Goal: Information Seeking & Learning: Compare options

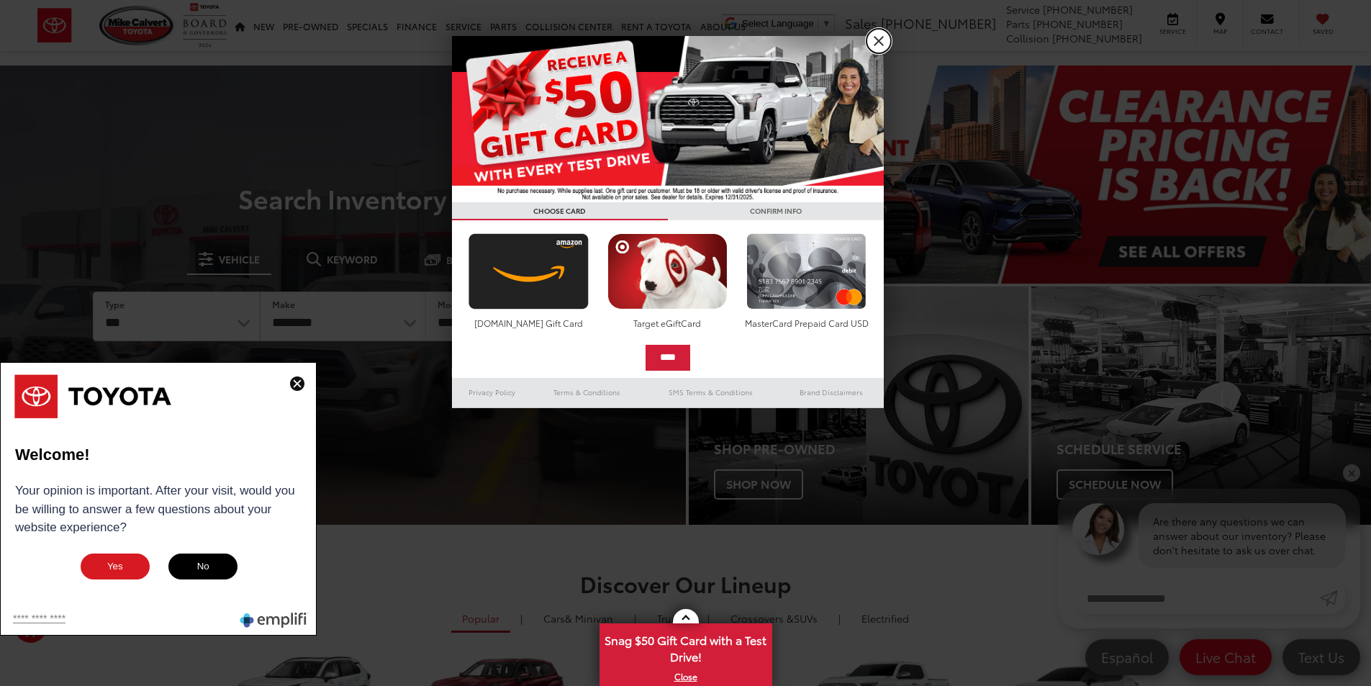
drag, startPoint x: 884, startPoint y: 40, endPoint x: 848, endPoint y: 40, distance: 36.0
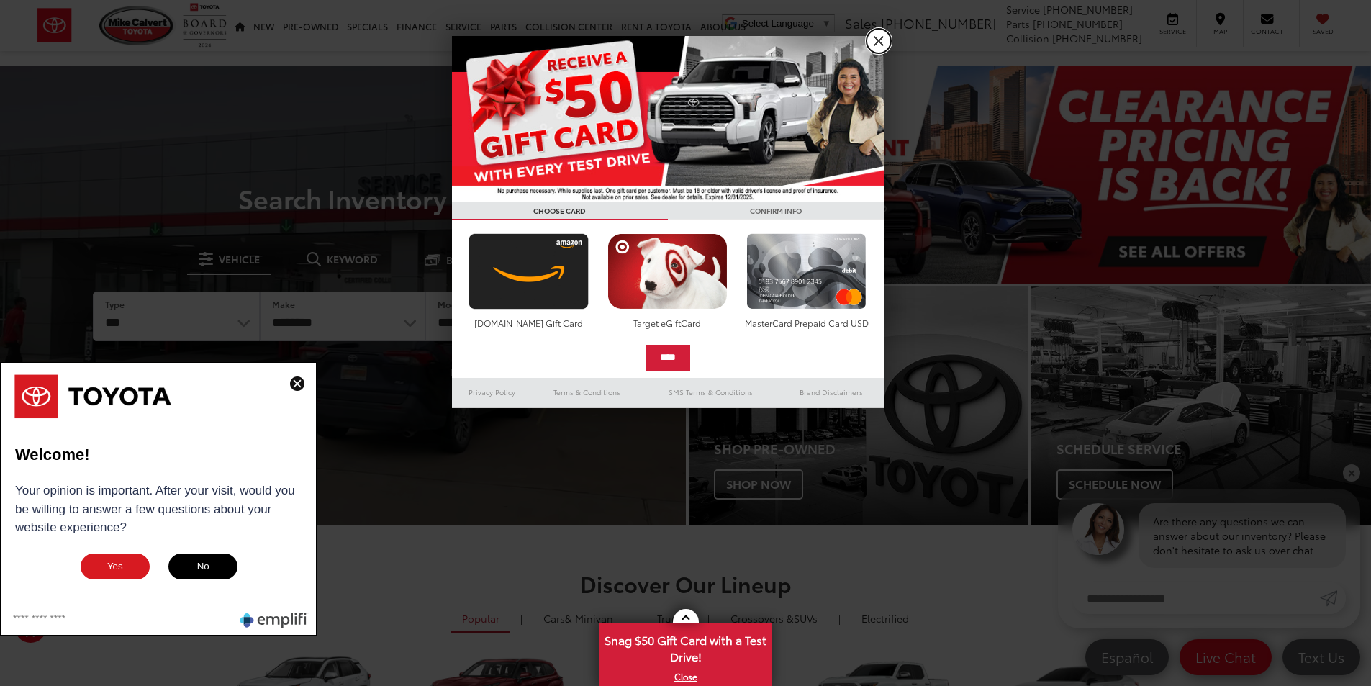
click at [882, 40] on link "X" at bounding box center [878, 41] width 24 height 24
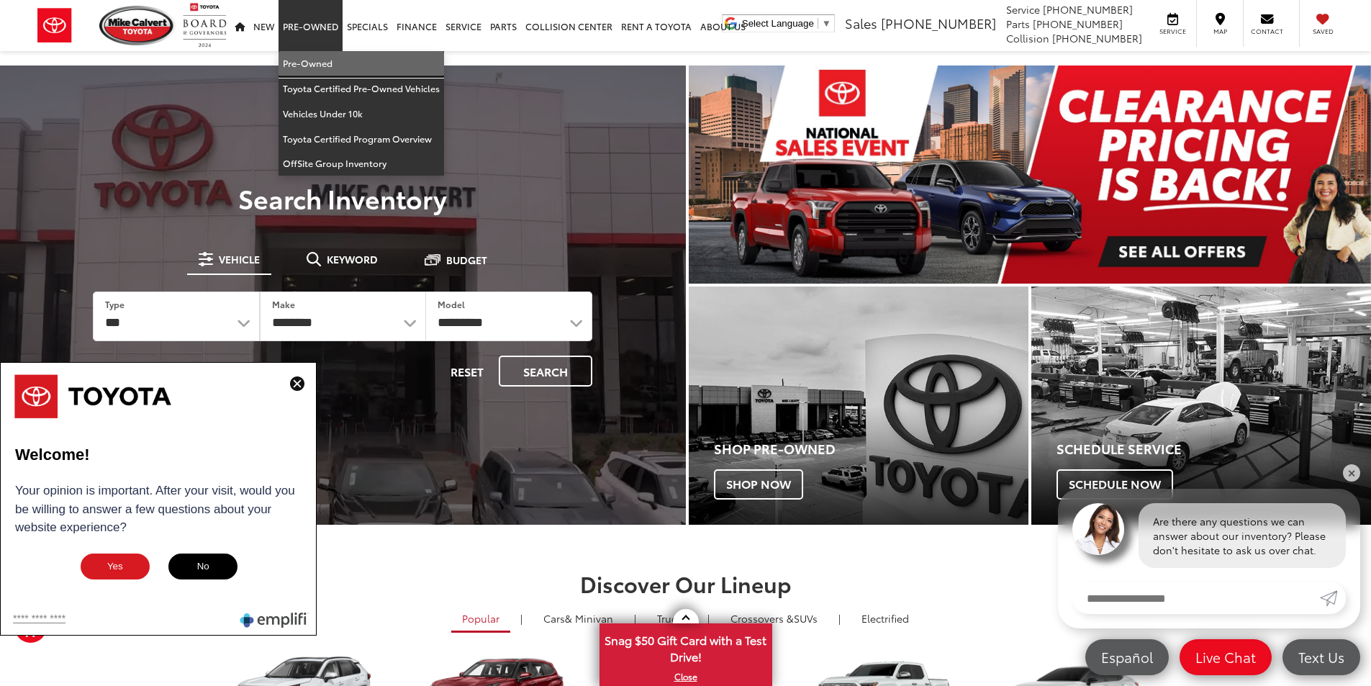
click at [332, 60] on link "Pre-Owned" at bounding box center [360, 63] width 165 height 25
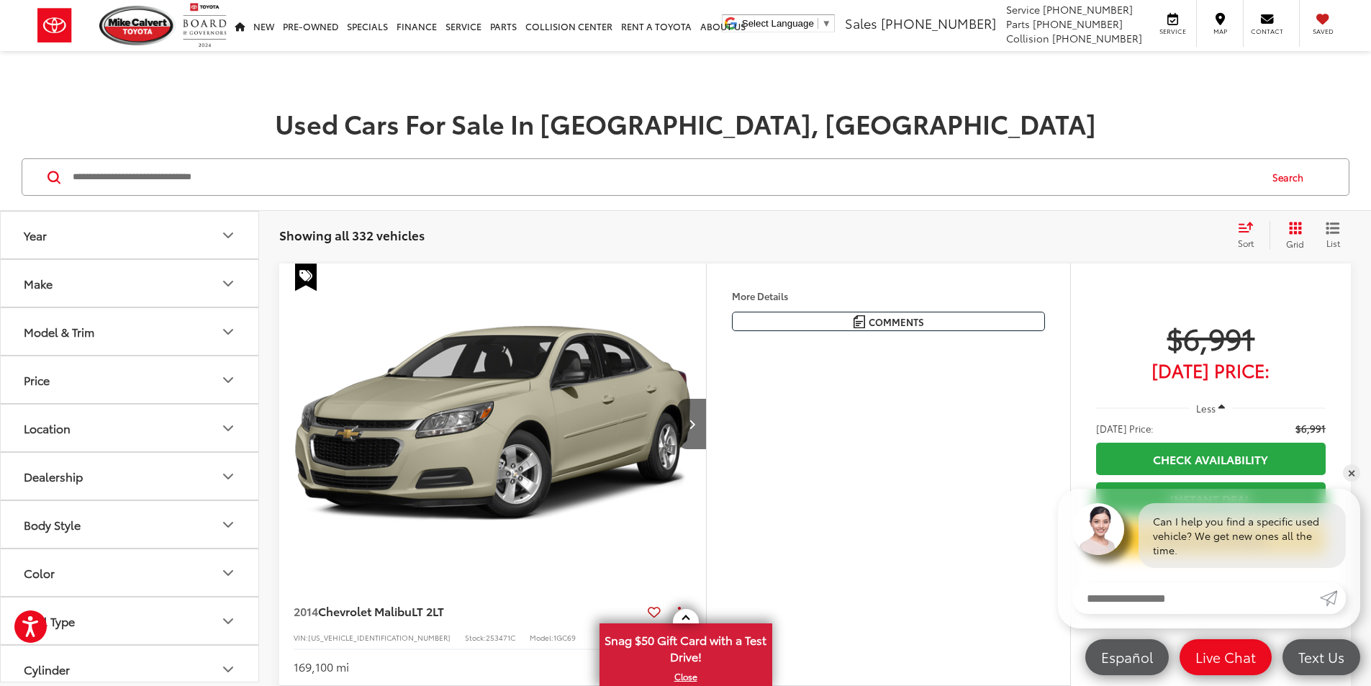
click at [299, 173] on input "Search by Make, Model, or Keyword" at bounding box center [664, 177] width 1187 height 35
paste input "*******"
type input "*******"
click at [1290, 169] on button "Search" at bounding box center [1290, 177] width 65 height 36
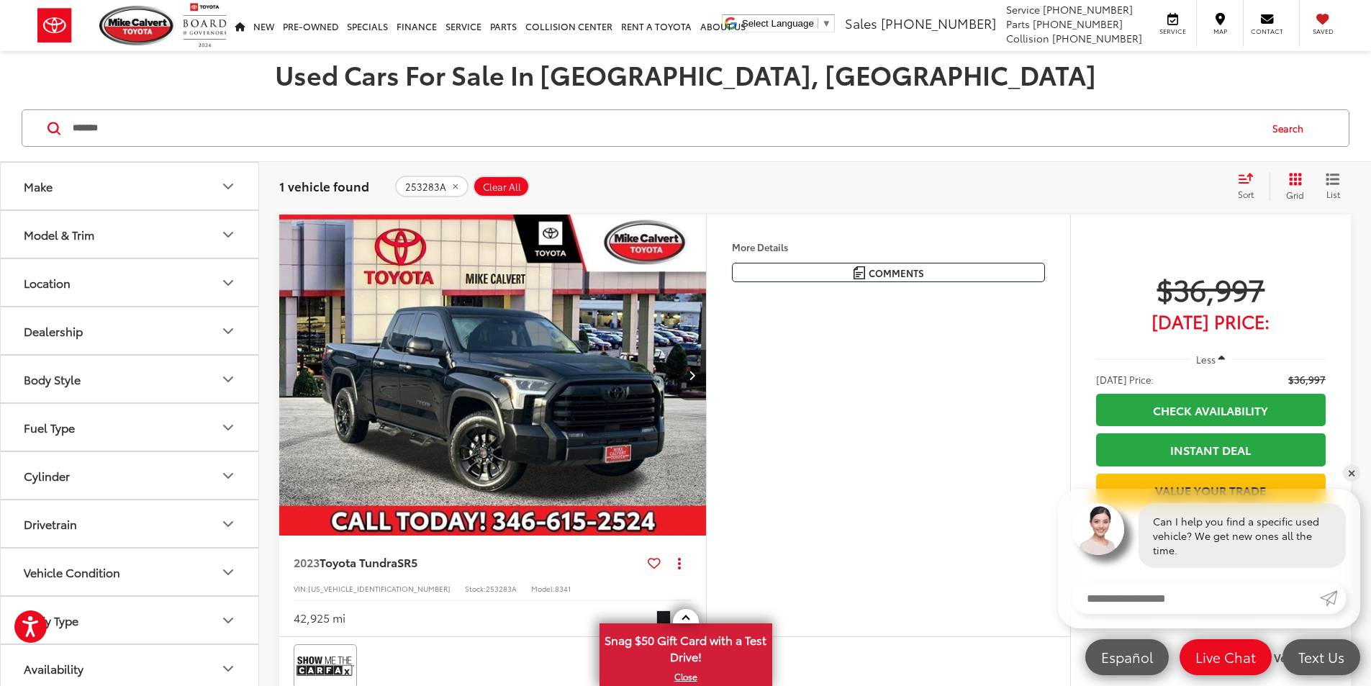
scroll to position [144, 0]
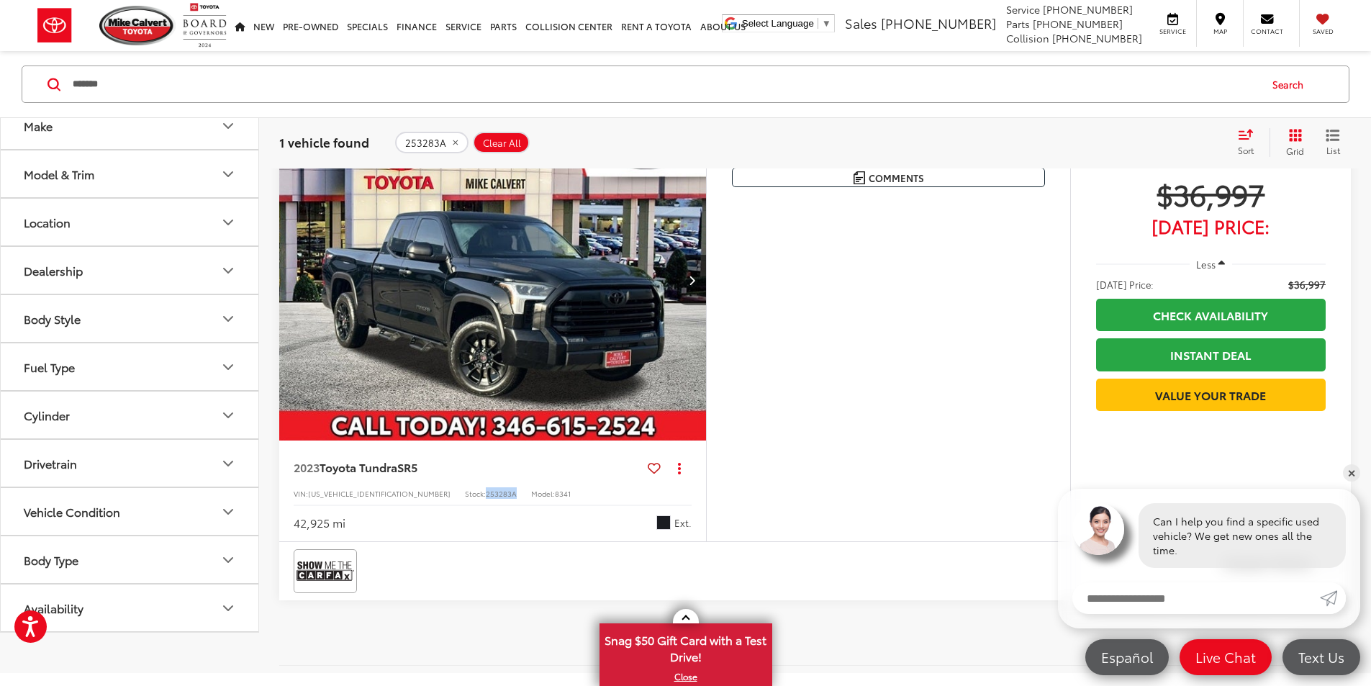
drag, startPoint x: 422, startPoint y: 584, endPoint x: 450, endPoint y: 584, distance: 27.3
click at [450, 497] on div "VIN: 5TFLA5DA2PX059255 Stock: 253283A Model: 8341" at bounding box center [493, 492] width 398 height 10
copy span "253283A"
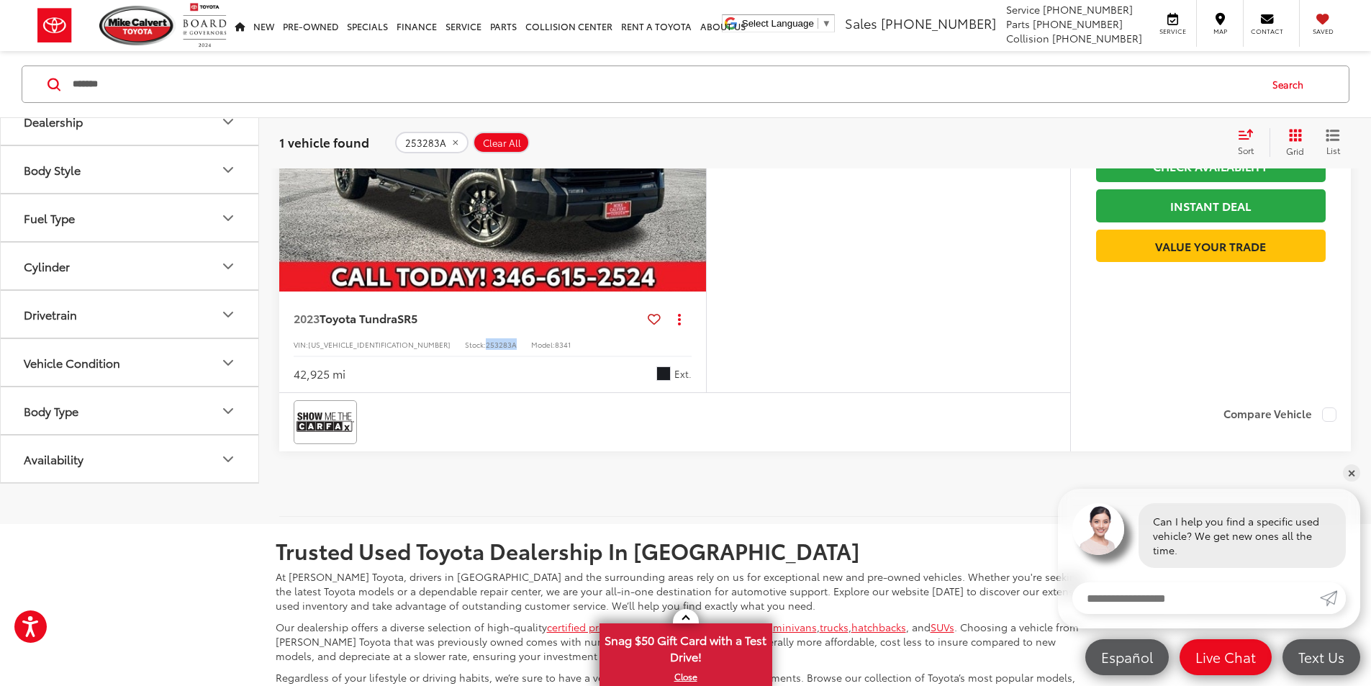
scroll to position [360, 0]
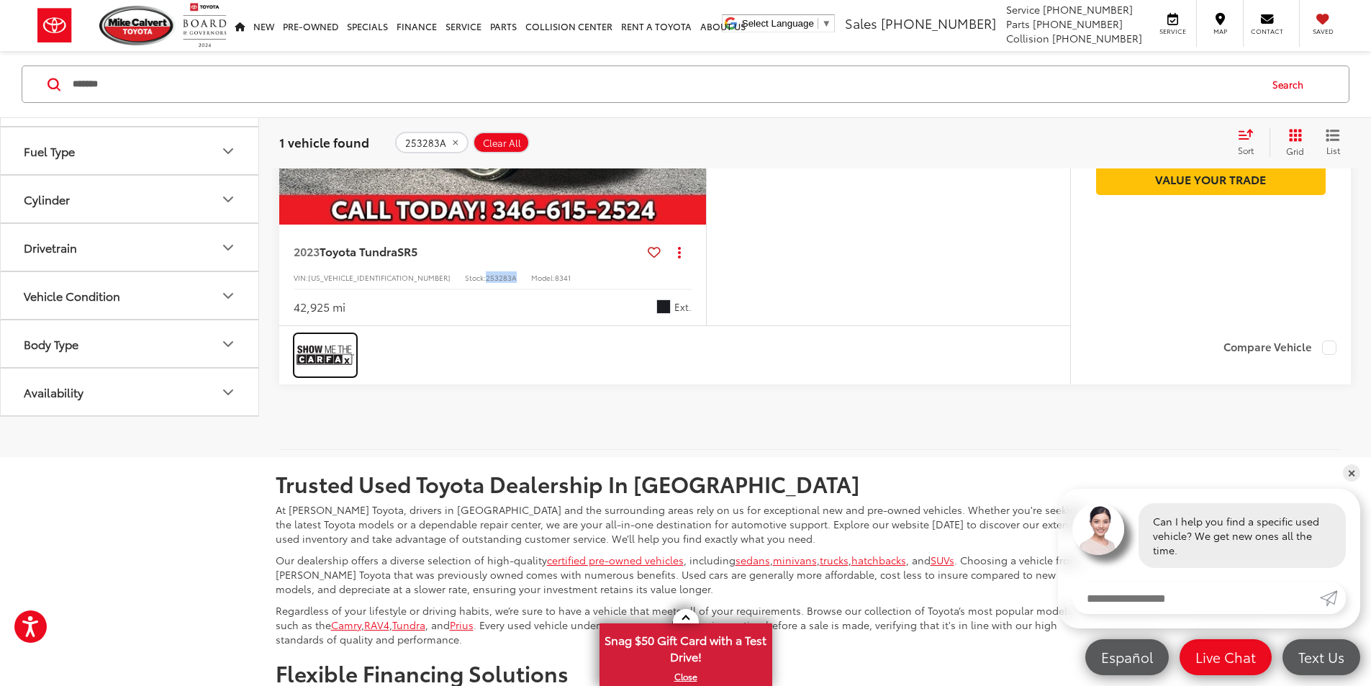
drag, startPoint x: 319, startPoint y: 438, endPoint x: 1097, endPoint y: 464, distance: 778.2
click at [318, 374] on img at bounding box center [325, 355] width 58 height 38
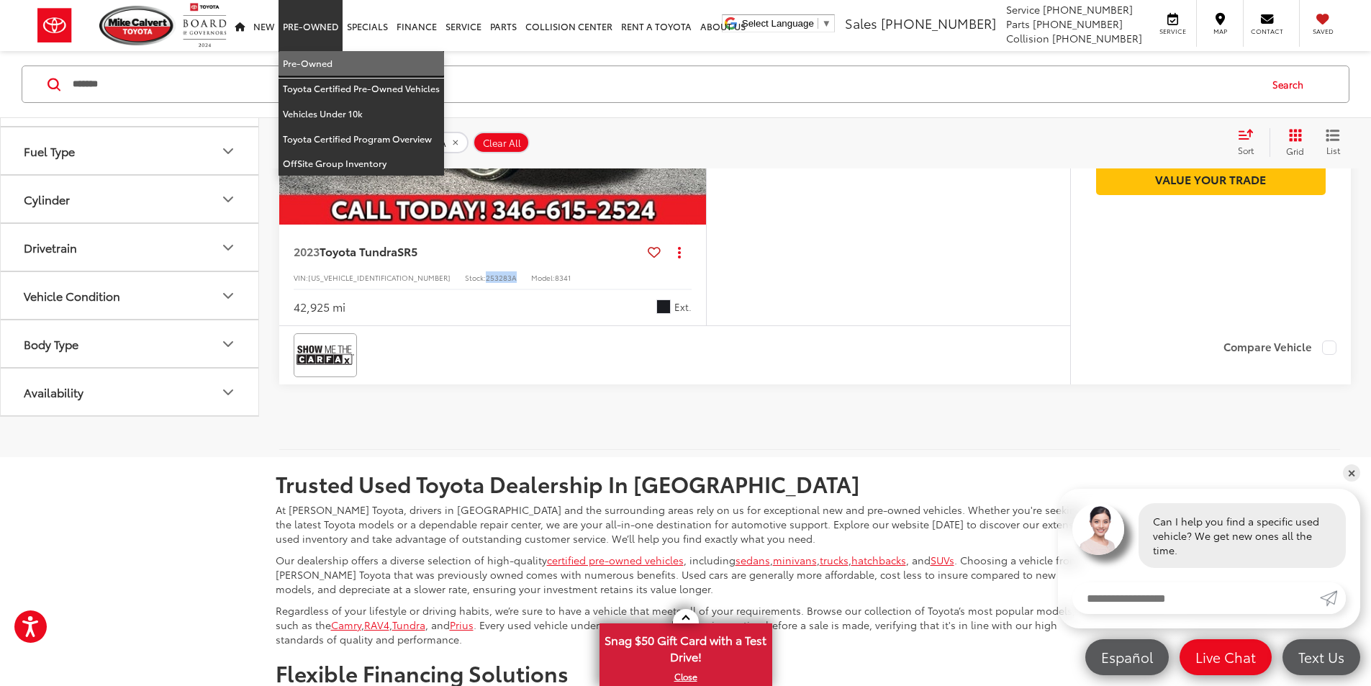
click at [305, 73] on link "Pre-Owned" at bounding box center [360, 63] width 165 height 25
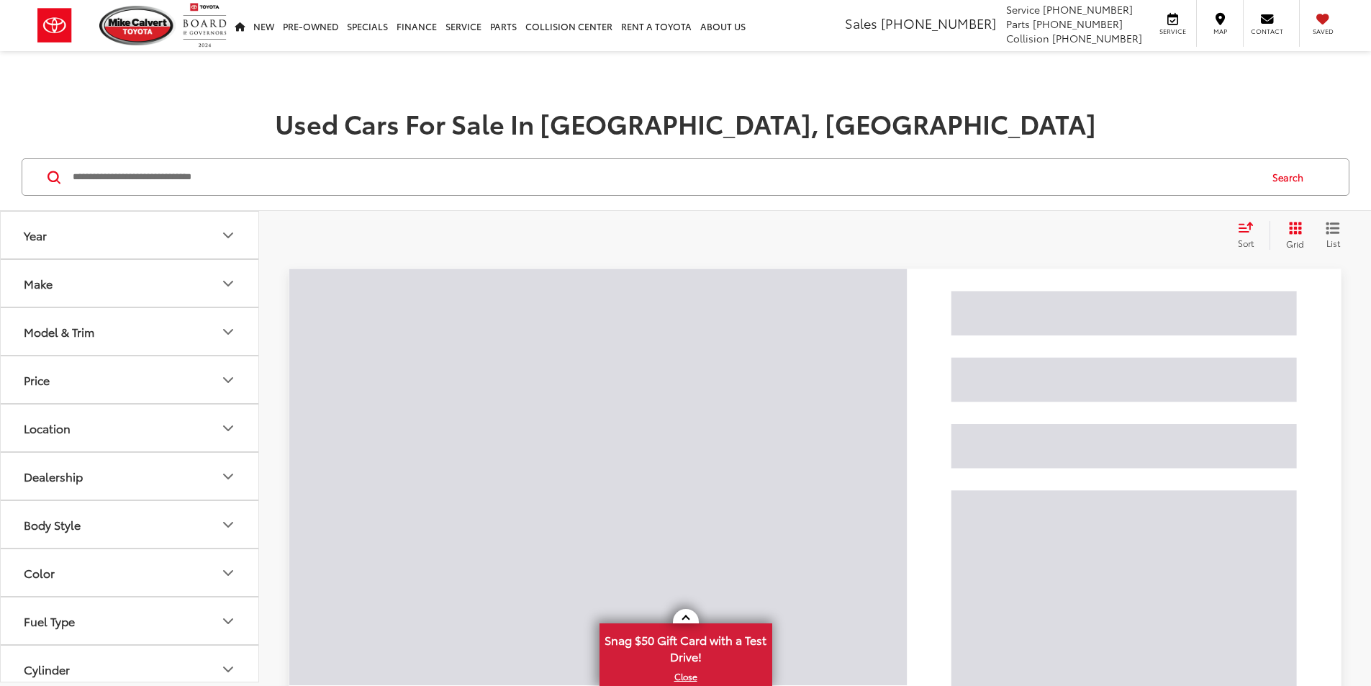
click at [279, 168] on input "Search by Make, Model, or Keyword" at bounding box center [664, 177] width 1187 height 35
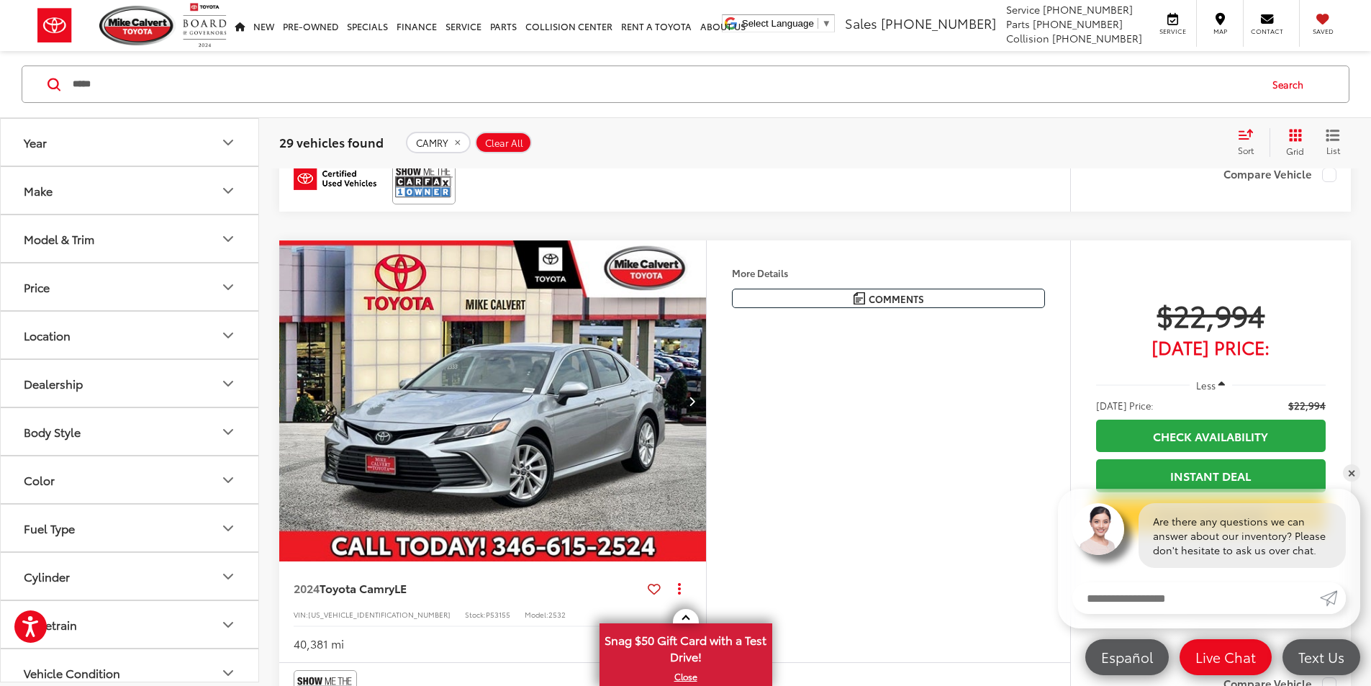
scroll to position [2159, 0]
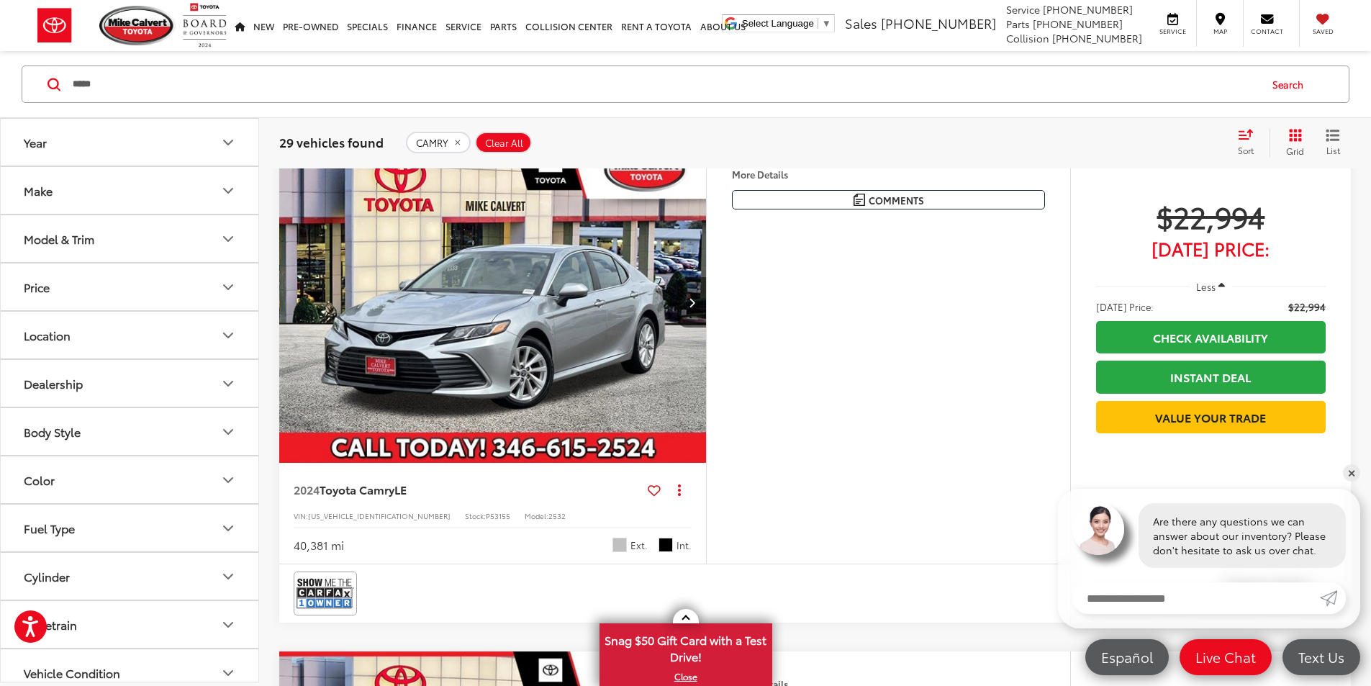
drag, startPoint x: 417, startPoint y: 358, endPoint x: 439, endPoint y: 357, distance: 21.6
click at [486, 12] on span "P53102" at bounding box center [498, 6] width 24 height 11
drag, startPoint x: 423, startPoint y: 357, endPoint x: 431, endPoint y: 357, distance: 7.9
copy span "P53102"
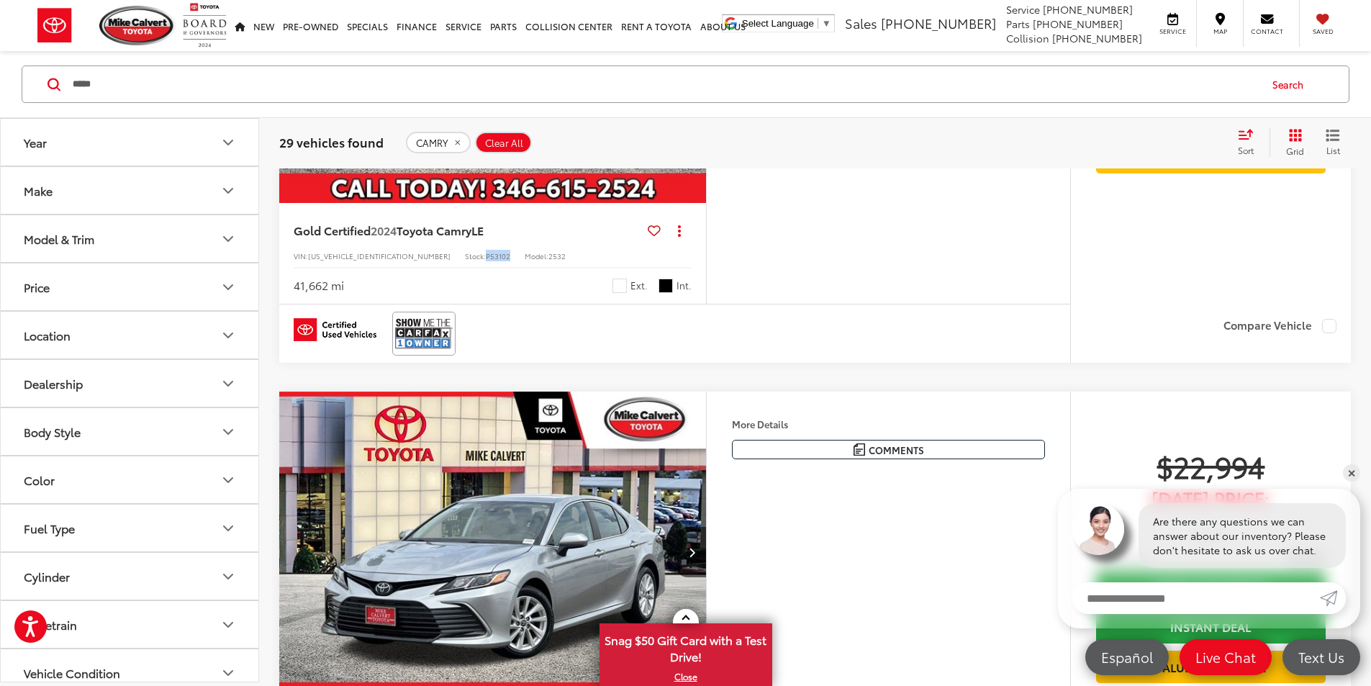
scroll to position [1943, 0]
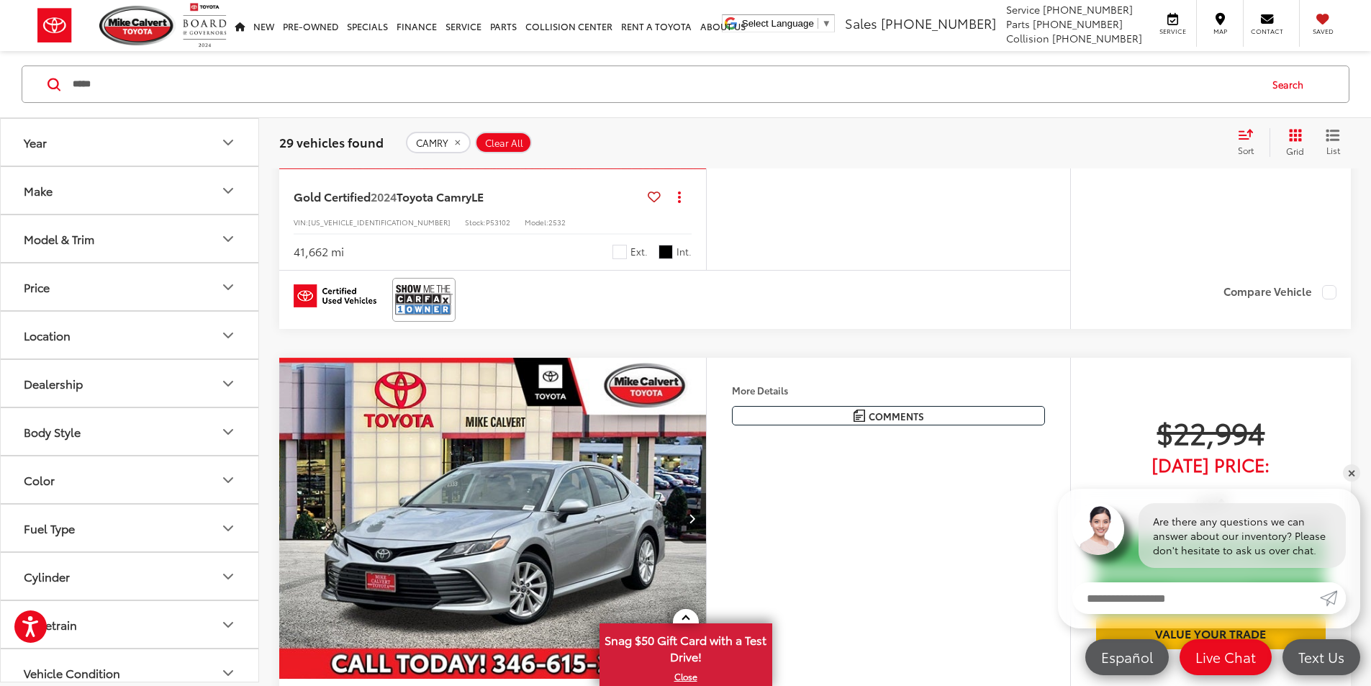
drag, startPoint x: 184, startPoint y: 68, endPoint x: 0, endPoint y: 96, distance: 186.3
click at [0, 82] on div "***** ***** camry Search" at bounding box center [685, 84] width 1371 height 67
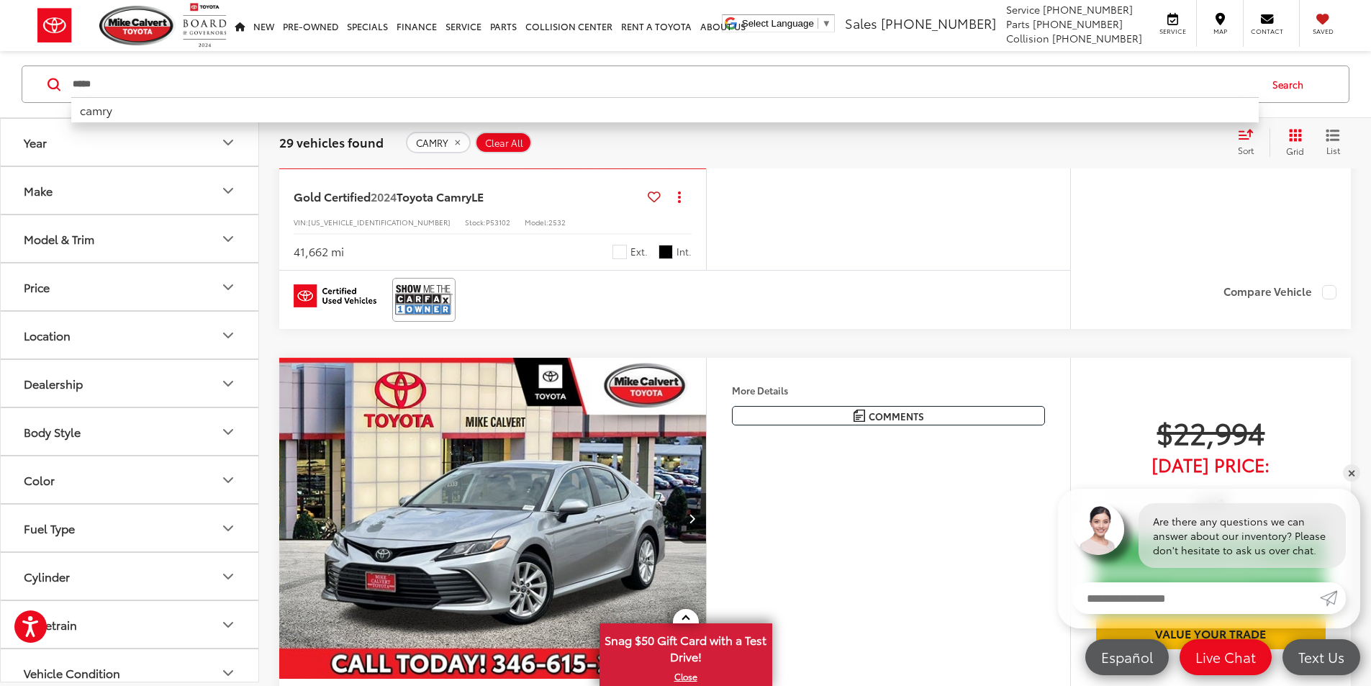
paste input "**"
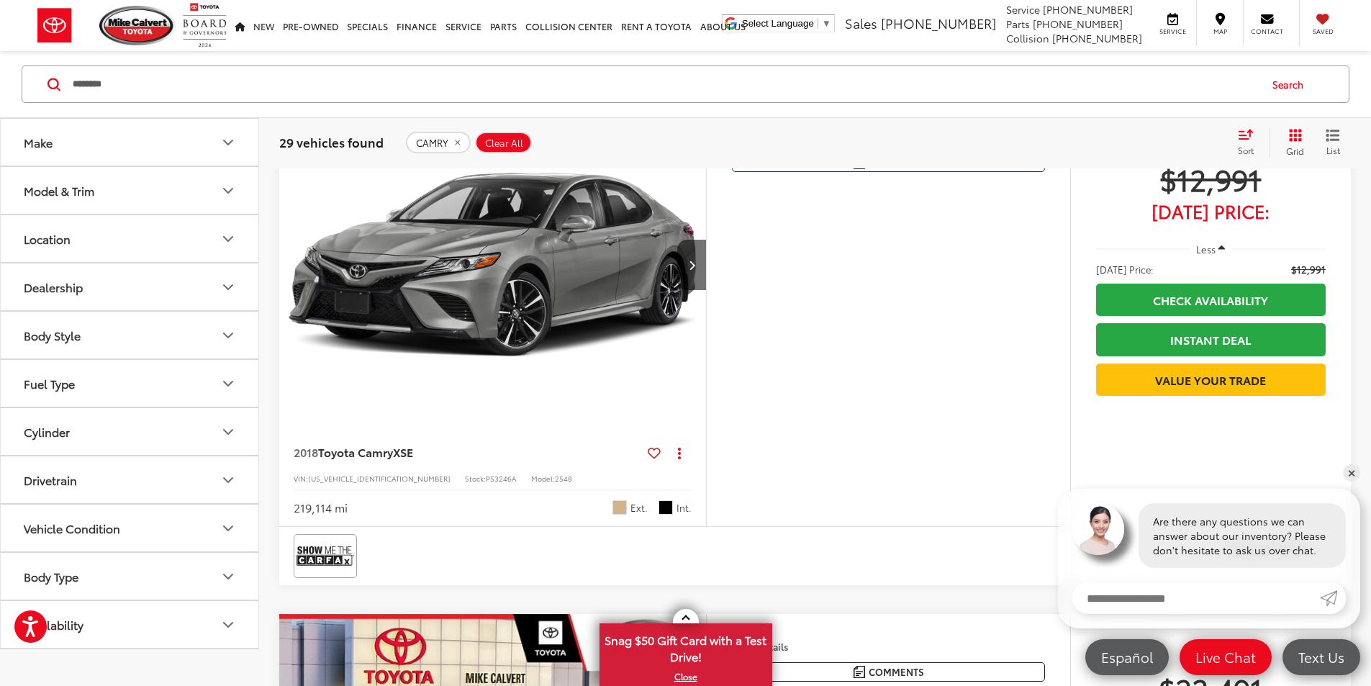
scroll to position [93, 0]
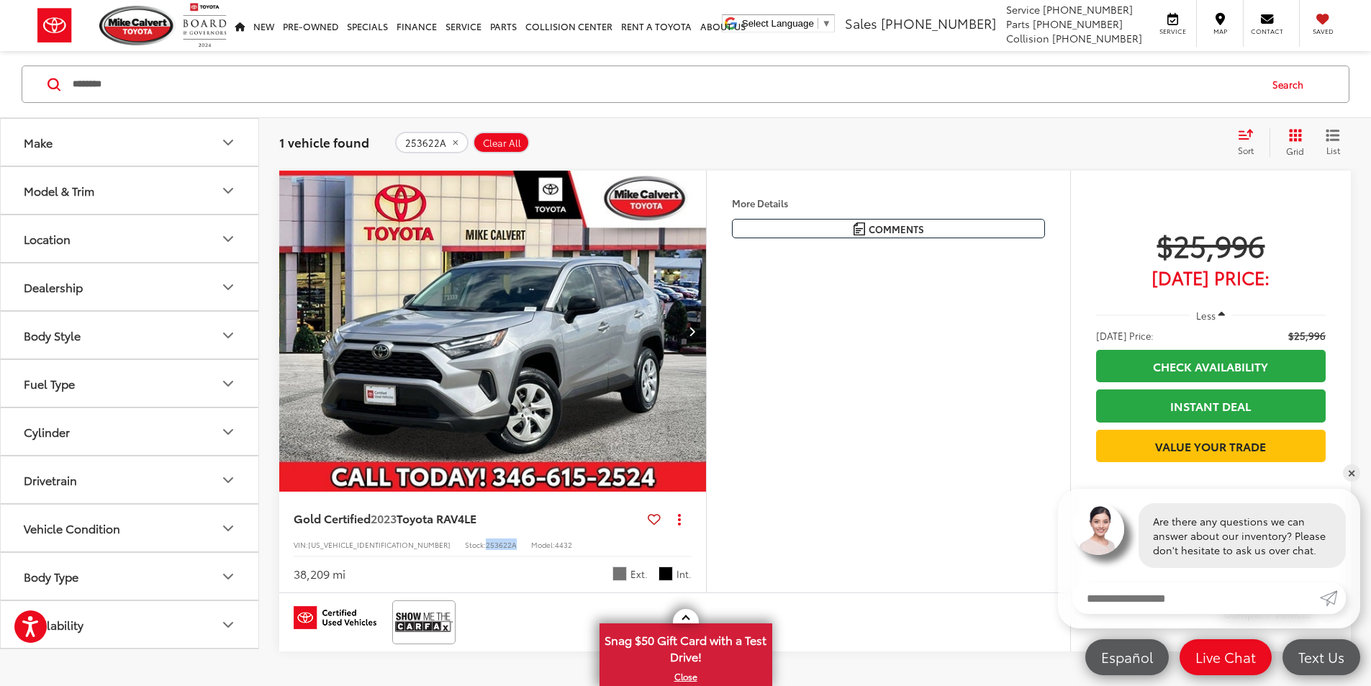
drag, startPoint x: 450, startPoint y: 633, endPoint x: 418, endPoint y: 633, distance: 31.7
click at [418, 548] on div "VIN: 2T3F1RFVXPC357286 Stock: 253622A Model: 4432" at bounding box center [493, 543] width 398 height 10
copy span "253622A"
click at [347, 89] on input "*******" at bounding box center [664, 84] width 1187 height 35
drag, startPoint x: 347, startPoint y: 89, endPoint x: 0, endPoint y: 108, distance: 347.3
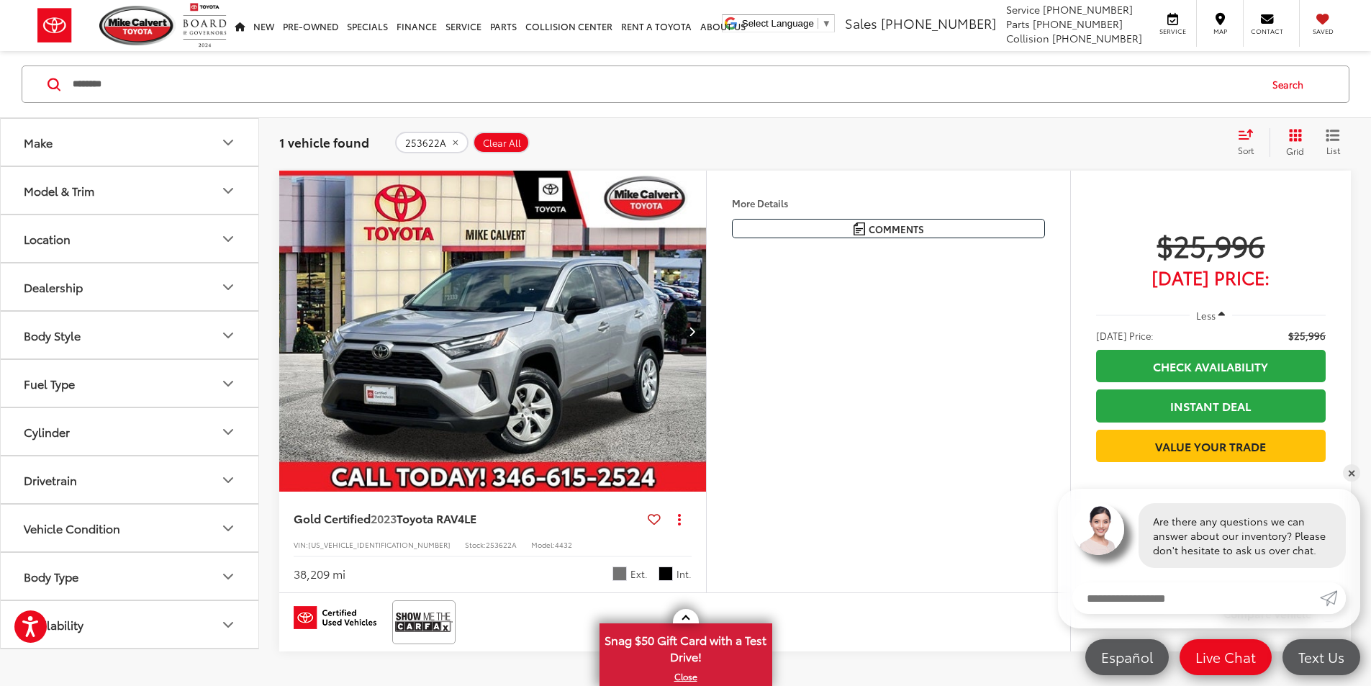
click at [0, 108] on div "******* ******* Search" at bounding box center [685, 84] width 1371 height 67
paste input "Search by Make, Model, or Keyword"
click at [1299, 86] on button "Search" at bounding box center [1290, 84] width 65 height 36
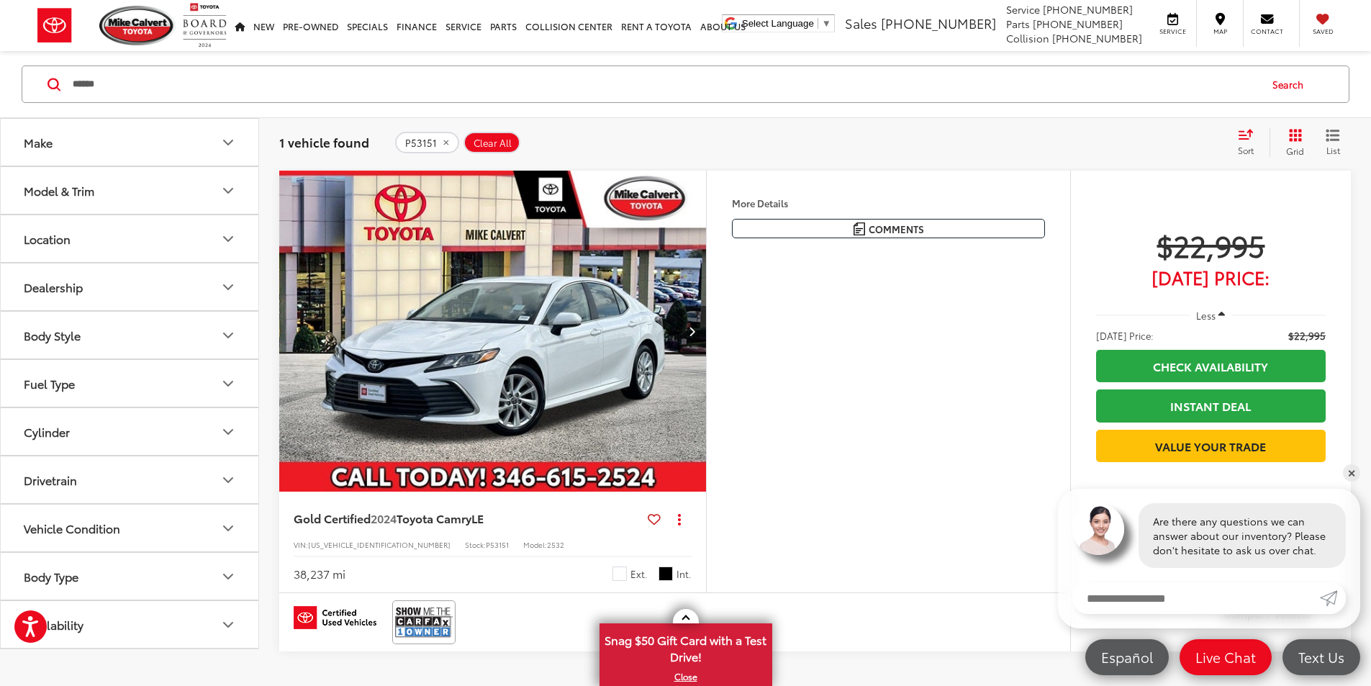
drag, startPoint x: 322, startPoint y: 81, endPoint x: 0, endPoint y: 104, distance: 323.2
click at [0, 101] on div "****** ****** Search" at bounding box center [685, 84] width 1371 height 67
paste input "*"
type input "*******"
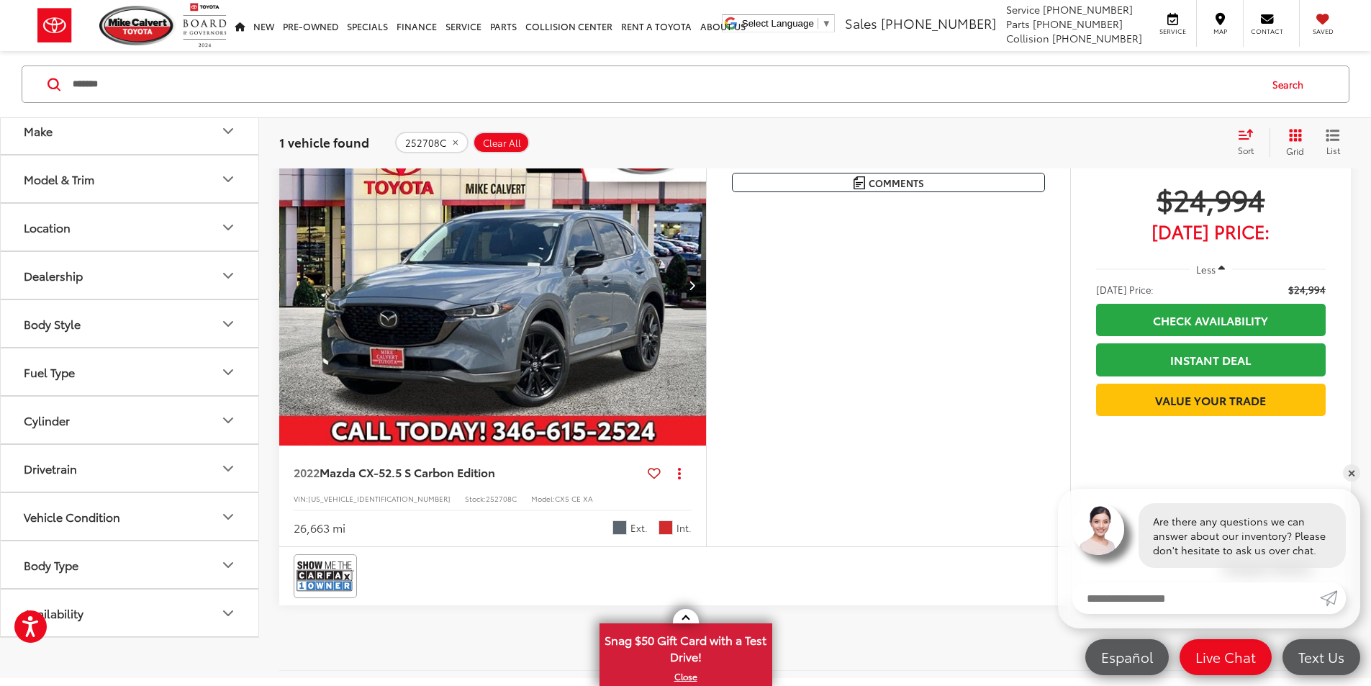
scroll to position [165, 0]
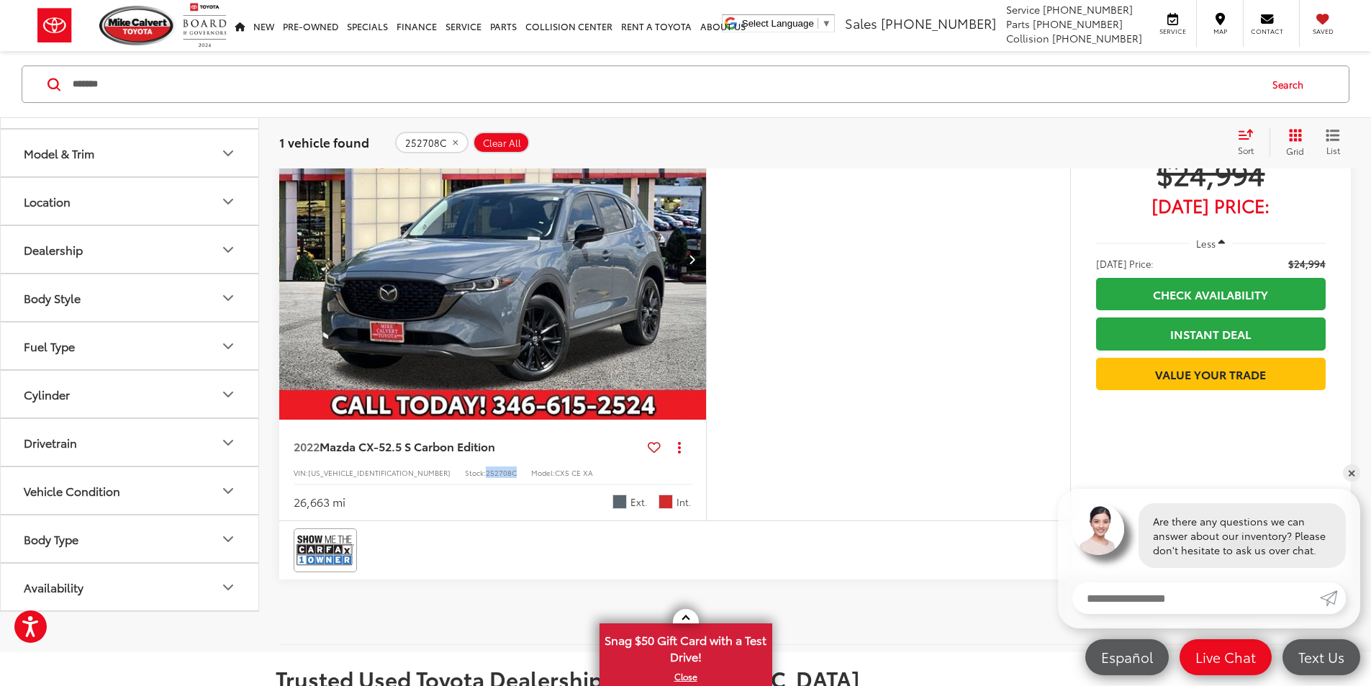
drag, startPoint x: 452, startPoint y: 555, endPoint x: 422, endPoint y: 559, distance: 30.4
click at [422, 476] on div "VIN: JM3KFBCM1N1565237 Stock: 252708C Model: CX5 CE XA" at bounding box center [493, 471] width 398 height 10
copy span "252708C"
click at [159, 37] on img at bounding box center [137, 26] width 76 height 40
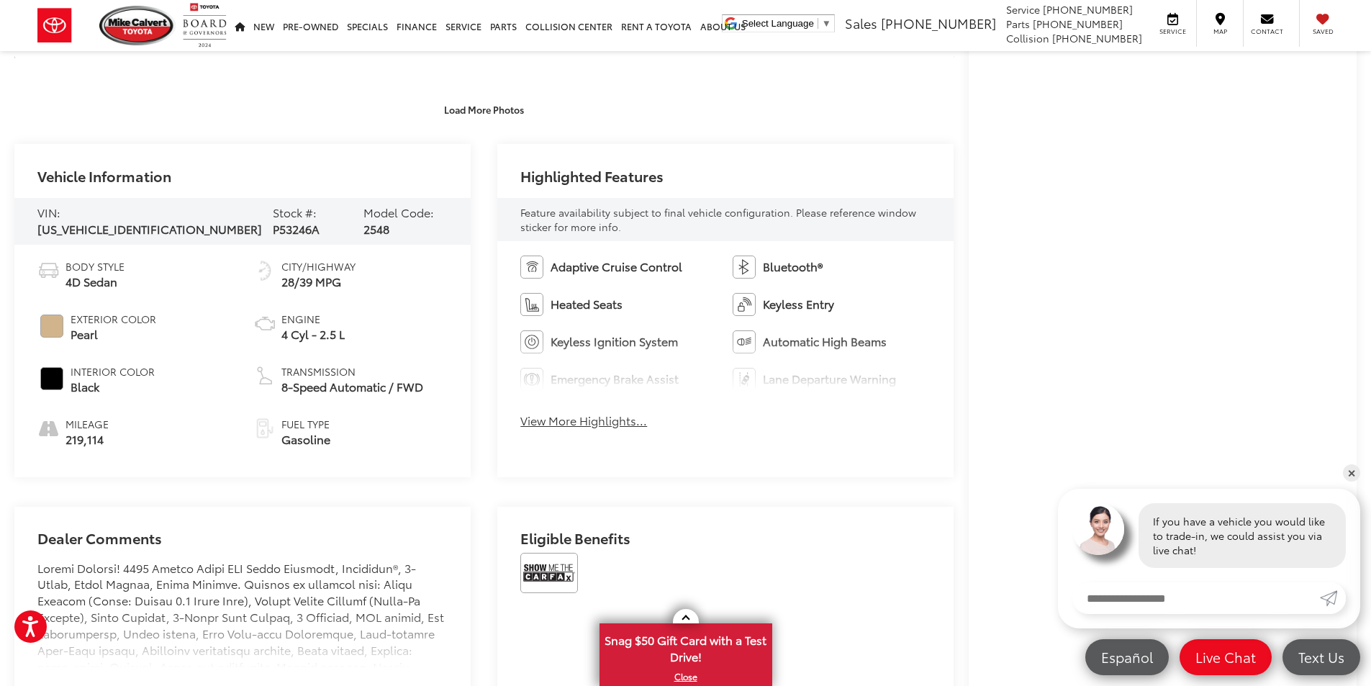
scroll to position [288, 0]
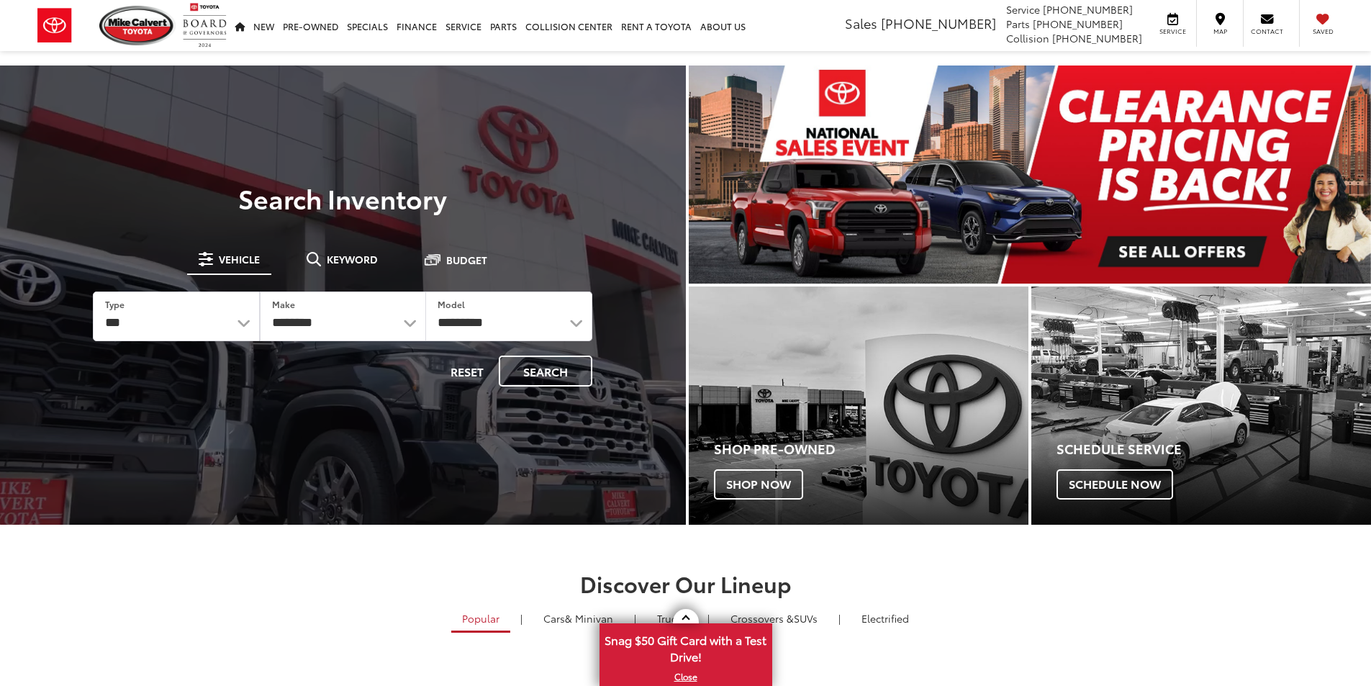
click at [358, 258] on span "Keyword" at bounding box center [352, 259] width 51 height 10
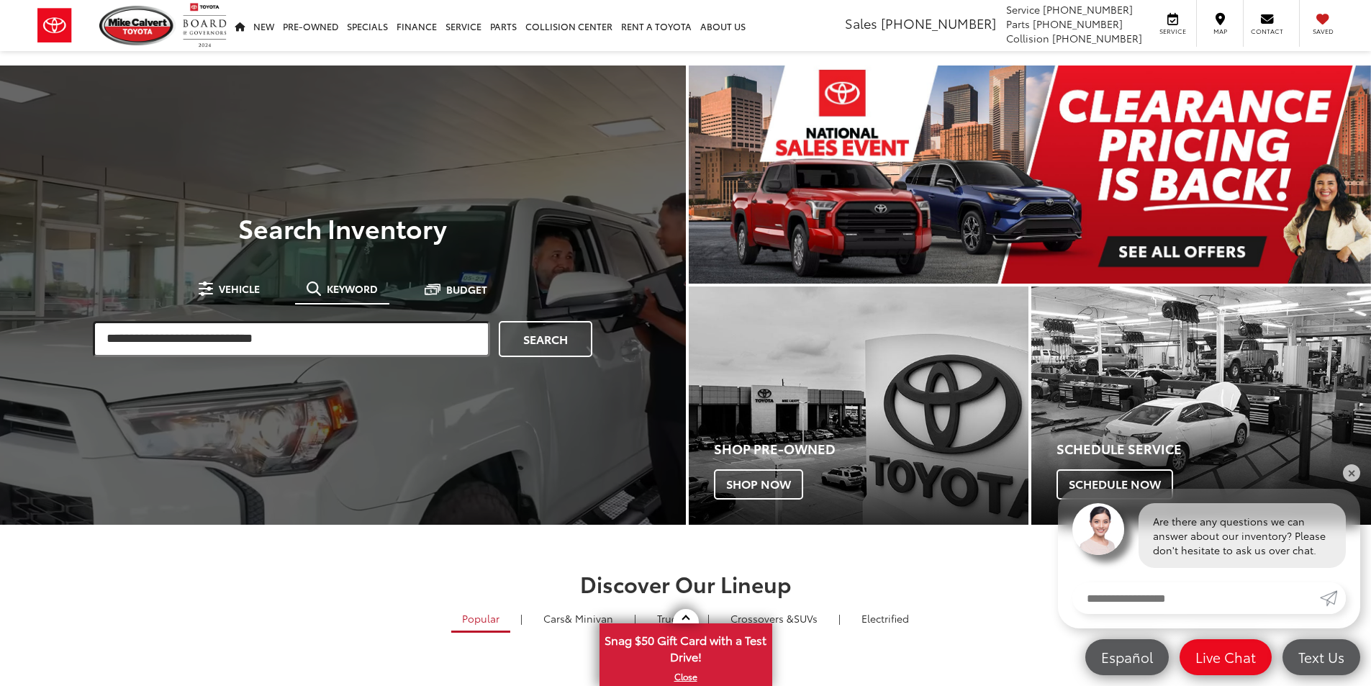
click at [217, 334] on input "search" at bounding box center [291, 339] width 397 height 36
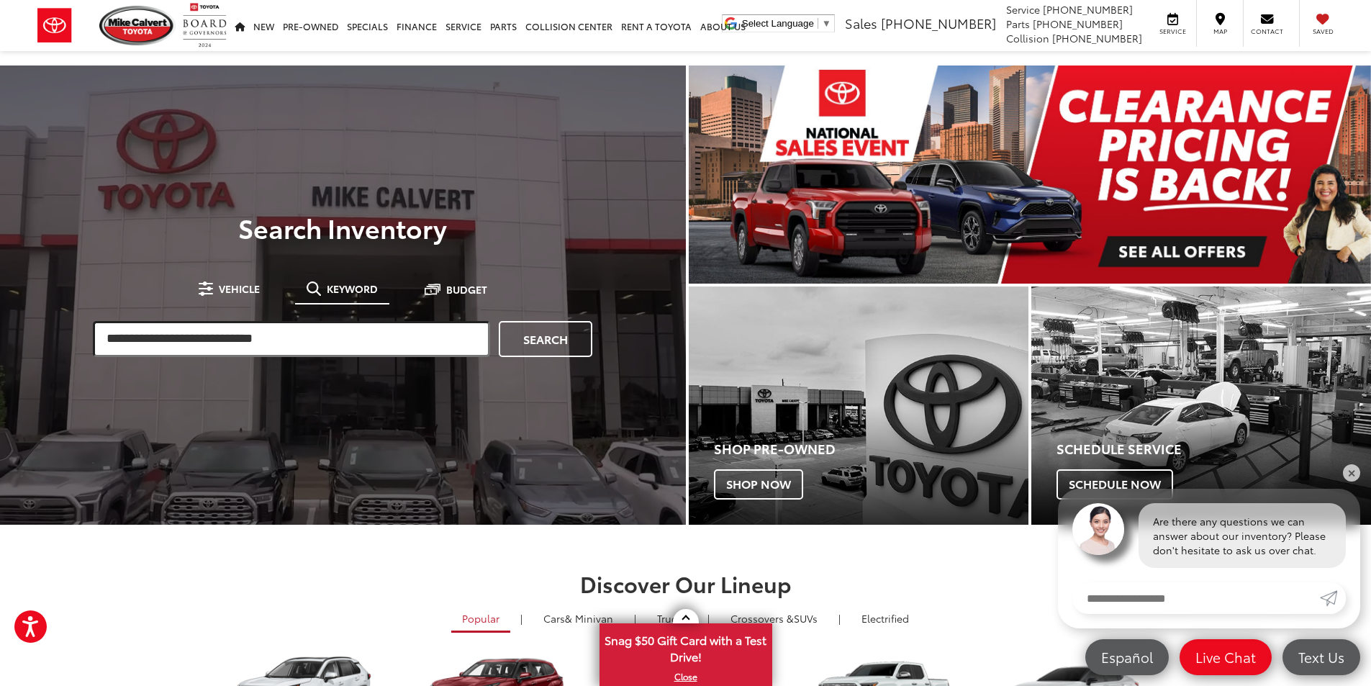
paste input "*********"
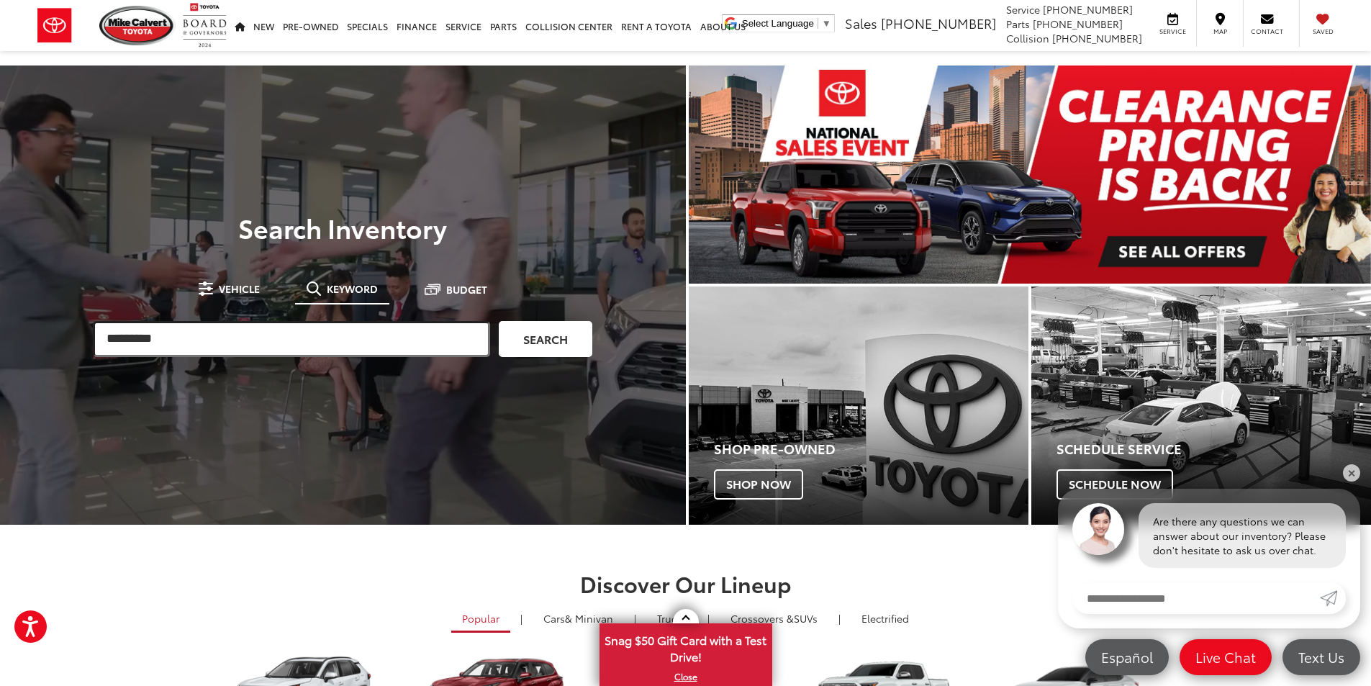
type input "*********"
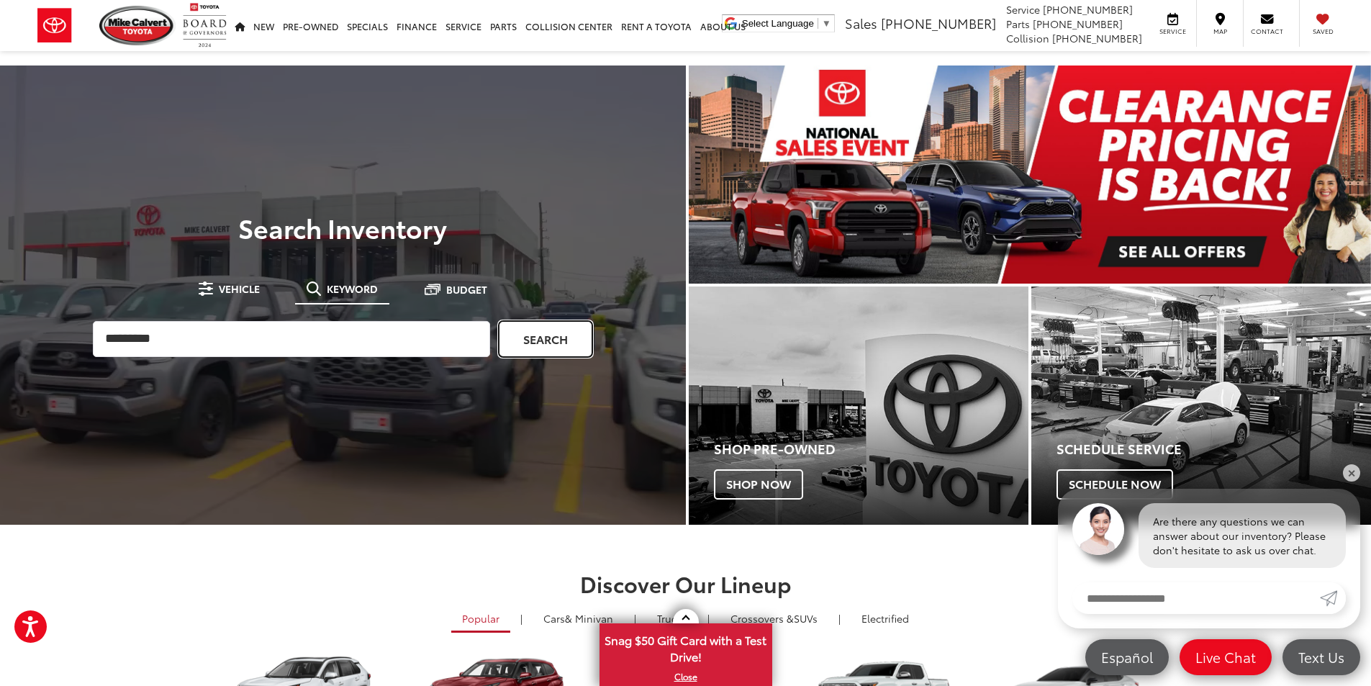
click at [543, 341] on link "Search" at bounding box center [546, 339] width 94 height 36
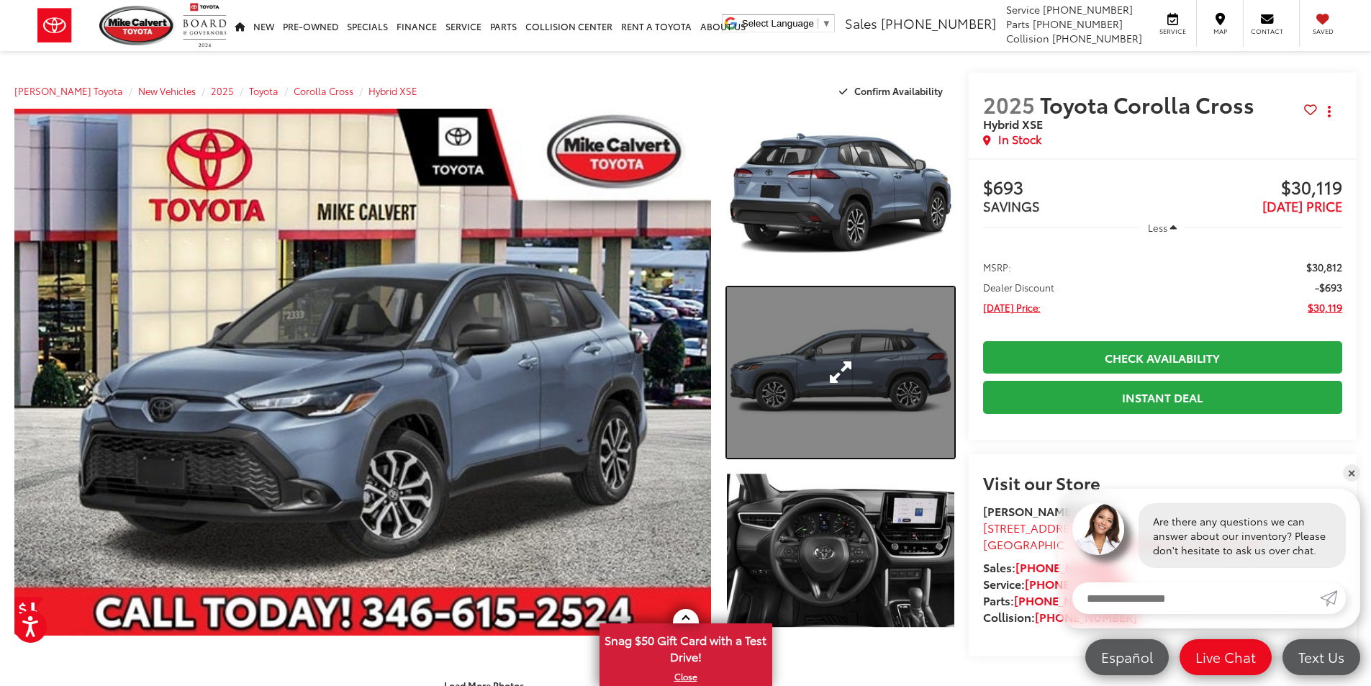
click at [847, 391] on link "Expand Photo 2" at bounding box center [840, 372] width 227 height 171
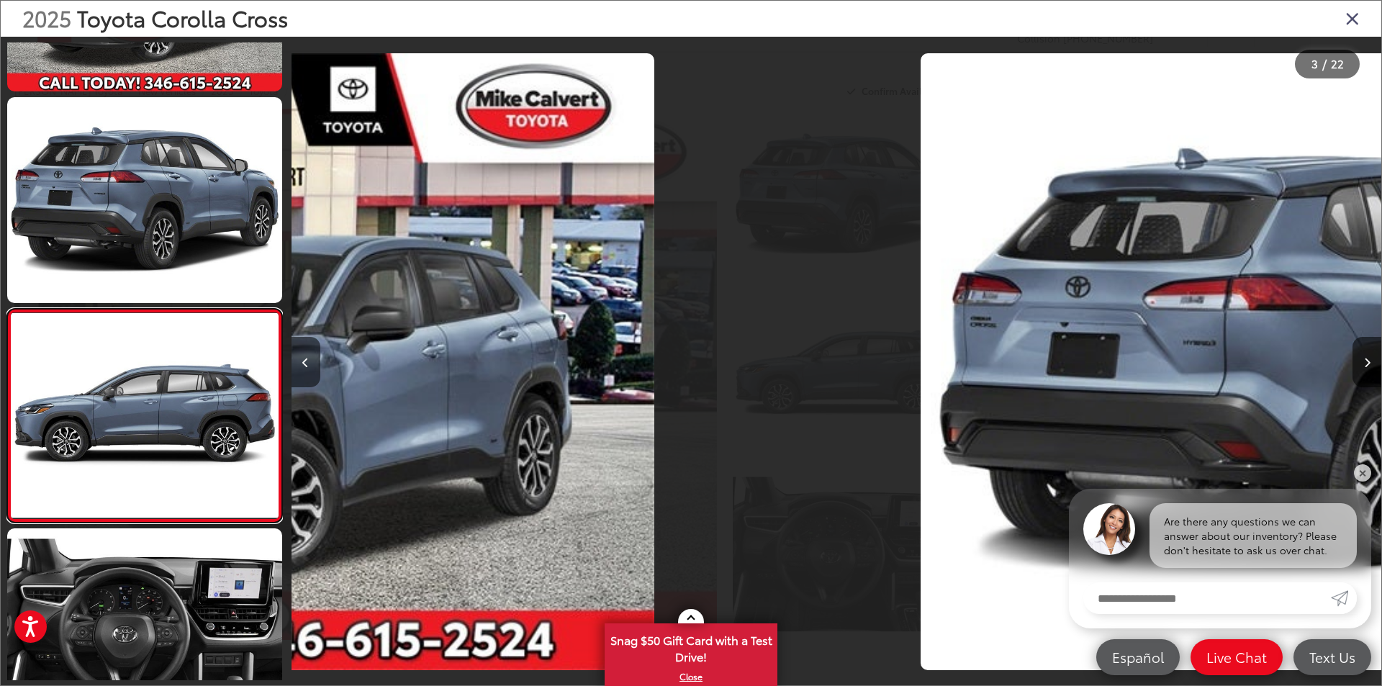
scroll to position [253, 0]
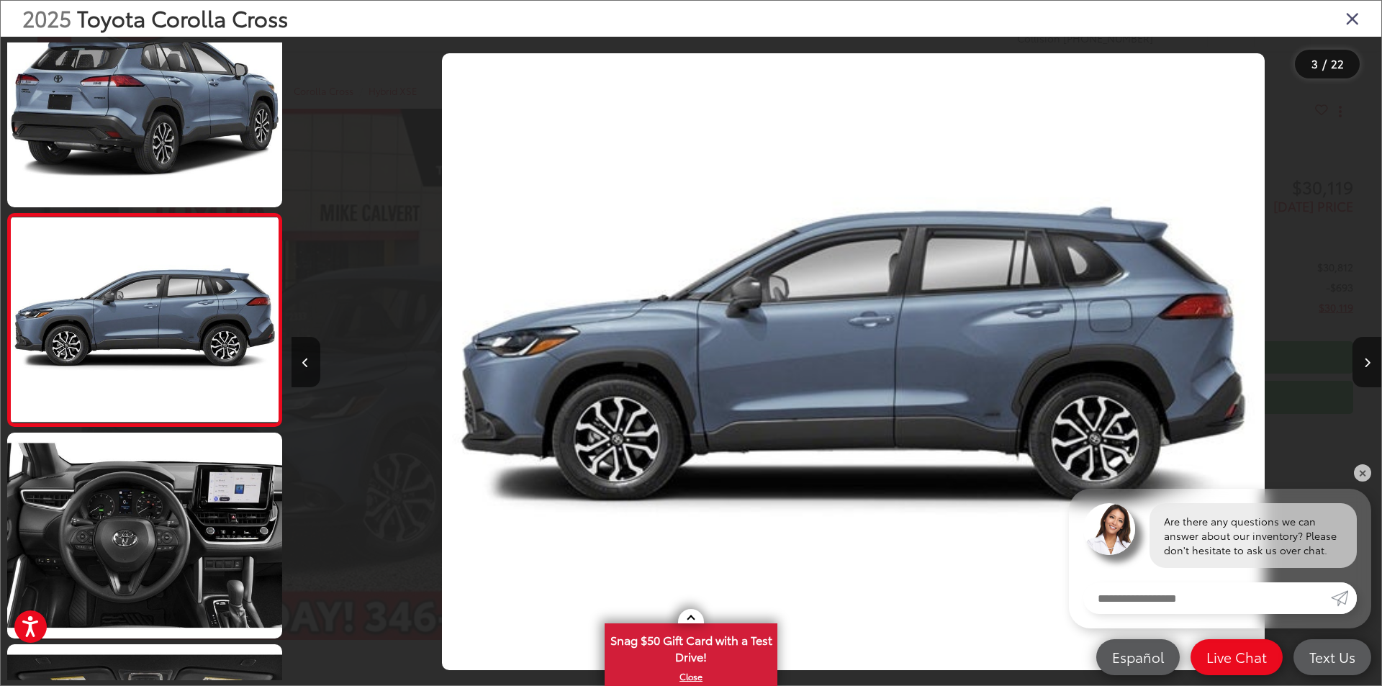
drag, startPoint x: 890, startPoint y: 120, endPoint x: 895, endPoint y: 158, distance: 38.5
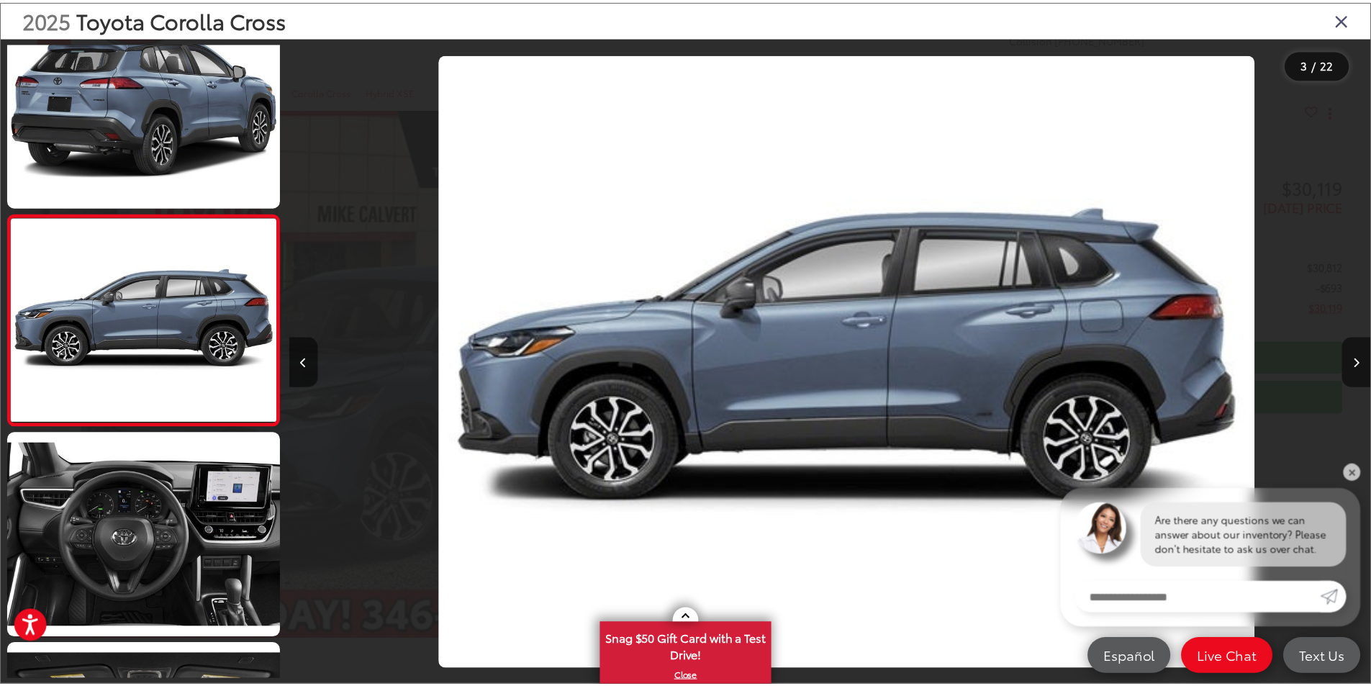
scroll to position [0, 2179]
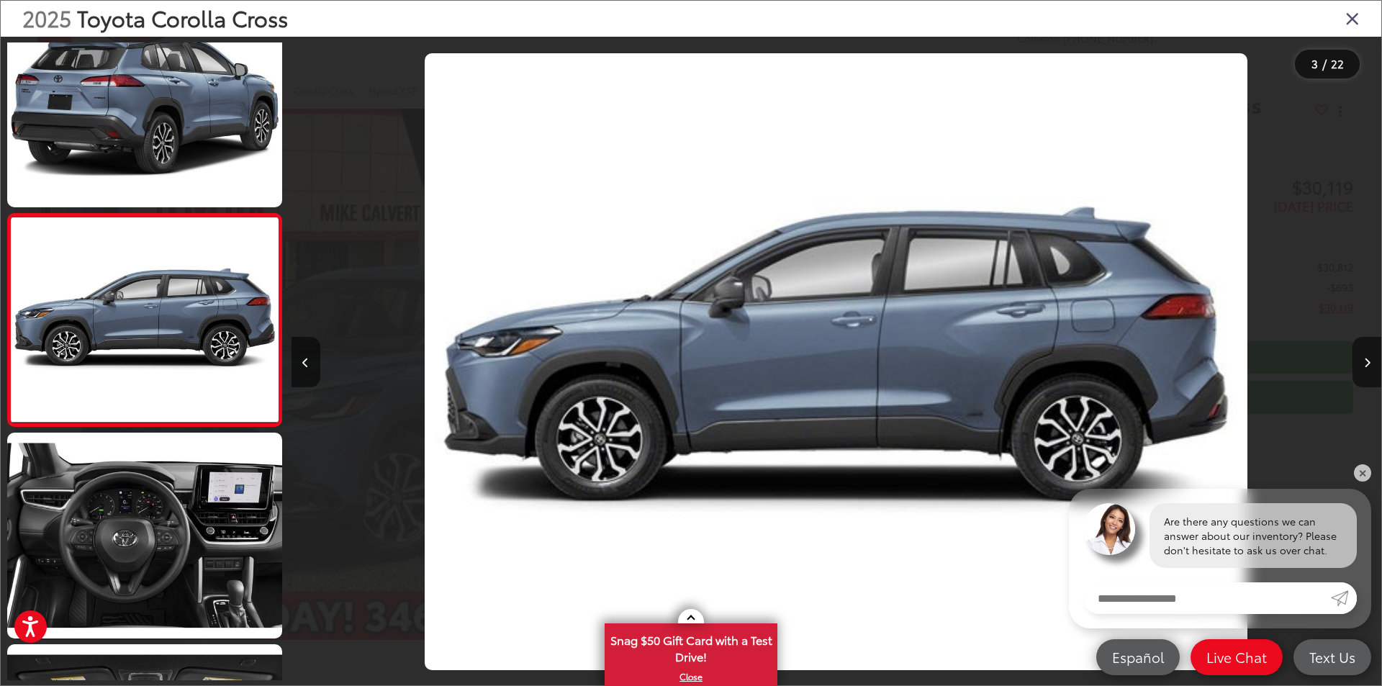
click at [1351, 14] on icon "Close gallery" at bounding box center [1352, 18] width 14 height 19
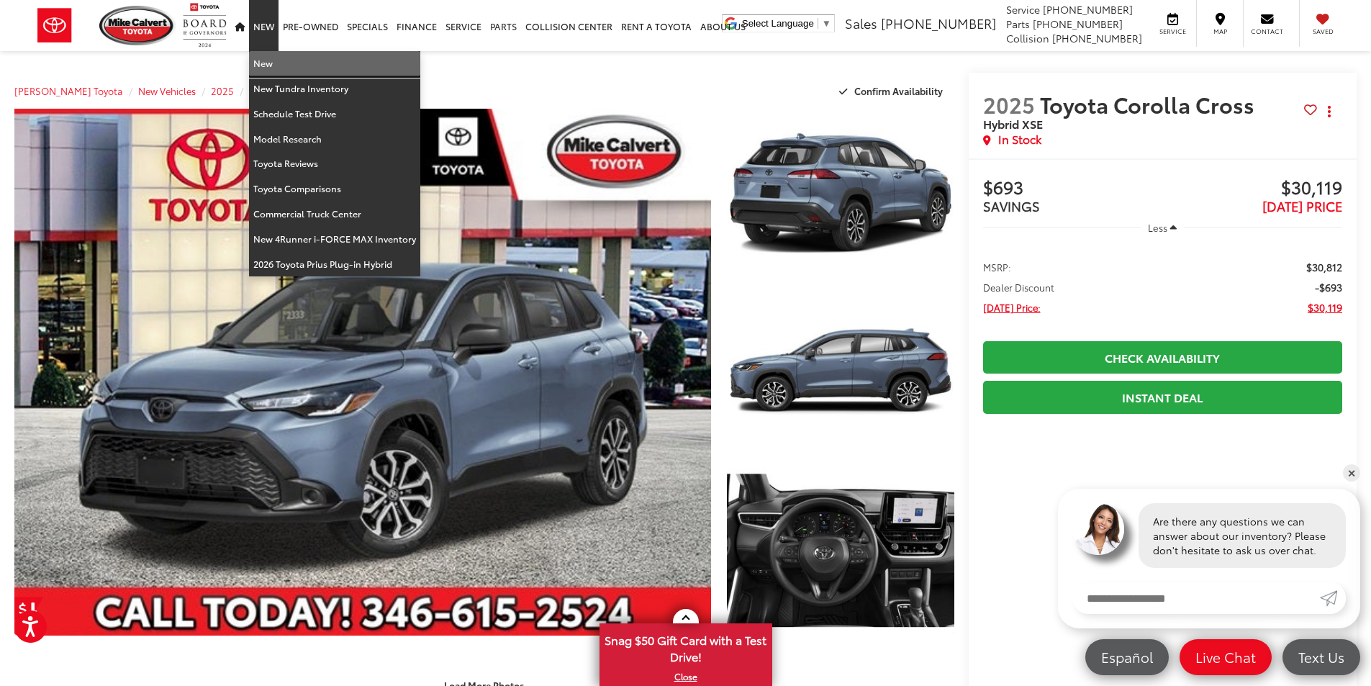
drag, startPoint x: 275, startPoint y: 57, endPoint x: 510, endPoint y: 22, distance: 237.9
click at [274, 57] on link "New" at bounding box center [334, 63] width 171 height 25
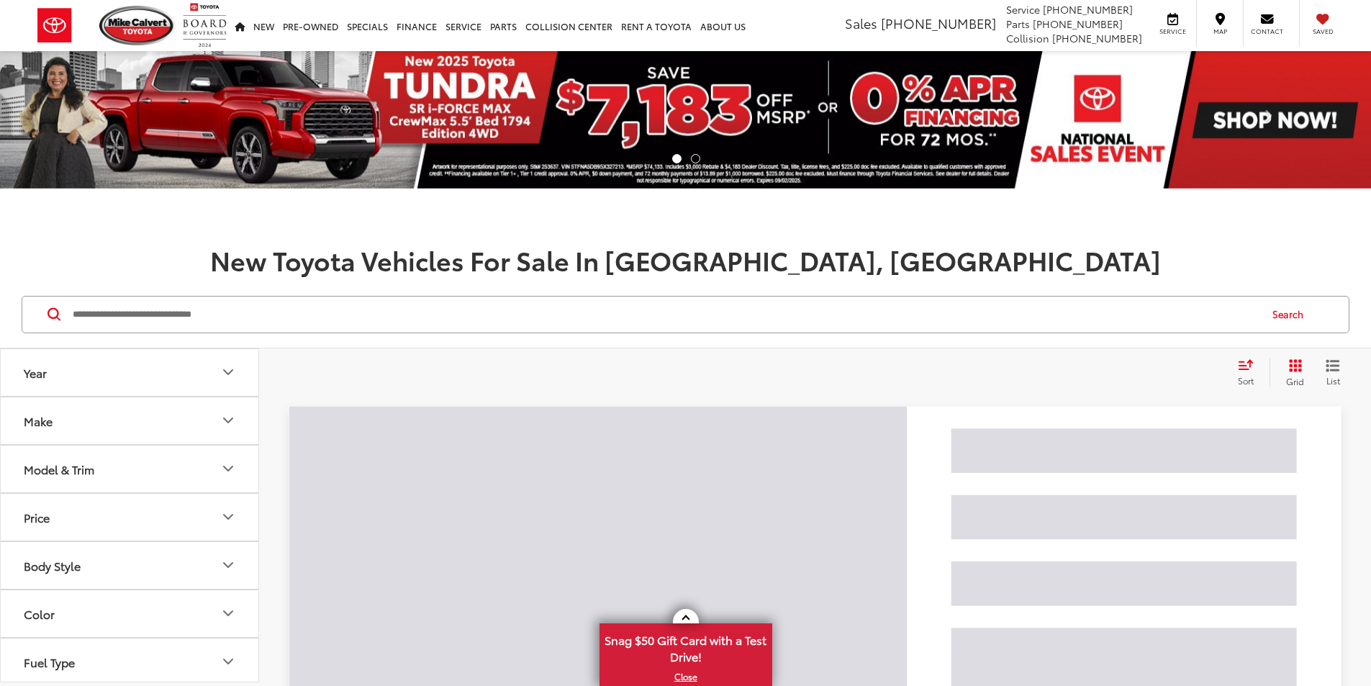
click at [455, 321] on input "Search by Make, Model, or Keyword" at bounding box center [664, 314] width 1187 height 35
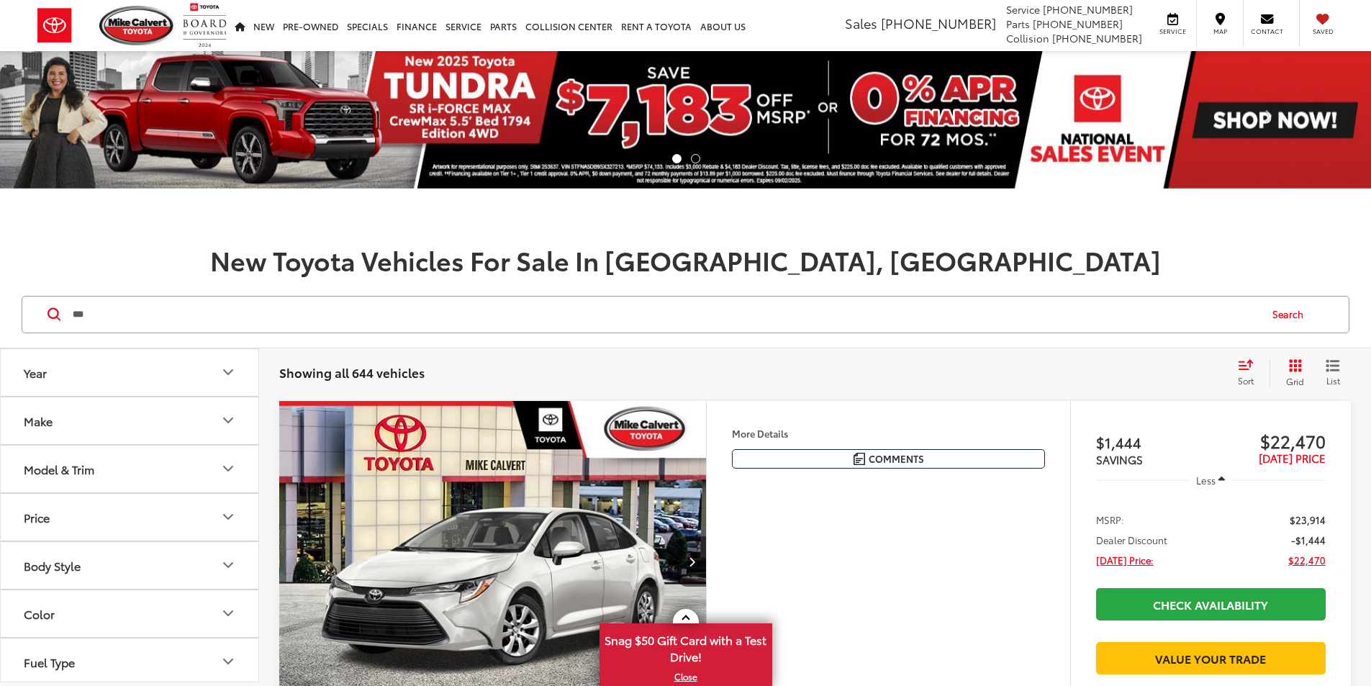
type input "***"
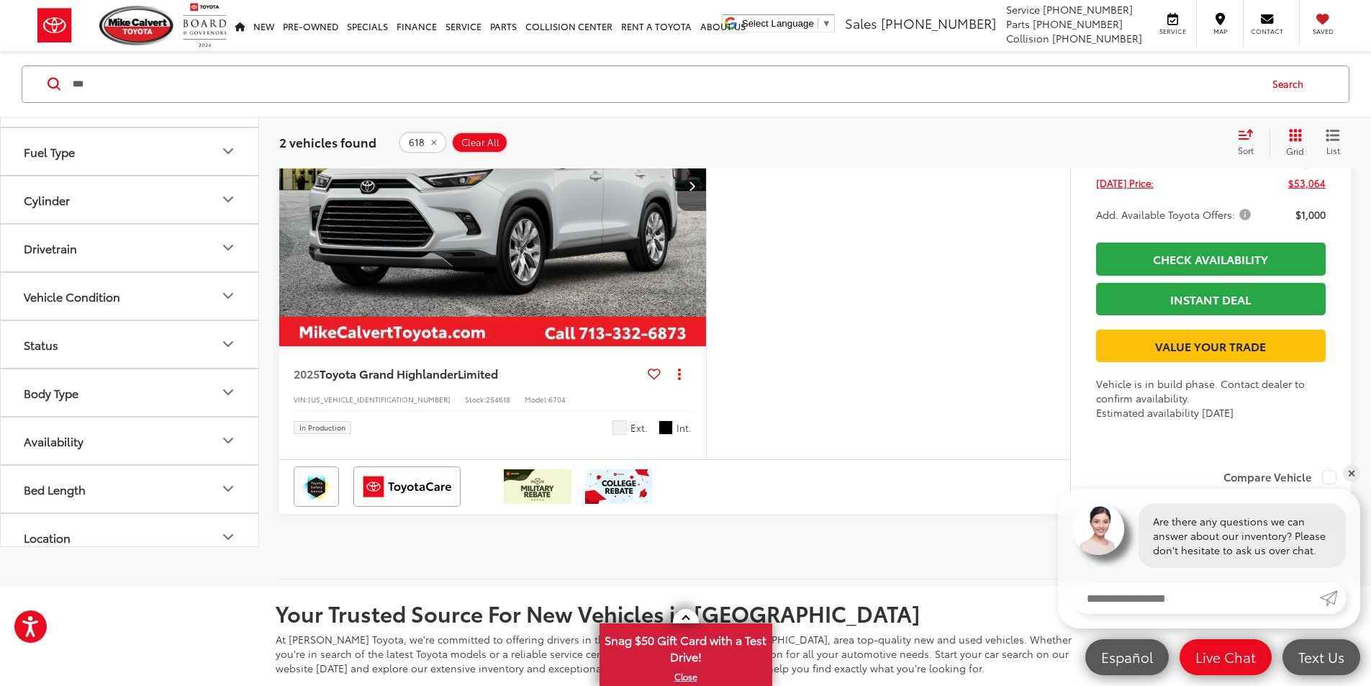
scroll to position [863, 0]
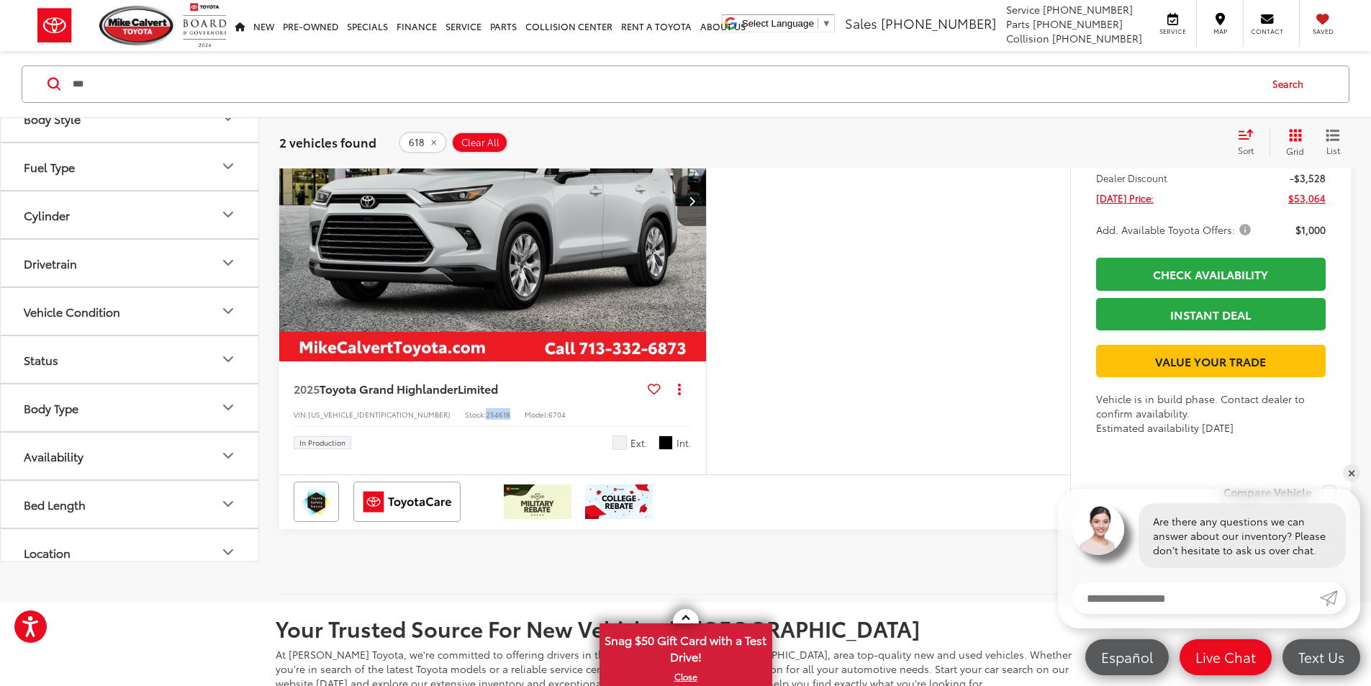
drag, startPoint x: 444, startPoint y: 589, endPoint x: 422, endPoint y: 589, distance: 21.6
click at [486, 419] on span "254618" at bounding box center [498, 414] width 24 height 11
copy span "254618"
click at [142, 37] on img at bounding box center [137, 26] width 76 height 40
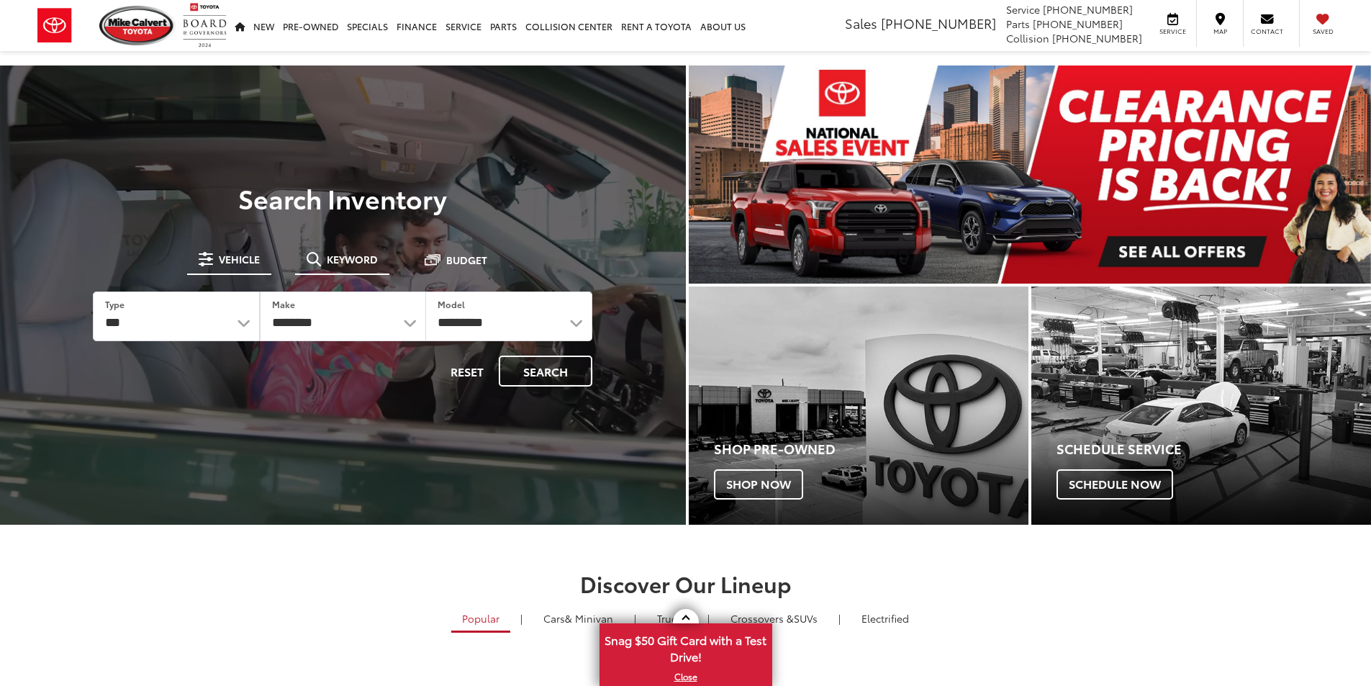
click at [352, 251] on button "Keyword" at bounding box center [342, 259] width 94 height 26
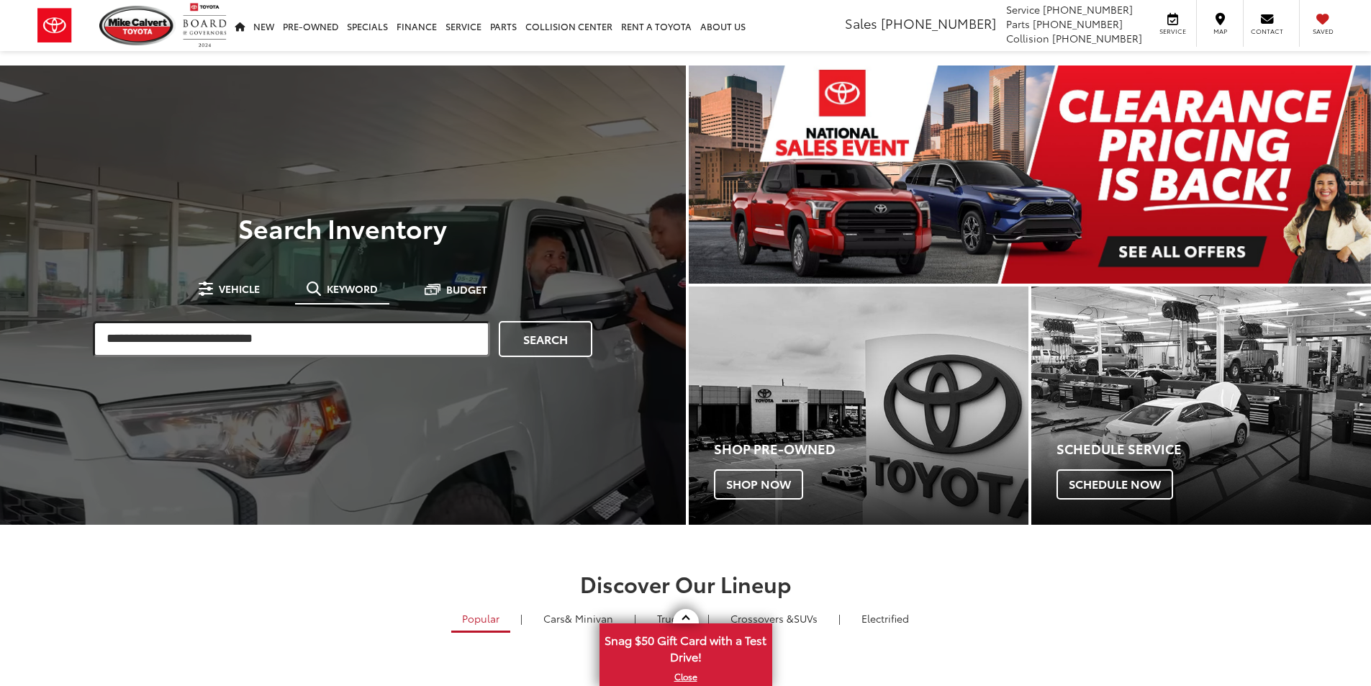
click at [281, 332] on input "search" at bounding box center [291, 339] width 397 height 36
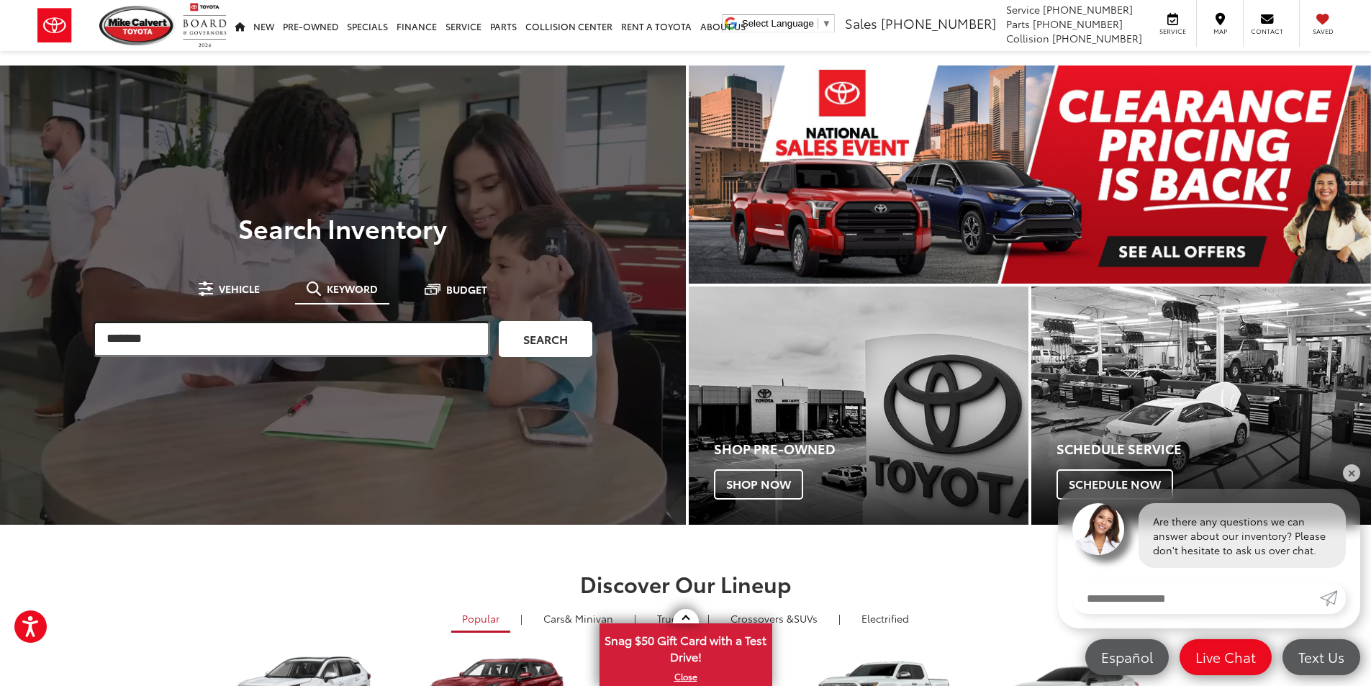
type input "*******"
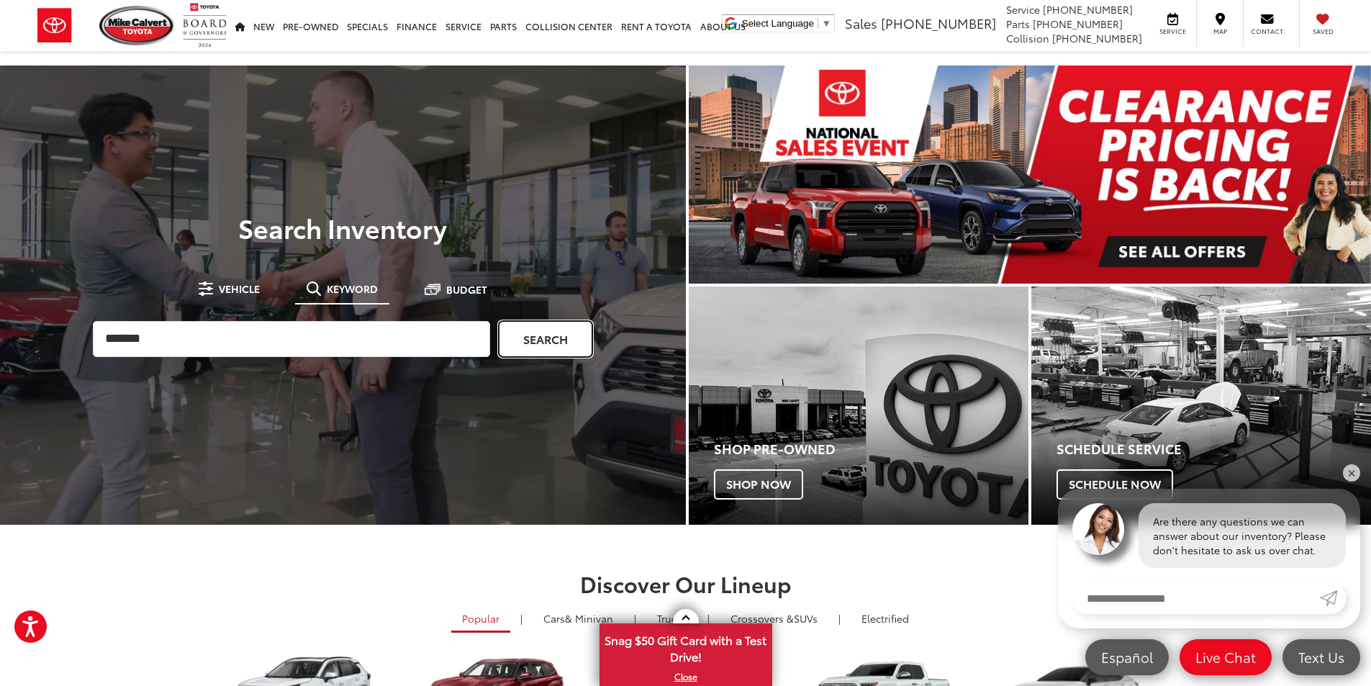
click at [574, 353] on link "Search" at bounding box center [546, 339] width 94 height 36
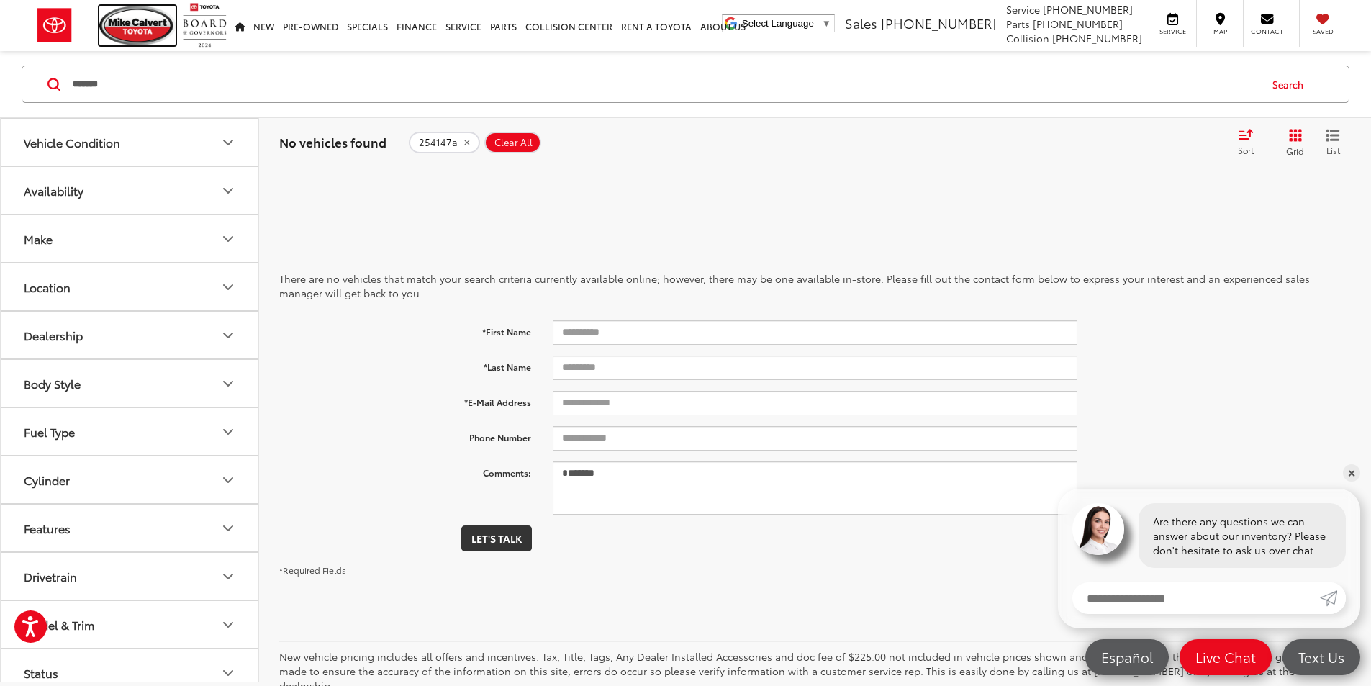
click at [155, 27] on img at bounding box center [137, 26] width 76 height 40
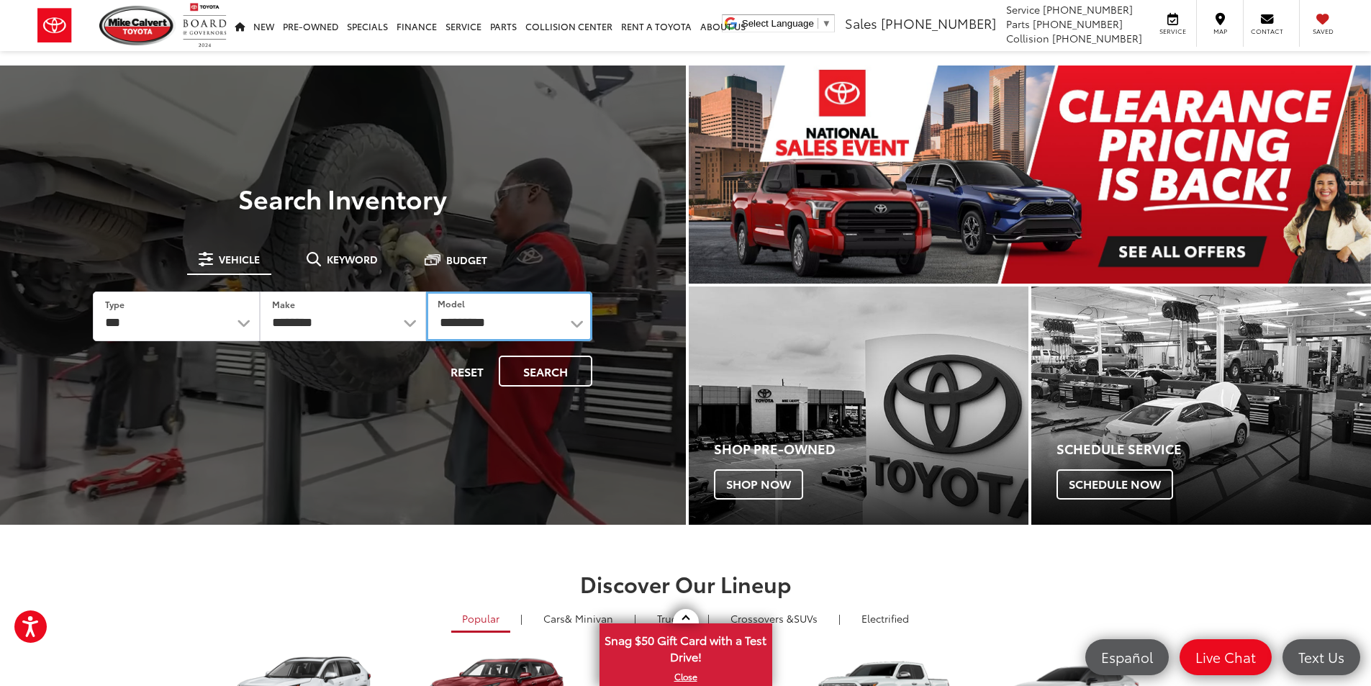
click at [450, 314] on select "**********" at bounding box center [509, 316] width 166 height 50
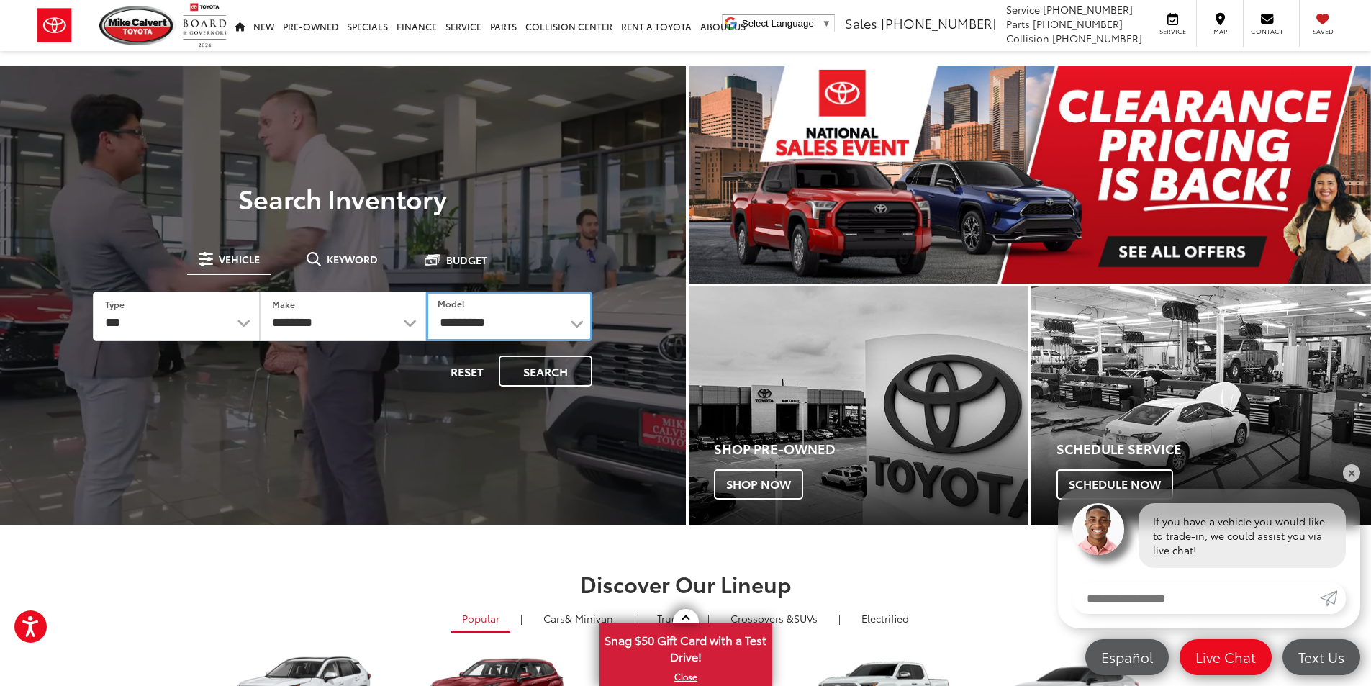
select select "*****"
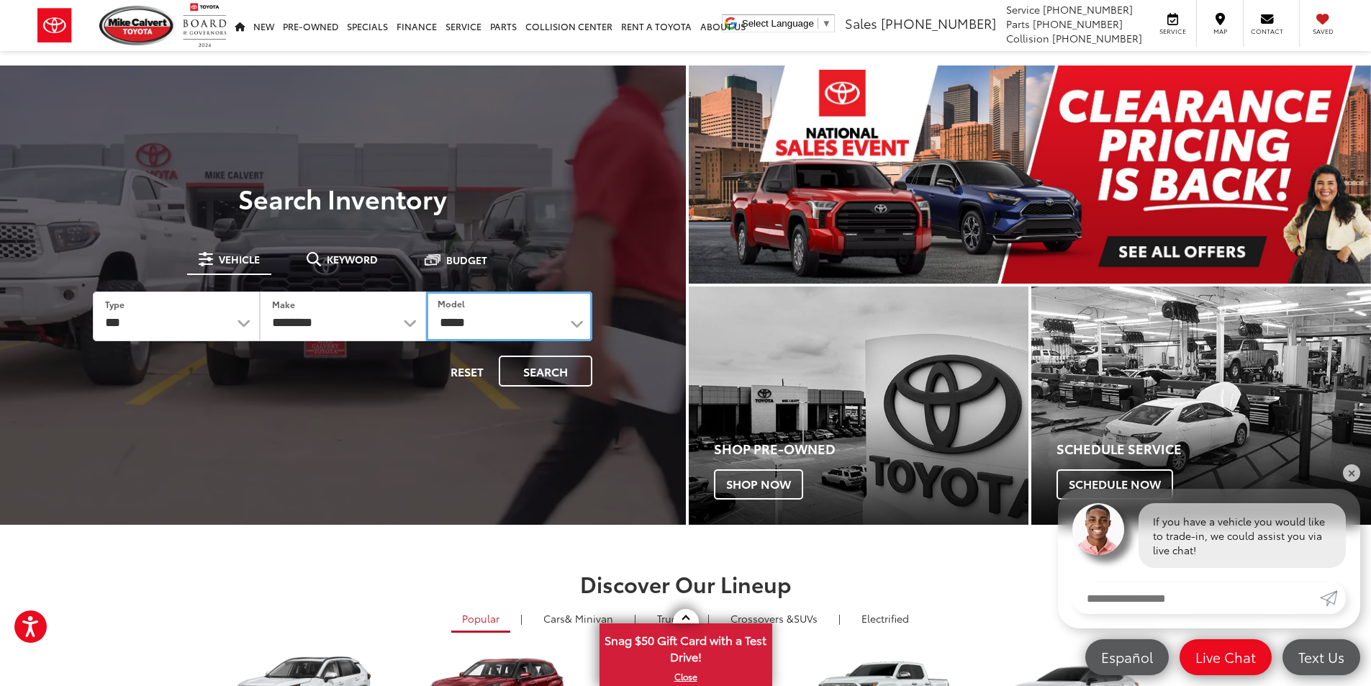
click at [426, 291] on select "**********" at bounding box center [509, 316] width 166 height 50
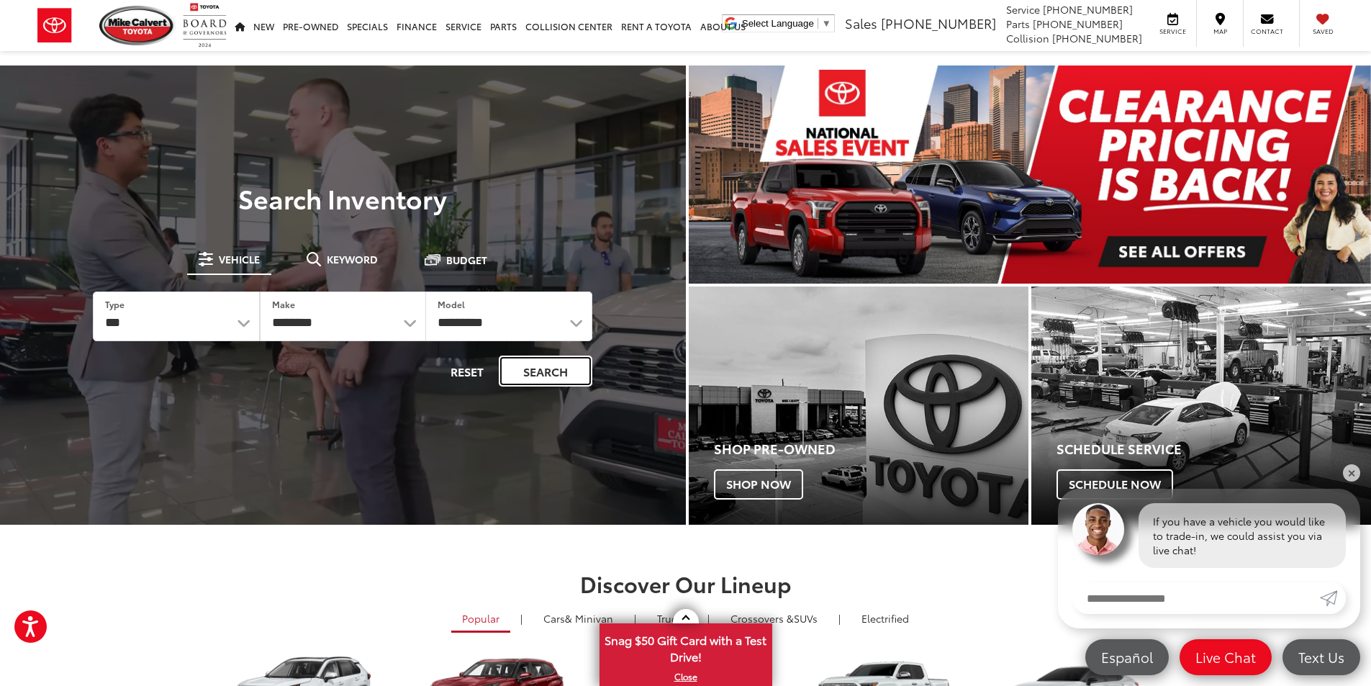
click at [553, 381] on button "Search" at bounding box center [546, 370] width 94 height 31
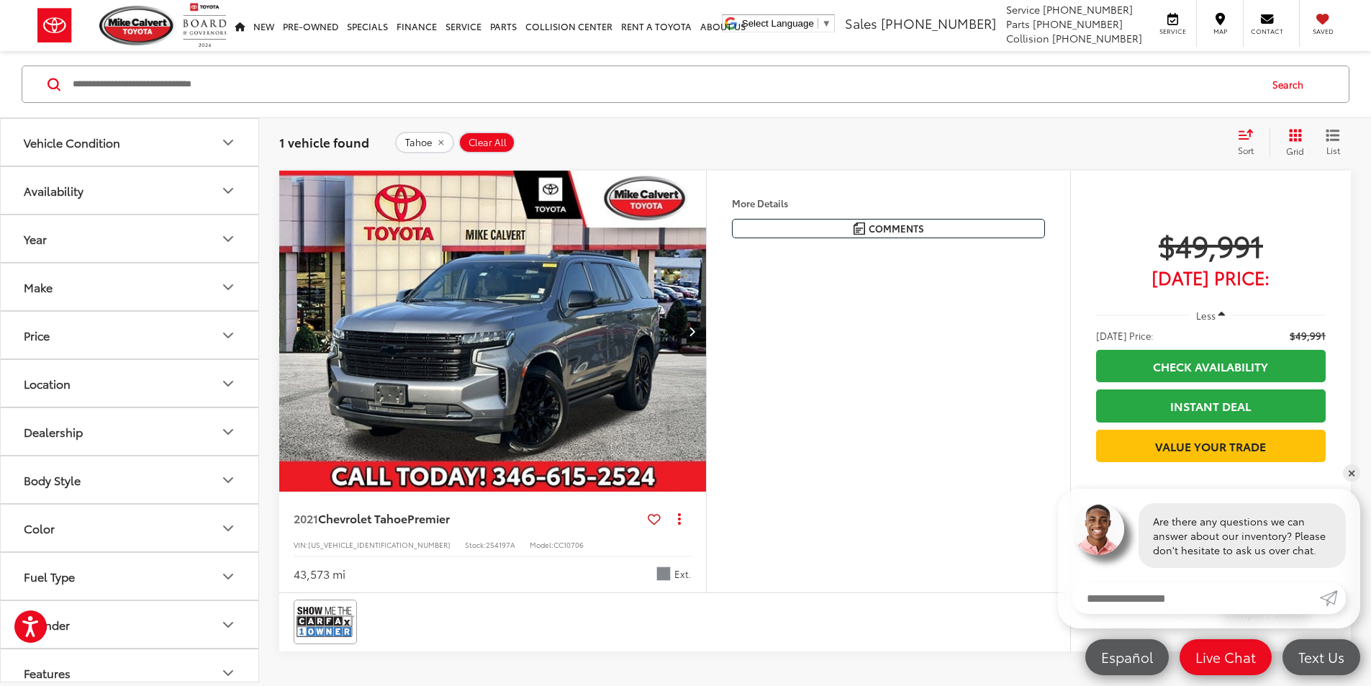
scroll to position [72, 0]
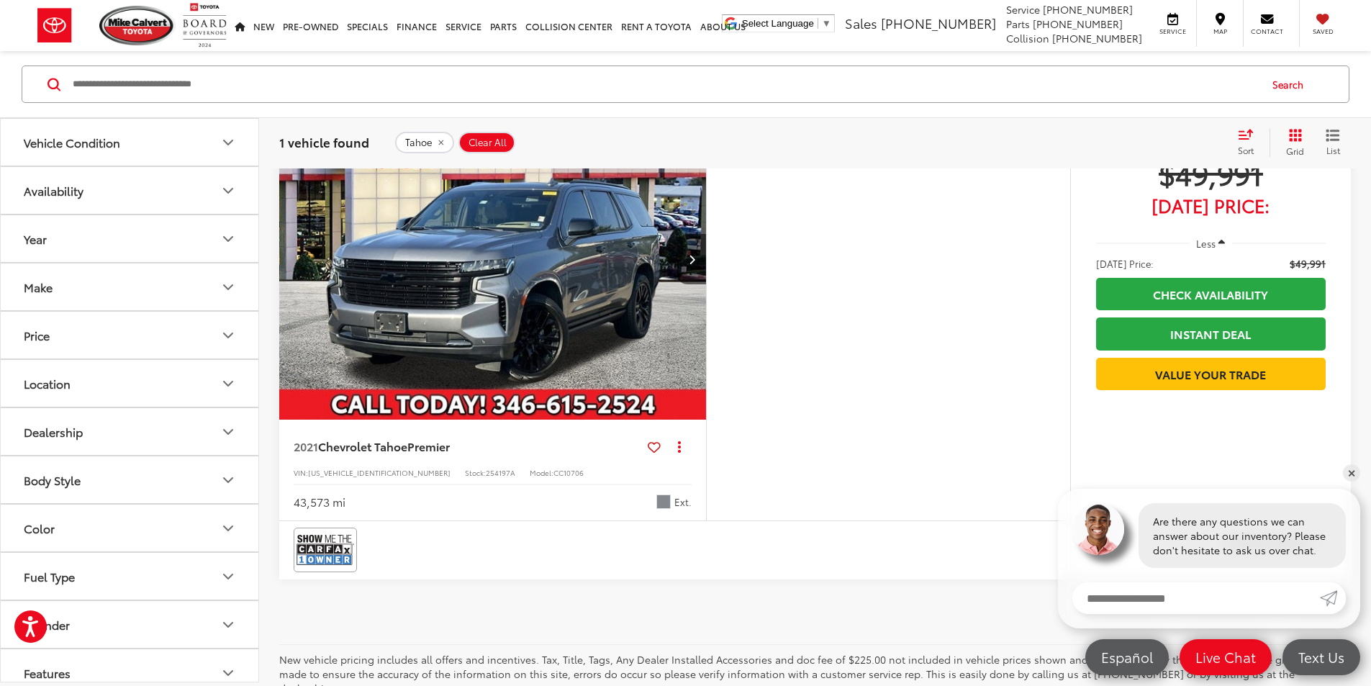
click at [643, 381] on img "2021 Chevrolet Tahoe Premier 0" at bounding box center [492, 260] width 429 height 322
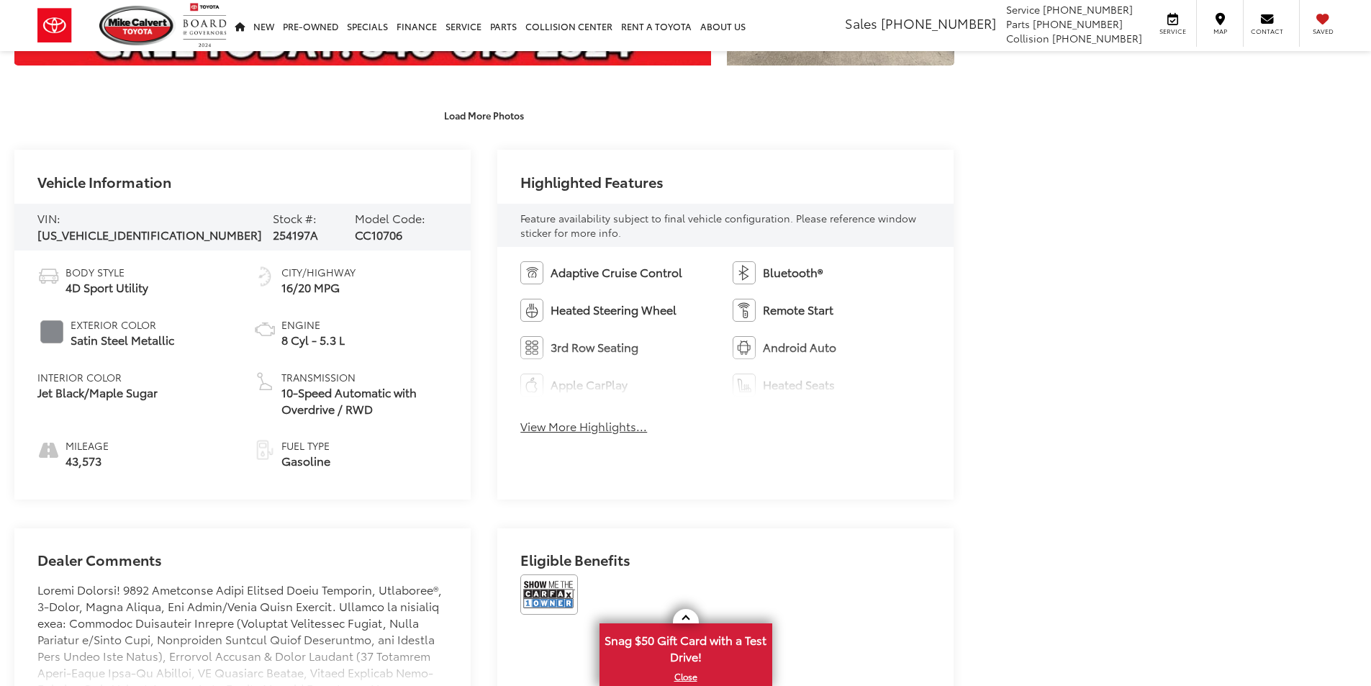
scroll to position [576, 0]
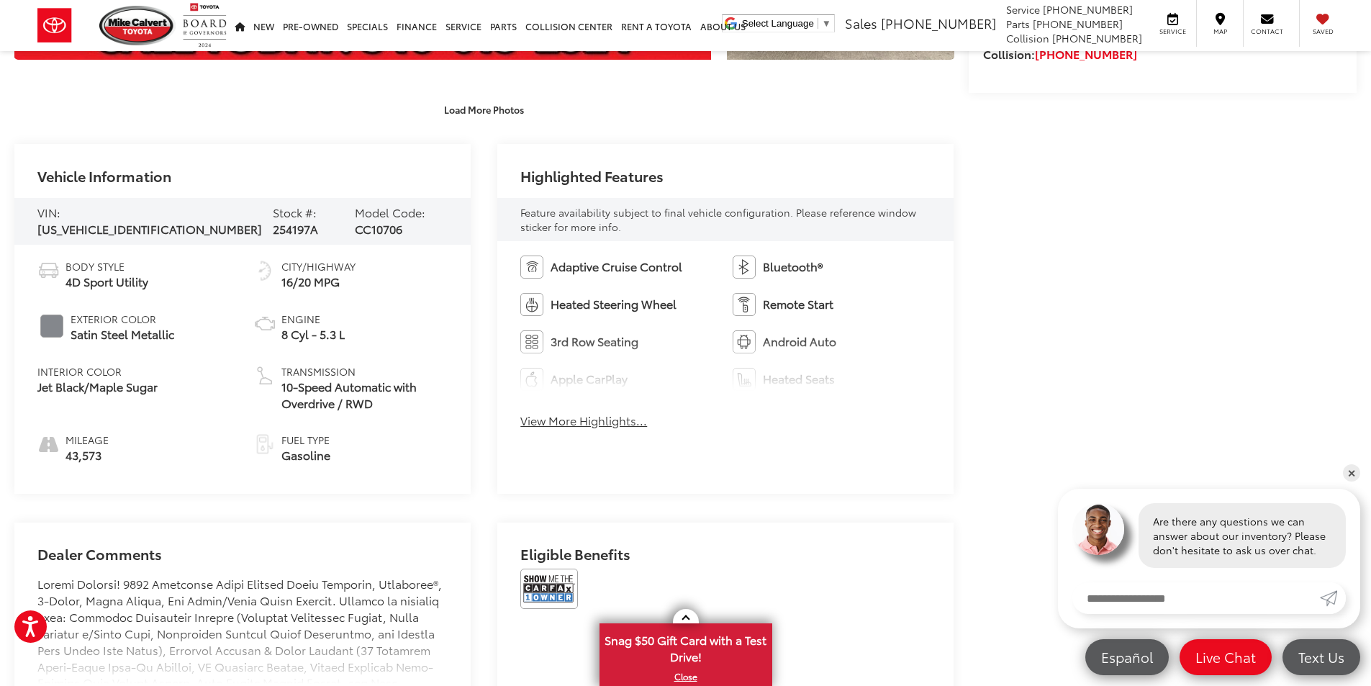
click at [617, 423] on button "View More Highlights..." at bounding box center [583, 420] width 127 height 17
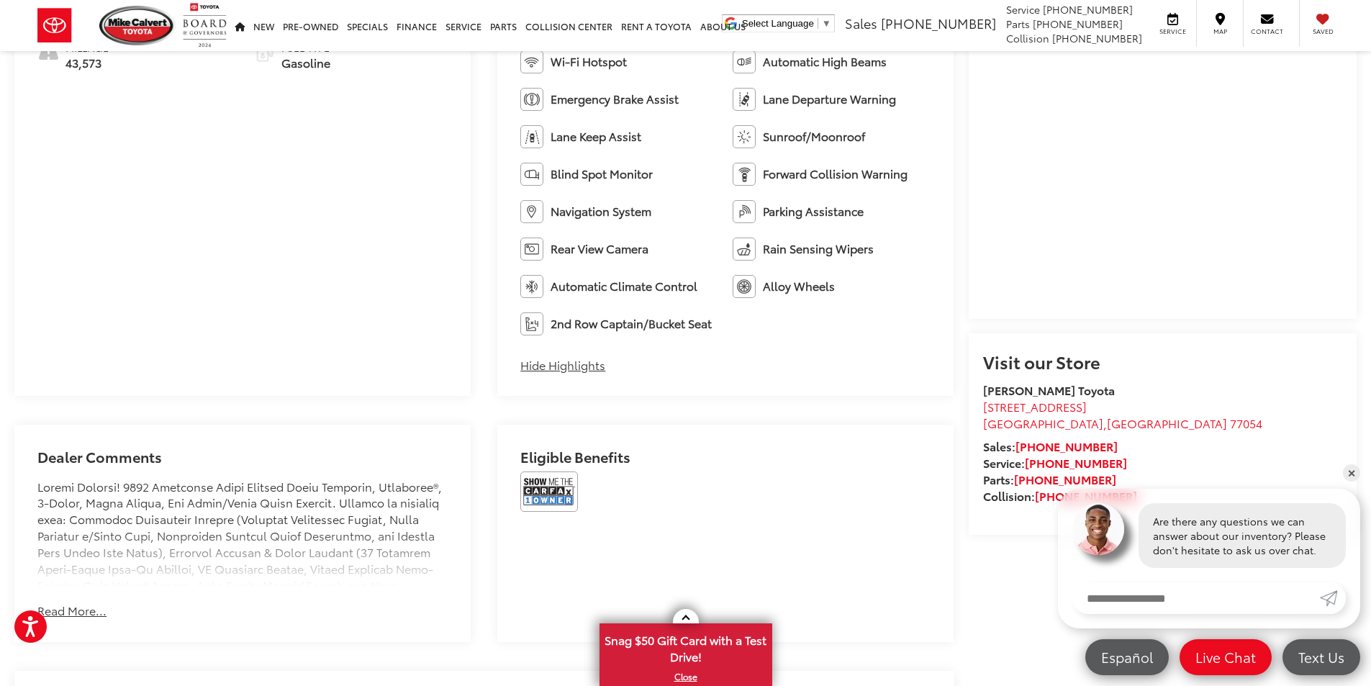
scroll to position [1079, 0]
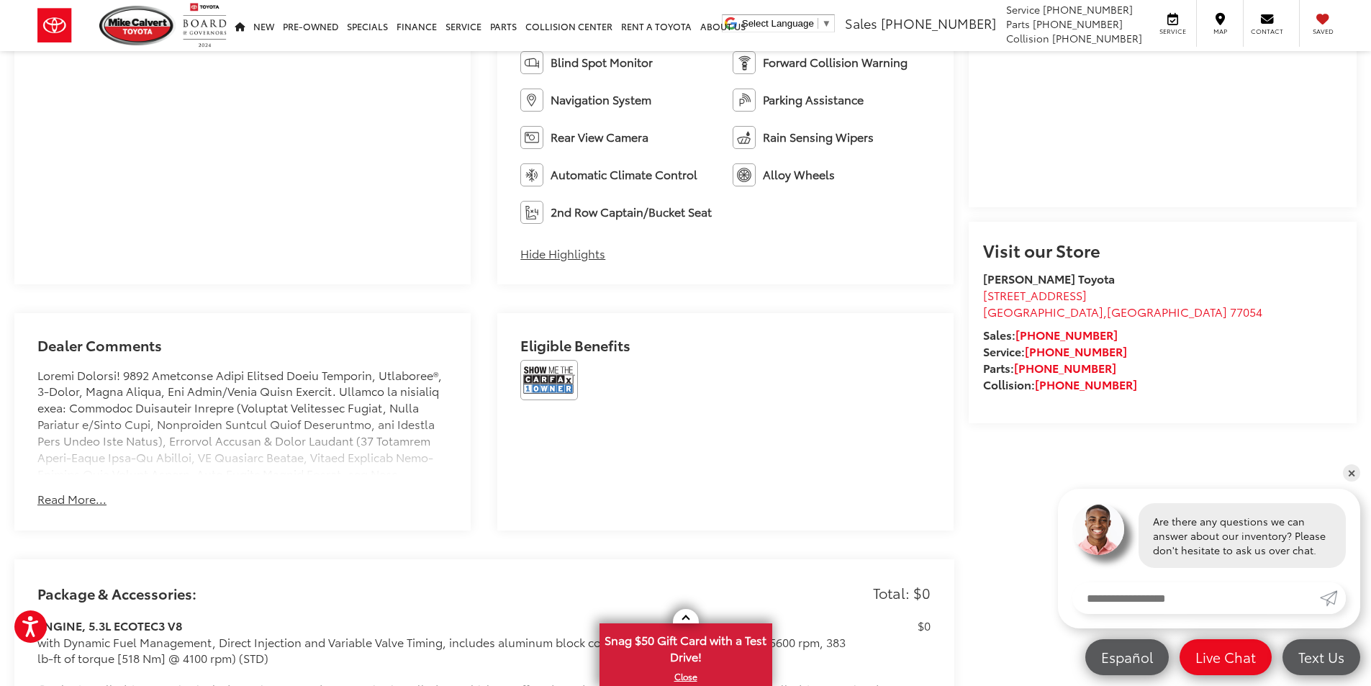
click at [83, 495] on button "Read More..." at bounding box center [71, 499] width 69 height 17
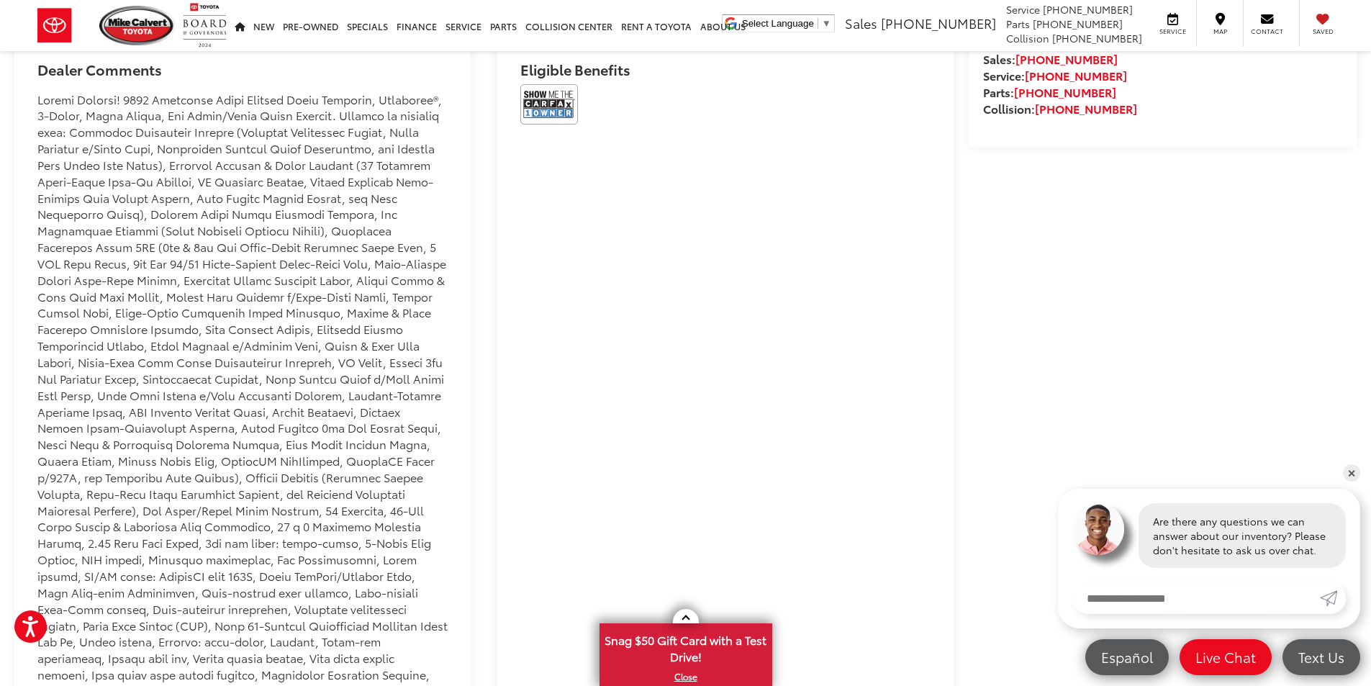
scroll to position [1367, 0]
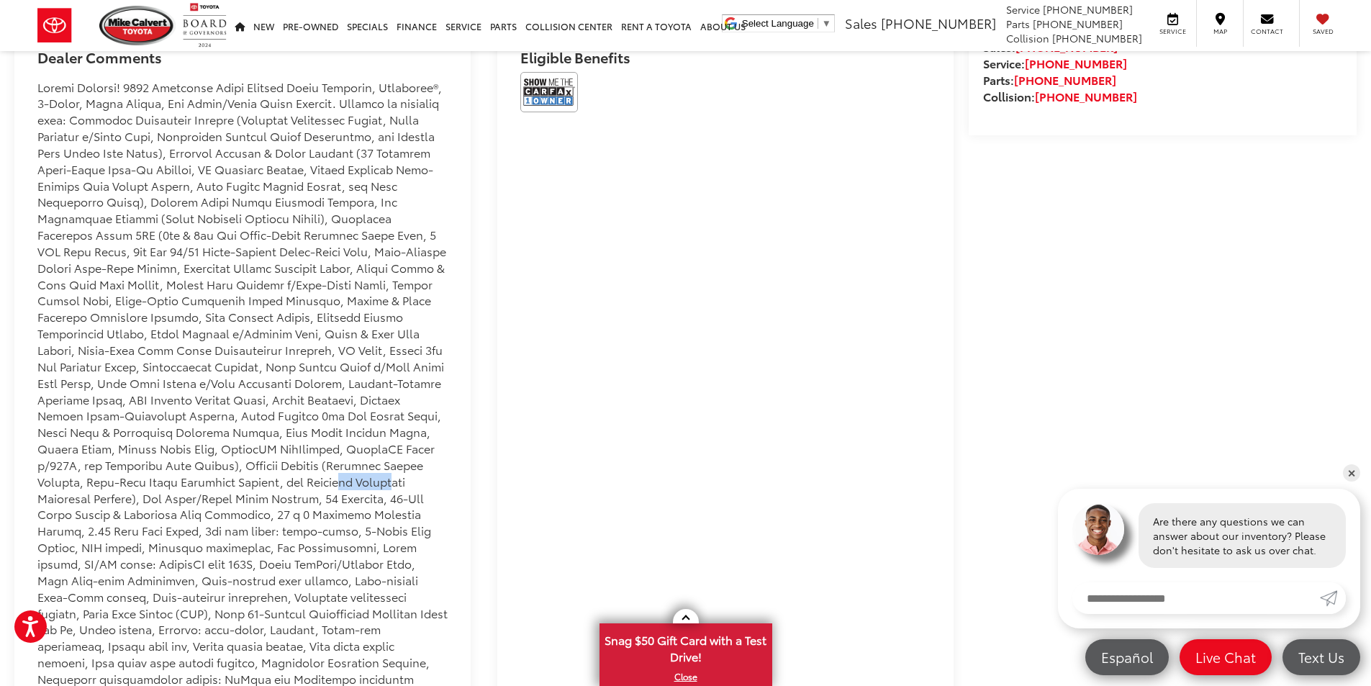
drag, startPoint x: 240, startPoint y: 482, endPoint x: 303, endPoint y: 473, distance: 63.2
click at [303, 473] on div at bounding box center [242, 555] width 410 height 953
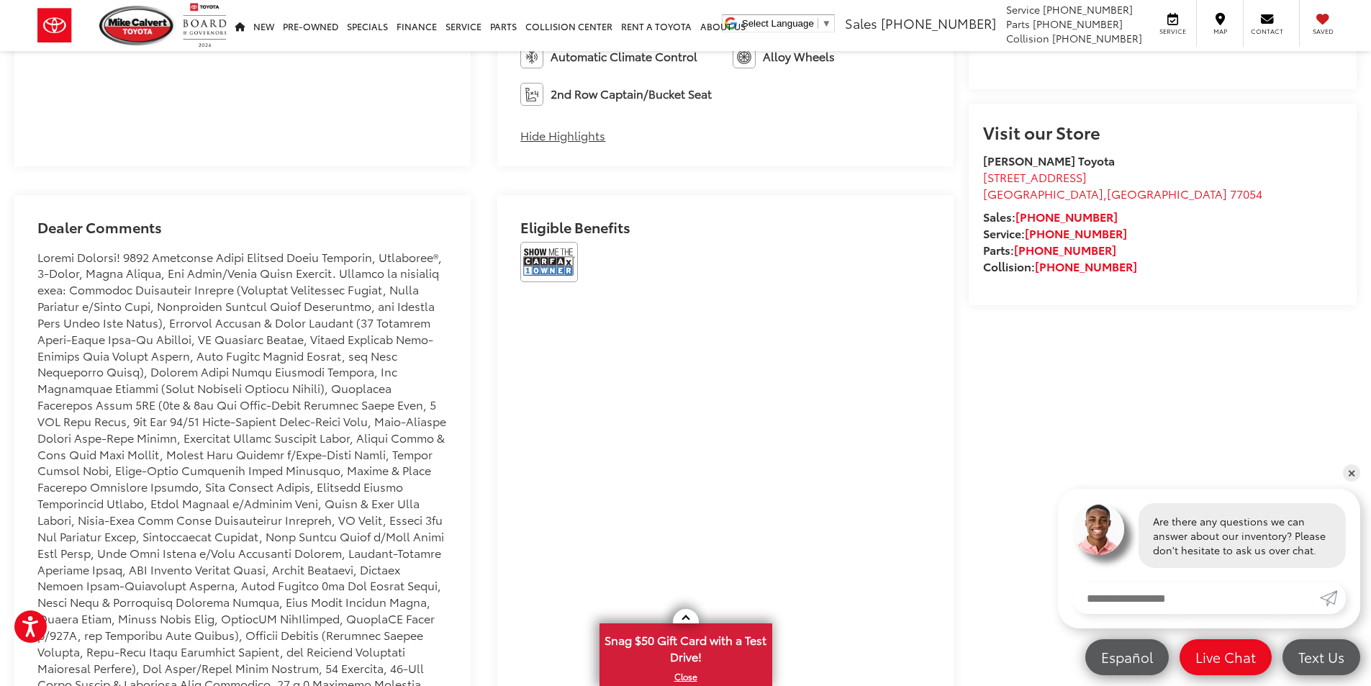
scroll to position [1223, 0]
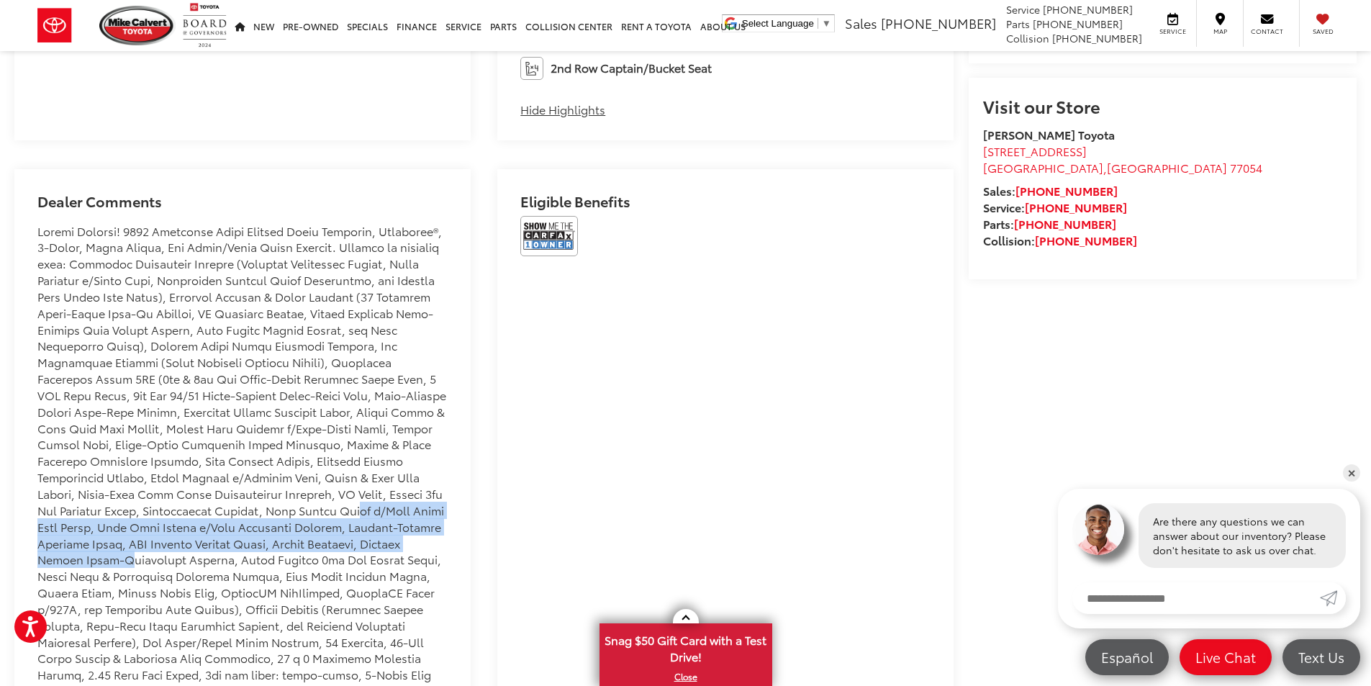
drag, startPoint x: 246, startPoint y: 509, endPoint x: 476, endPoint y: 545, distance: 233.0
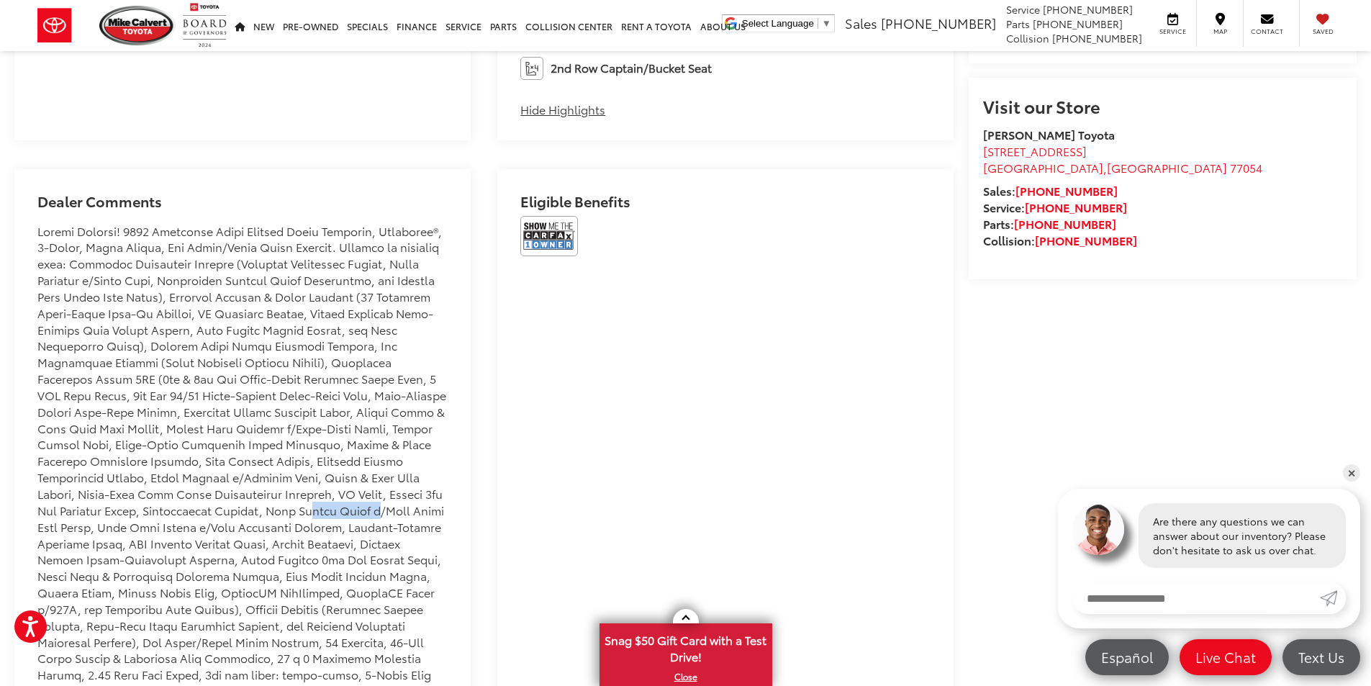
drag, startPoint x: 200, startPoint y: 514, endPoint x: 312, endPoint y: 522, distance: 112.5
drag, startPoint x: 171, startPoint y: 521, endPoint x: 269, endPoint y: 526, distance: 98.0
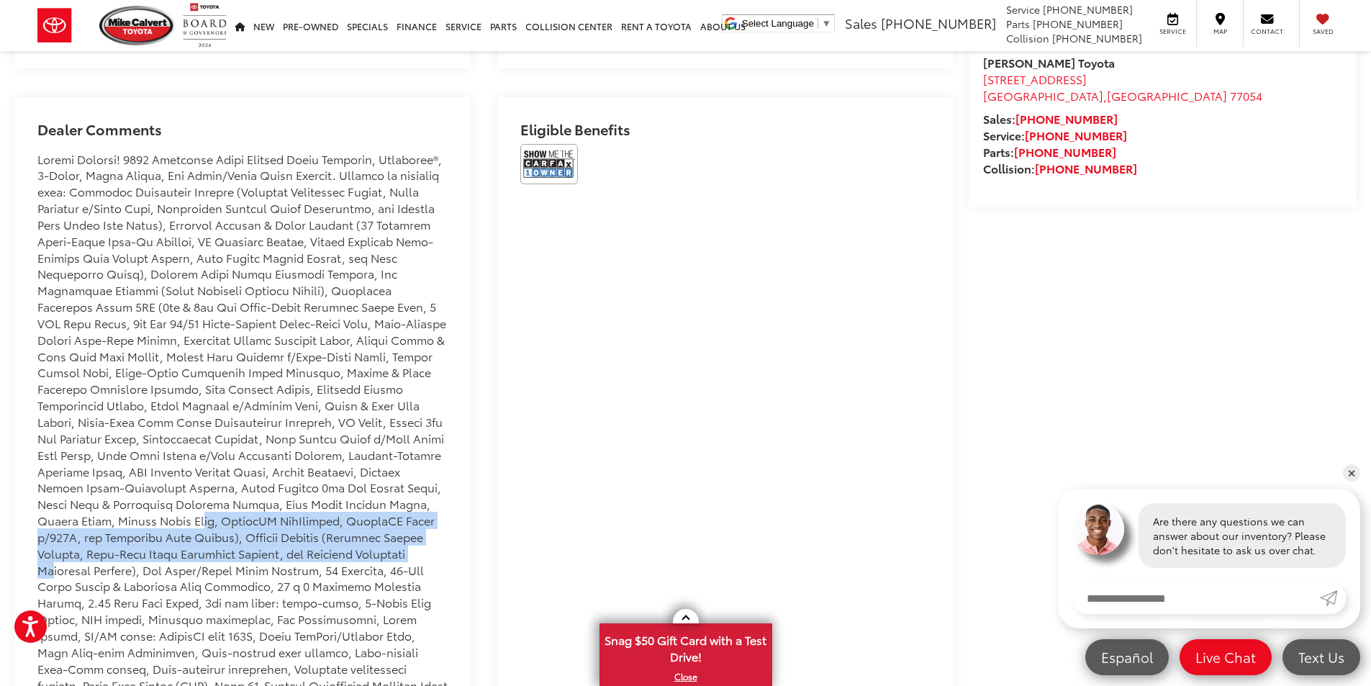
drag, startPoint x: 76, startPoint y: 519, endPoint x: 334, endPoint y: 559, distance: 261.4
click at [334, 559] on div at bounding box center [242, 627] width 410 height 953
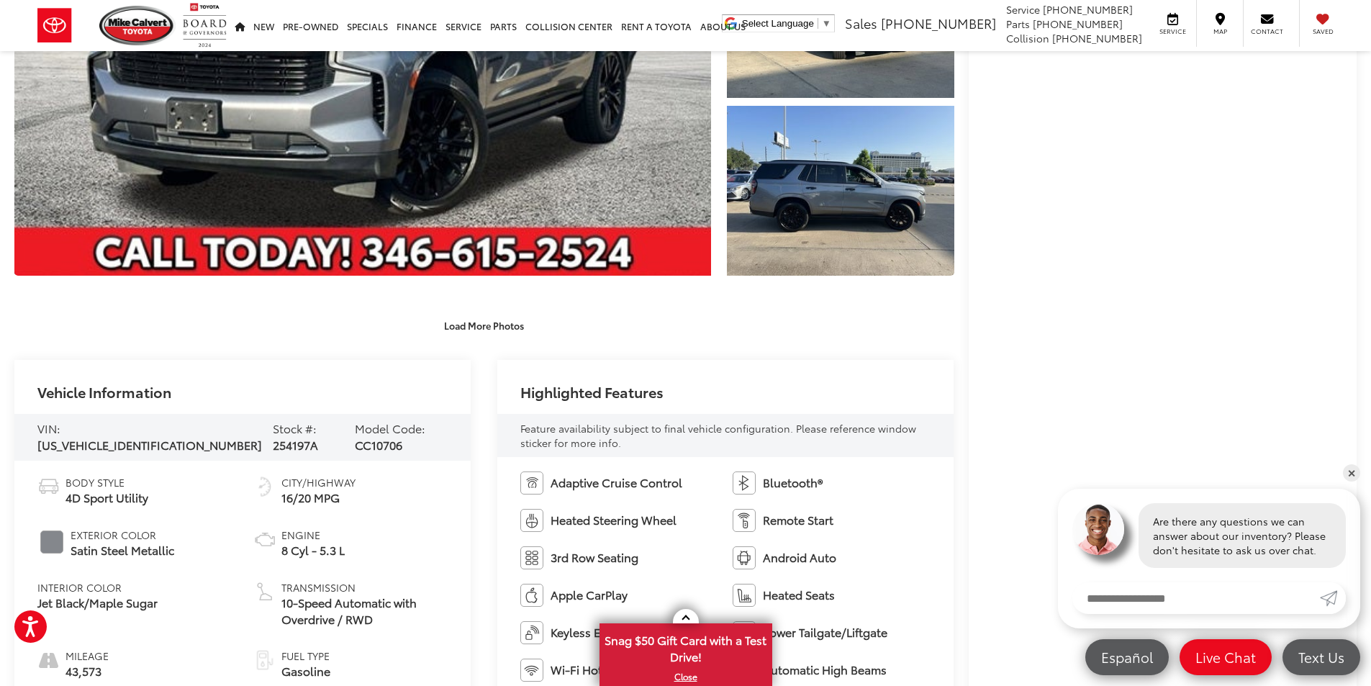
scroll to position [0, 0]
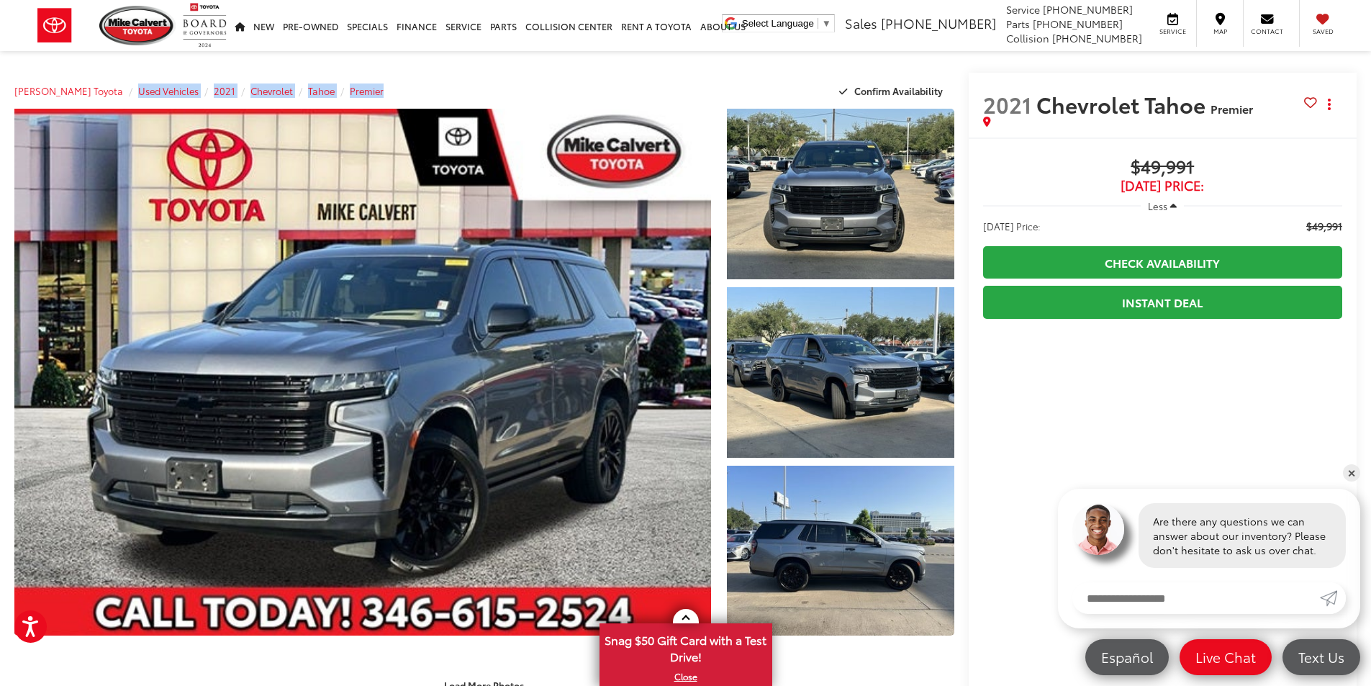
drag, startPoint x: 119, startPoint y: 76, endPoint x: 438, endPoint y: 86, distance: 319.6
click at [438, 86] on div "Mike Calvert Toyota Used Vehicles 2021 Chevrolet Tahoe Premier Confirm Availabi…" at bounding box center [484, 91] width 940 height 36
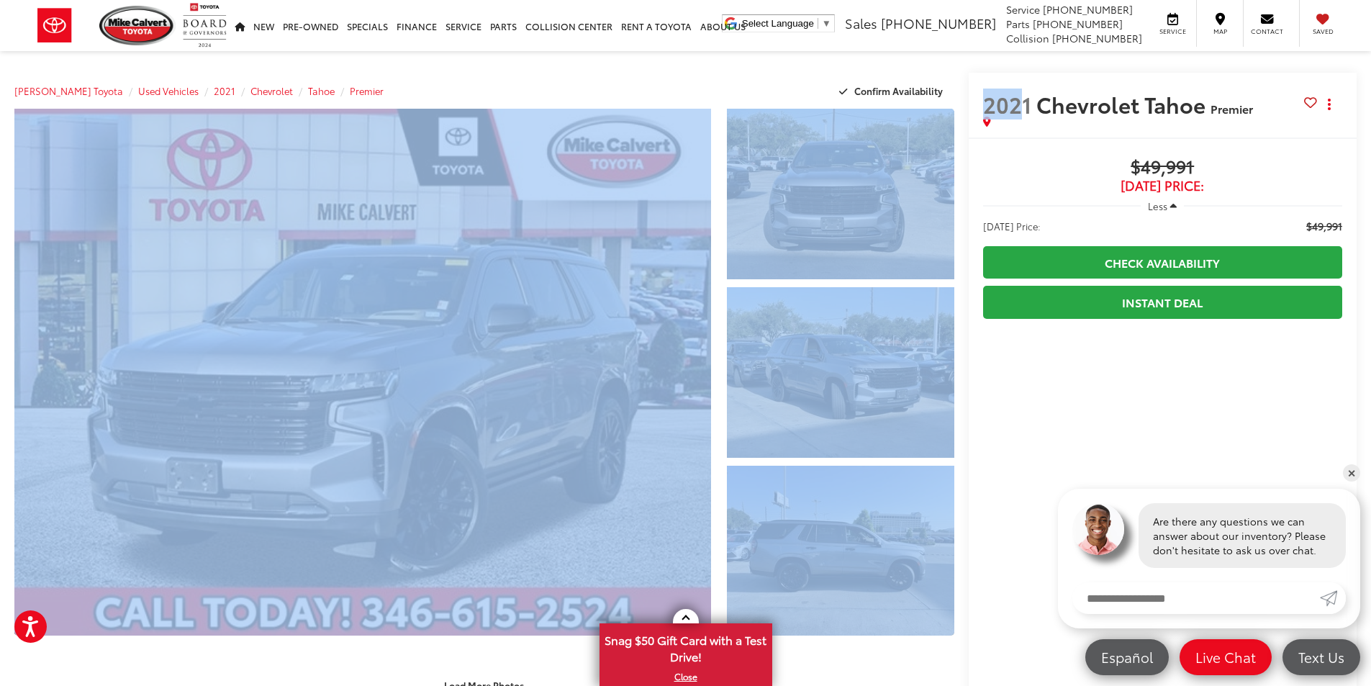
drag, startPoint x: 751, startPoint y: 70, endPoint x: 1025, endPoint y: 86, distance: 273.9
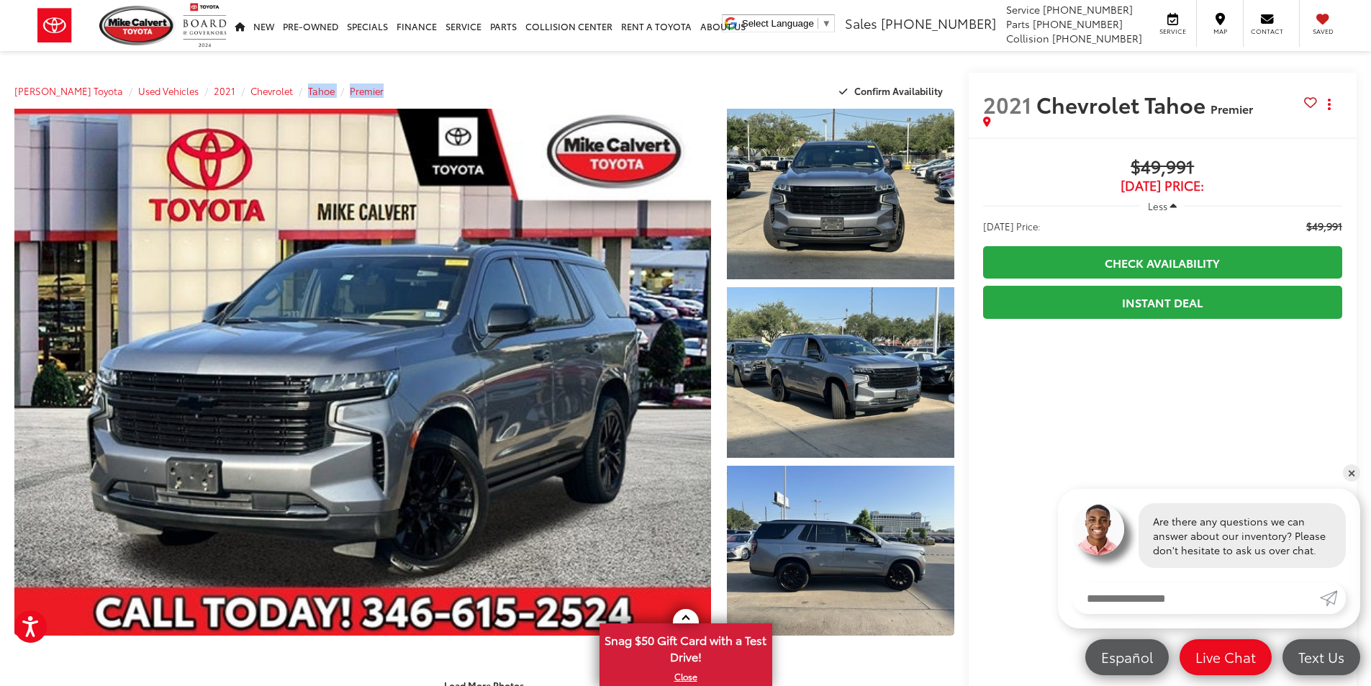
drag, startPoint x: 286, startPoint y: 76, endPoint x: 535, endPoint y: 87, distance: 249.2
click at [535, 87] on div "Mike Calvert Toyota Used Vehicles 2021 Chevrolet Tahoe Premier Confirm Availabi…" at bounding box center [484, 91] width 940 height 36
drag, startPoint x: 101, startPoint y: 61, endPoint x: 497, endPoint y: 65, distance: 396.5
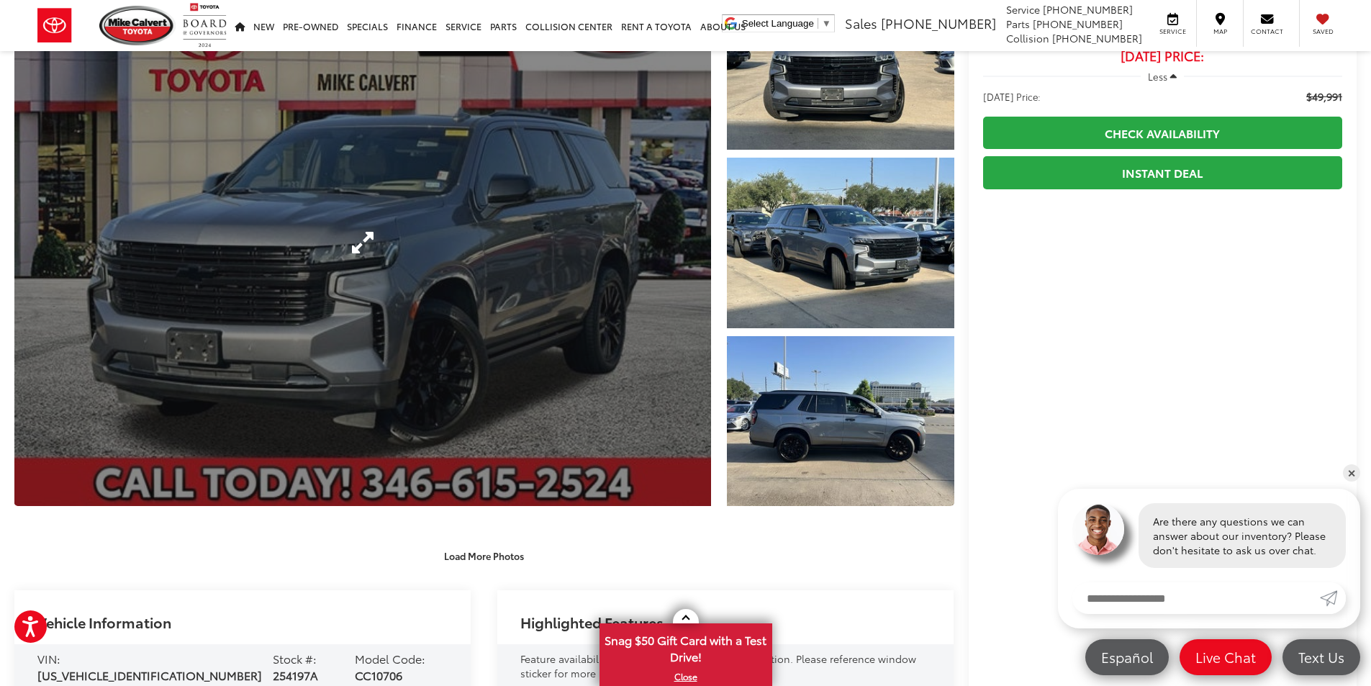
scroll to position [360, 0]
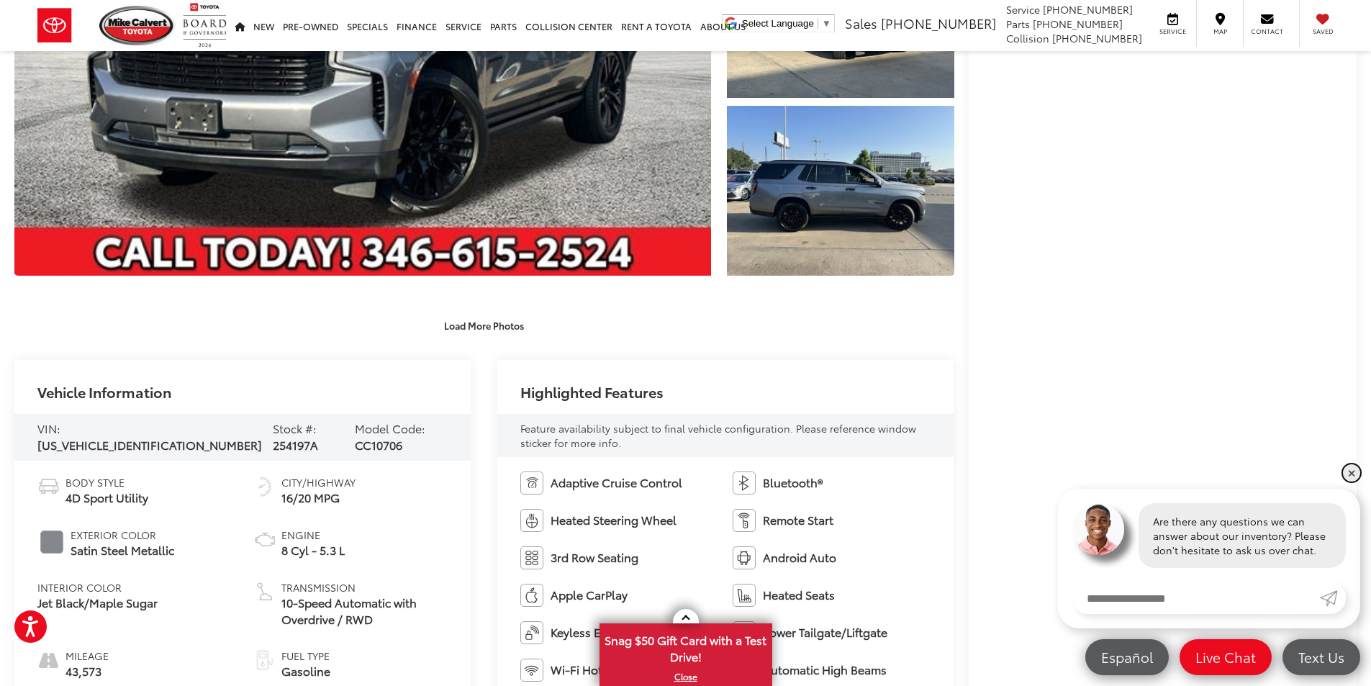
click at [1353, 473] on link "✕" at bounding box center [1351, 472] width 17 height 17
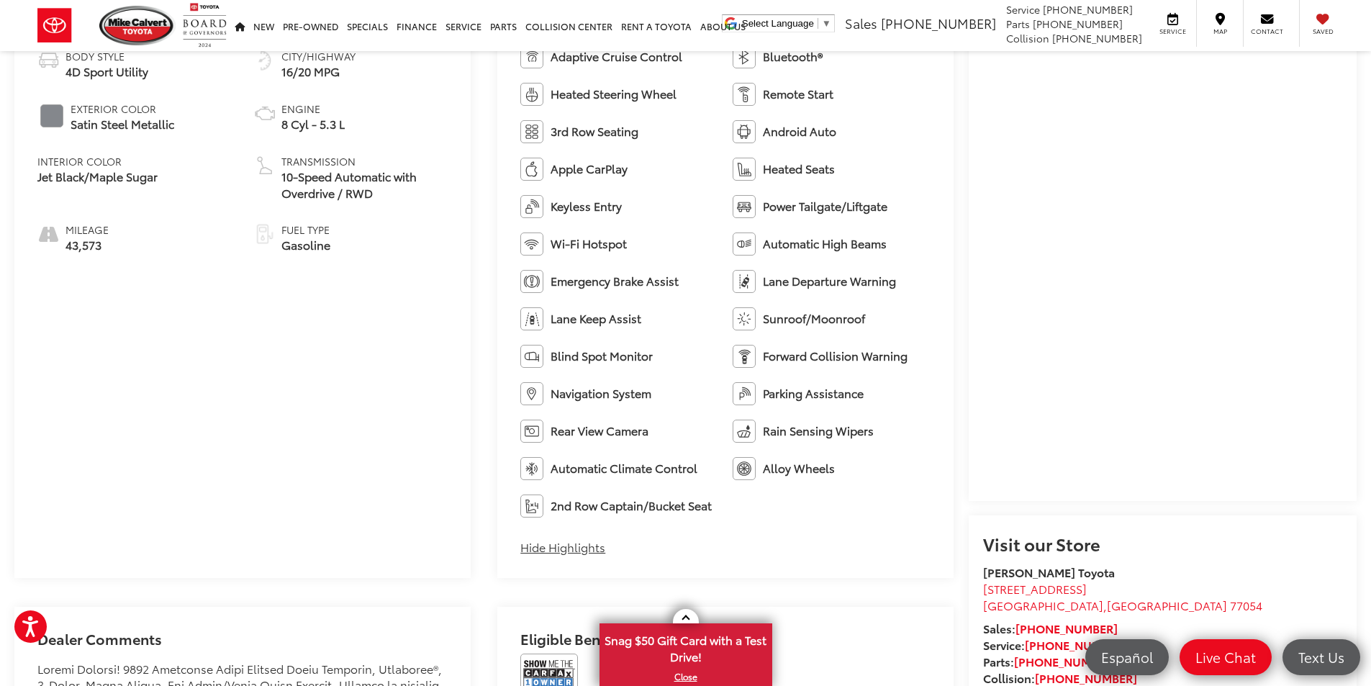
scroll to position [863, 0]
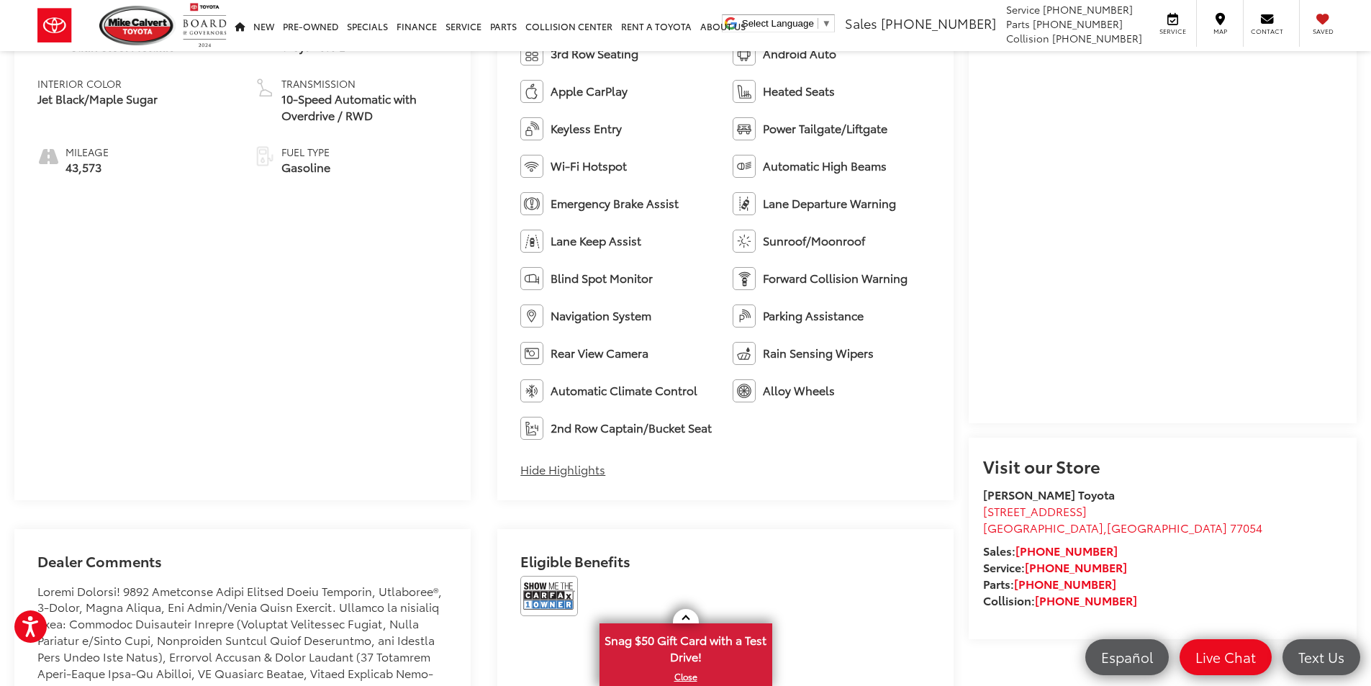
drag, startPoint x: 648, startPoint y: 470, endPoint x: 474, endPoint y: 233, distance: 293.4
click at [473, 239] on div "Vehicle Information VIN: 1GNSCSKD3MR240177 Stock #: 254197A Model Code: CC10706…" at bounding box center [484, 178] width 940 height 644
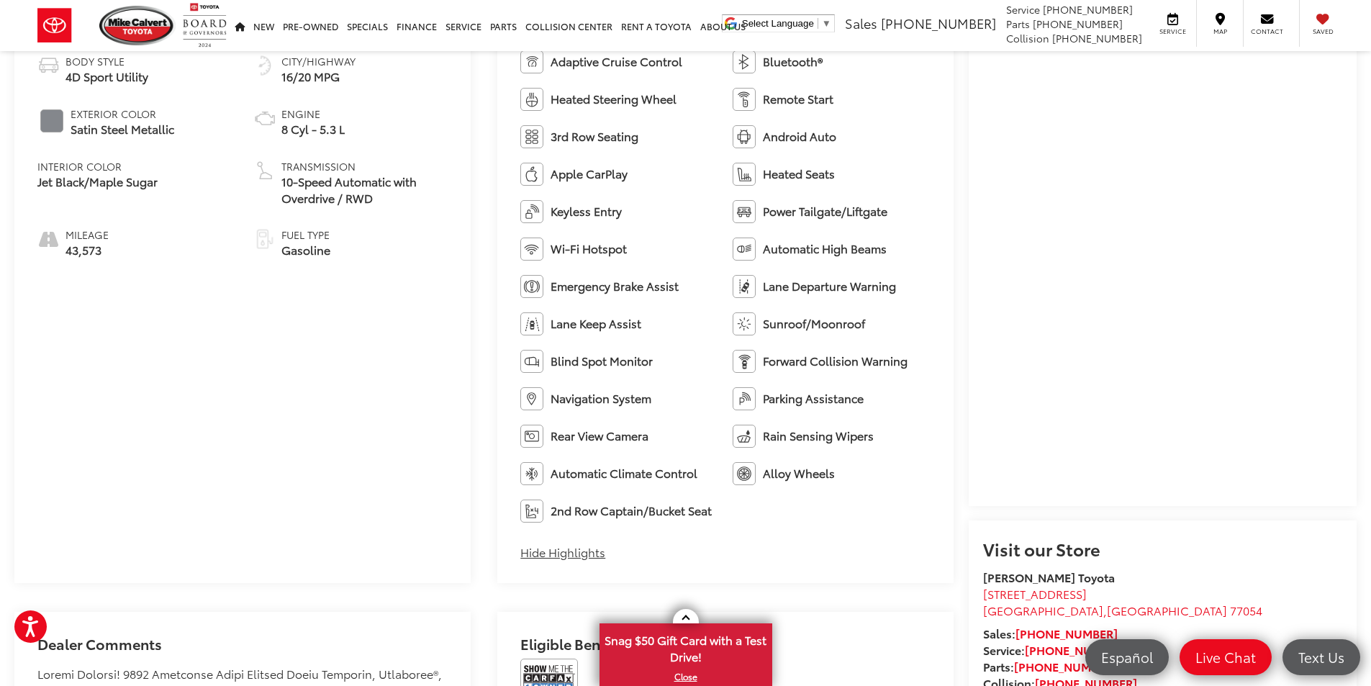
scroll to position [648, 0]
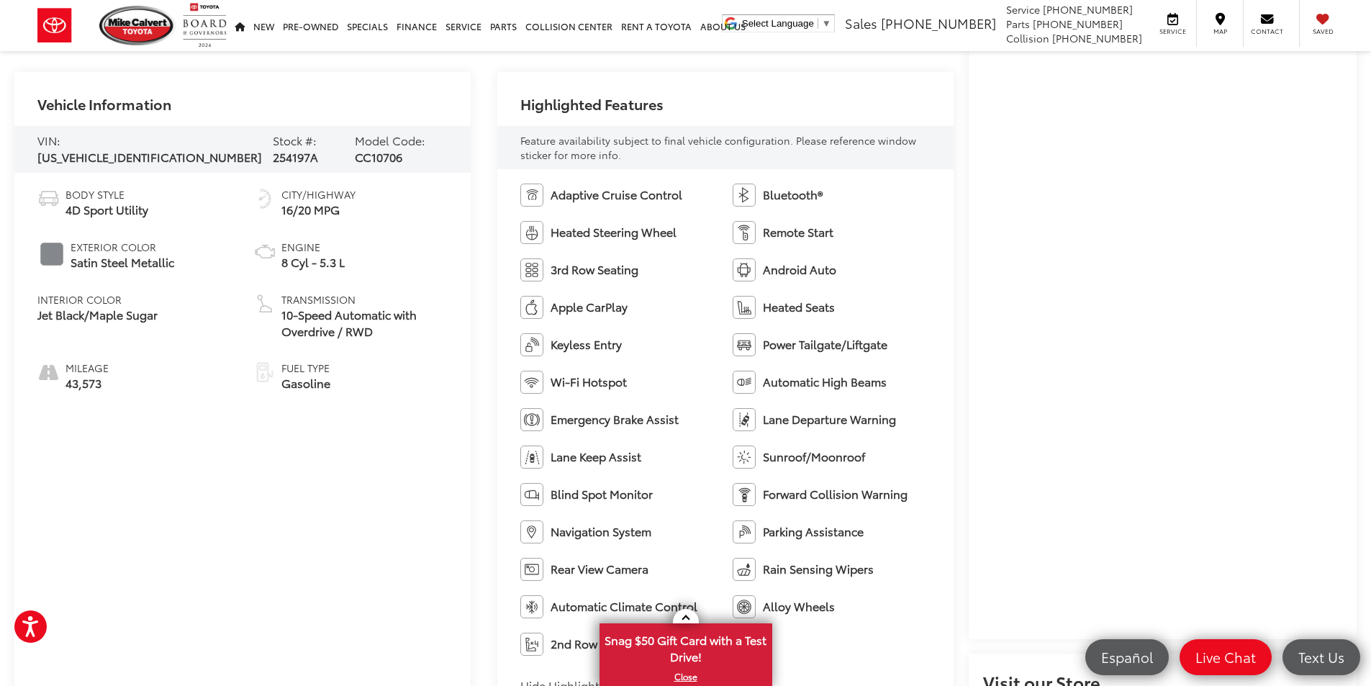
click at [474, 233] on div "Vehicle Information VIN: 1GNSCSKD3MR240177 Stock #: 254197A Model Code: CC10706…" at bounding box center [484, 394] width 940 height 644
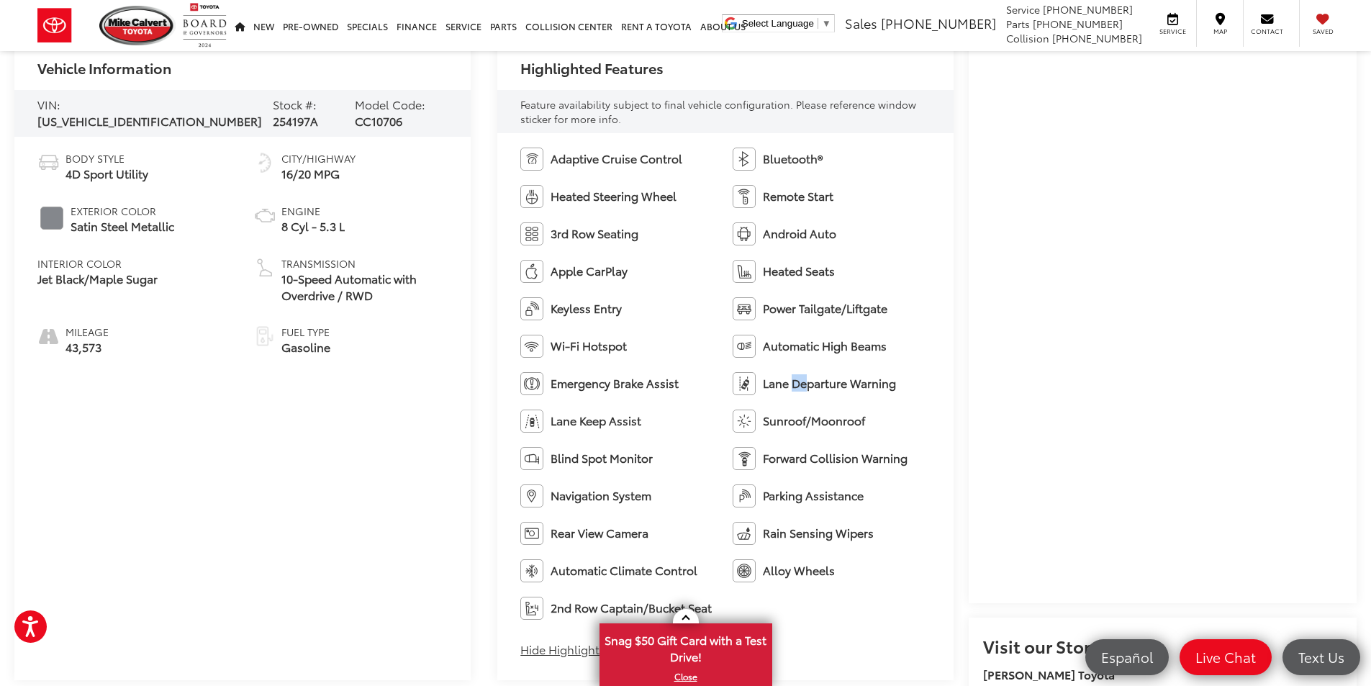
drag, startPoint x: 799, startPoint y: 404, endPoint x: 813, endPoint y: 393, distance: 17.4
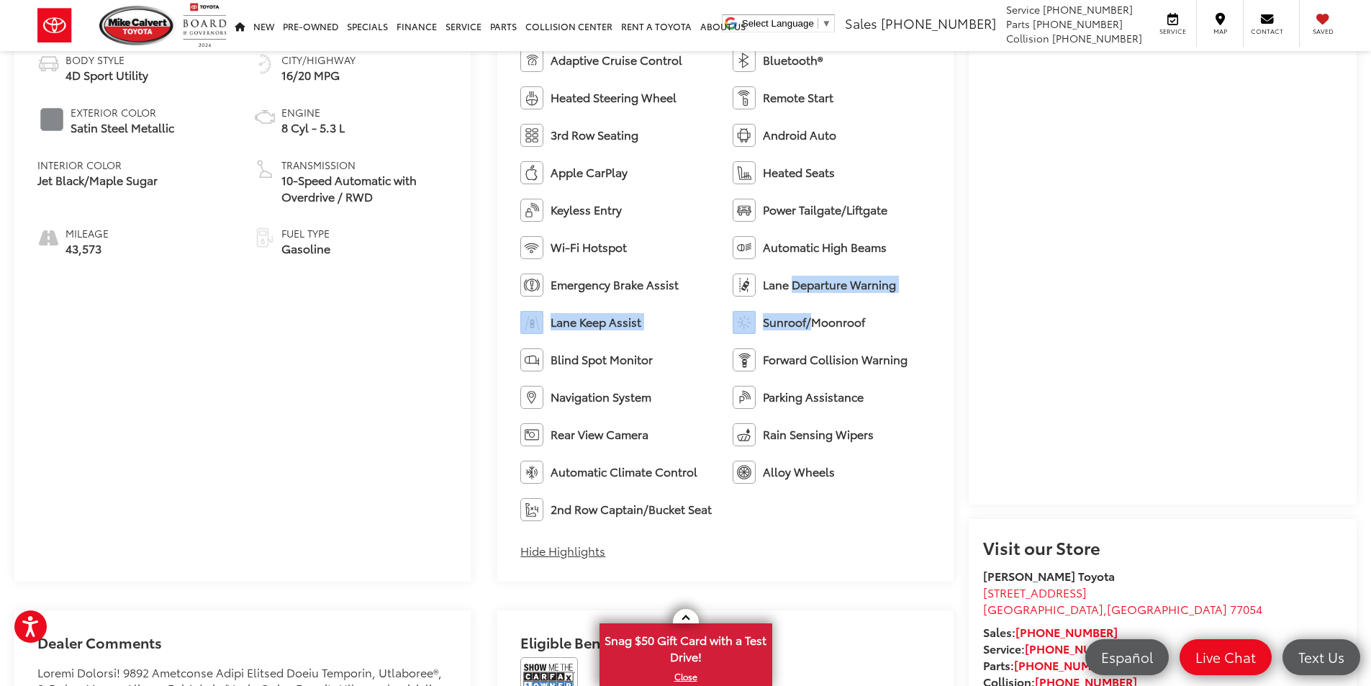
scroll to position [791, 0]
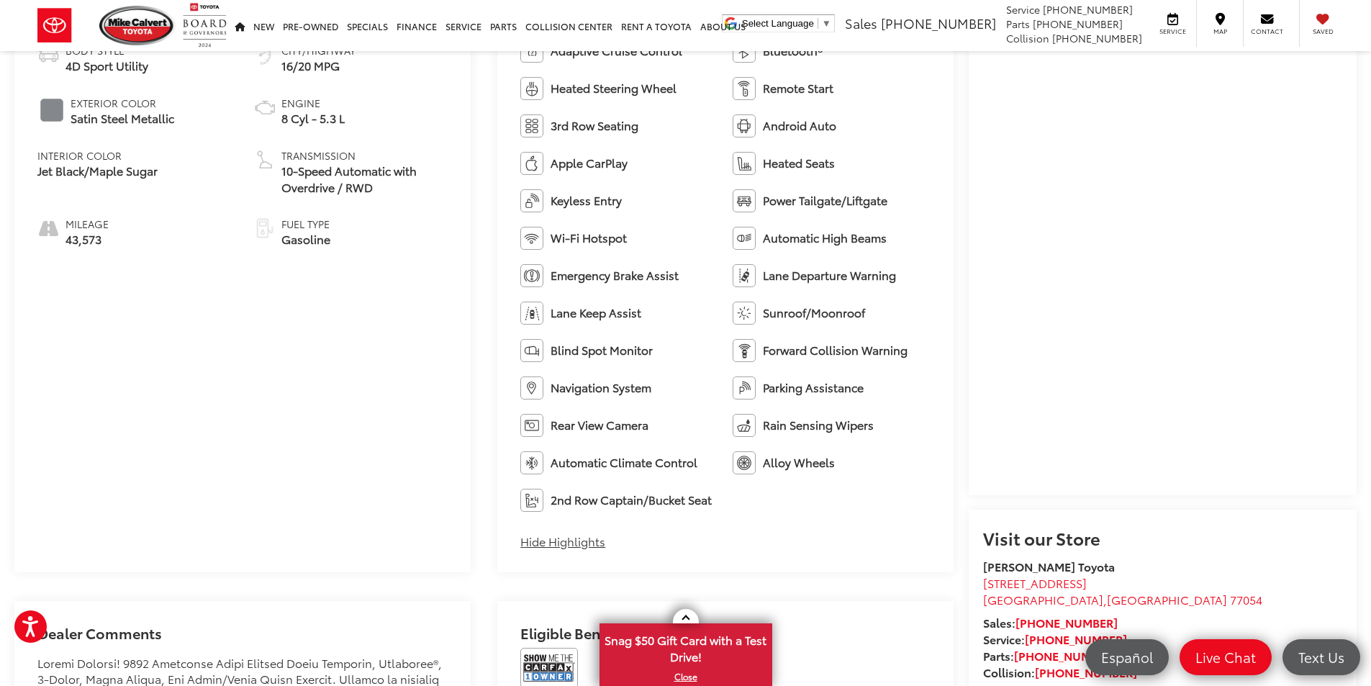
click at [770, 510] on ul "Adaptive Cruise Control Bluetooth® Heated Steering Wheel Remote Start 3rd Row S…" at bounding box center [725, 276] width 410 height 472
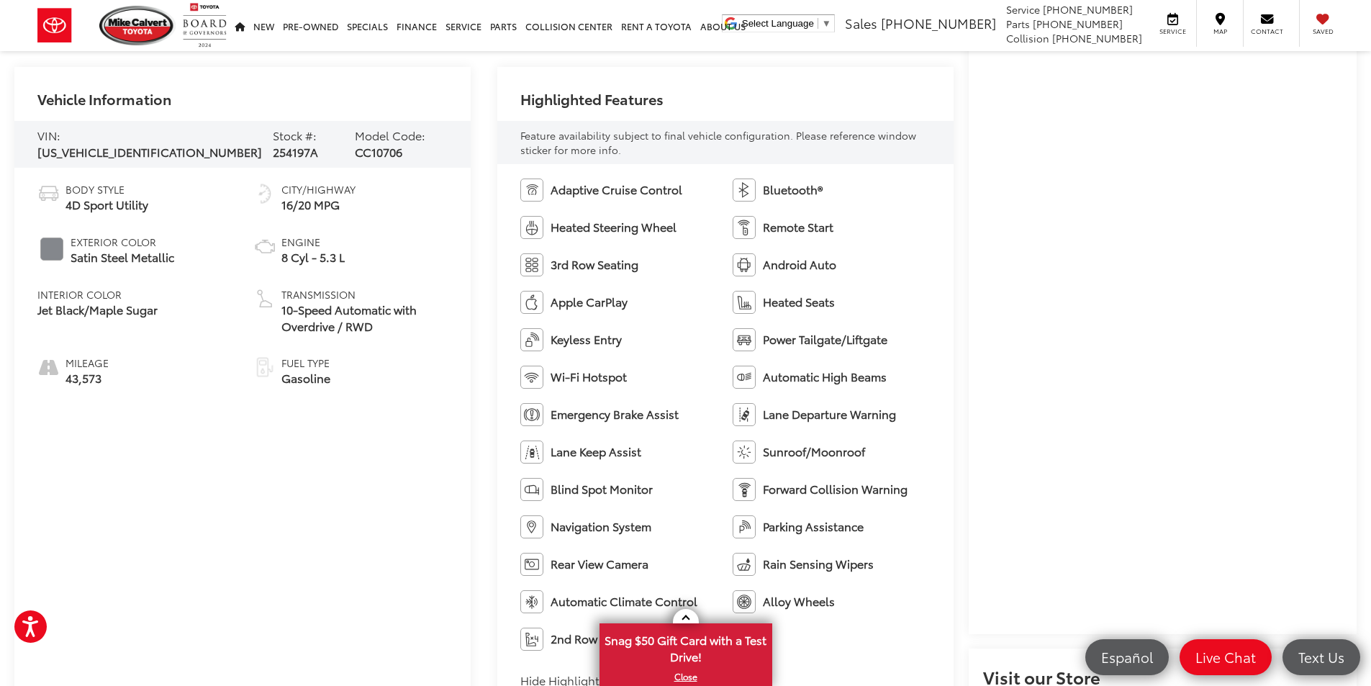
scroll to position [648, 0]
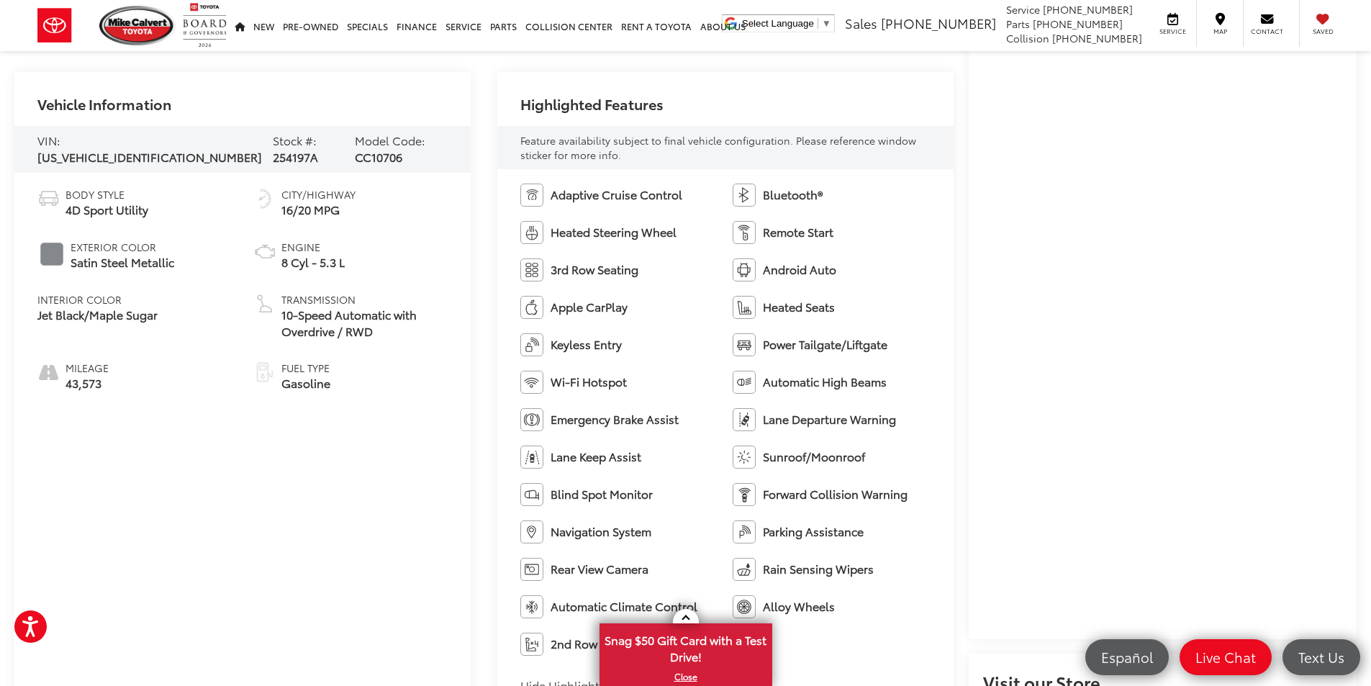
drag, startPoint x: 702, startPoint y: 549, endPoint x: 513, endPoint y: 92, distance: 494.5
click at [513, 92] on div "Highlighted Features Feature availability subject to final vehicle configuratio…" at bounding box center [725, 394] width 456 height 644
click at [513, 92] on div "Highlighted Features" at bounding box center [725, 98] width 456 height 53
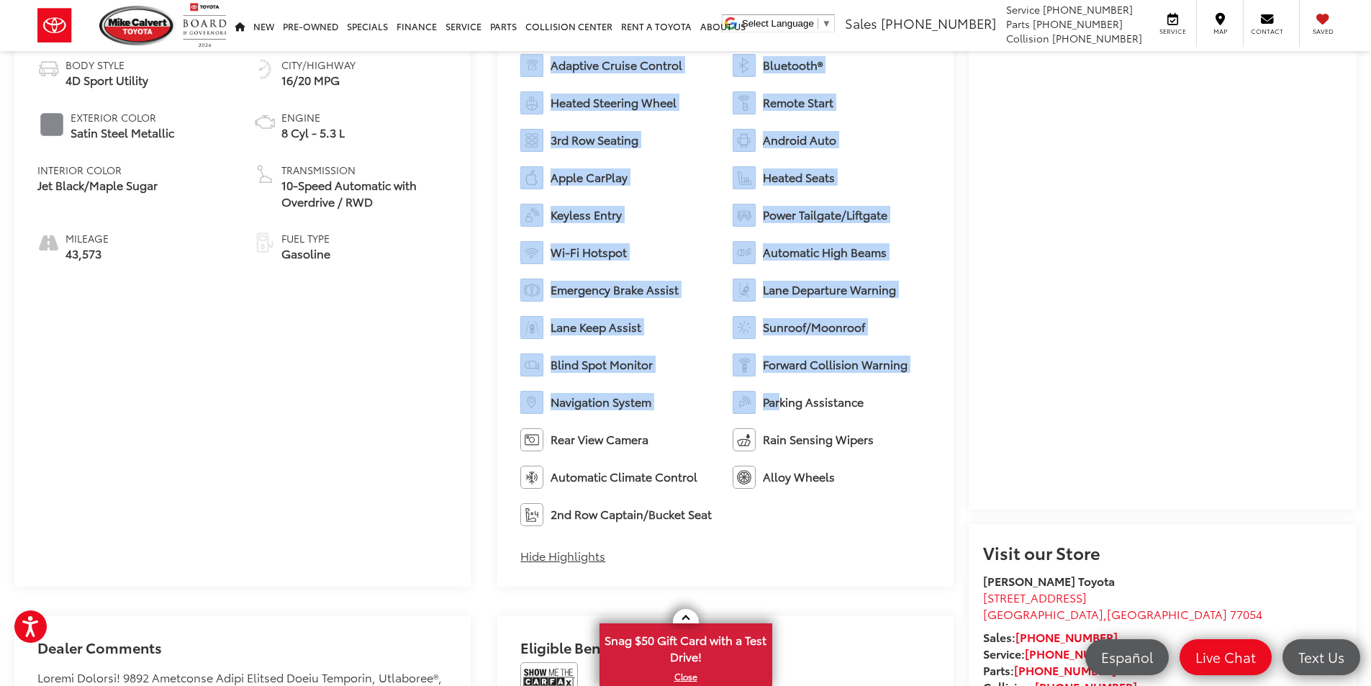
scroll to position [791, 0]
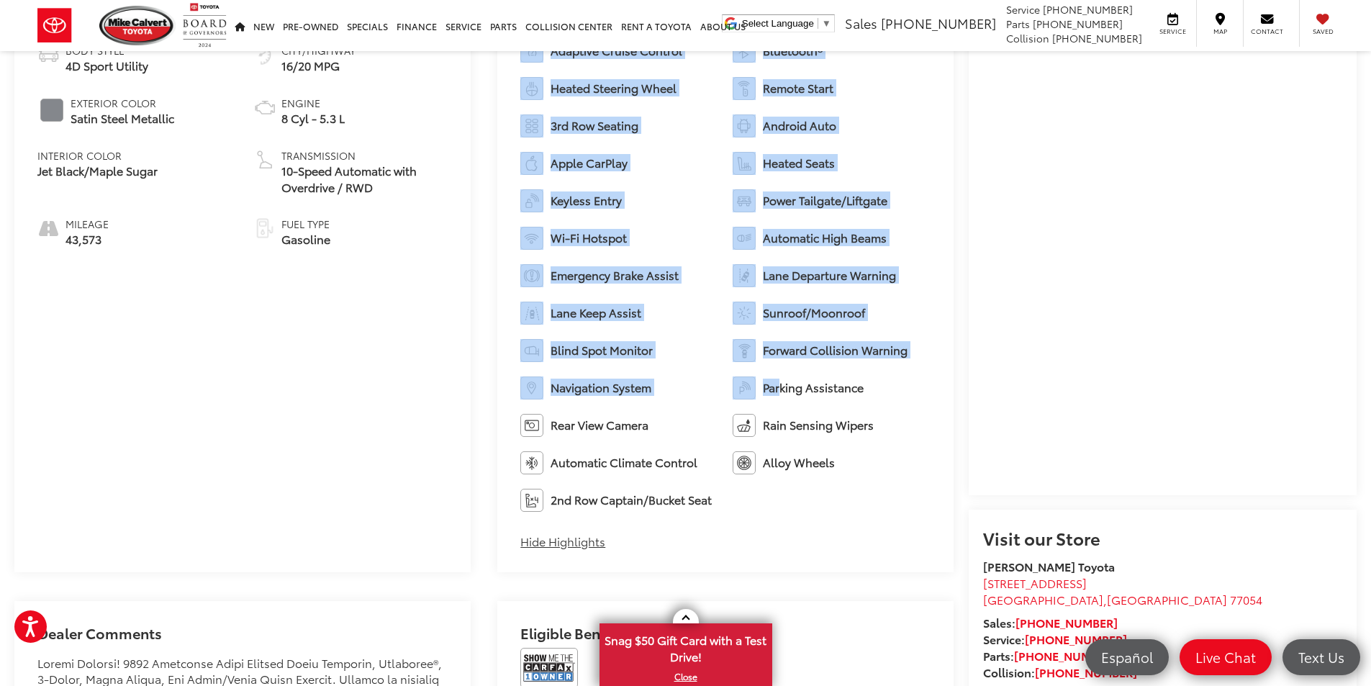
drag, startPoint x: 520, startPoint y: 110, endPoint x: 755, endPoint y: 548, distance: 496.4
click at [755, 548] on div "Highlighted Features Feature availability subject to final vehicle configuratio…" at bounding box center [725, 250] width 456 height 644
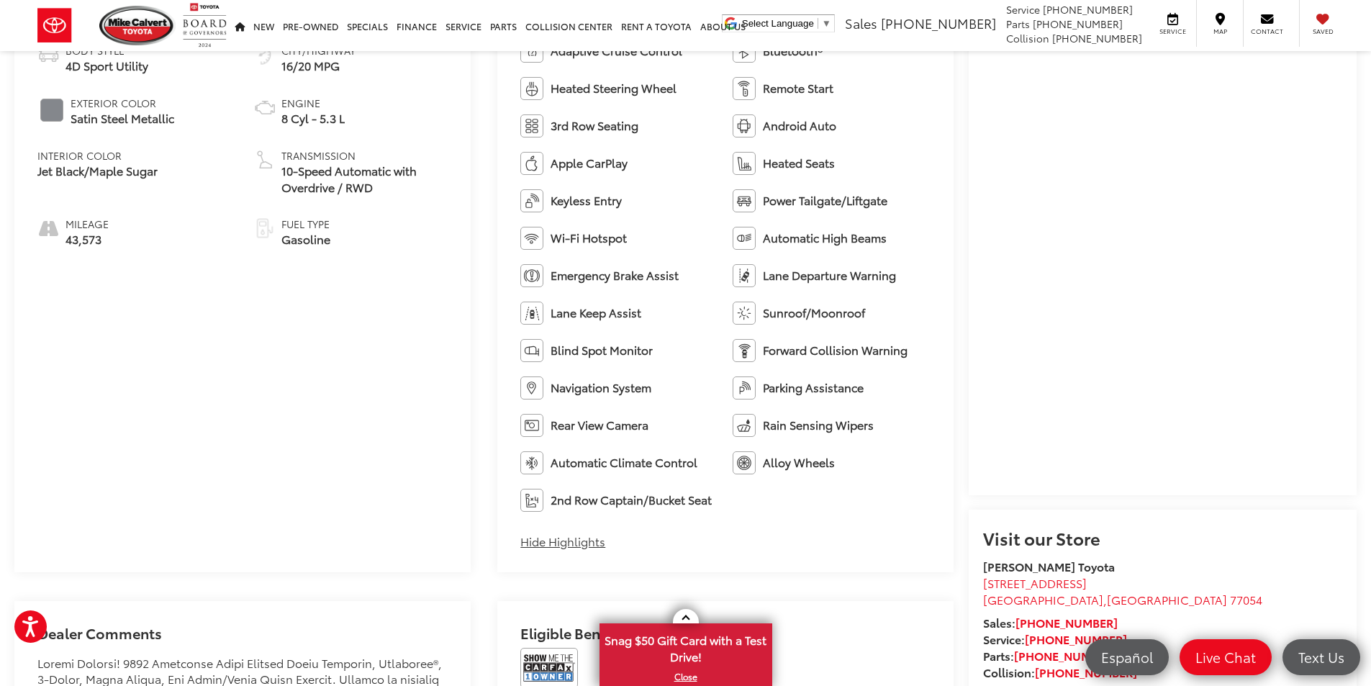
click at [754, 548] on div "Adaptive Cruise Control Bluetooth® Heated Steering Wheel Remote Start 3rd Row S…" at bounding box center [725, 299] width 456 height 548
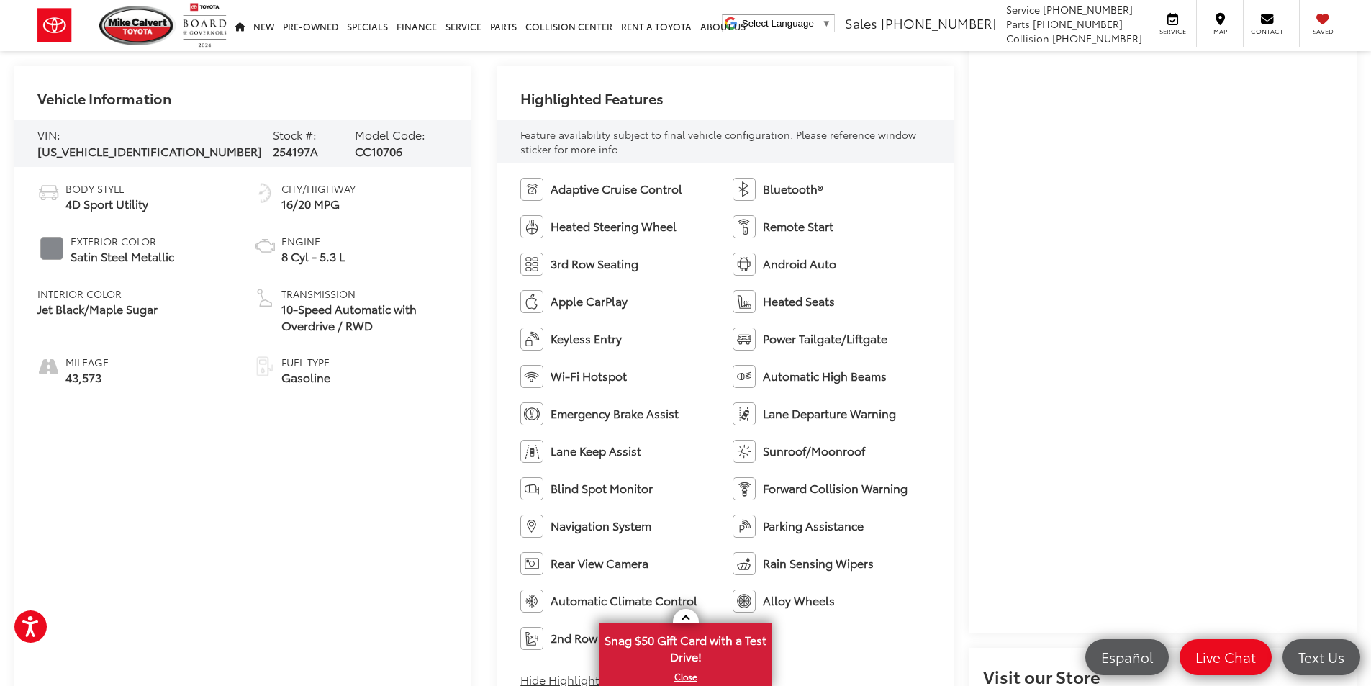
scroll to position [648, 0]
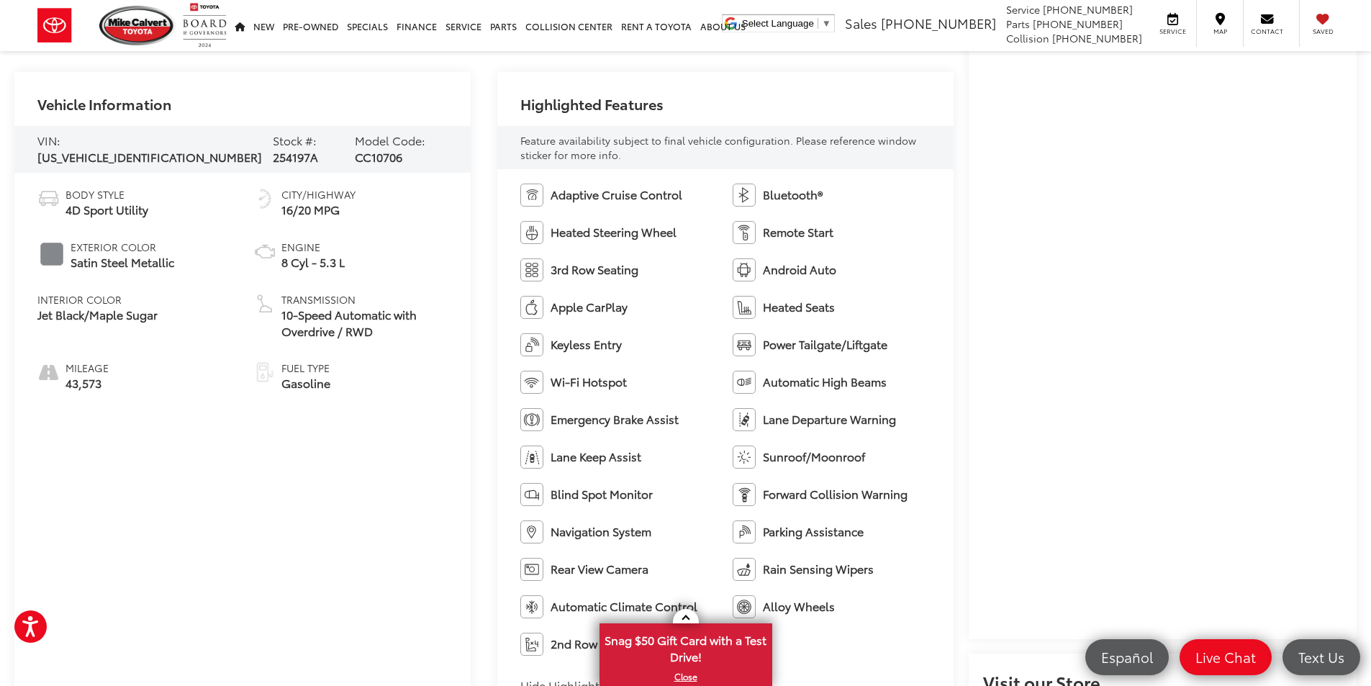
drag, startPoint x: 691, startPoint y: 547, endPoint x: 505, endPoint y: 128, distance: 458.4
click at [505, 128] on div "Highlighted Features Feature availability subject to final vehicle configuratio…" at bounding box center [725, 394] width 456 height 644
click at [509, 117] on div "Highlighted Features" at bounding box center [725, 98] width 456 height 53
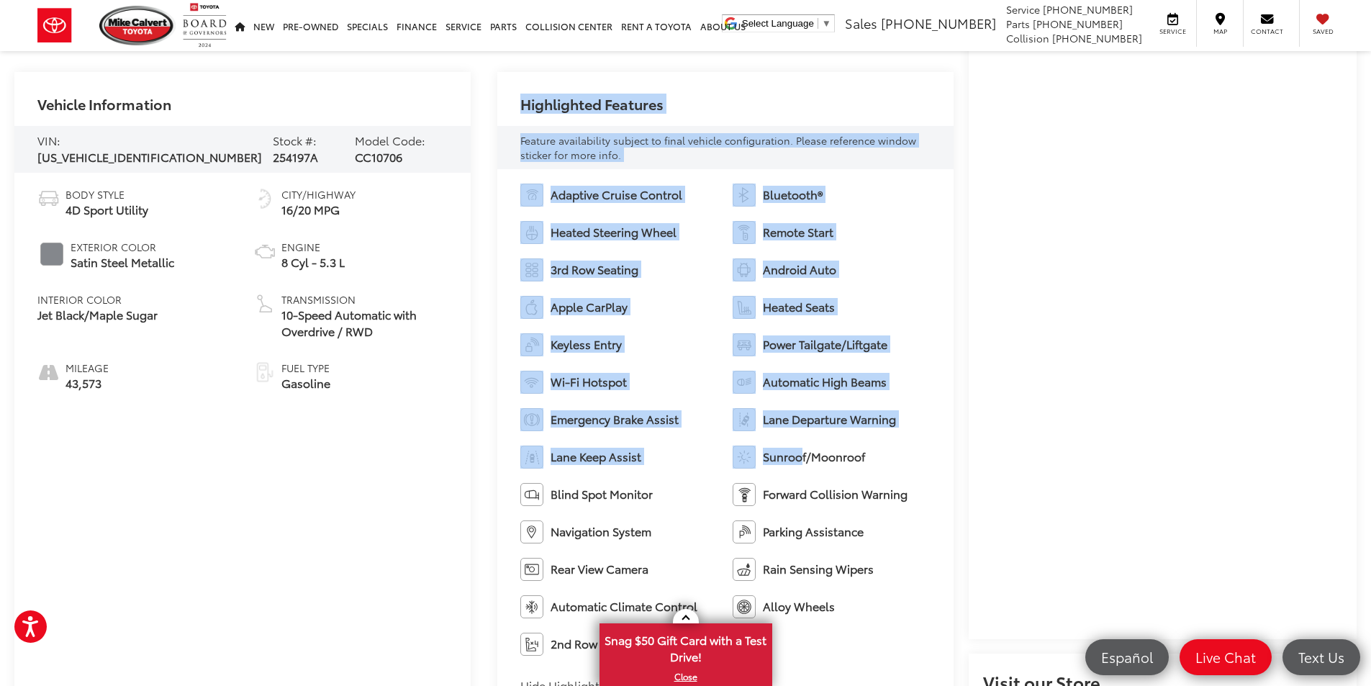
scroll to position [720, 0]
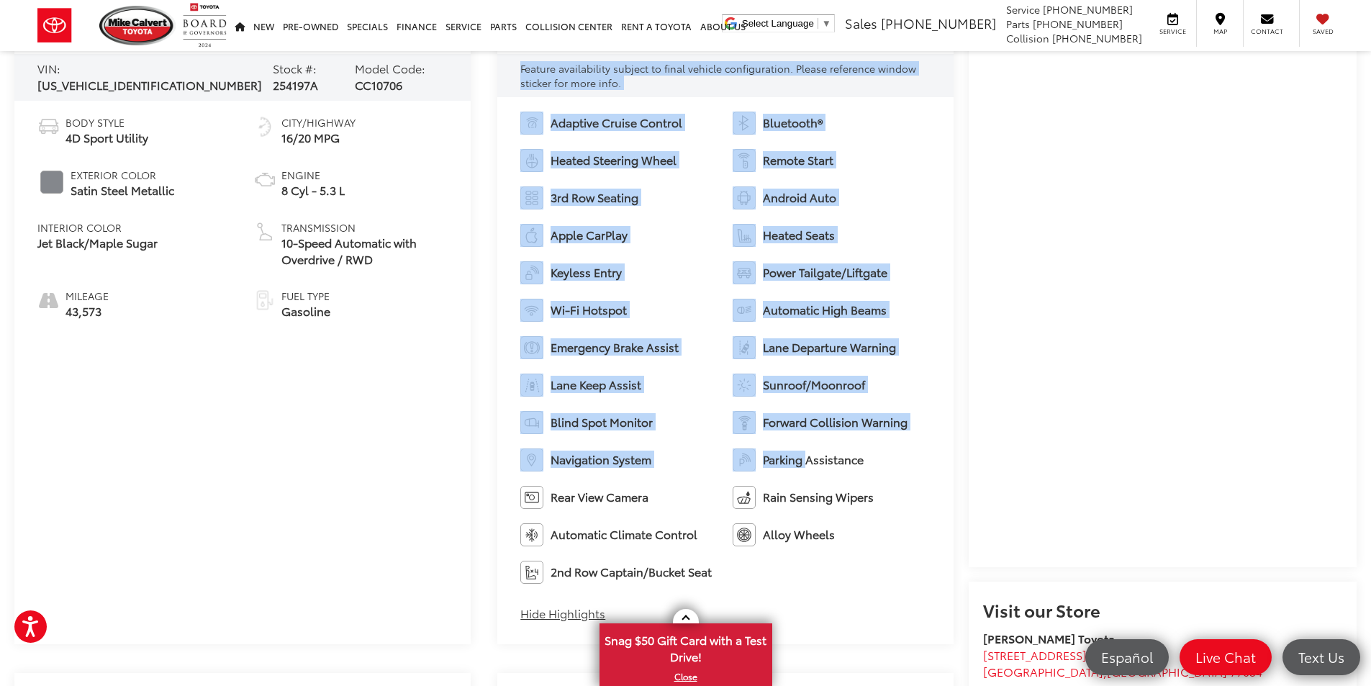
drag, startPoint x: 508, startPoint y: 101, endPoint x: 810, endPoint y: 447, distance: 459.5
click at [810, 447] on div "Highlighted Features Feature availability subject to final vehicle configuratio…" at bounding box center [725, 322] width 456 height 644
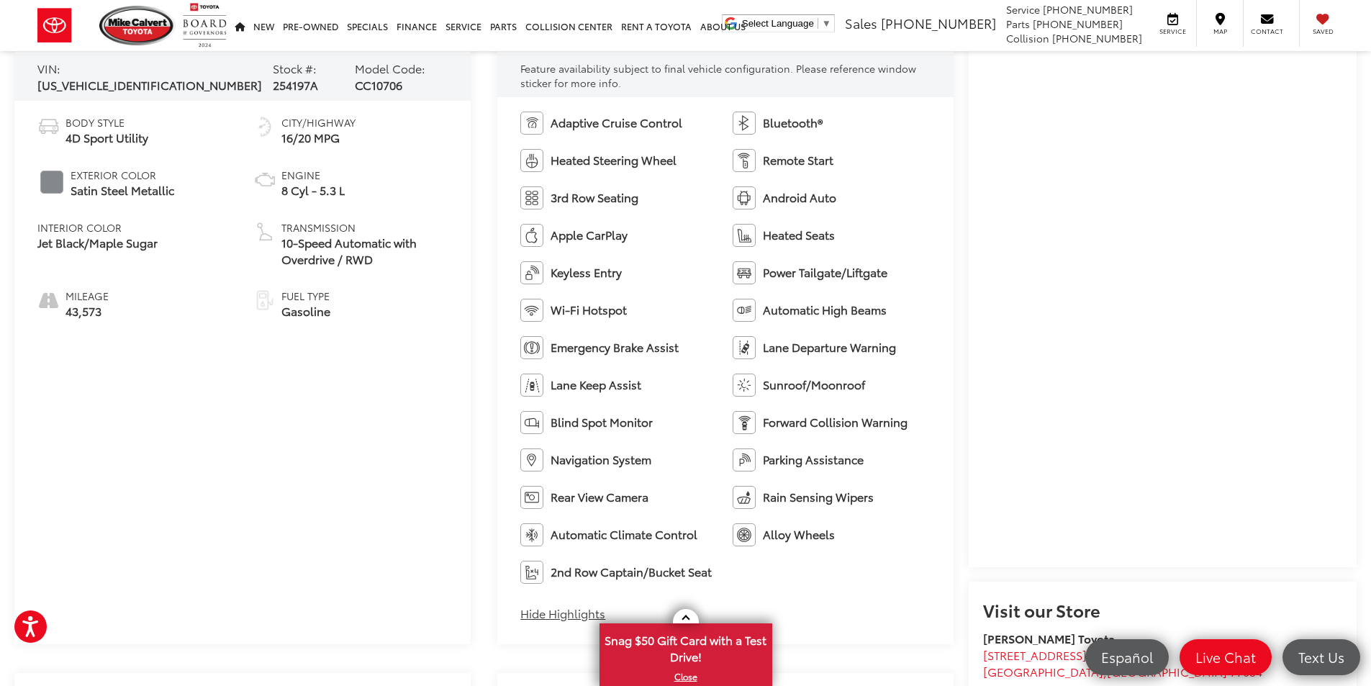
click at [735, 594] on div "Adaptive Cruise Control Bluetooth® Heated Steering Wheel Remote Start 3rd Row S…" at bounding box center [725, 371] width 456 height 548
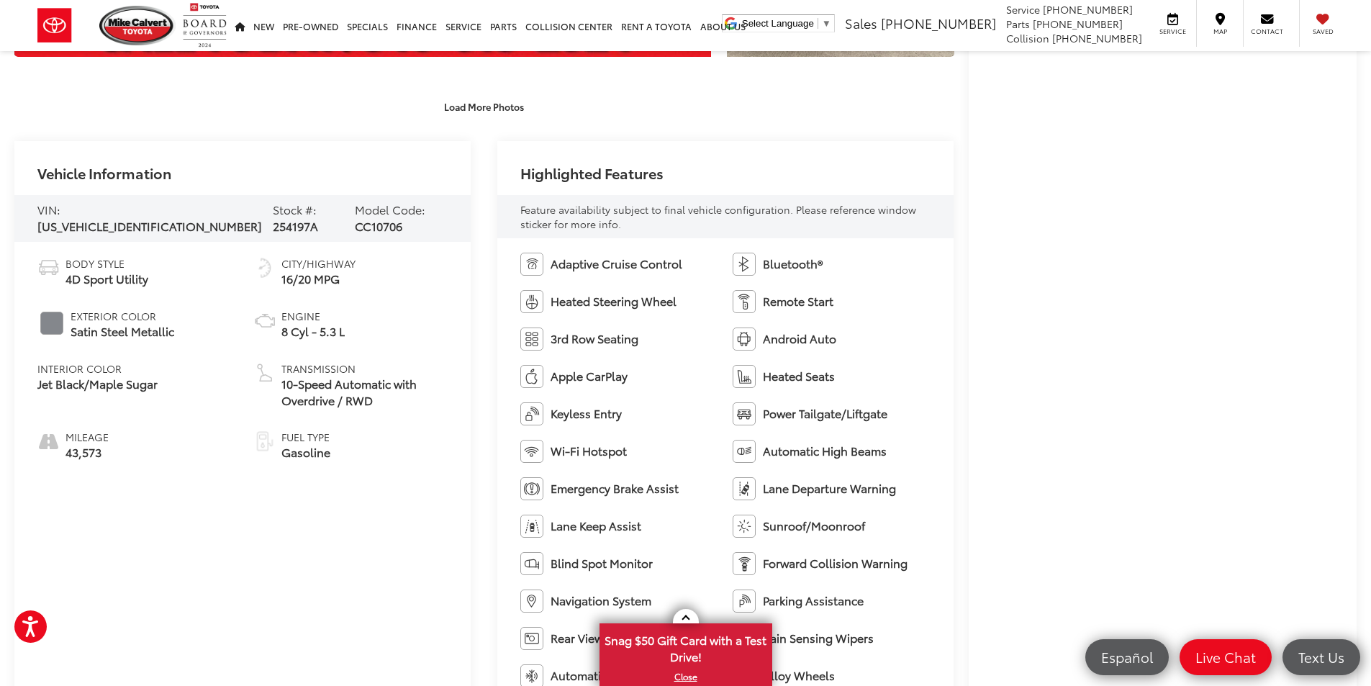
scroll to position [576, 0]
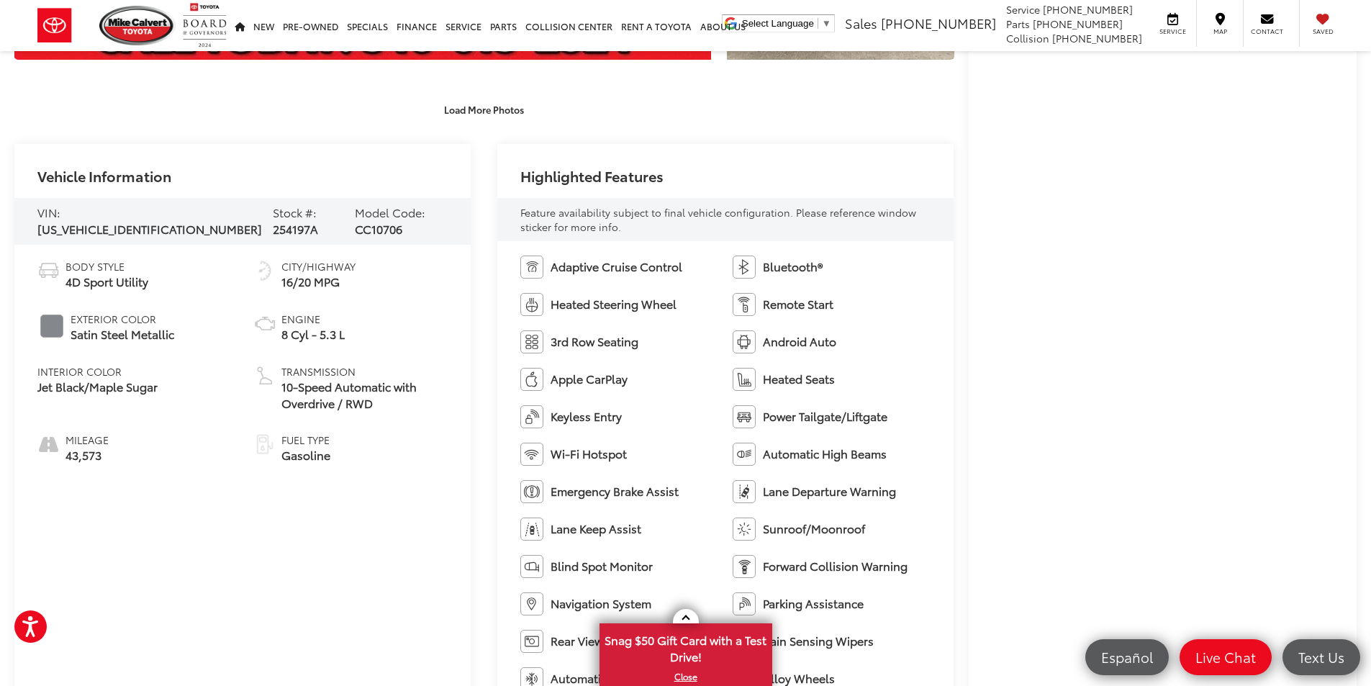
drag, startPoint x: 771, startPoint y: 599, endPoint x: 514, endPoint y: 181, distance: 489.7
click at [514, 181] on div "Highlighted Features Feature availability subject to final vehicle configuratio…" at bounding box center [725, 466] width 456 height 644
click at [514, 181] on div "Highlighted Features" at bounding box center [725, 170] width 456 height 53
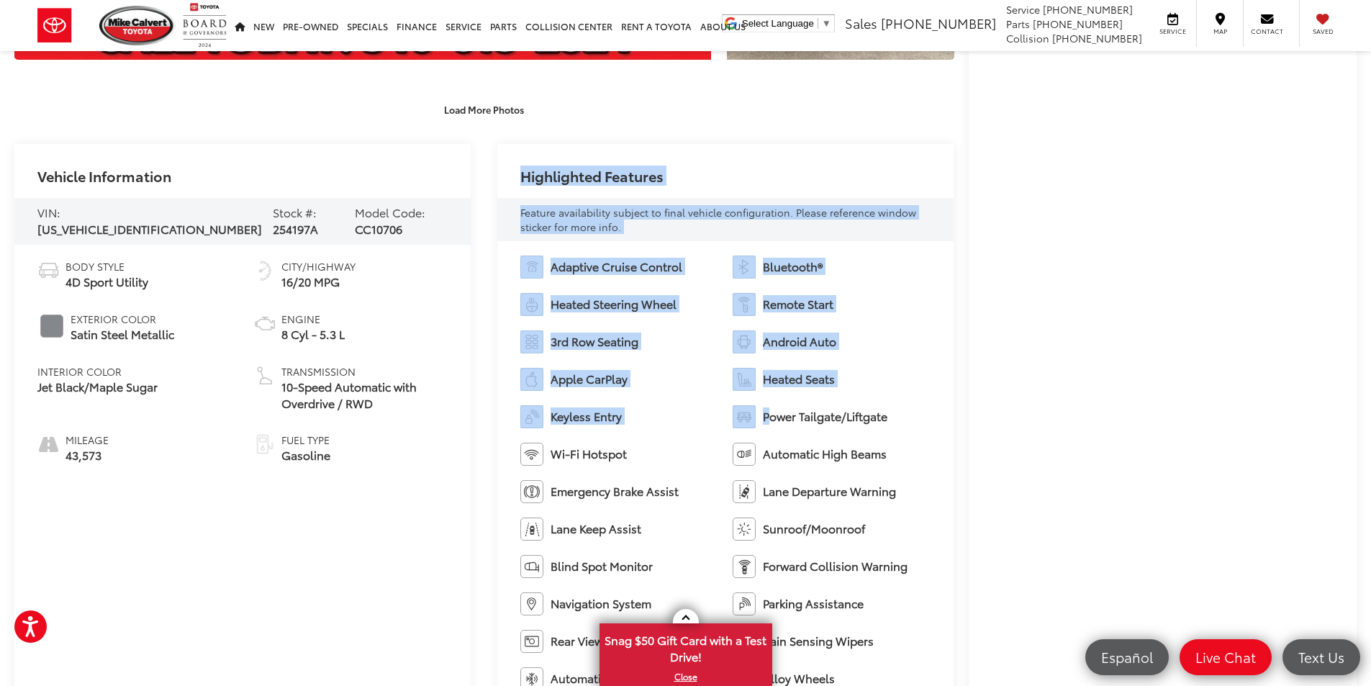
drag, startPoint x: 519, startPoint y: 166, endPoint x: 783, endPoint y: 425, distance: 369.9
click at [768, 399] on div "Highlighted Features Feature availability subject to final vehicle configuratio…" at bounding box center [725, 466] width 456 height 644
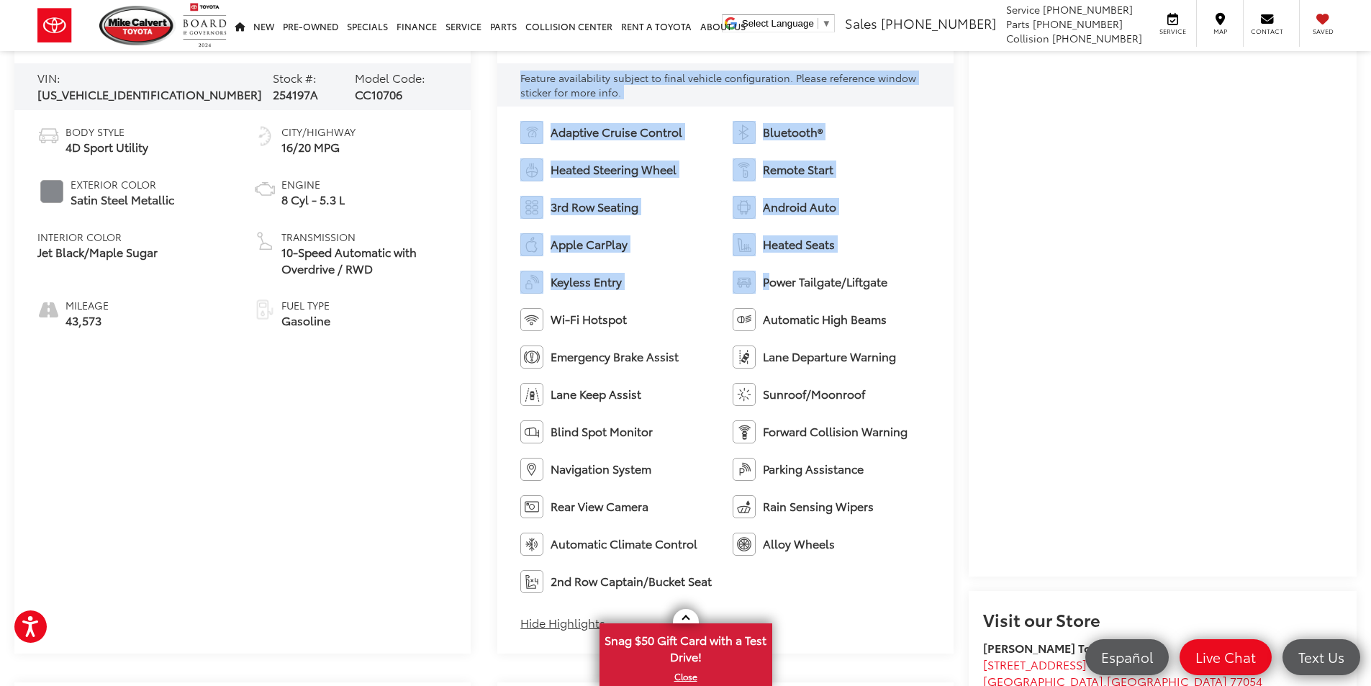
scroll to position [720, 0]
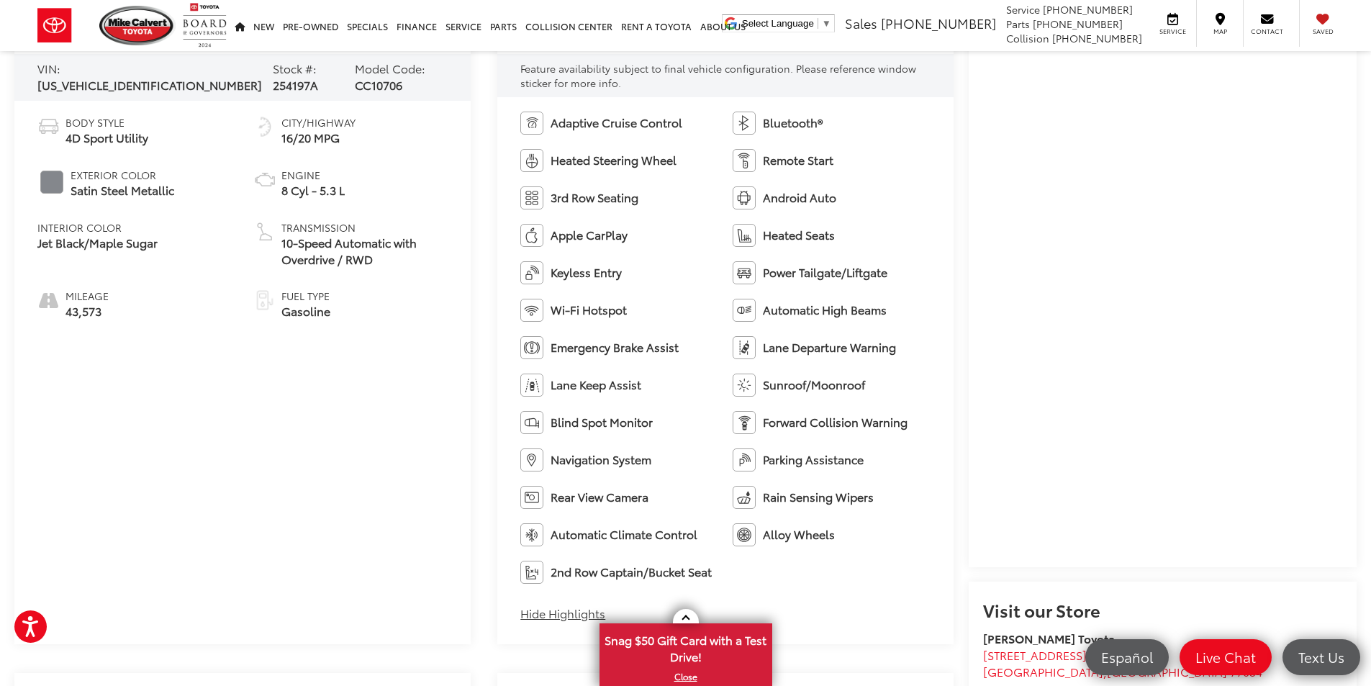
click at [782, 559] on ul "Adaptive Cruise Control Bluetooth® Heated Steering Wheel Remote Start 3rd Row S…" at bounding box center [725, 348] width 410 height 472
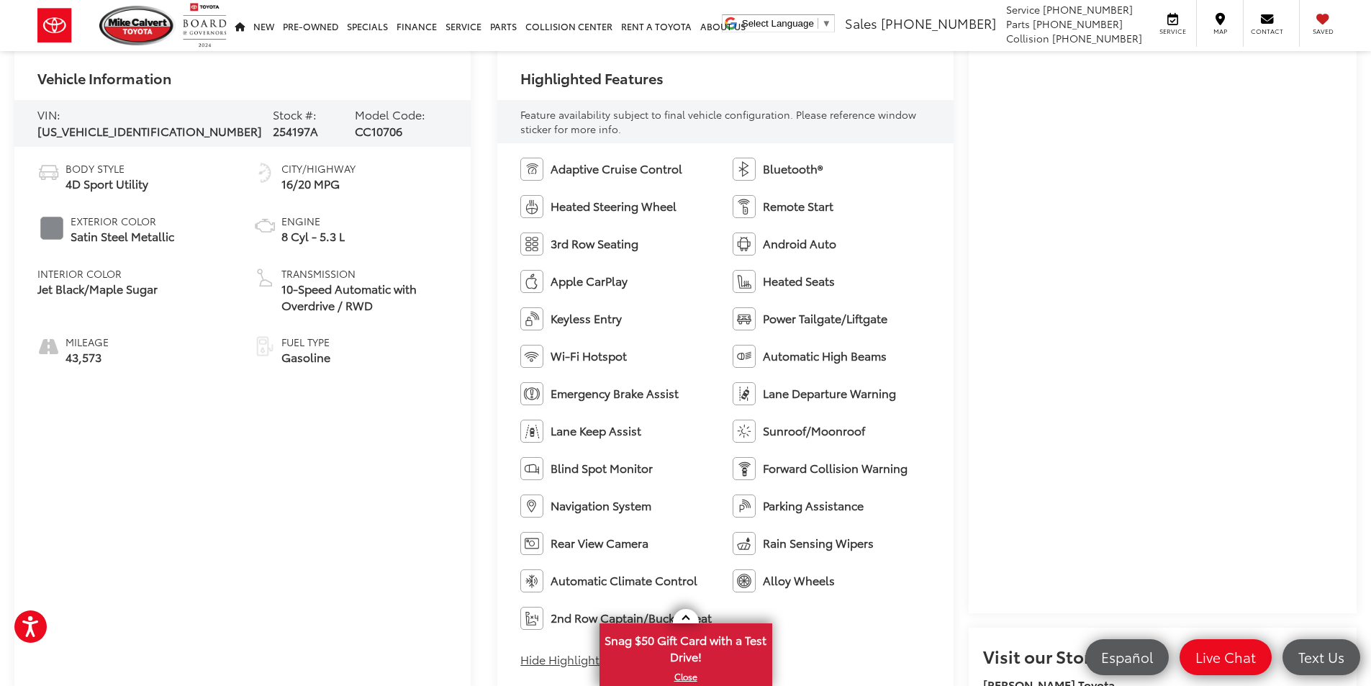
scroll to position [648, 0]
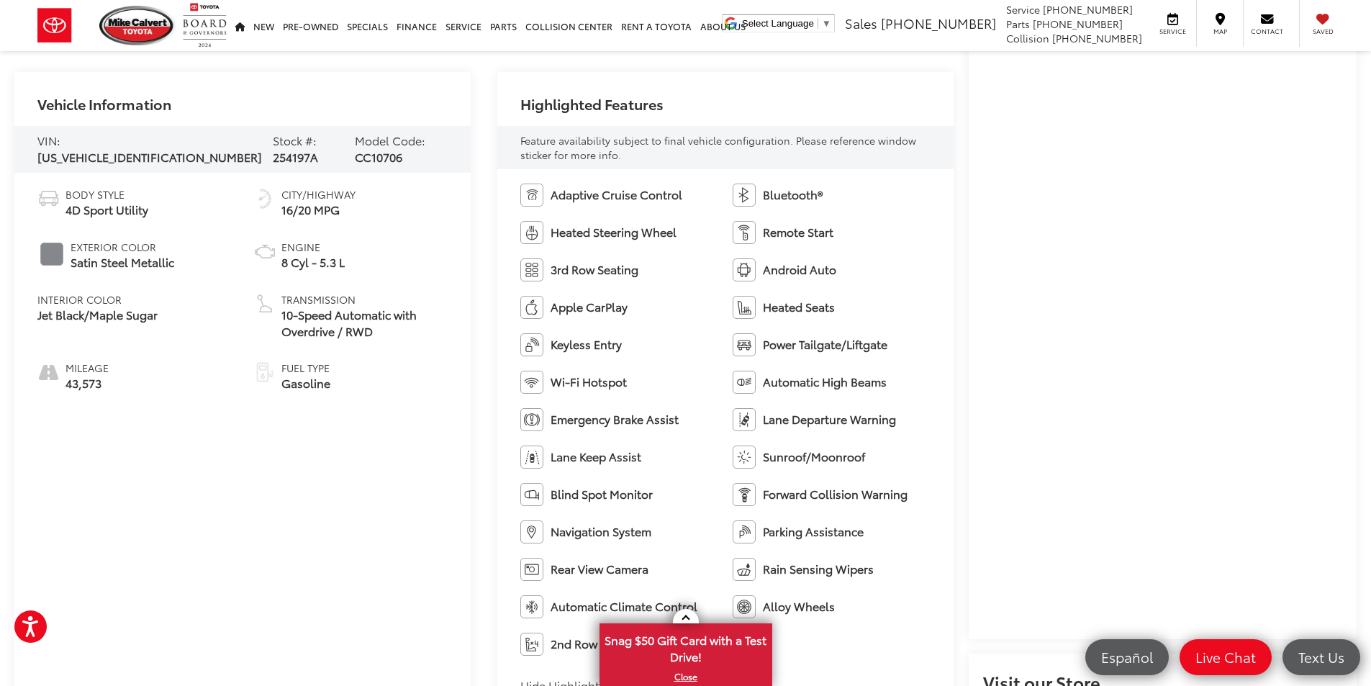
drag, startPoint x: 747, startPoint y: 602, endPoint x: 512, endPoint y: 81, distance: 571.6
click at [512, 81] on div "Highlighted Features Feature availability subject to final vehicle configuratio…" at bounding box center [725, 394] width 456 height 644
click at [512, 81] on div "Highlighted Features" at bounding box center [725, 98] width 456 height 53
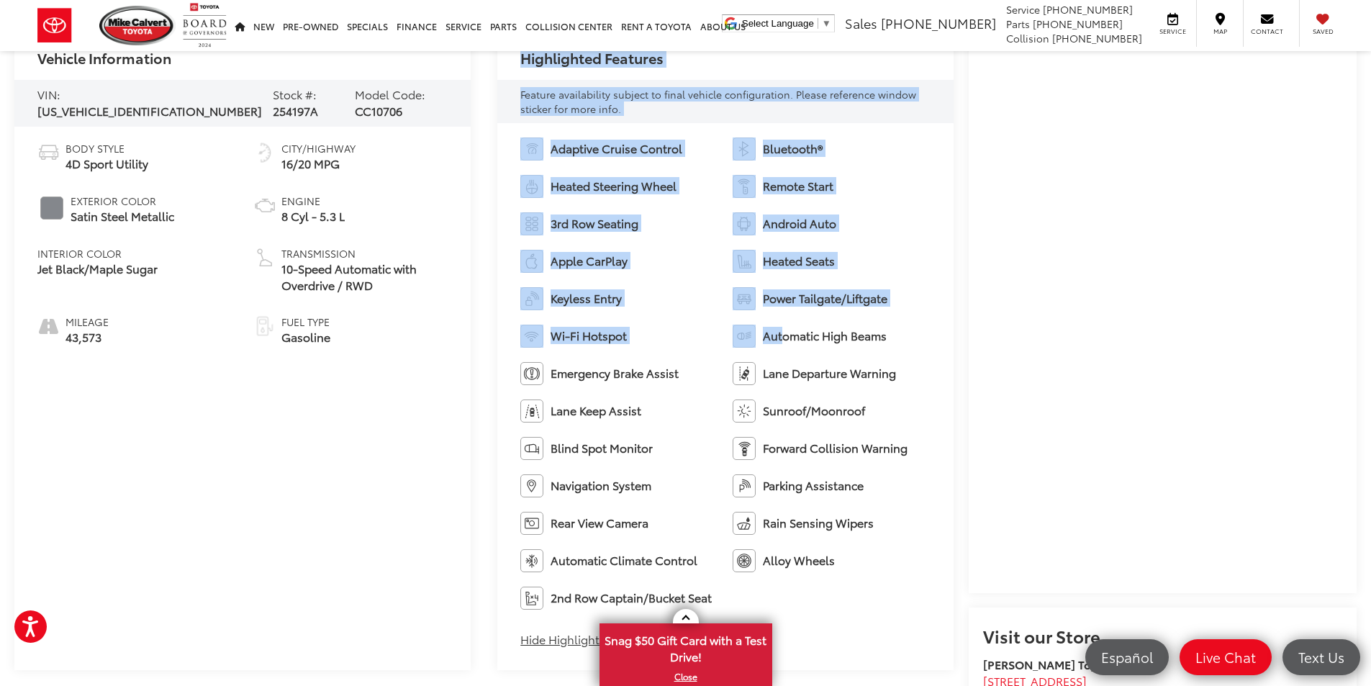
scroll to position [720, 0]
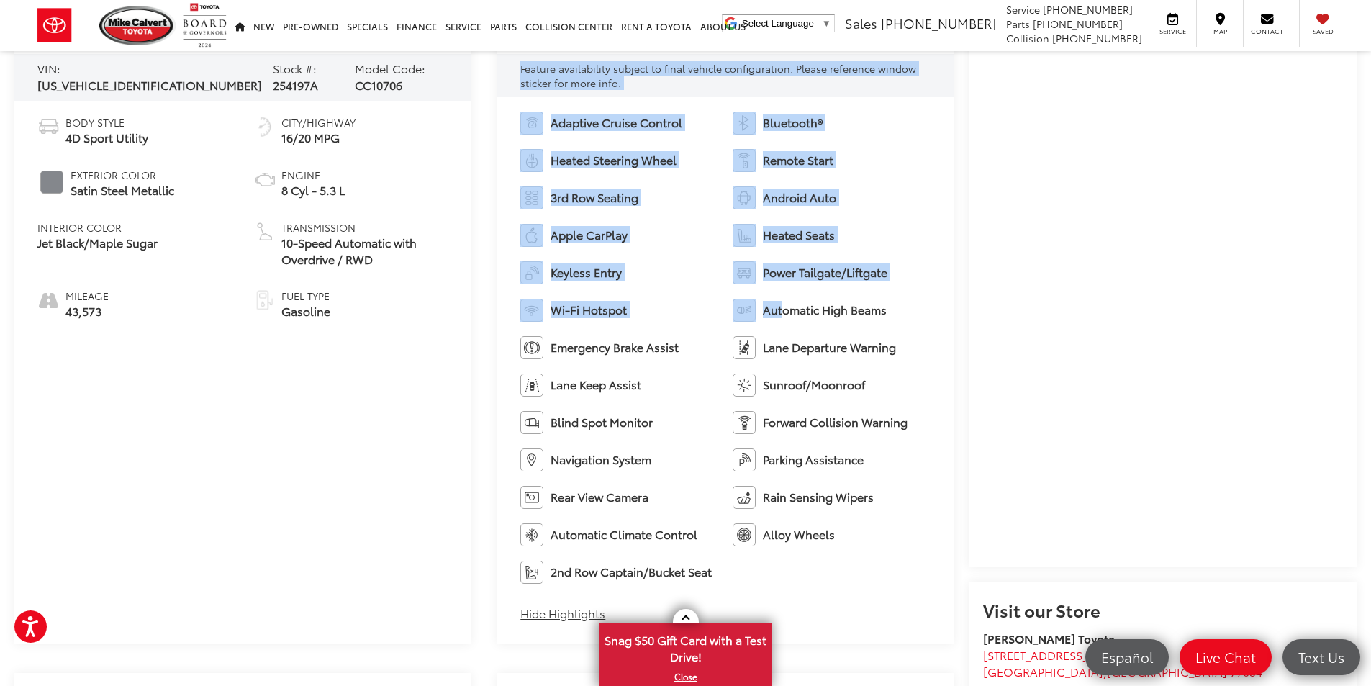
drag, startPoint x: 509, startPoint y: 91, endPoint x: 794, endPoint y: 587, distance: 571.8
click at [794, 587] on div "Highlighted Features Feature availability subject to final vehicle configuratio…" at bounding box center [725, 322] width 456 height 644
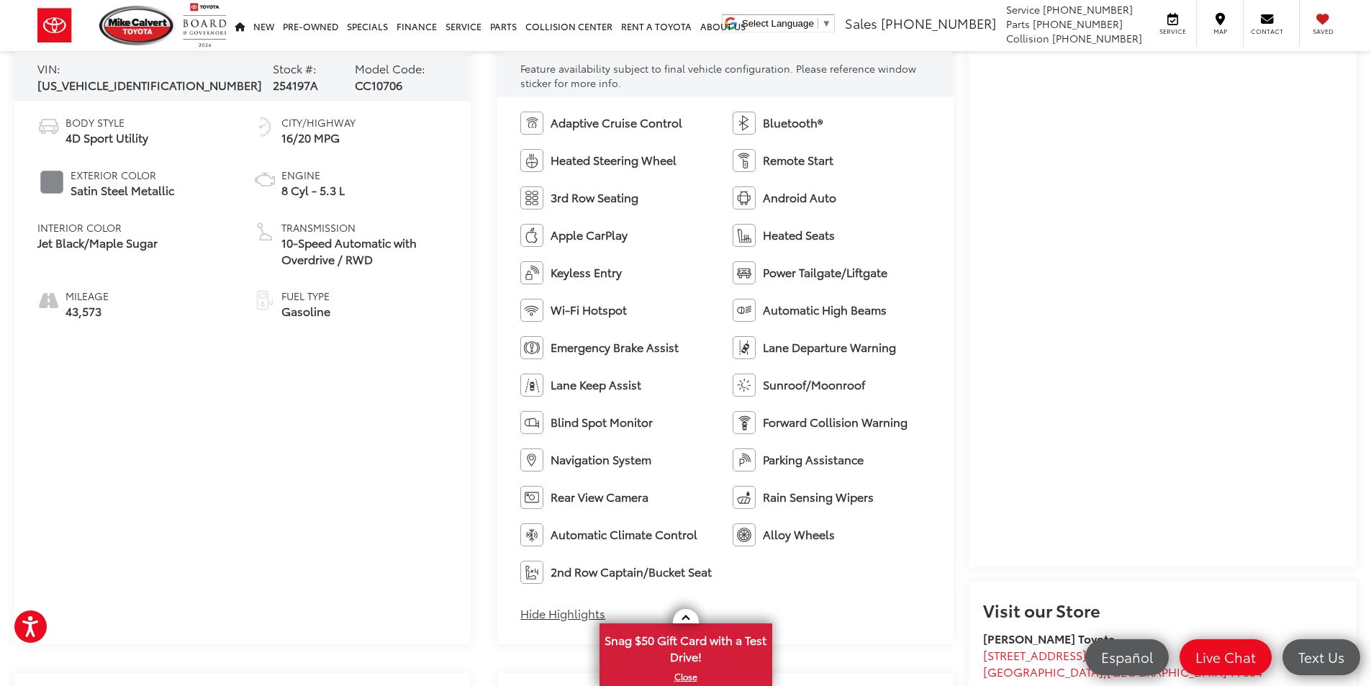
click at [794, 587] on div "Adaptive Cruise Control Bluetooth® Heated Steering Wheel Remote Start 3rd Row S…" at bounding box center [725, 371] width 456 height 548
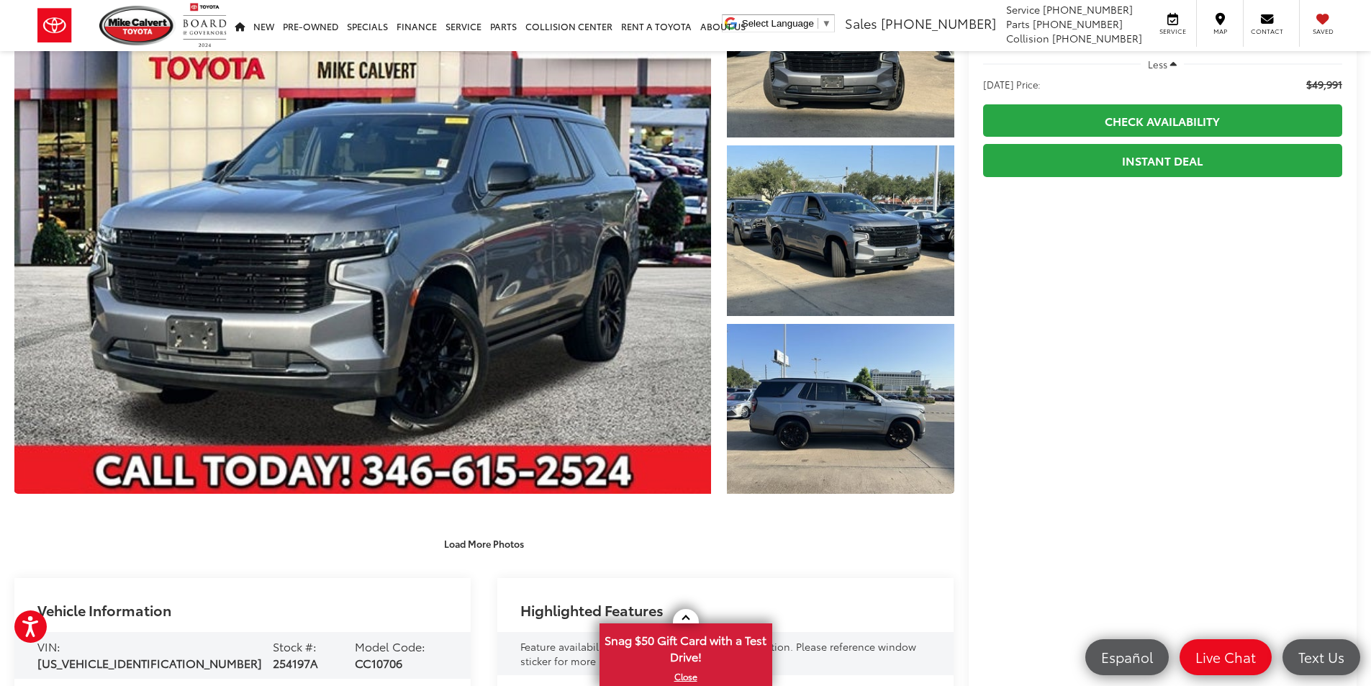
scroll to position [0, 0]
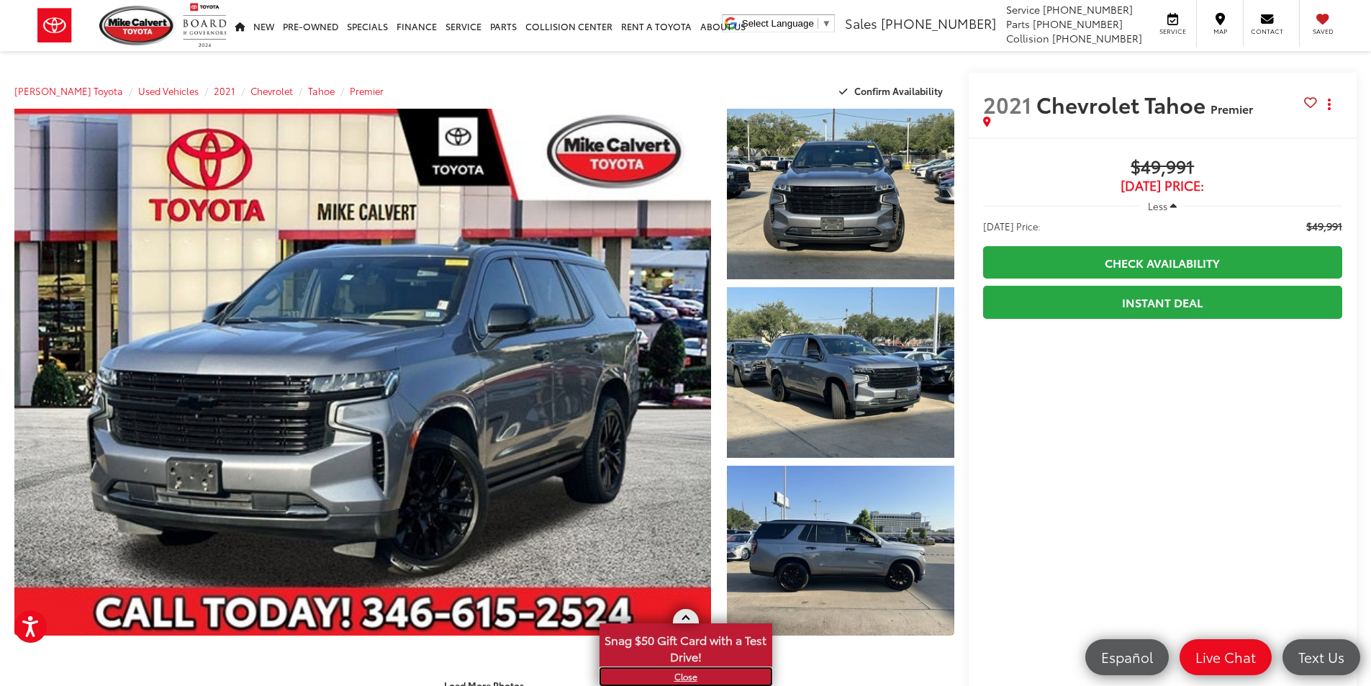
click at [685, 673] on link "X" at bounding box center [686, 676] width 170 height 16
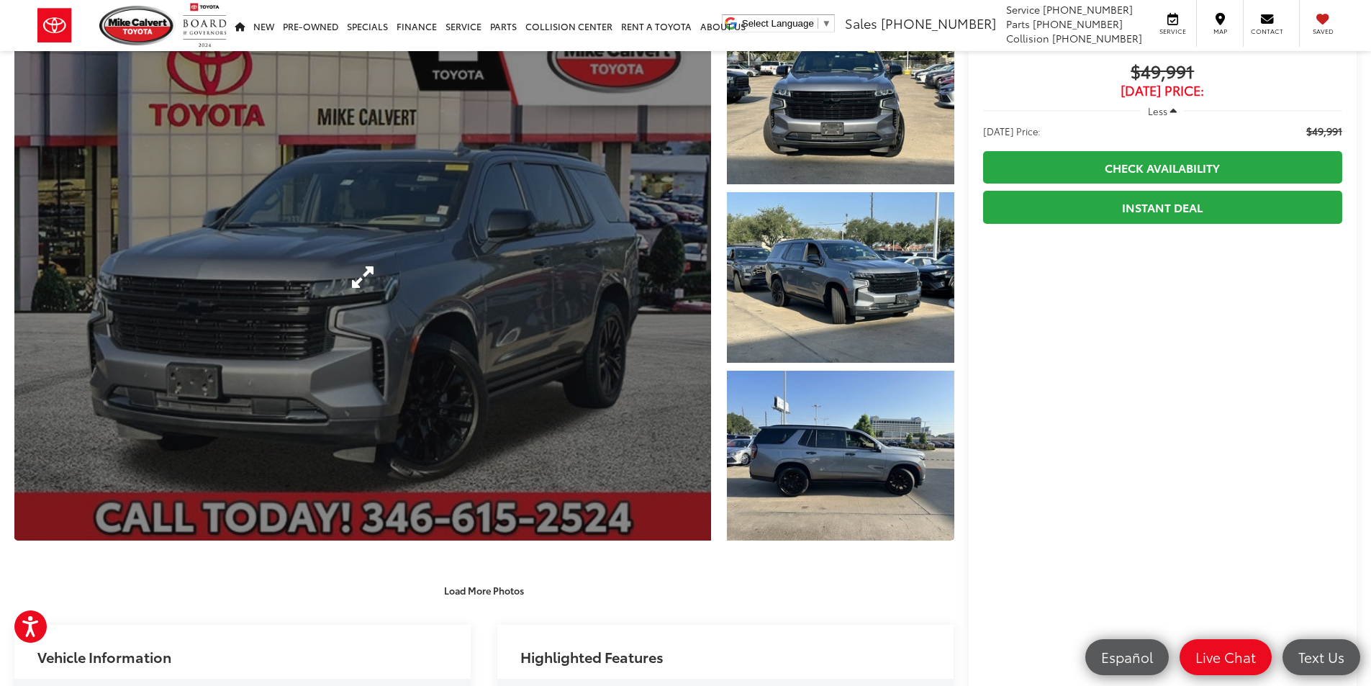
scroll to position [288, 0]
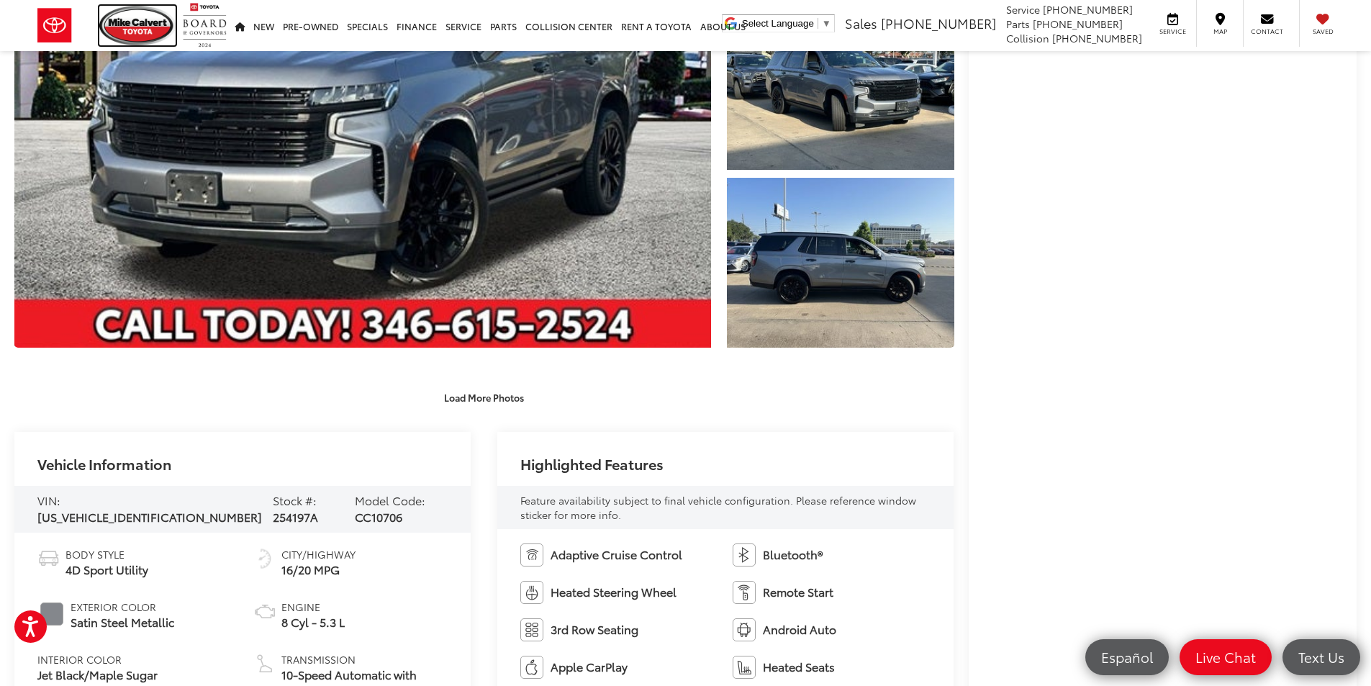
click at [158, 31] on img at bounding box center [137, 26] width 76 height 40
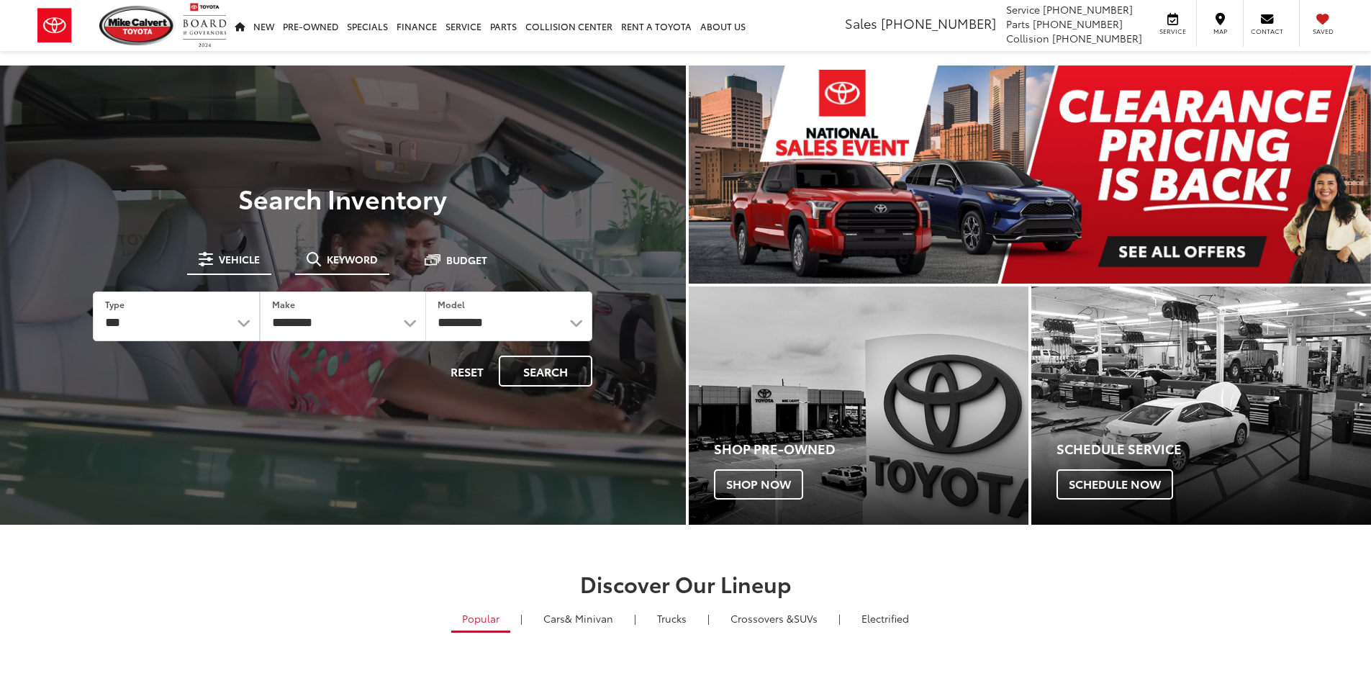
click at [328, 264] on span "Keyword" at bounding box center [352, 259] width 51 height 10
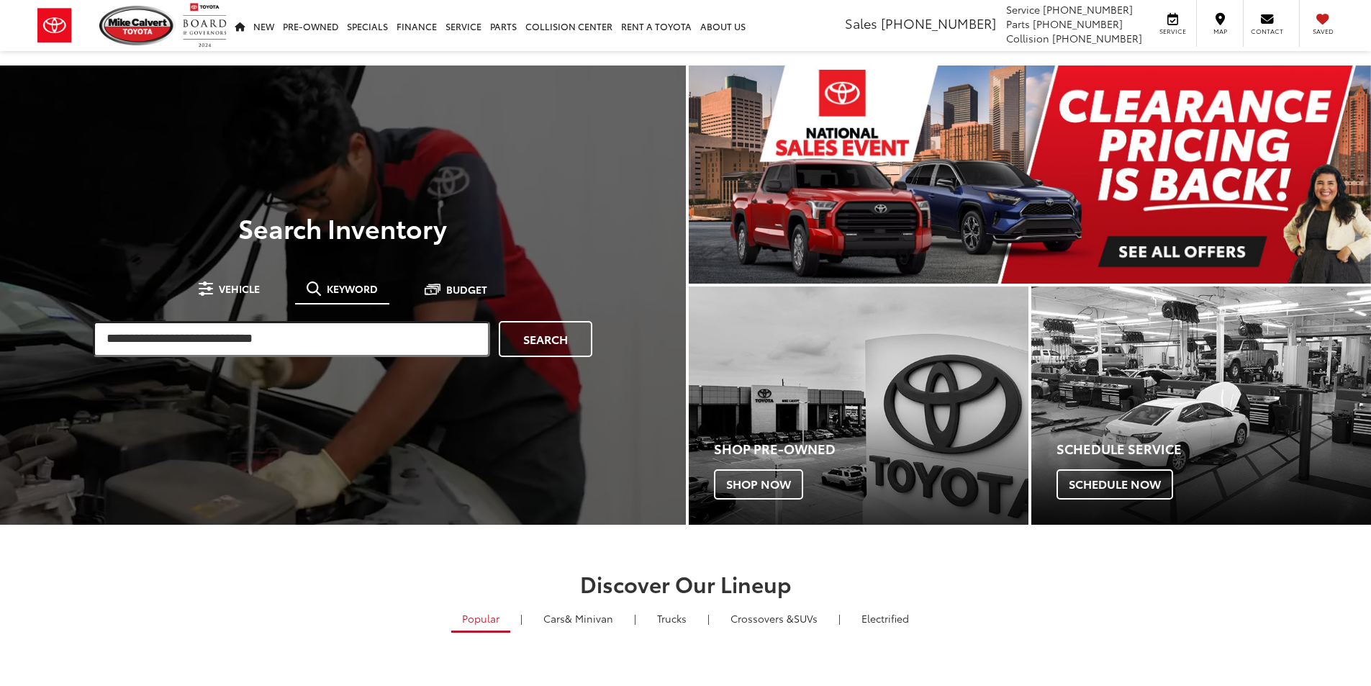
click at [260, 340] on input "search" at bounding box center [291, 339] width 397 height 36
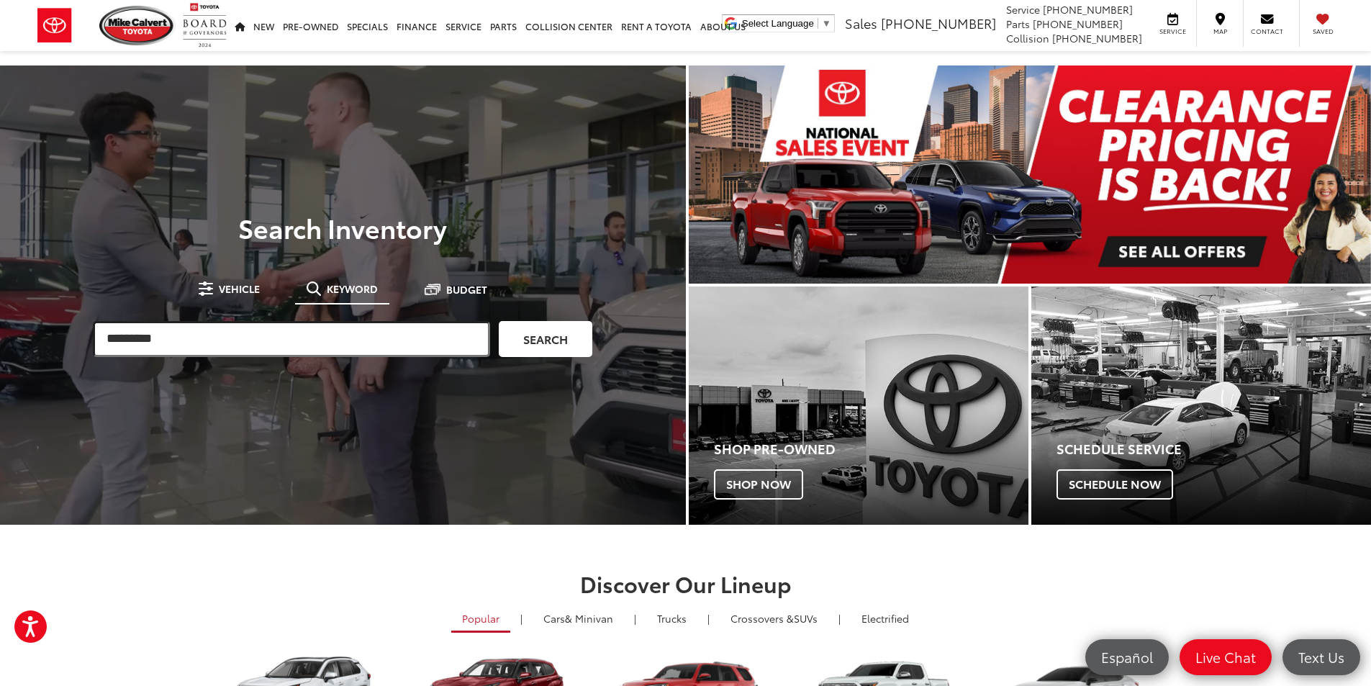
type input "*********"
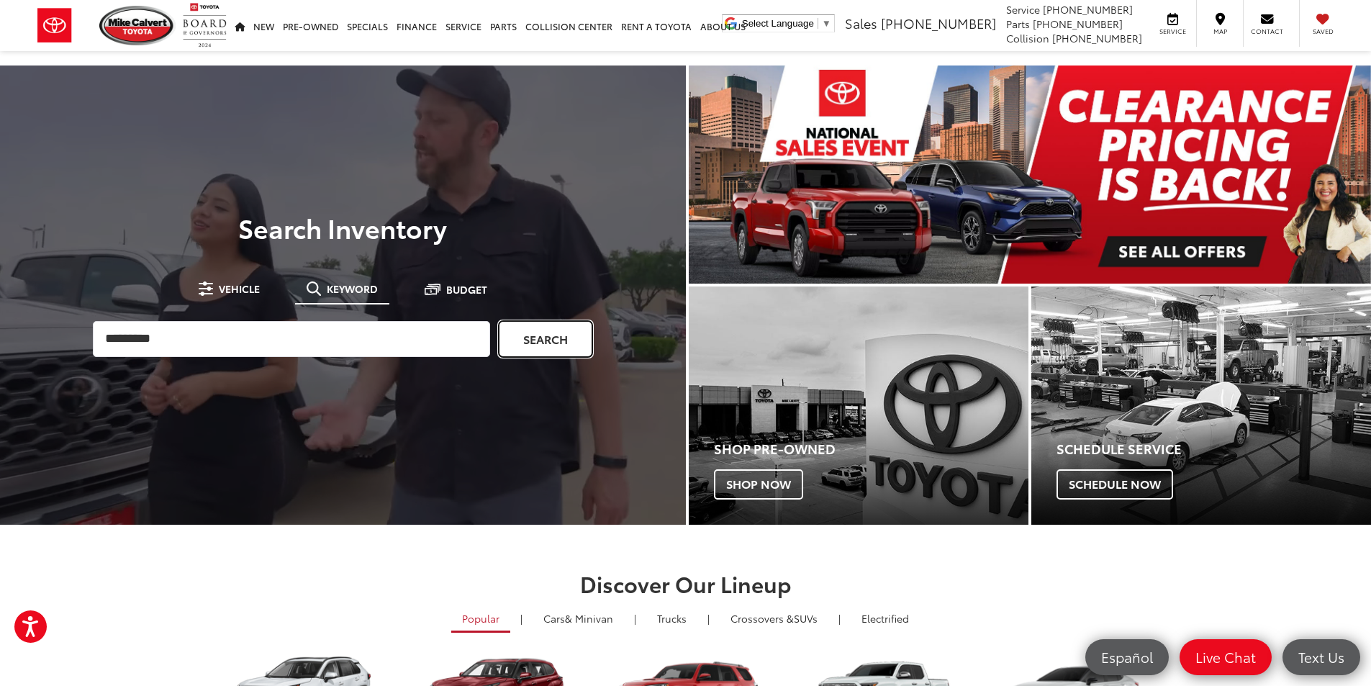
click at [536, 343] on link "Search" at bounding box center [546, 339] width 94 height 36
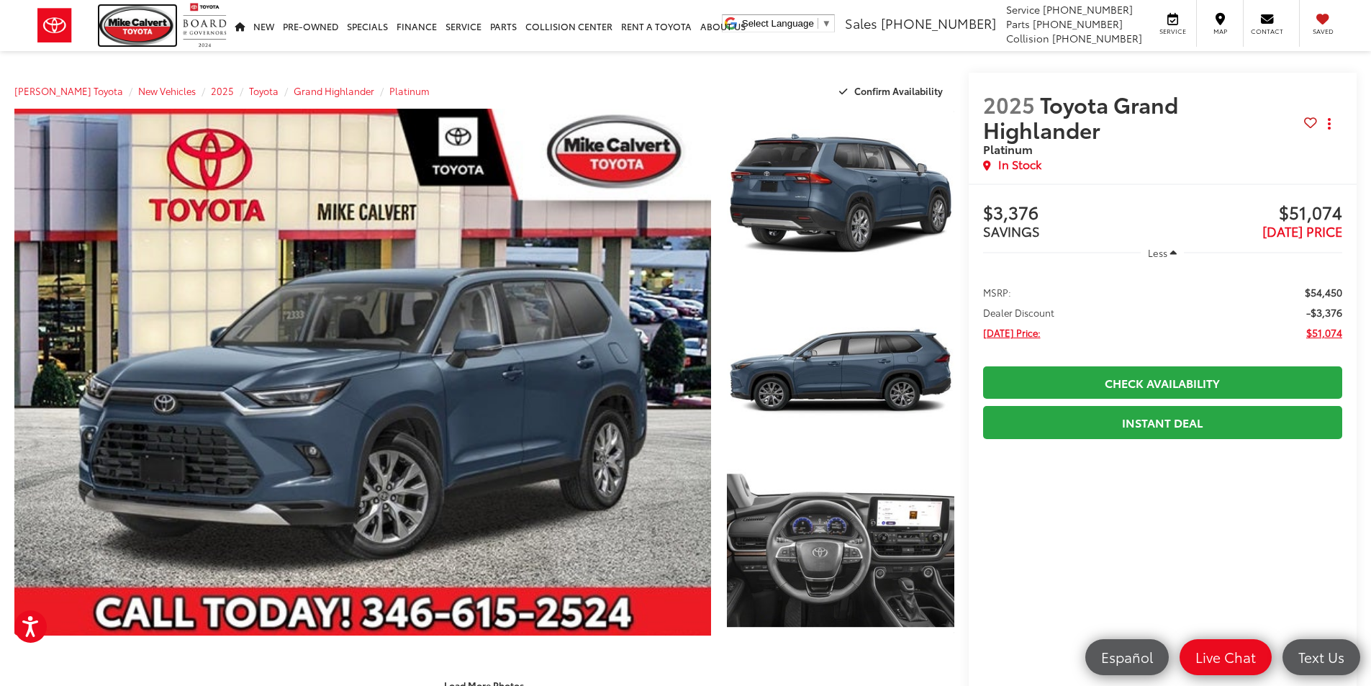
click at [147, 27] on img at bounding box center [137, 26] width 76 height 40
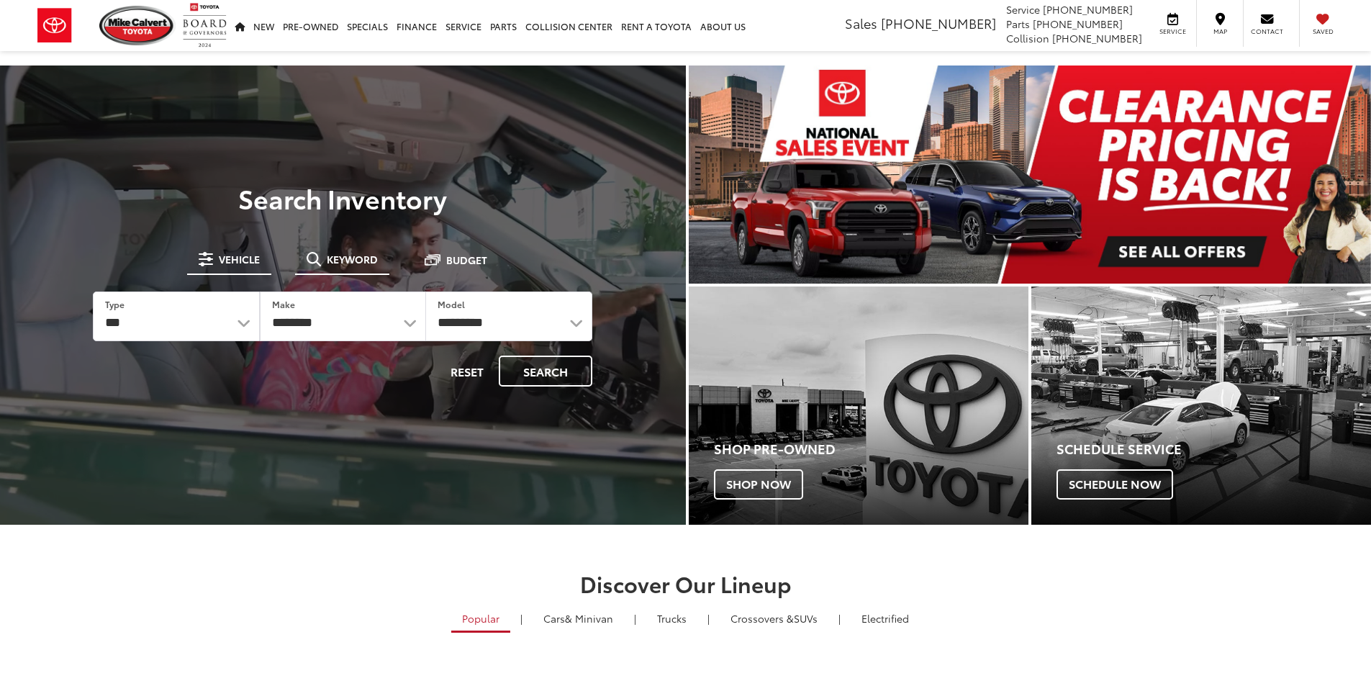
click at [335, 250] on button "Keyword" at bounding box center [342, 259] width 94 height 26
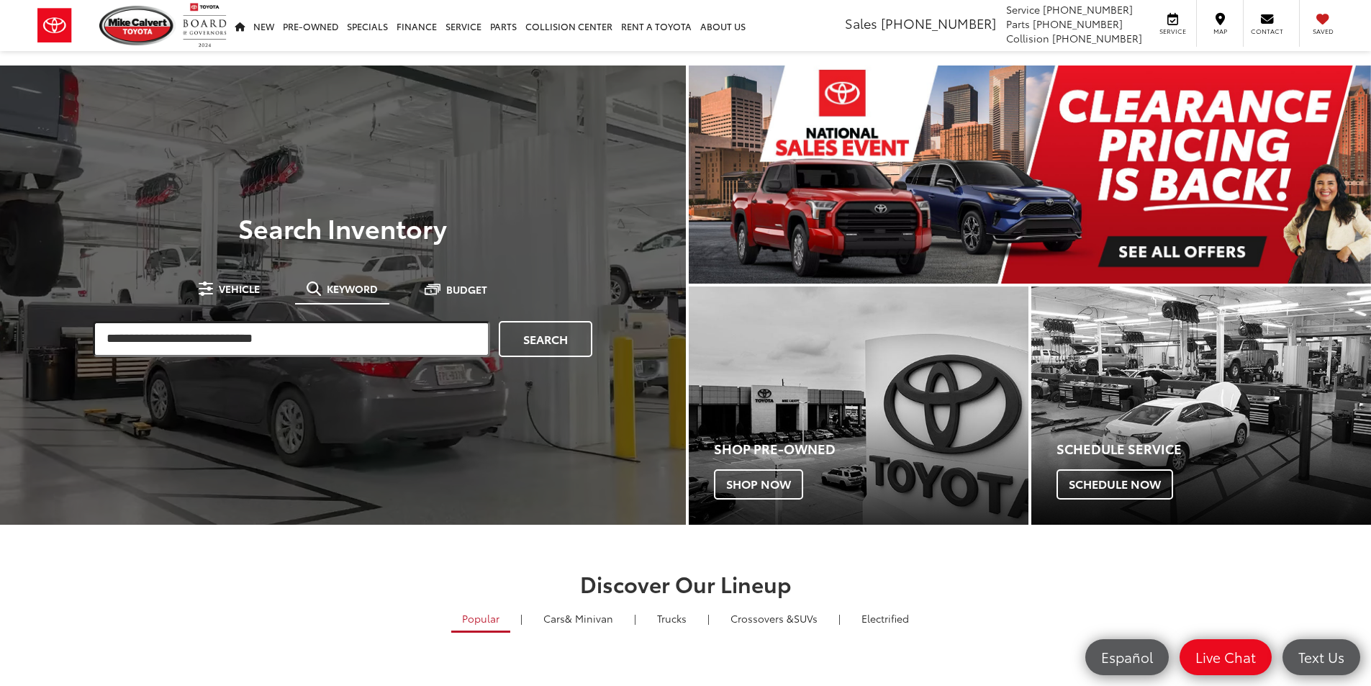
click at [260, 342] on input "search" at bounding box center [291, 339] width 397 height 36
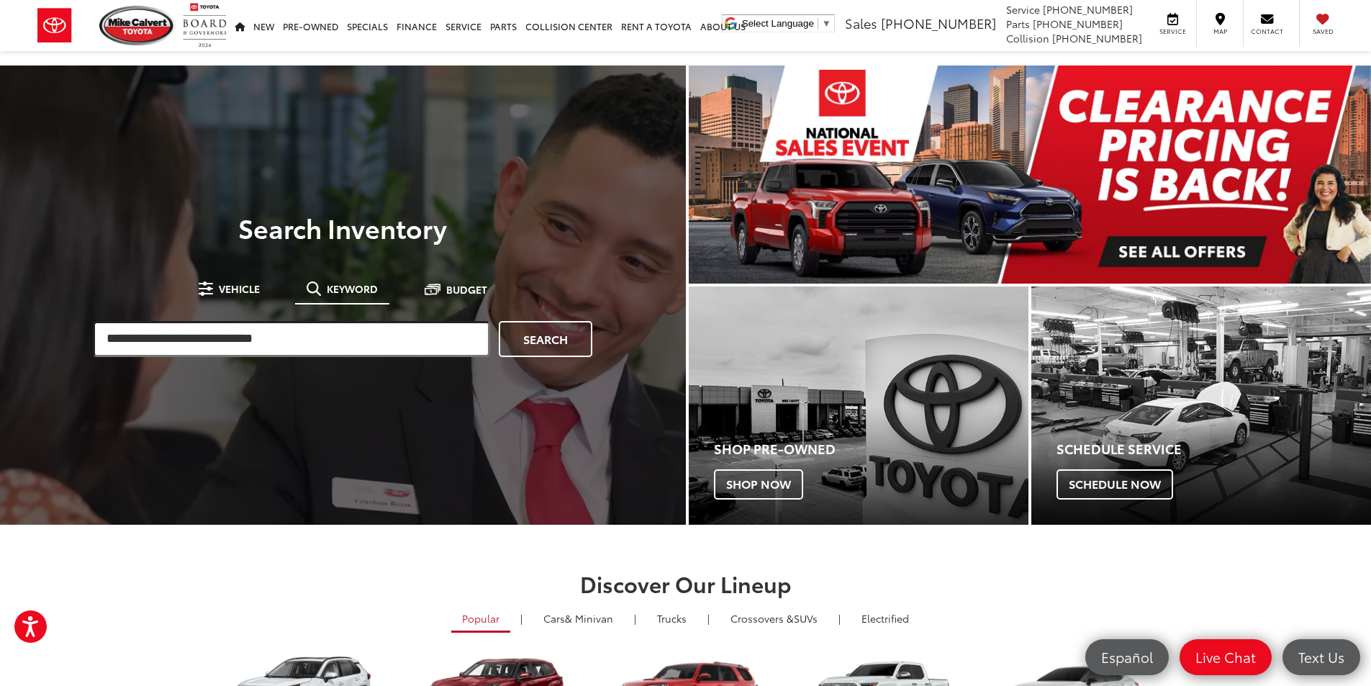
paste input "******"
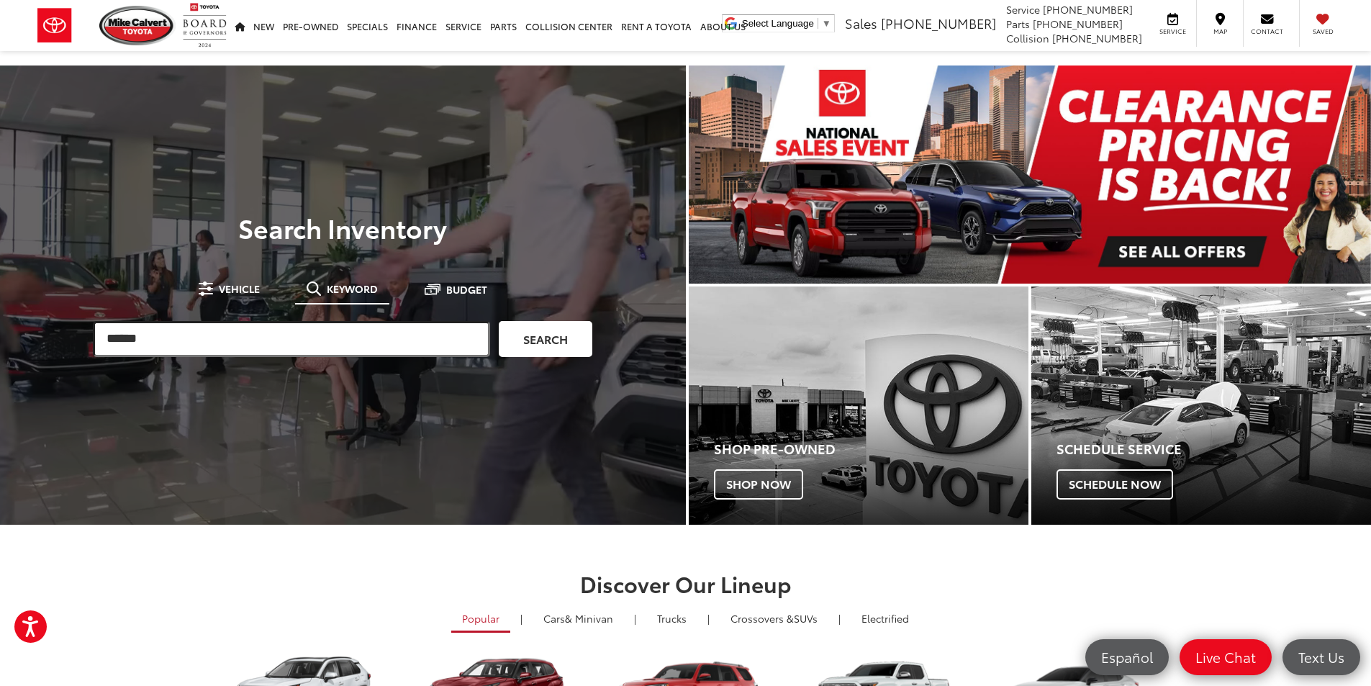
type input "******"
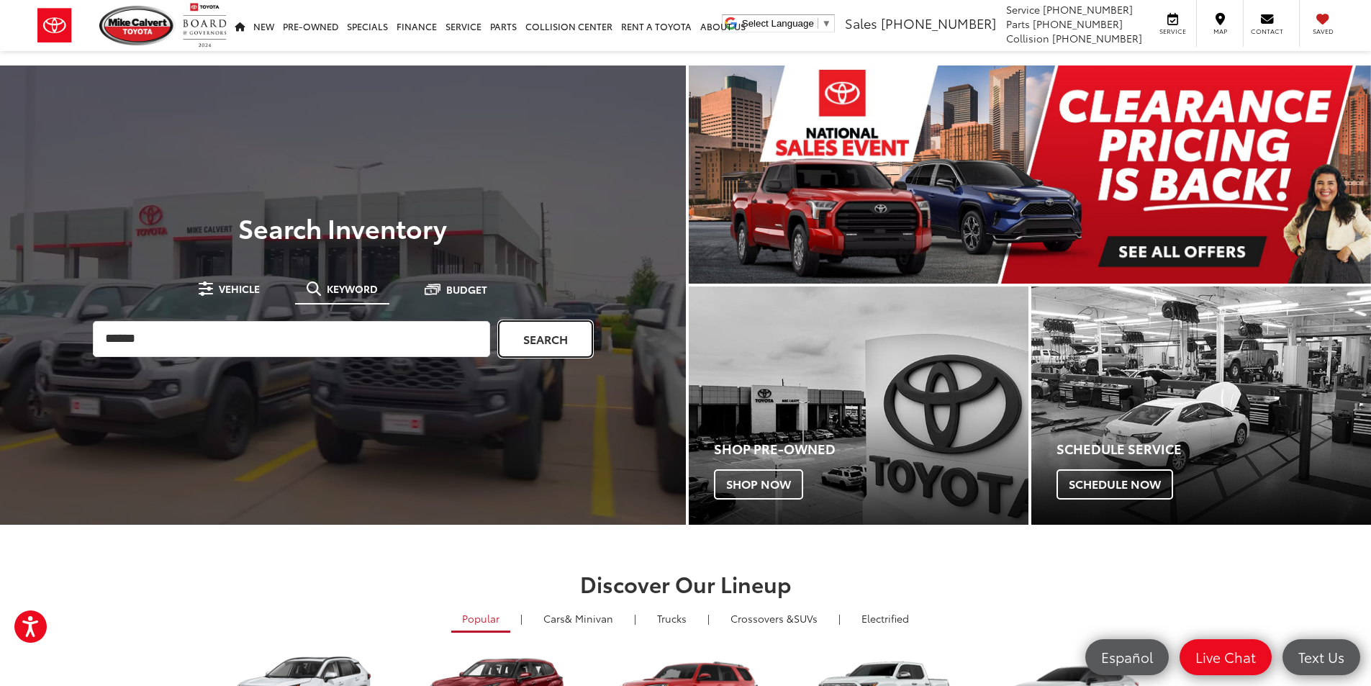
click at [506, 340] on link "Search" at bounding box center [546, 339] width 94 height 36
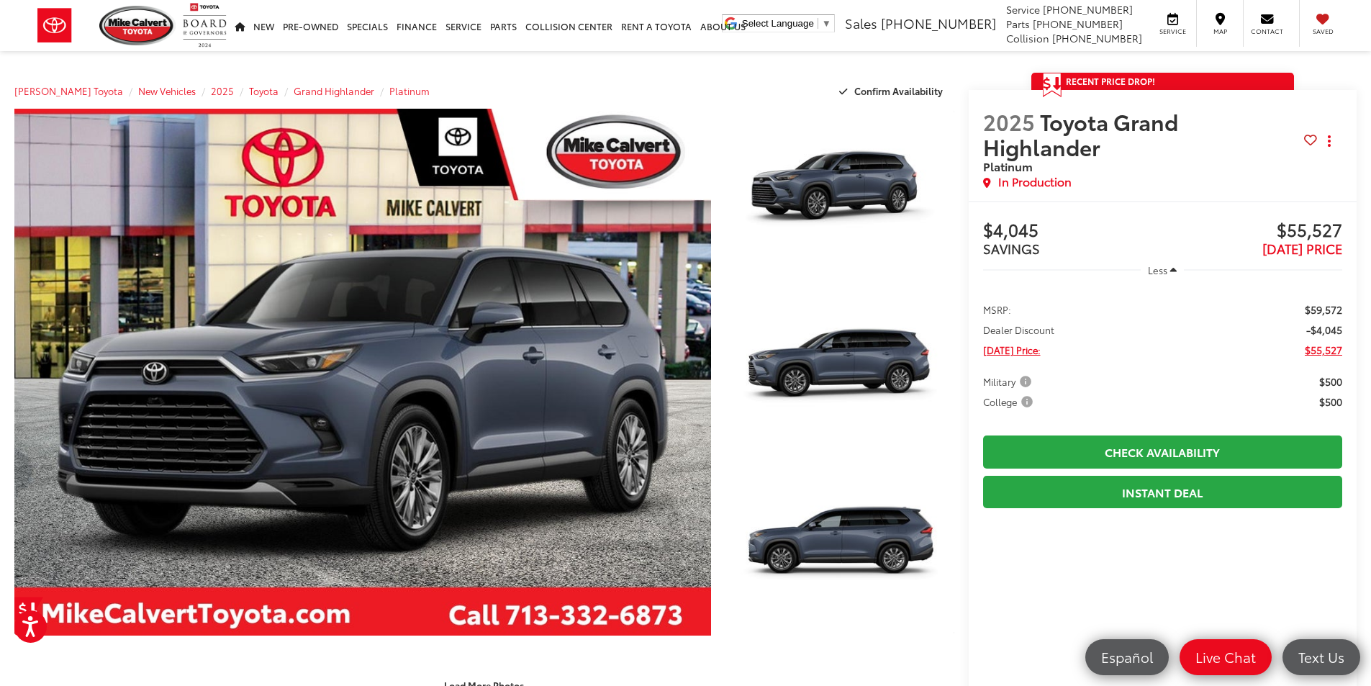
click at [507, 73] on div "[PERSON_NAME] Toyota New Vehicles 2025 Toyota Grand Highlander Platinum Confirm…" at bounding box center [484, 91] width 940 height 36
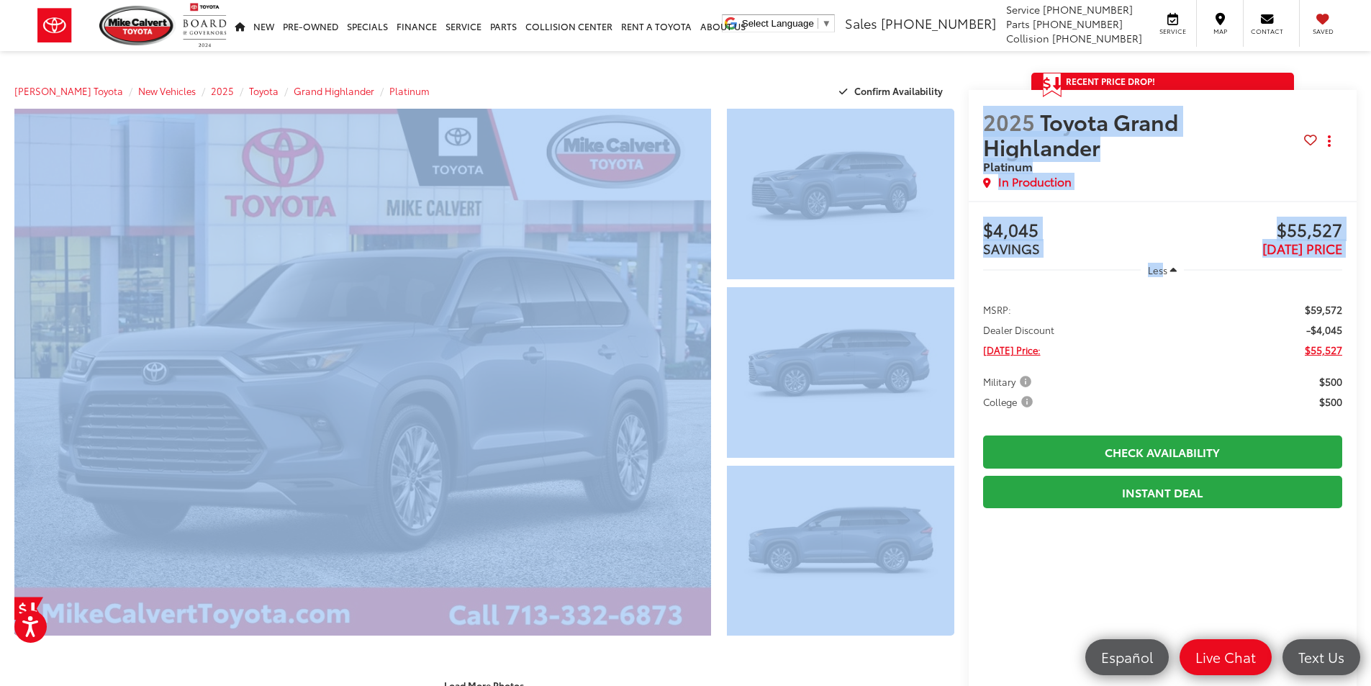
drag, startPoint x: 938, startPoint y: 75, endPoint x: 1156, endPoint y: 234, distance: 269.8
click at [1156, 257] on button "Less" at bounding box center [1161, 270] width 43 height 26
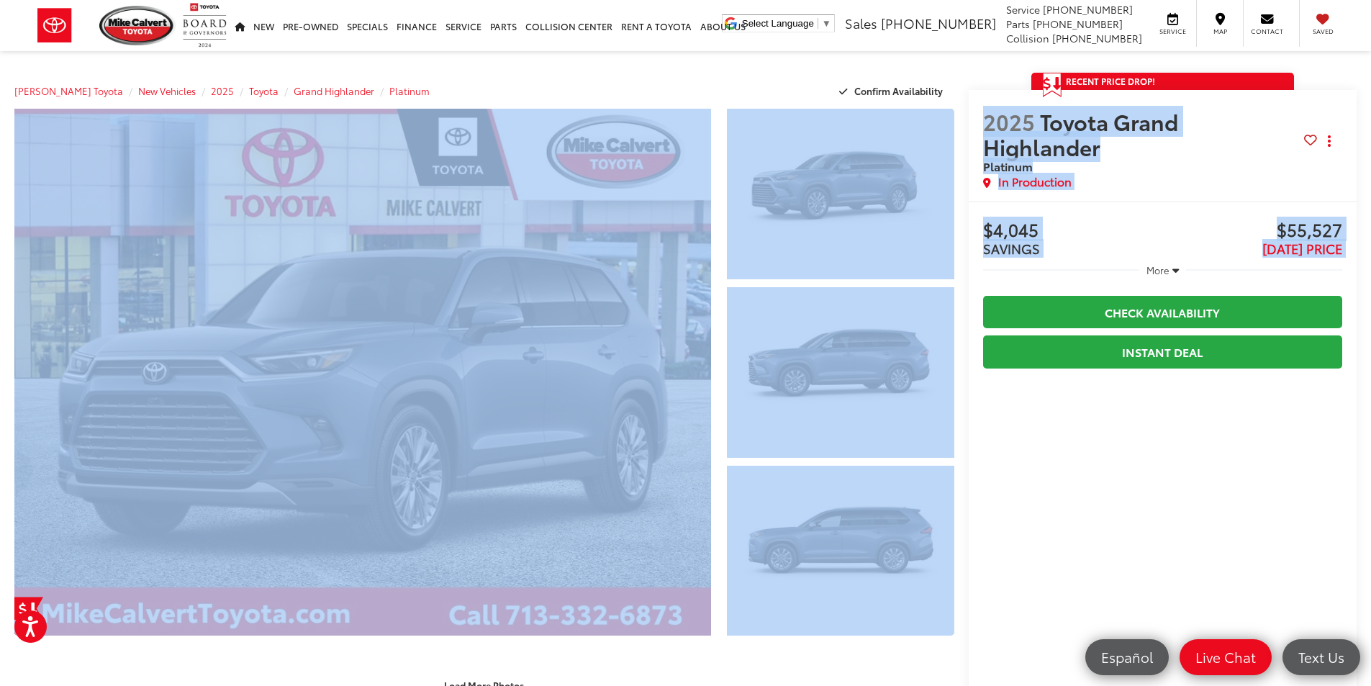
click at [1156, 257] on button "More" at bounding box center [1162, 270] width 47 height 26
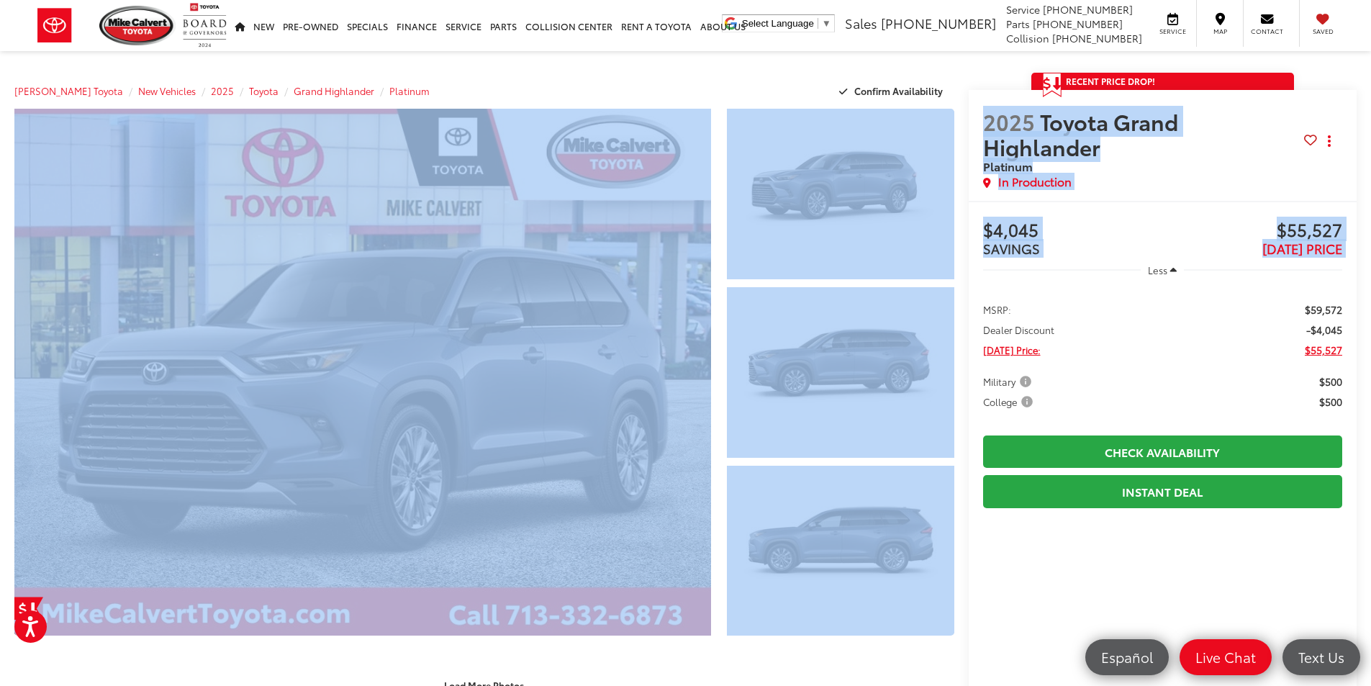
click at [1145, 201] on div "Buy $4,045 SAVINGS $55,527 TODAY'S PRICE Less MSRP: $59,572 Dealer Discount -$4…" at bounding box center [1162, 605] width 389 height 808
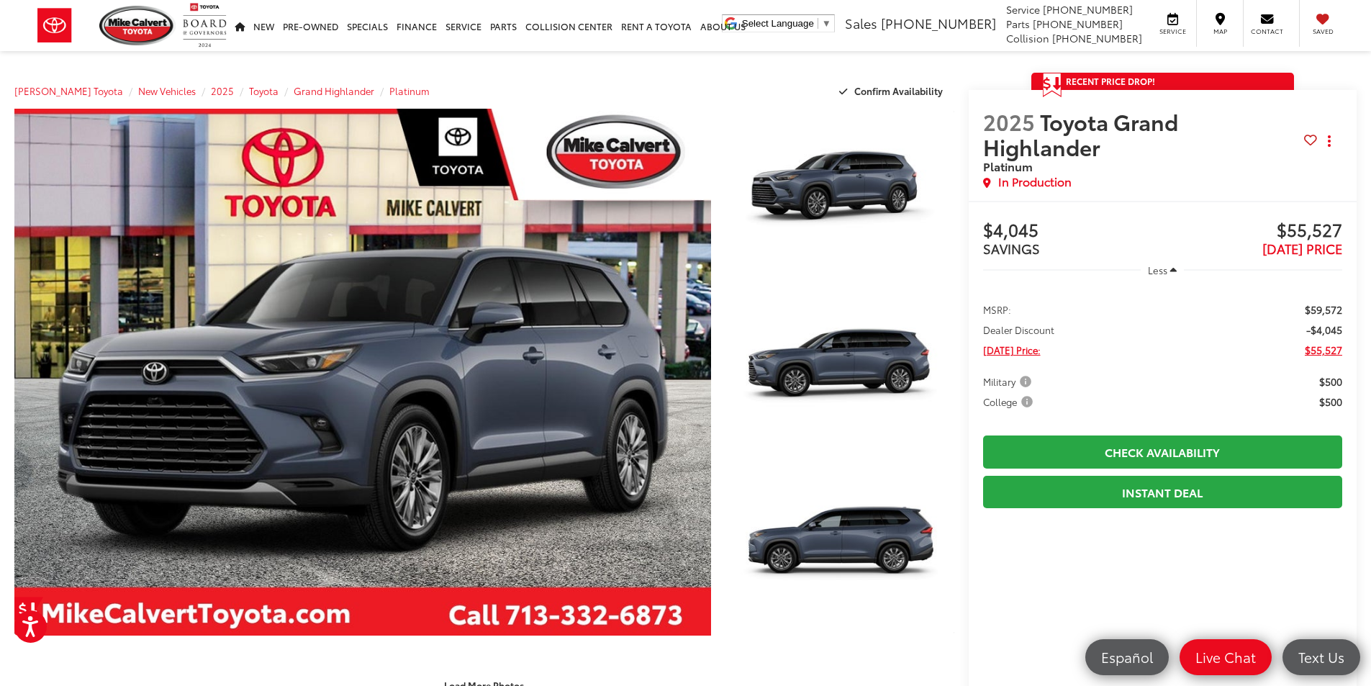
drag, startPoint x: 1145, startPoint y: 167, endPoint x: 968, endPoint y: 99, distance: 189.7
click at [968, 99] on div "2025 Toyota Grand Highlander Platinum Copy Link Share Print In Production" at bounding box center [1162, 145] width 389 height 111
click at [973, 89] on section "Recent Price Drop! Reduced by $4,045 since Aug 11, 2025 Get a Price Drop Alert …" at bounding box center [1162, 649] width 389 height 1152
drag, startPoint x: 983, startPoint y: 101, endPoint x: 1094, endPoint y: 160, distance: 125.9
click at [1094, 160] on div "2025 Toyota Grand Highlander Platinum Copy Link Share Print In Production" at bounding box center [1162, 145] width 389 height 111
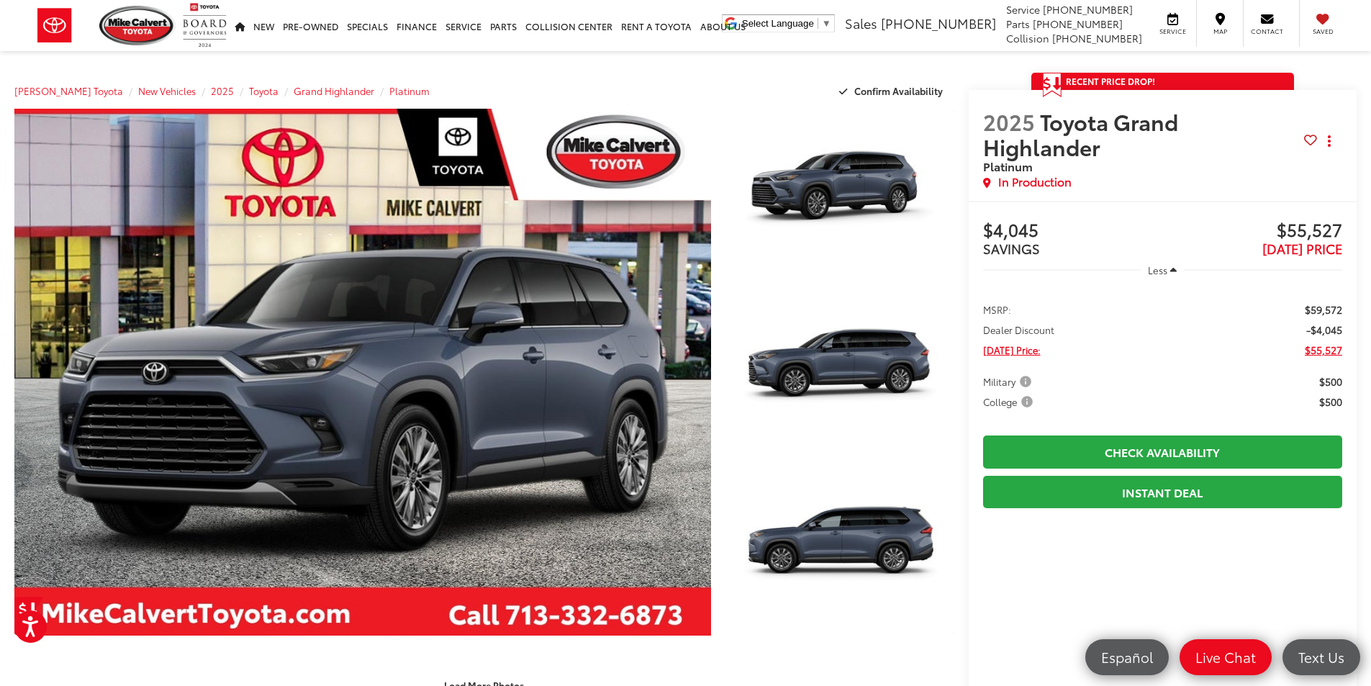
click at [1094, 173] on div "In Production" at bounding box center [1143, 181] width 321 height 17
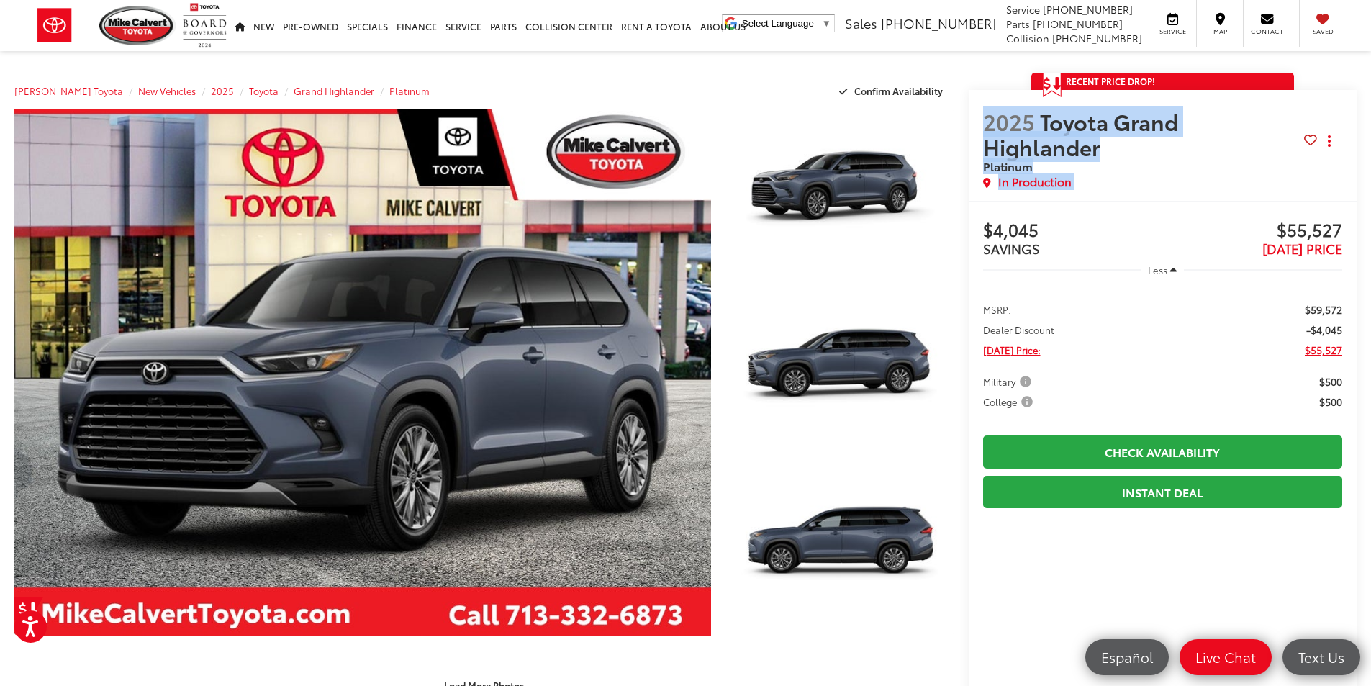
drag, startPoint x: 1095, startPoint y: 160, endPoint x: 987, endPoint y: 91, distance: 128.1
click at [987, 91] on div "2025 Toyota Grand Highlander Platinum Copy Link Share Print In Production" at bounding box center [1162, 145] width 389 height 111
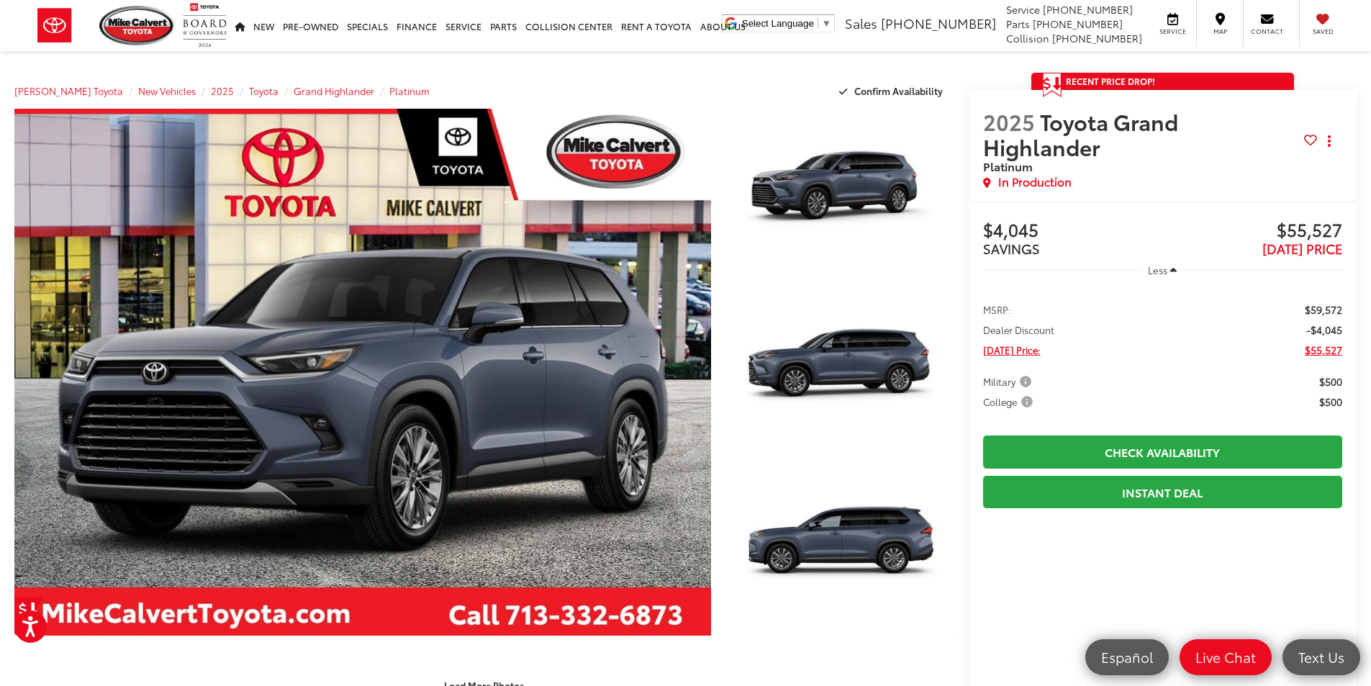
drag, startPoint x: 983, startPoint y: 99, endPoint x: 1072, endPoint y: 156, distance: 105.8
click at [1071, 156] on div "2025 Toyota Grand Highlander Platinum Copy Link Share Print In Production" at bounding box center [1162, 145] width 389 height 111
click at [1072, 173] on div "In Production" at bounding box center [1143, 181] width 321 height 17
drag, startPoint x: 1075, startPoint y: 155, endPoint x: 986, endPoint y: 96, distance: 106.4
click at [994, 109] on div "2025 Toyota Grand Highlander Platinum Copy Link Share Print In Production" at bounding box center [1162, 149] width 359 height 81
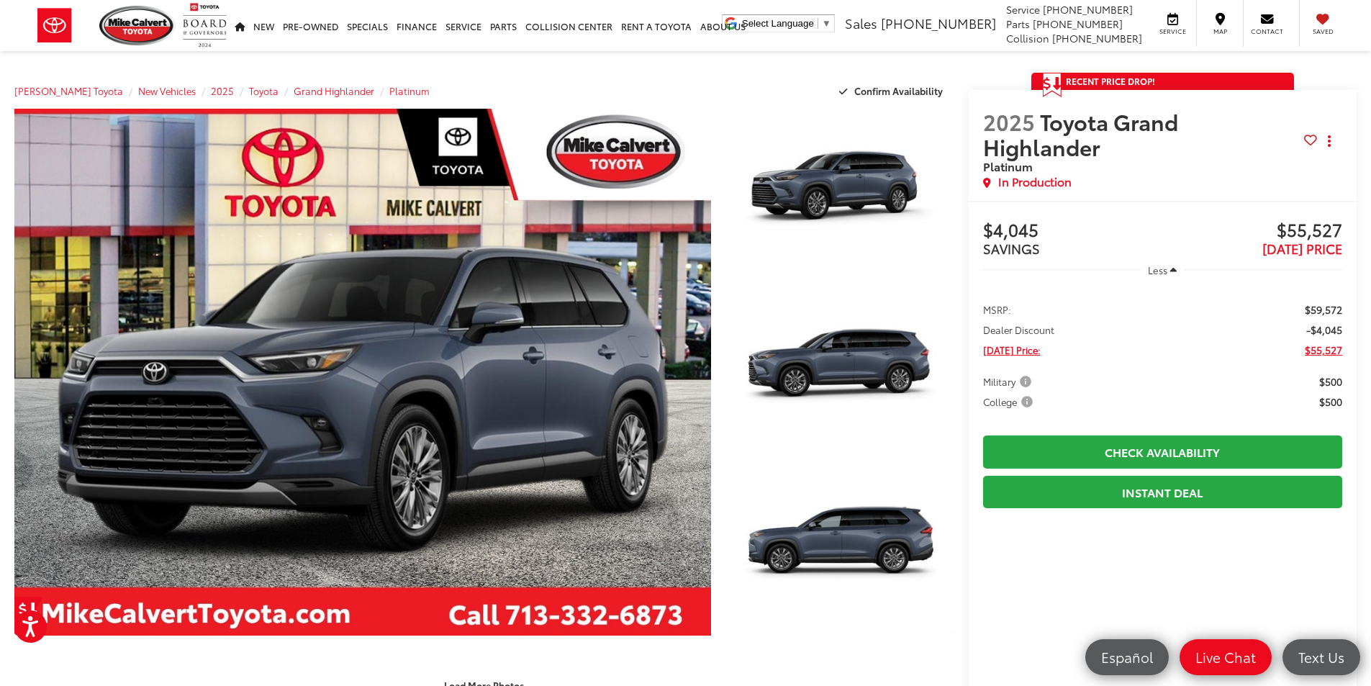
click at [986, 96] on div "2025 Toyota Grand Highlander Platinum Copy Link Share Print In Production" at bounding box center [1162, 145] width 389 height 111
drag, startPoint x: 986, startPoint y: 96, endPoint x: 1107, endPoint y: 161, distance: 137.5
click at [1107, 161] on div "2025 Toyota Grand Highlander Platinum Copy Link Share Print In Production" at bounding box center [1162, 145] width 389 height 111
click at [1107, 173] on div "In Production" at bounding box center [1143, 181] width 321 height 17
drag, startPoint x: 1272, startPoint y: 211, endPoint x: 1351, endPoint y: 204, distance: 79.4
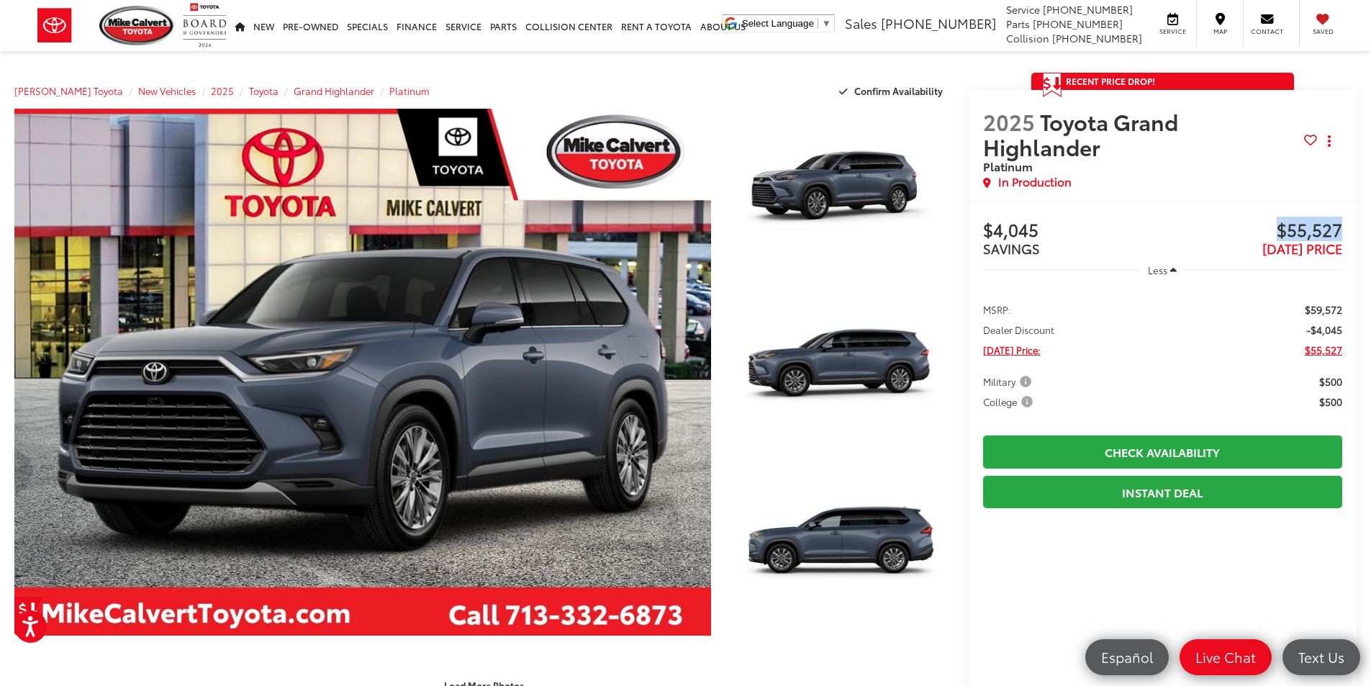
click at [1351, 204] on div "Buy $4,045 SAVINGS $55,527 TODAY'S PRICE Less MSRP: $59,572 Dealer Discount -$4…" at bounding box center [1162, 605] width 389 height 808
click at [162, 14] on img at bounding box center [137, 26] width 76 height 40
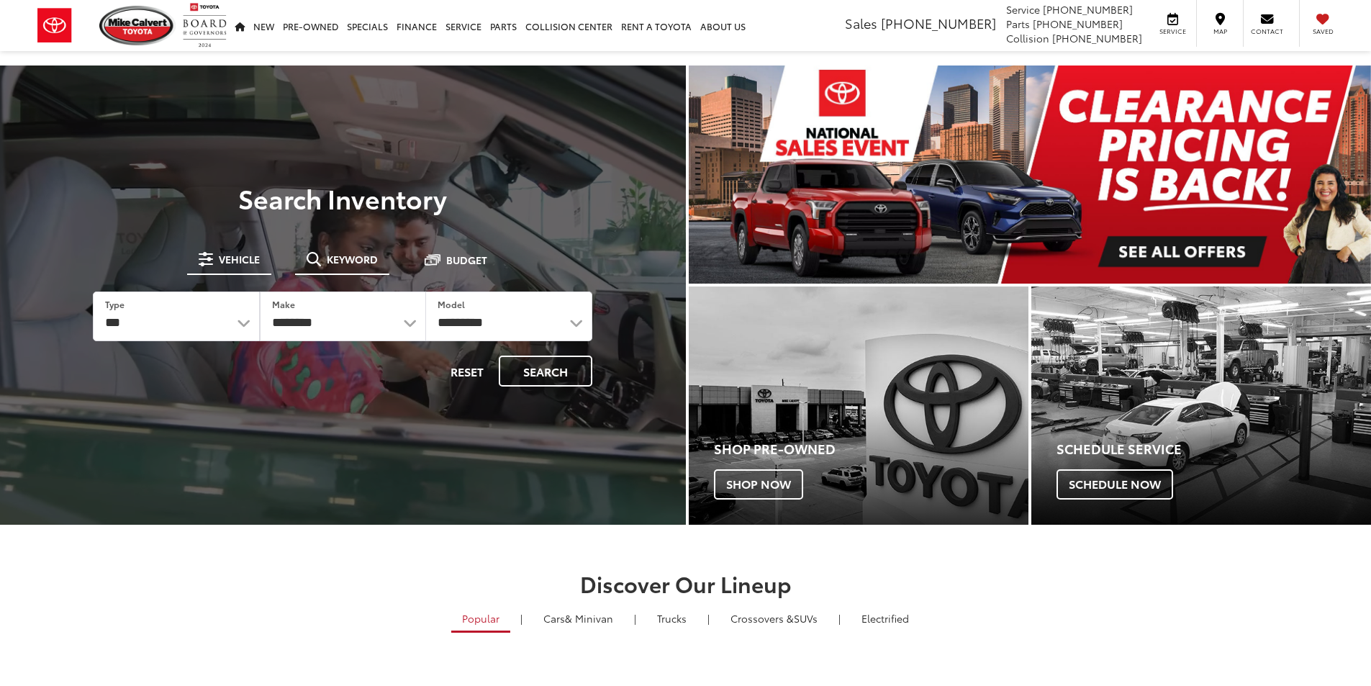
click at [336, 254] on span "Keyword" at bounding box center [352, 259] width 51 height 10
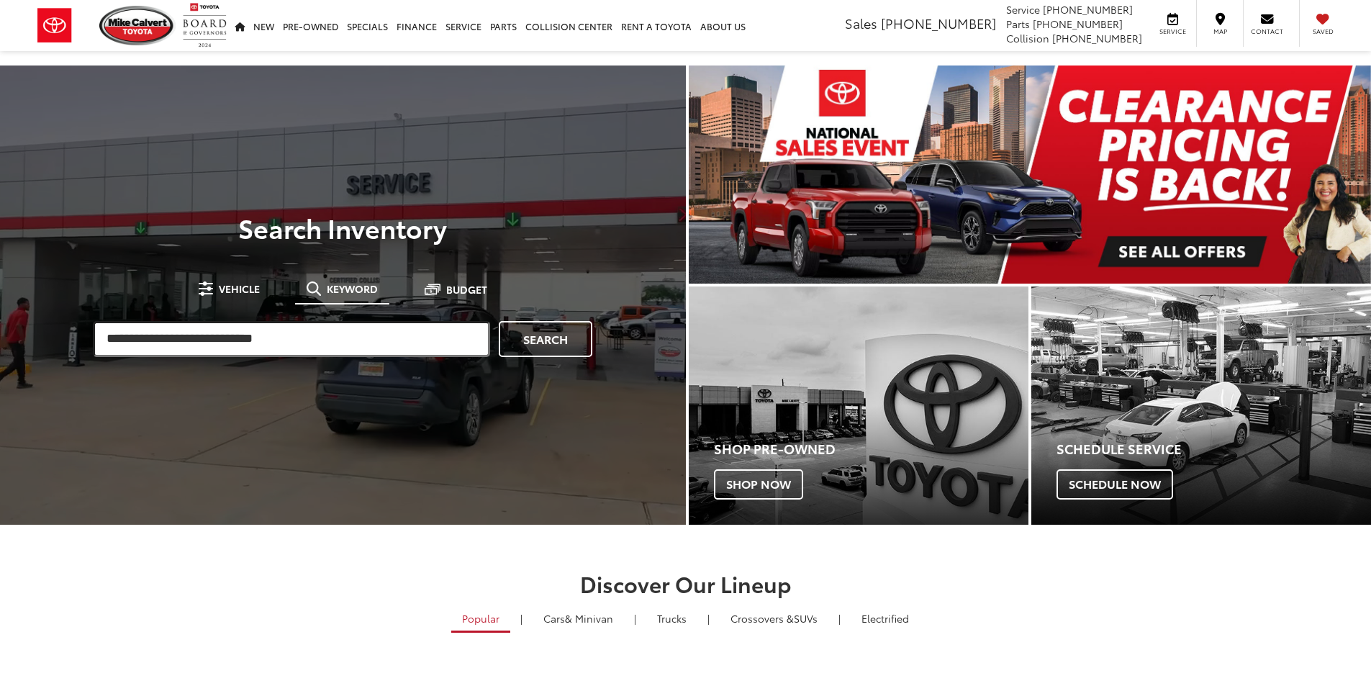
click at [266, 343] on input "search" at bounding box center [291, 339] width 397 height 36
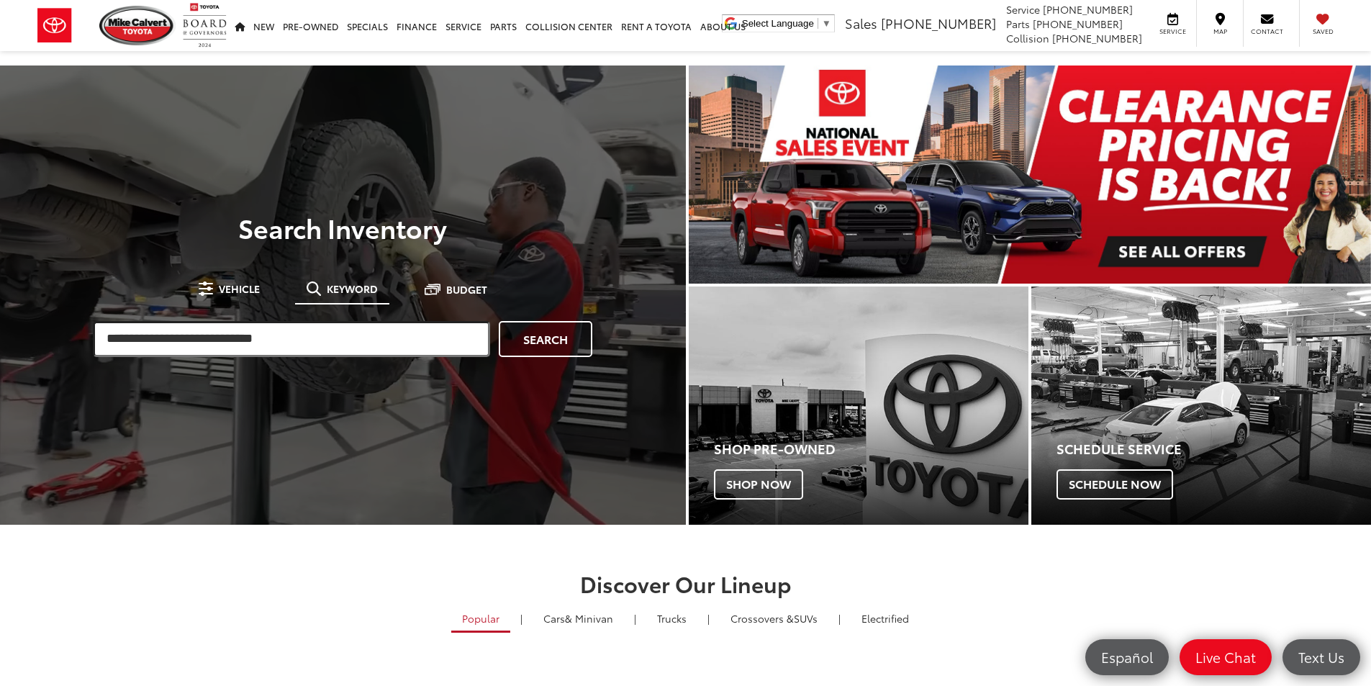
paste input "*******"
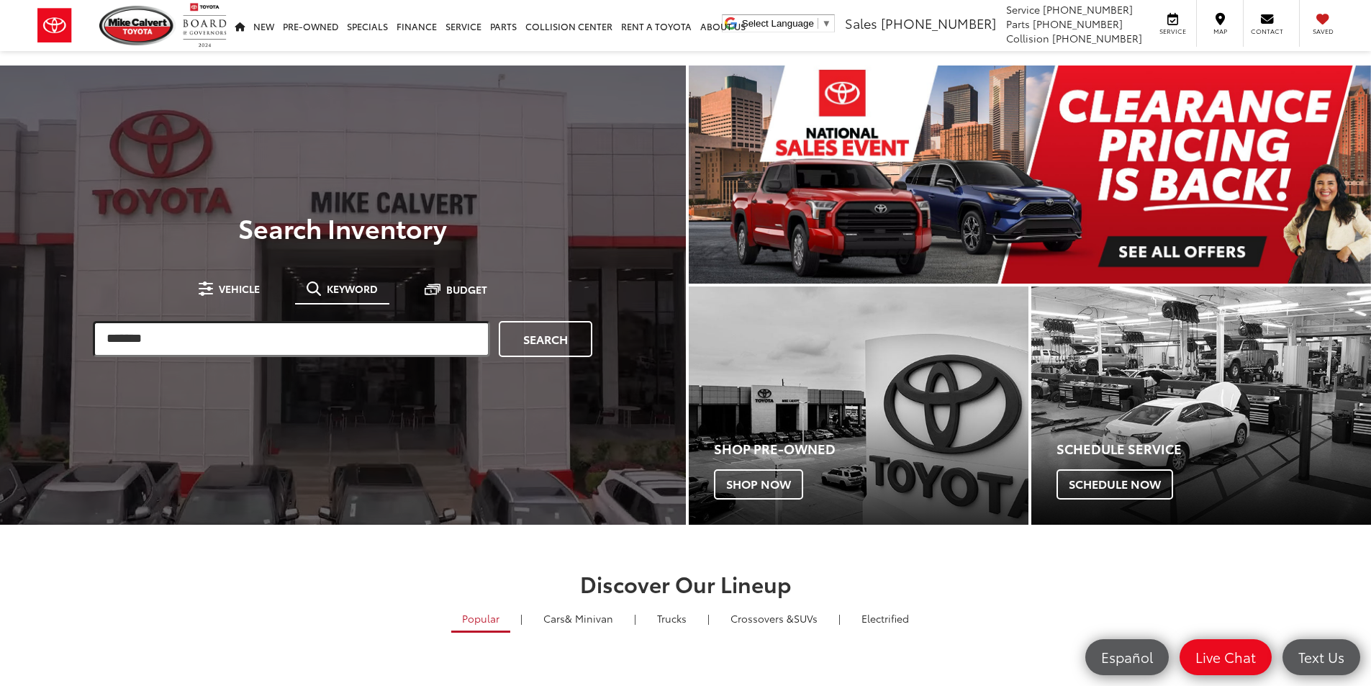
type input "*******"
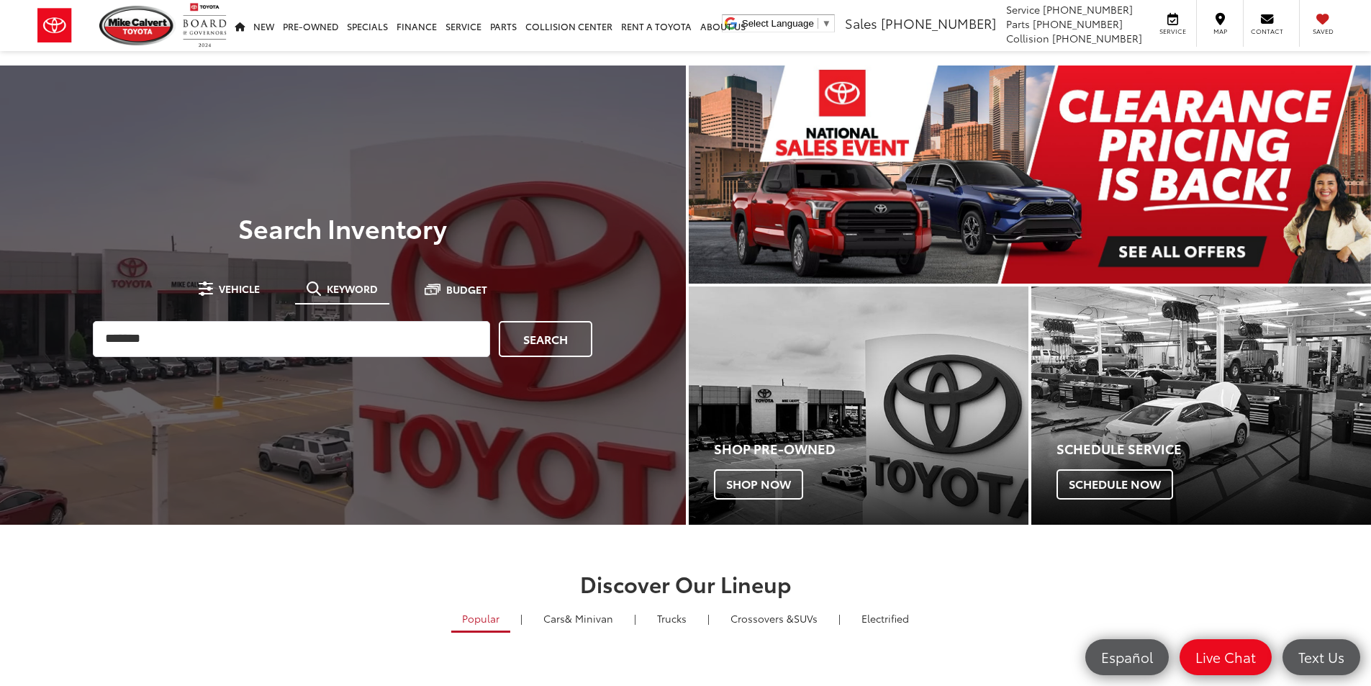
click at [307, 499] on div at bounding box center [343, 408] width 686 height 686
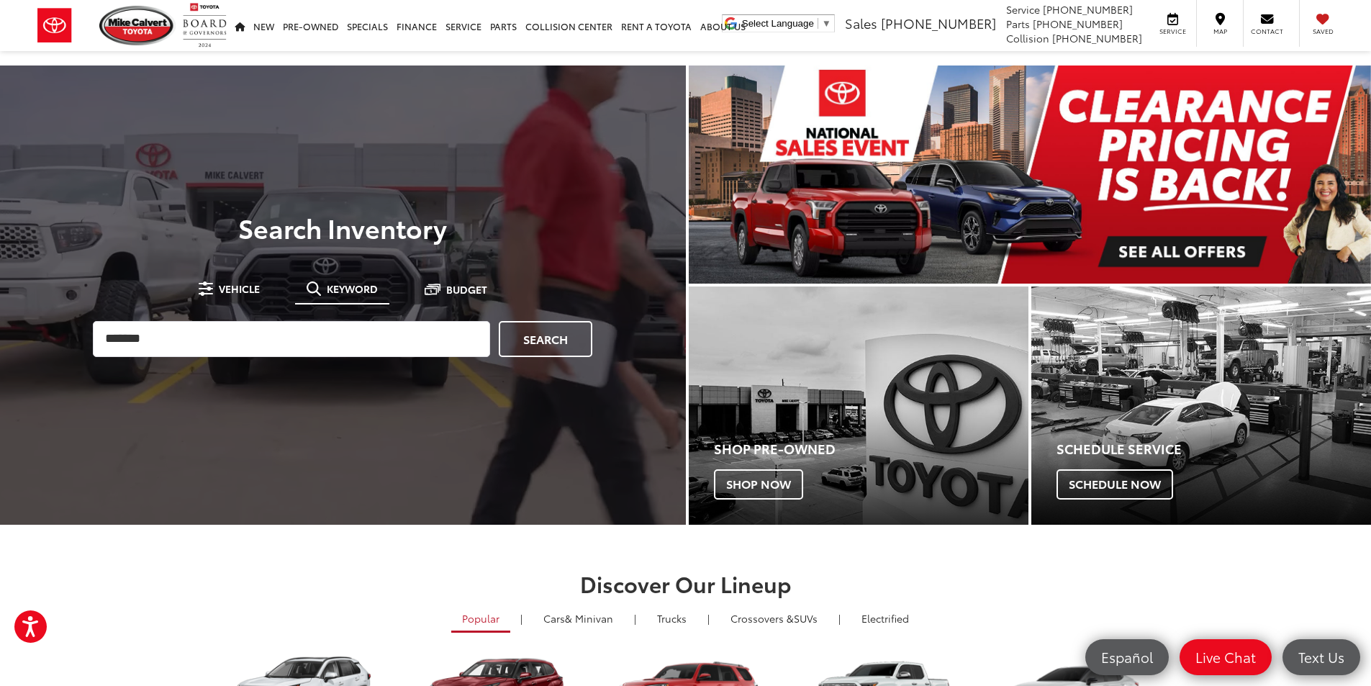
click at [597, 343] on div "******* ******* Search" at bounding box center [343, 339] width 514 height 50
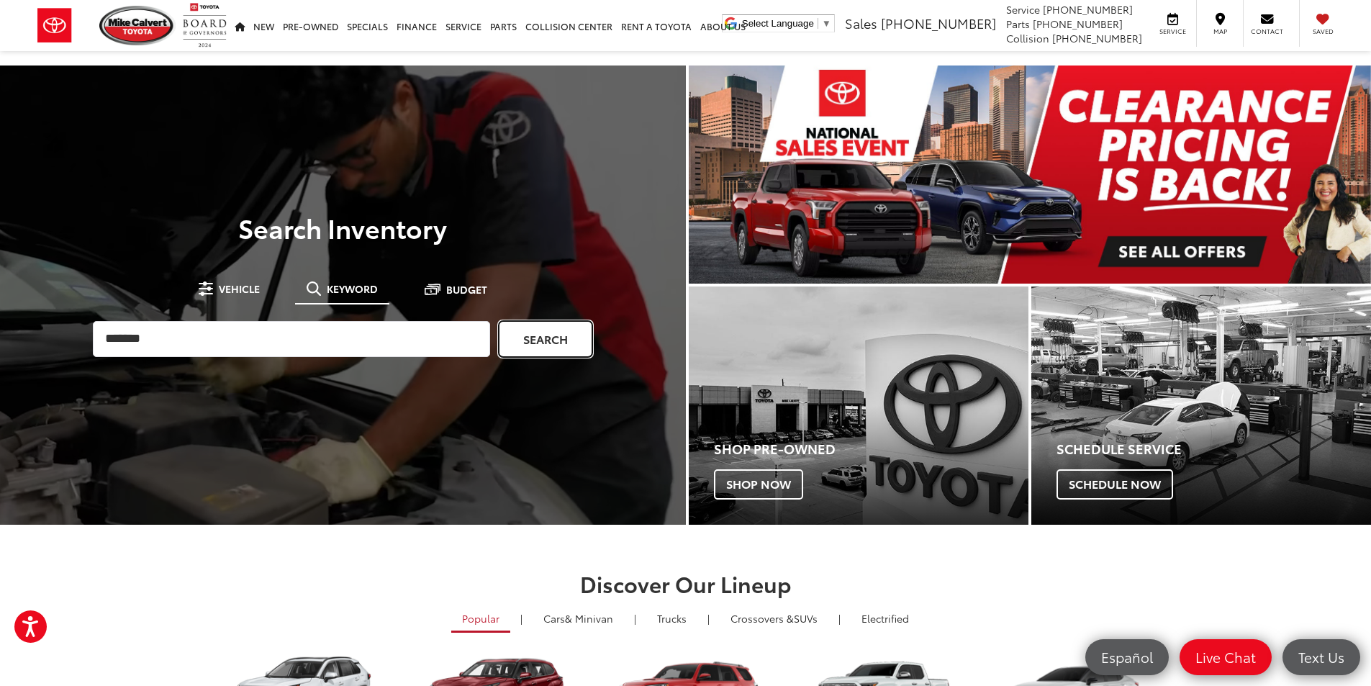
click at [556, 345] on link "Search" at bounding box center [546, 339] width 94 height 36
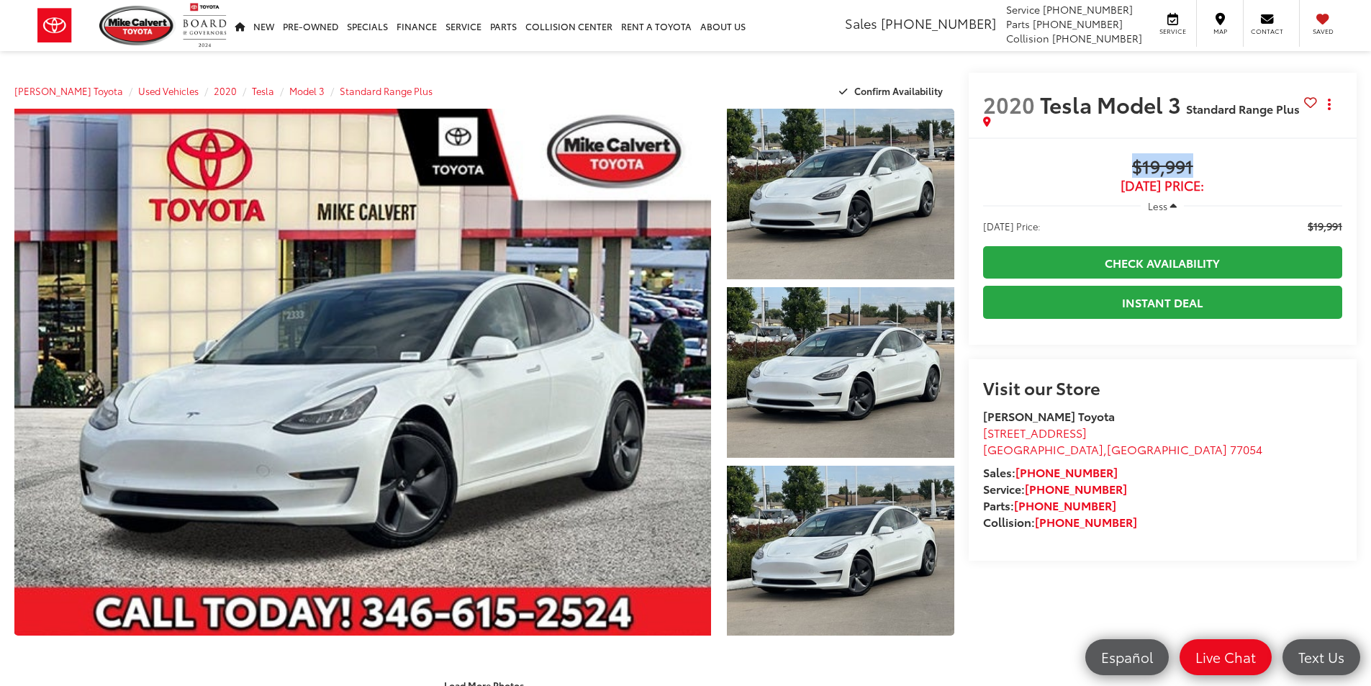
drag, startPoint x: 1122, startPoint y: 171, endPoint x: 1191, endPoint y: 168, distance: 69.1
click at [1191, 168] on span "$19,991" at bounding box center [1162, 168] width 359 height 22
click at [1195, 167] on span "$19,991" at bounding box center [1162, 168] width 359 height 22
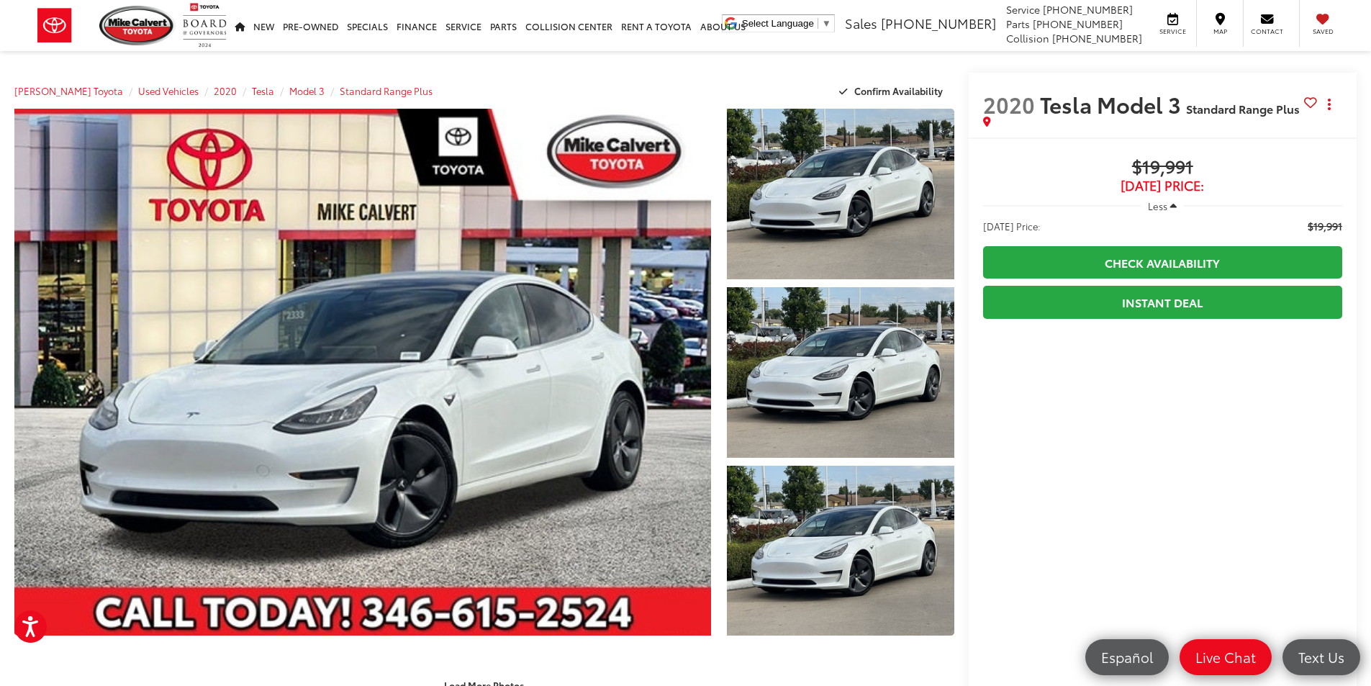
drag, startPoint x: 1155, startPoint y: 165, endPoint x: 1275, endPoint y: 182, distance: 121.3
click at [1275, 182] on div "$19,991 [DATE] Price:" at bounding box center [1162, 175] width 359 height 36
click at [1275, 182] on span "[DATE] Price:" at bounding box center [1162, 185] width 359 height 14
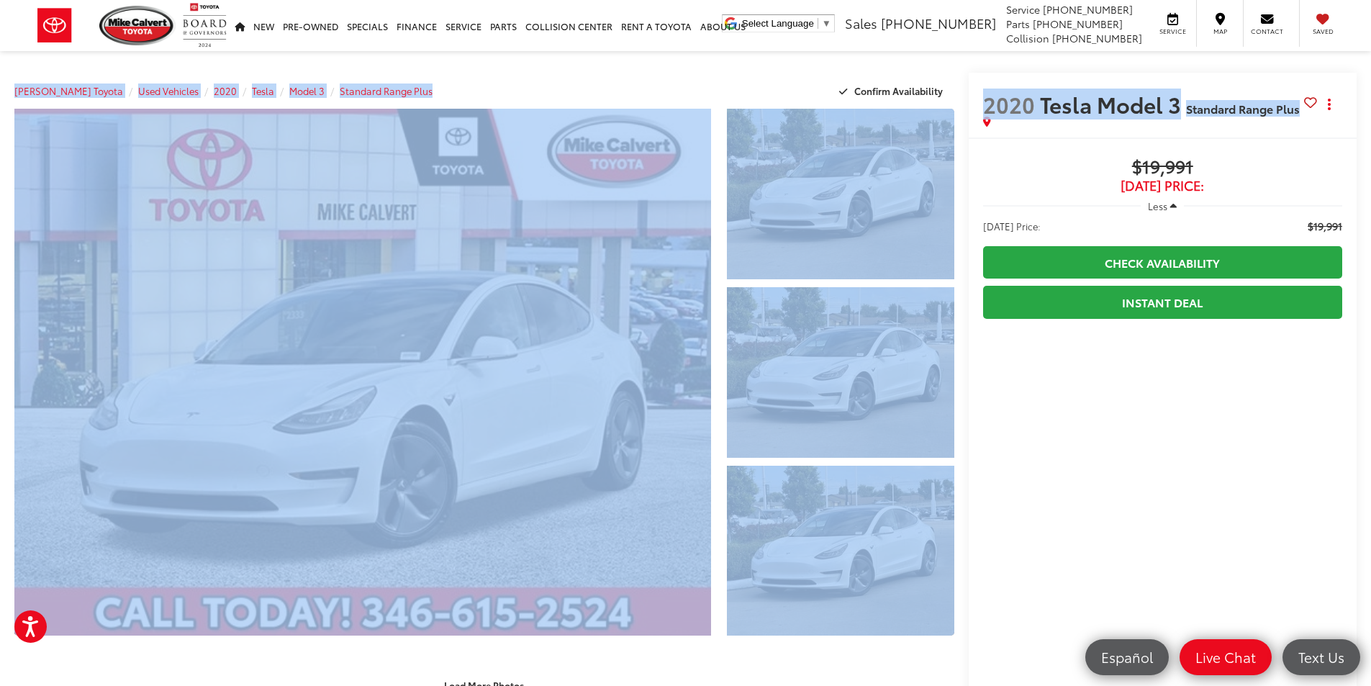
drag, startPoint x: 29, startPoint y: 64, endPoint x: 983, endPoint y: 130, distance: 956.4
click at [802, 74] on div "[PERSON_NAME] Toyota Used Vehicles 2020 Tesla Model 3 Standard Range Plus Confi…" at bounding box center [484, 91] width 940 height 36
drag, startPoint x: 802, startPoint y: 74, endPoint x: 1274, endPoint y: 134, distance: 475.8
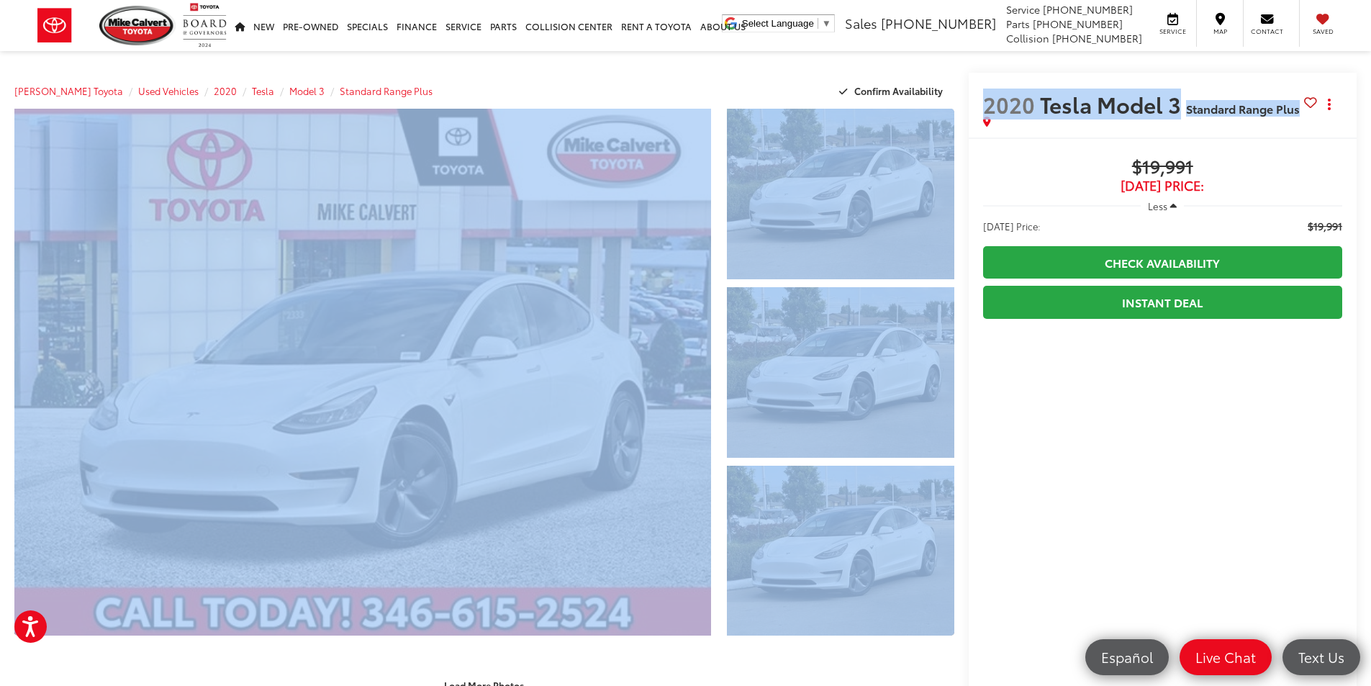
click at [1274, 132] on div "2020 Tesla Model 3 Standard Range Plus Copy Link Share Print" at bounding box center [1162, 105] width 389 height 65
drag, startPoint x: 1276, startPoint y: 132, endPoint x: 581, endPoint y: 73, distance: 696.8
click at [581, 73] on div "Mike Calvert Toyota Used Vehicles 2020 Tesla Model 3 Standard Range Plus Confir…" at bounding box center [484, 91] width 940 height 36
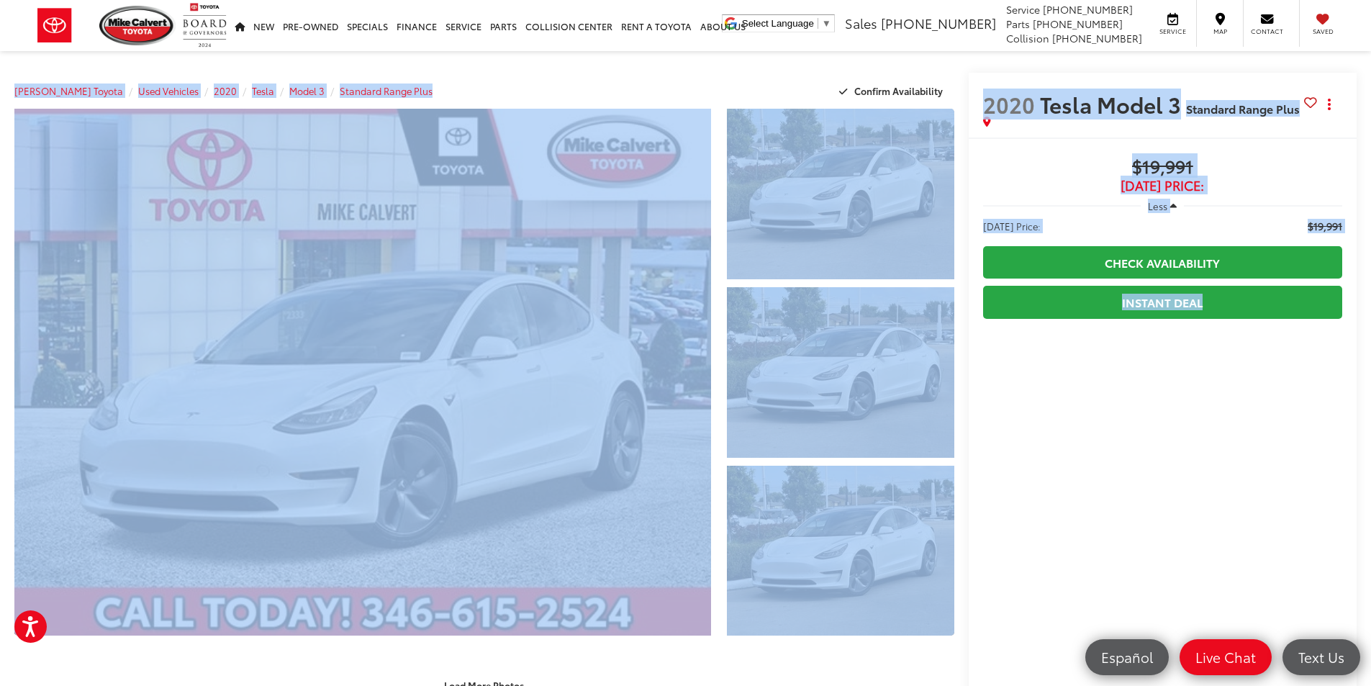
drag, startPoint x: 37, startPoint y: 69, endPoint x: 1145, endPoint y: 327, distance: 1136.9
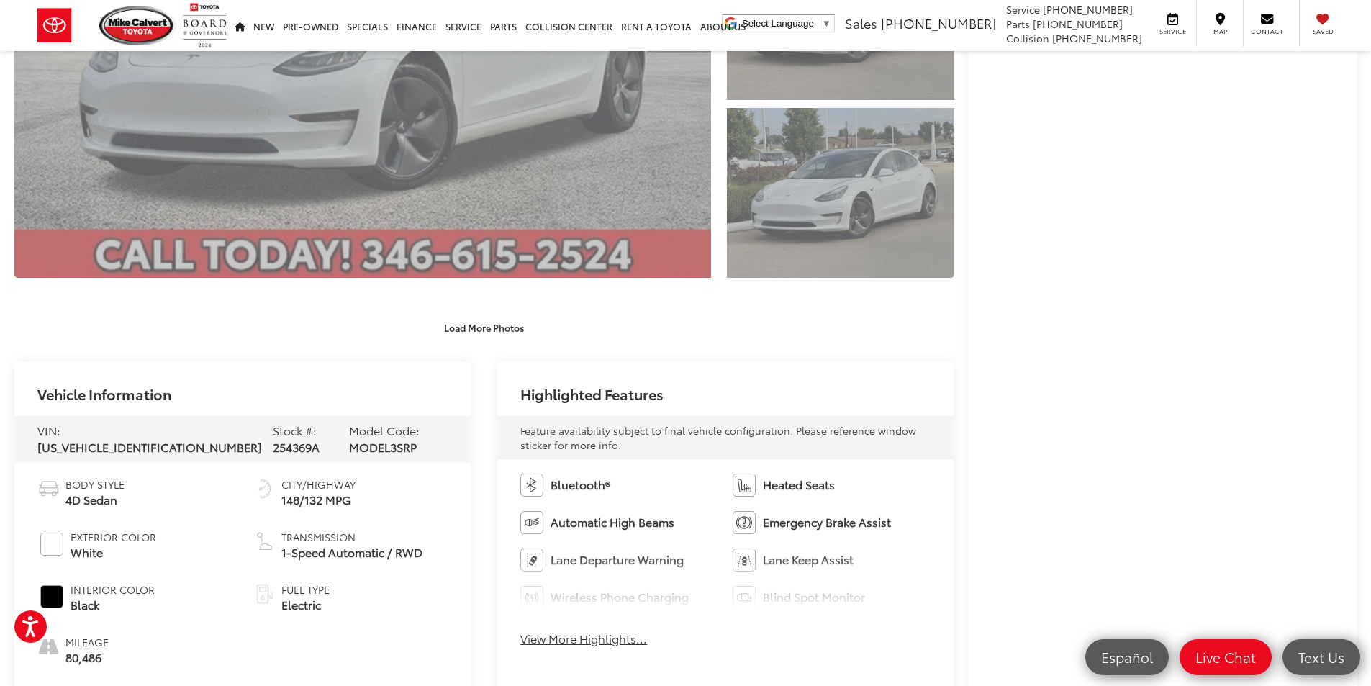
scroll to position [360, 0]
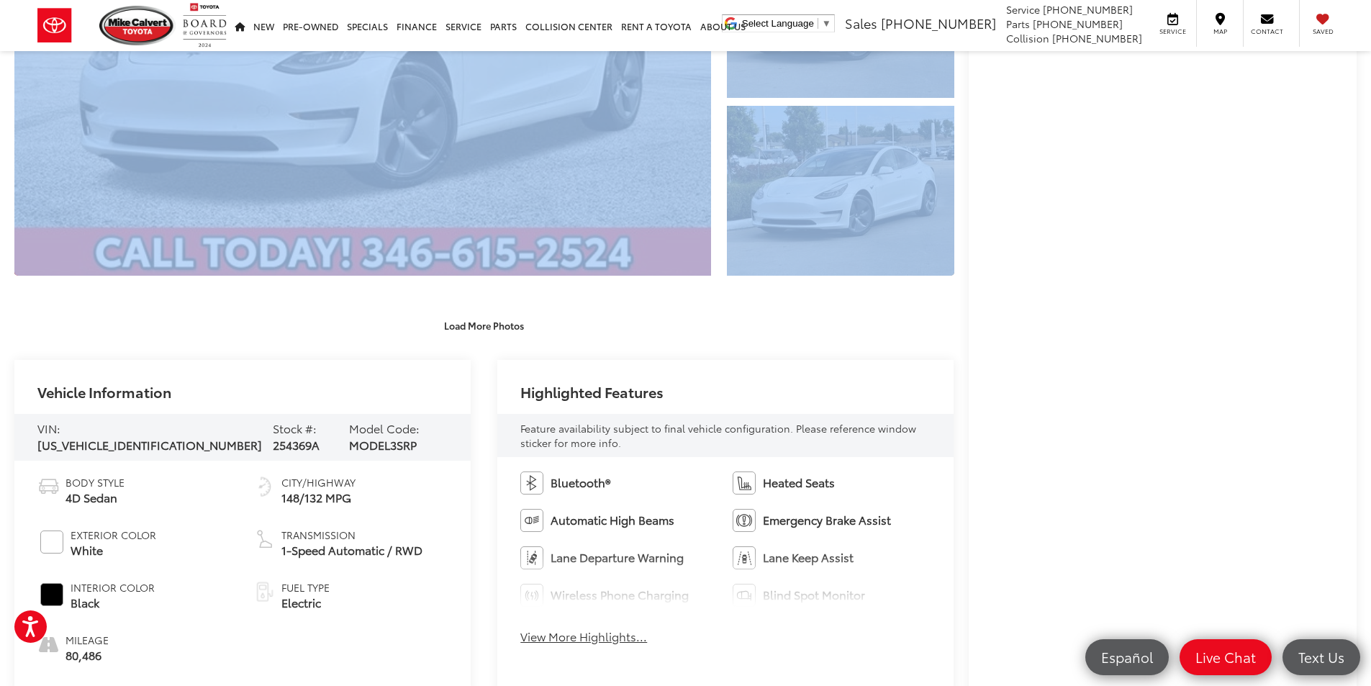
click at [961, 336] on div "2020 Tesla Model 3 Standard Range Plus Copy Link Share Print Buy $19,991 Today'…" at bounding box center [1155, 30] width 403 height 635
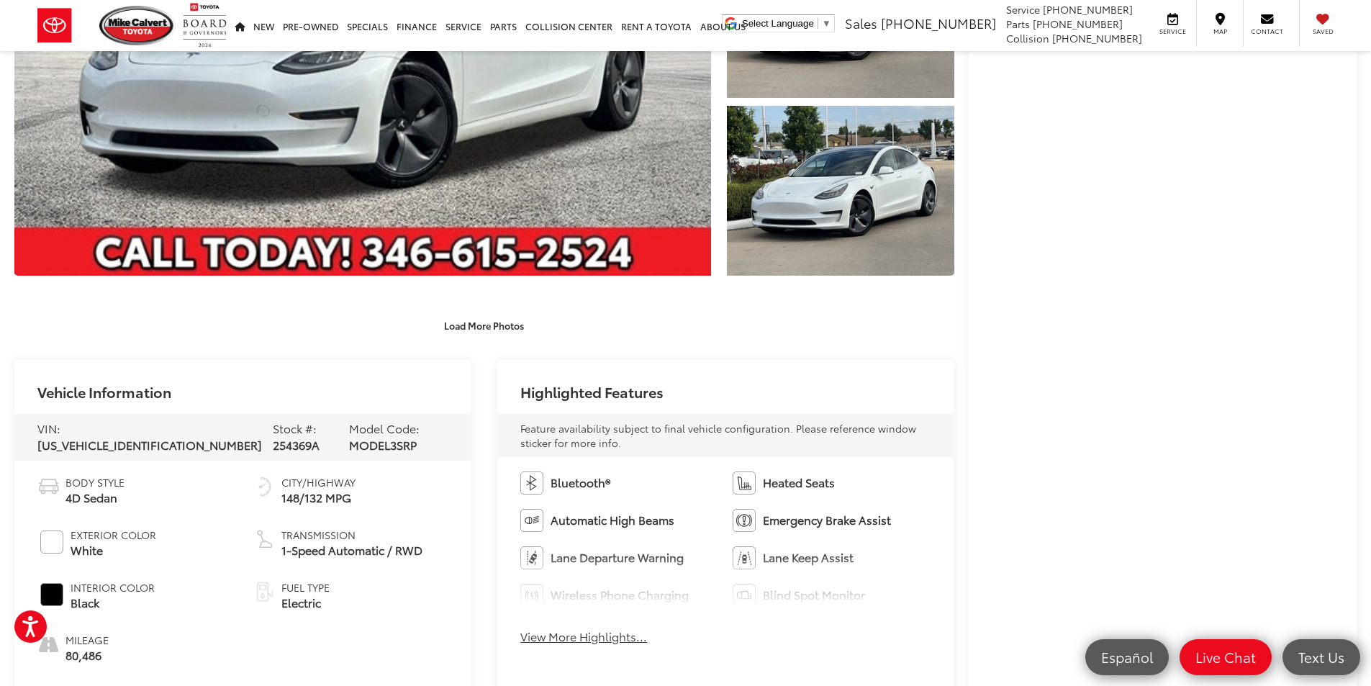
drag, startPoint x: 394, startPoint y: 315, endPoint x: 718, endPoint y: 342, distance: 325.7
drag, startPoint x: 32, startPoint y: 358, endPoint x: 732, endPoint y: 620, distance: 747.5
click at [733, 620] on div "Bluetooth® Heated Seats Automatic High Beams Emergency Brake Assist Lane Depart…" at bounding box center [725, 562] width 456 height 211
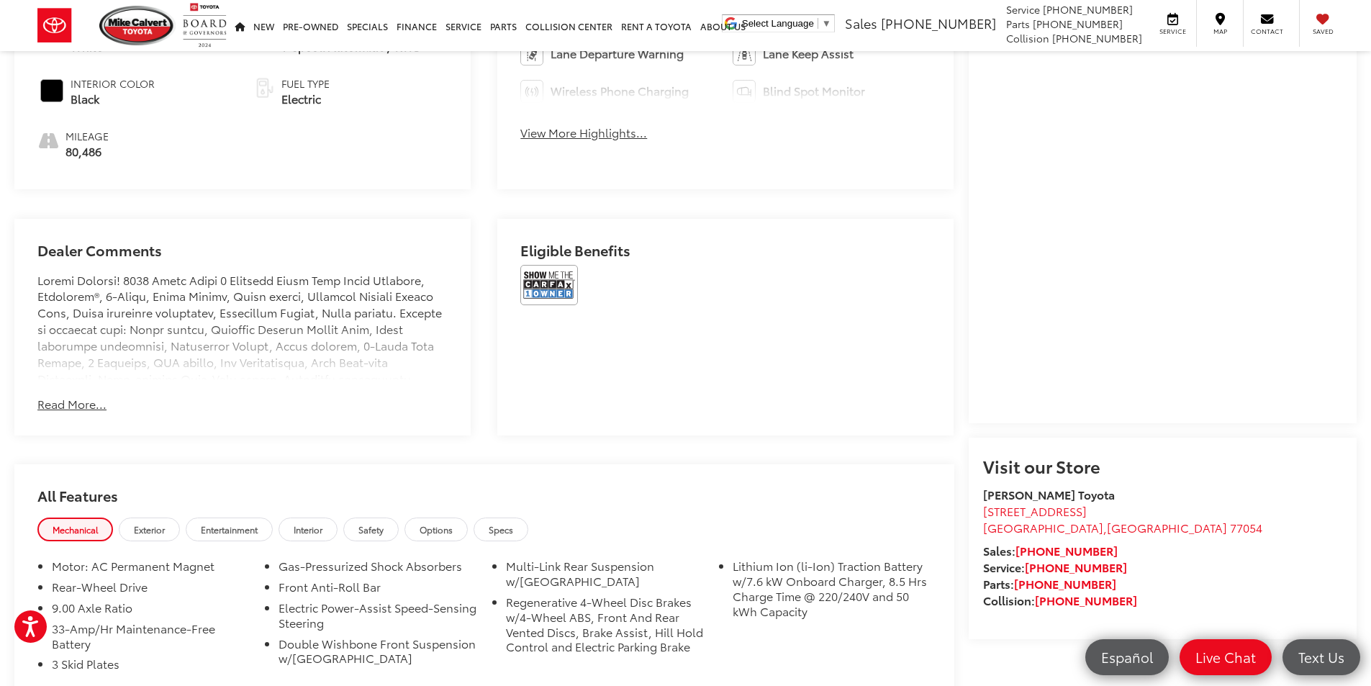
scroll to position [1151, 0]
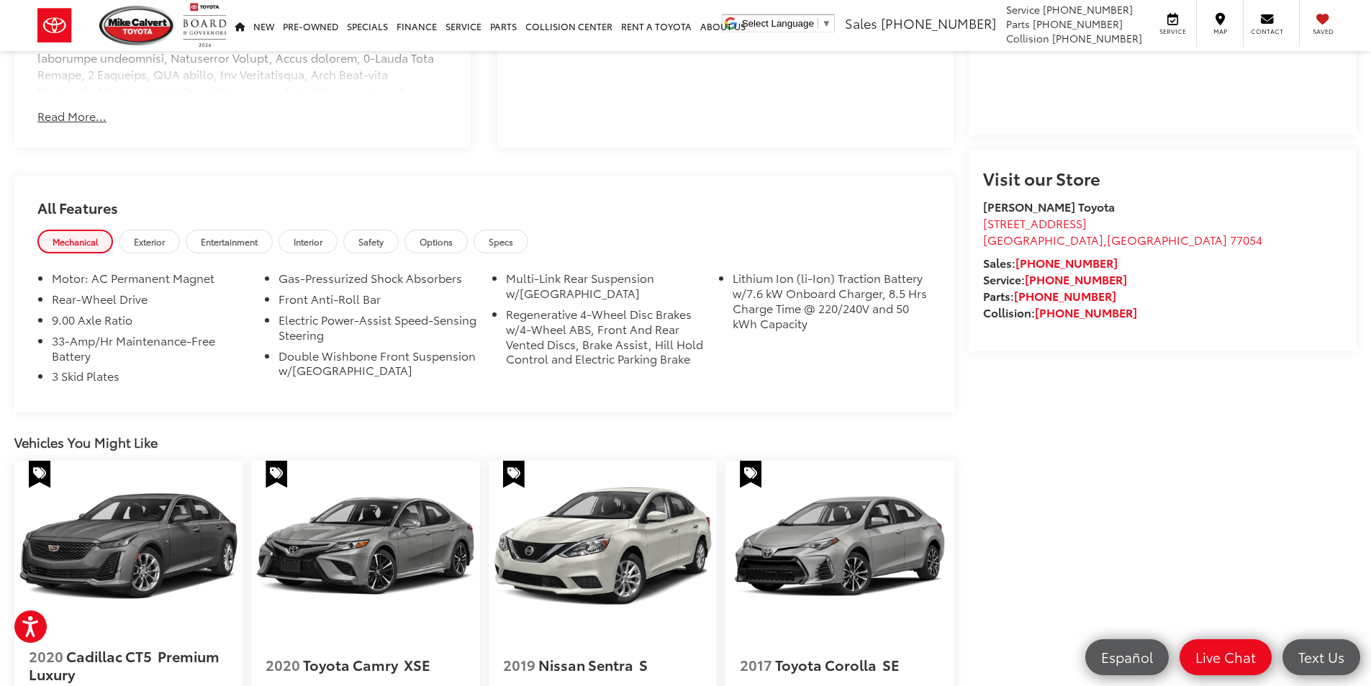
click at [65, 122] on div "Dealer Comments Mike Calvert Toyota has been here in Houston for 35 years. Fami…" at bounding box center [242, 39] width 456 height 217
click at [66, 117] on button "Read More..." at bounding box center [71, 116] width 69 height 17
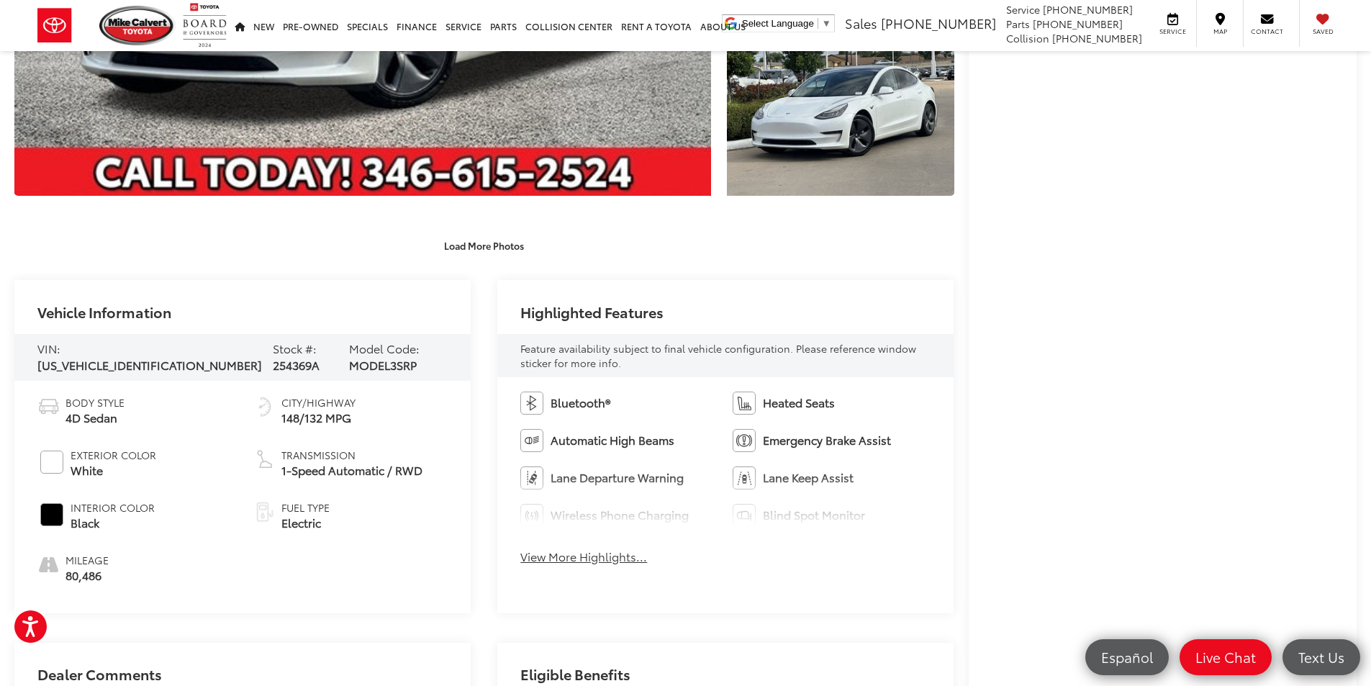
scroll to position [576, 0]
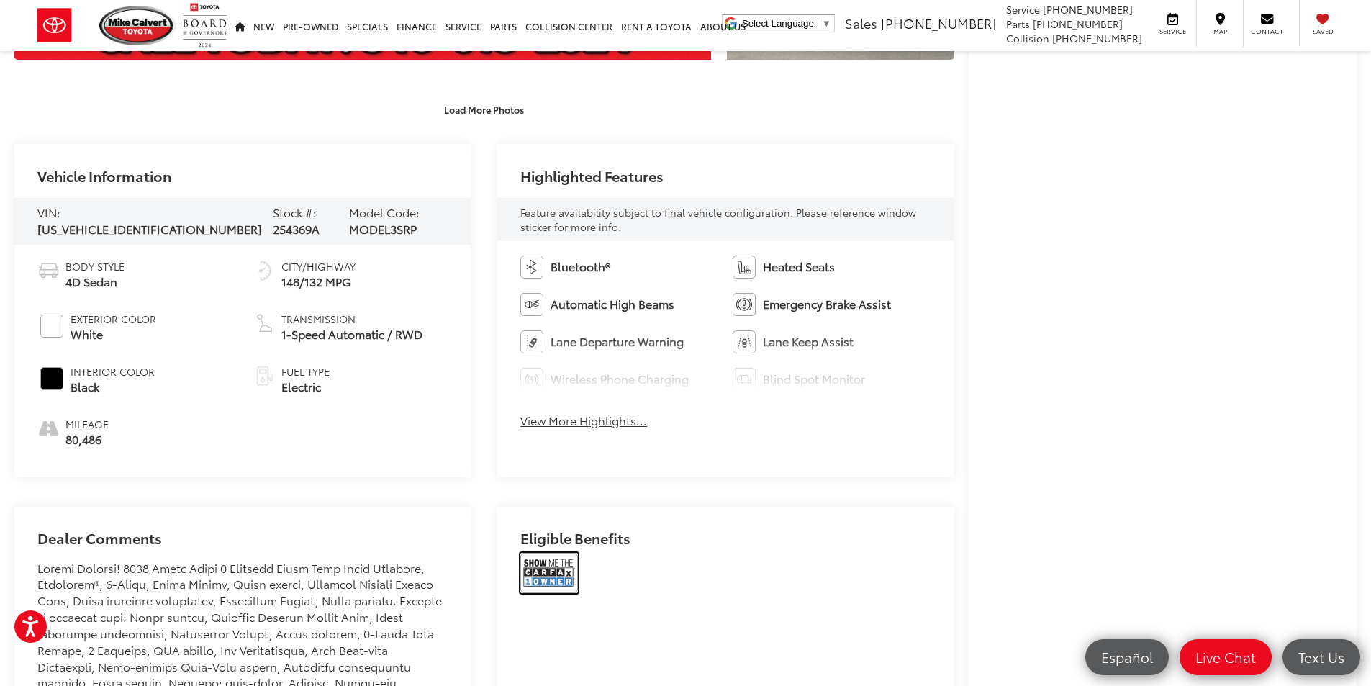
click at [544, 573] on img at bounding box center [549, 573] width 58 height 40
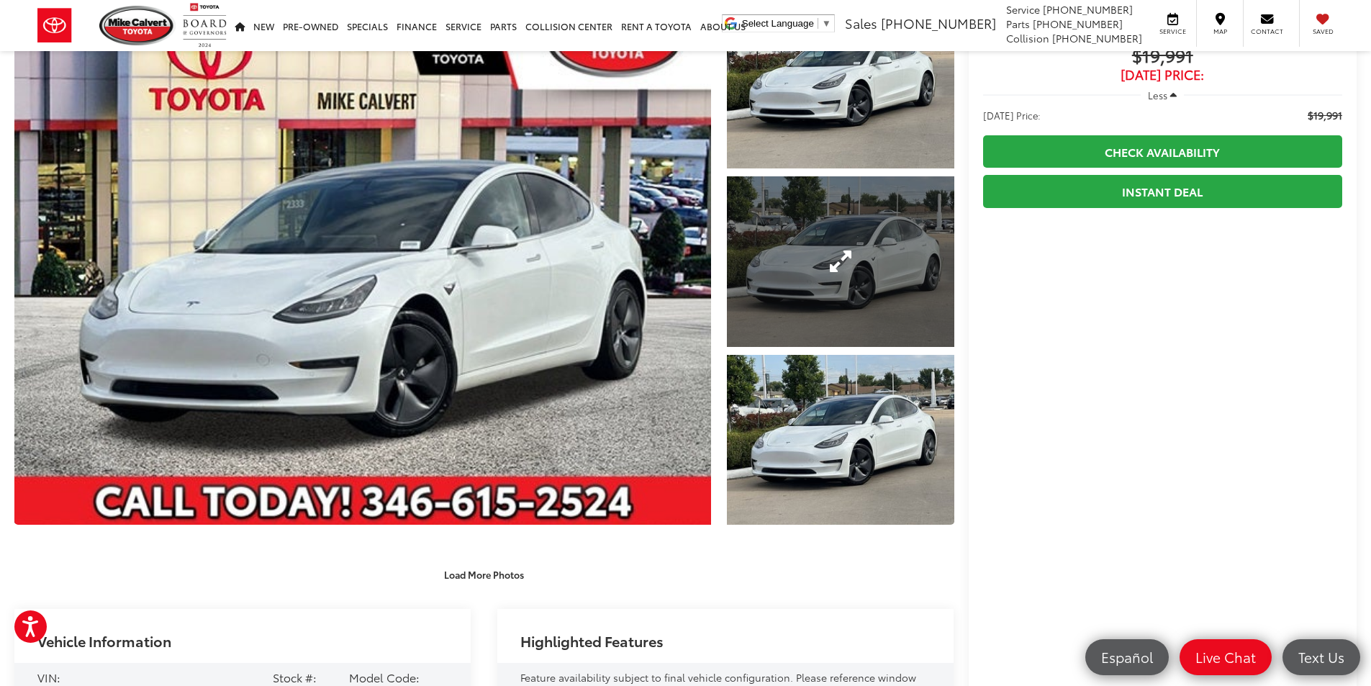
scroll to position [0, 0]
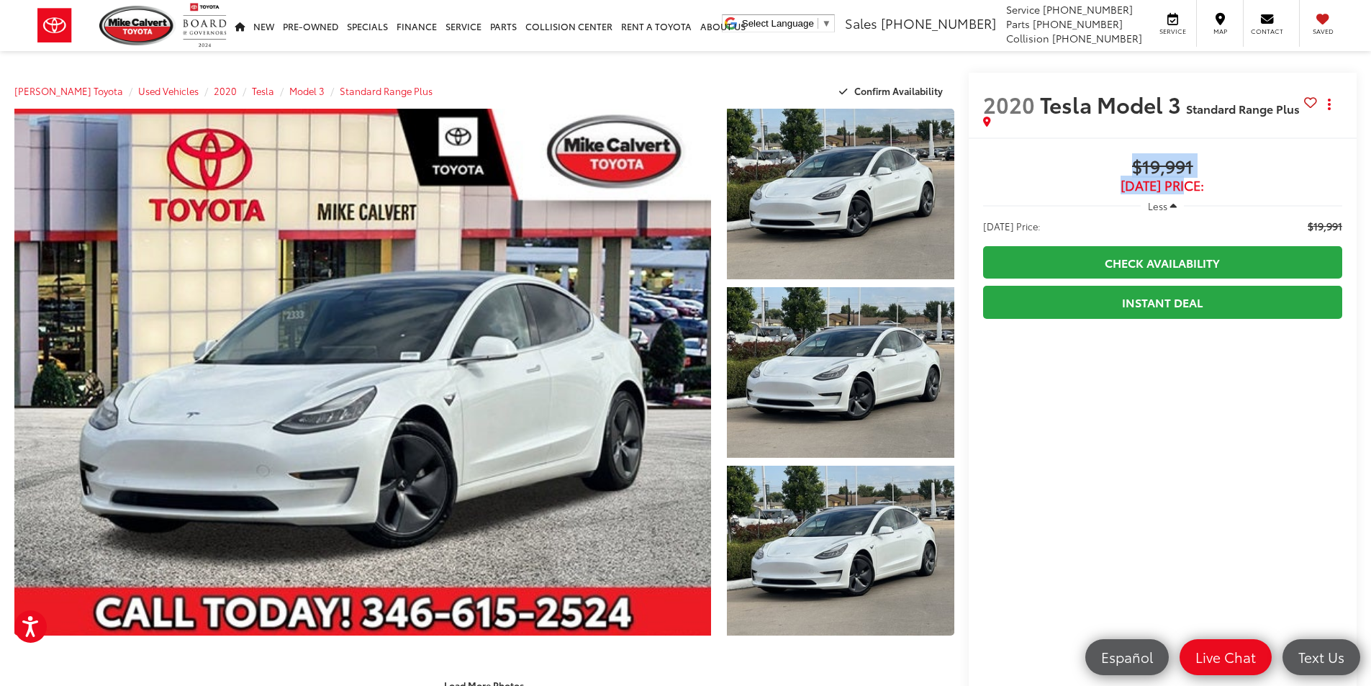
drag, startPoint x: 1171, startPoint y: 173, endPoint x: 1207, endPoint y: 176, distance: 35.3
click at [1197, 176] on div "$19,991 Today's Price:" at bounding box center [1162, 175] width 359 height 36
click at [1207, 178] on span "[DATE] Price:" at bounding box center [1162, 185] width 359 height 14
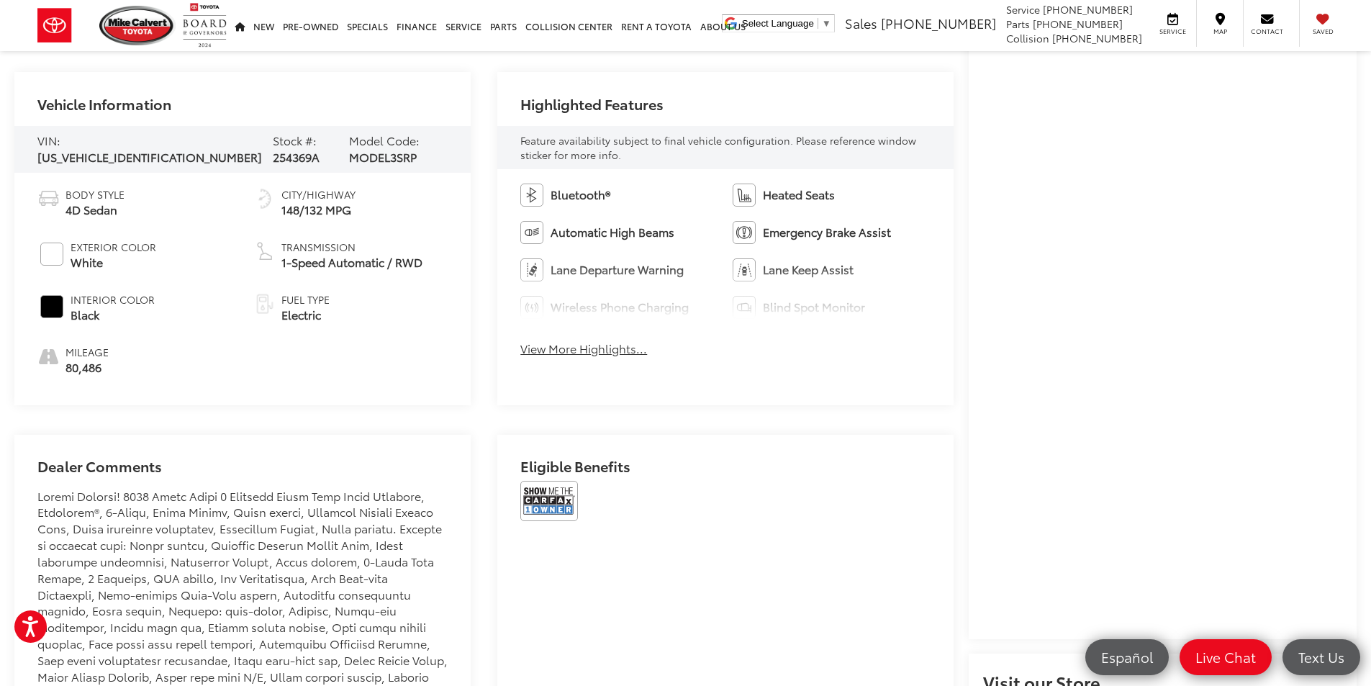
scroll to position [935, 0]
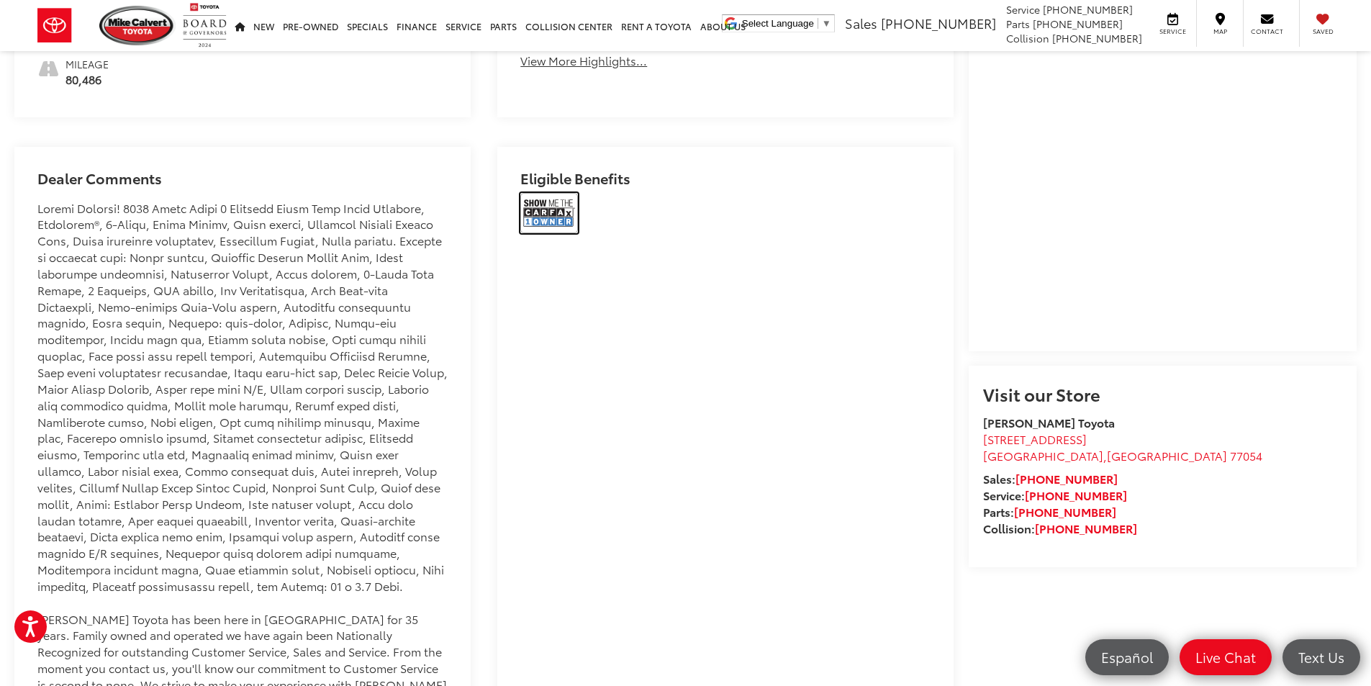
click at [559, 215] on img at bounding box center [549, 213] width 58 height 40
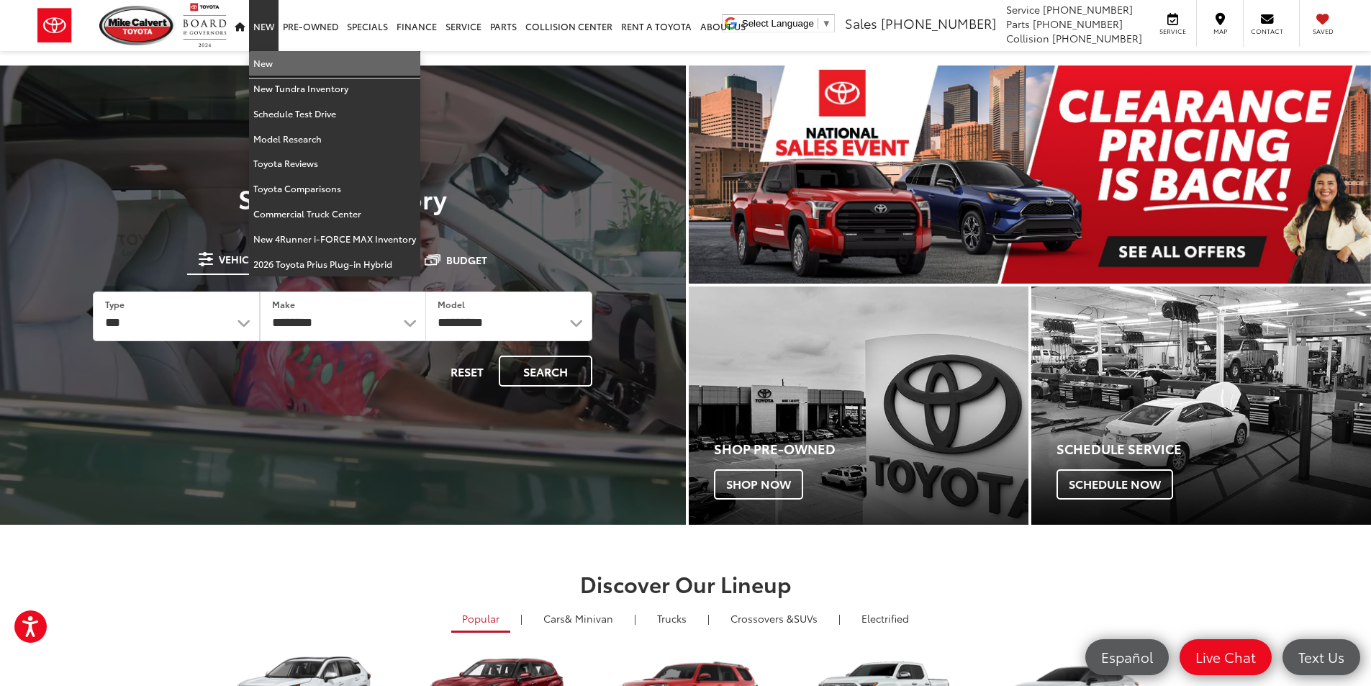
click at [263, 68] on link "New" at bounding box center [334, 63] width 171 height 25
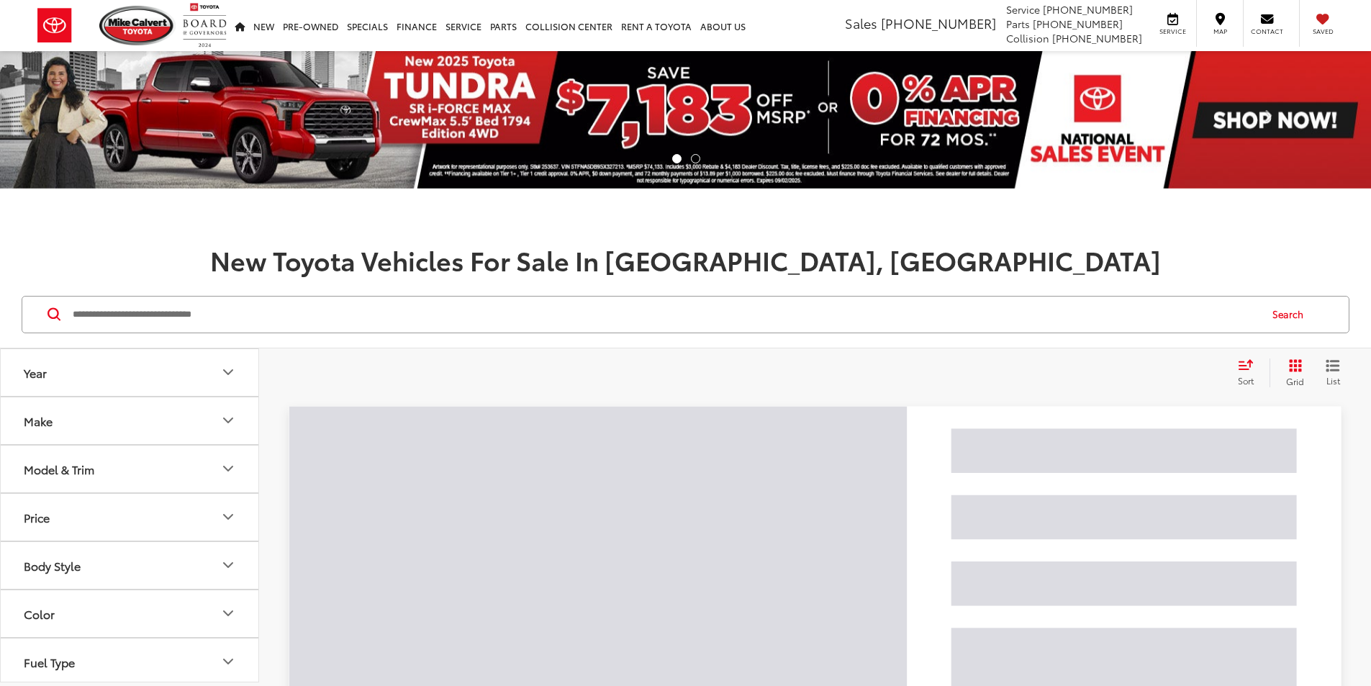
click at [127, 327] on input "Search by Make, Model, or Keyword" at bounding box center [664, 314] width 1187 height 35
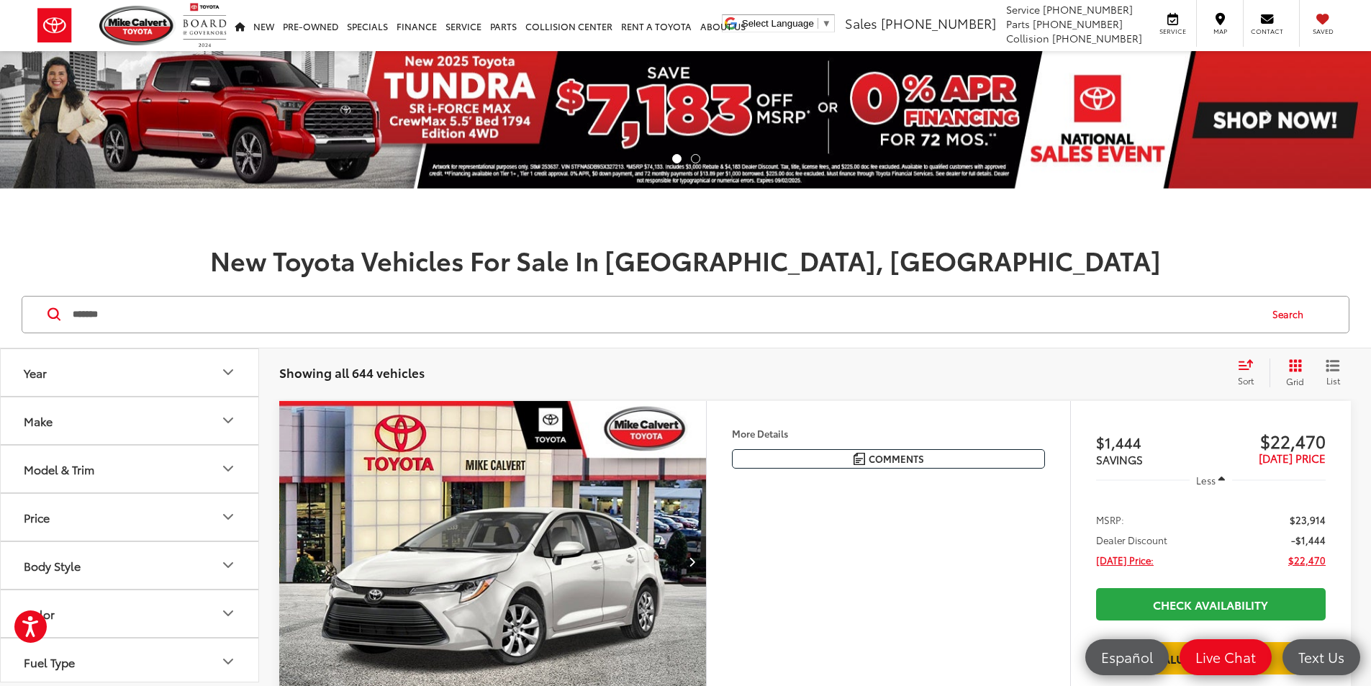
type input "*******"
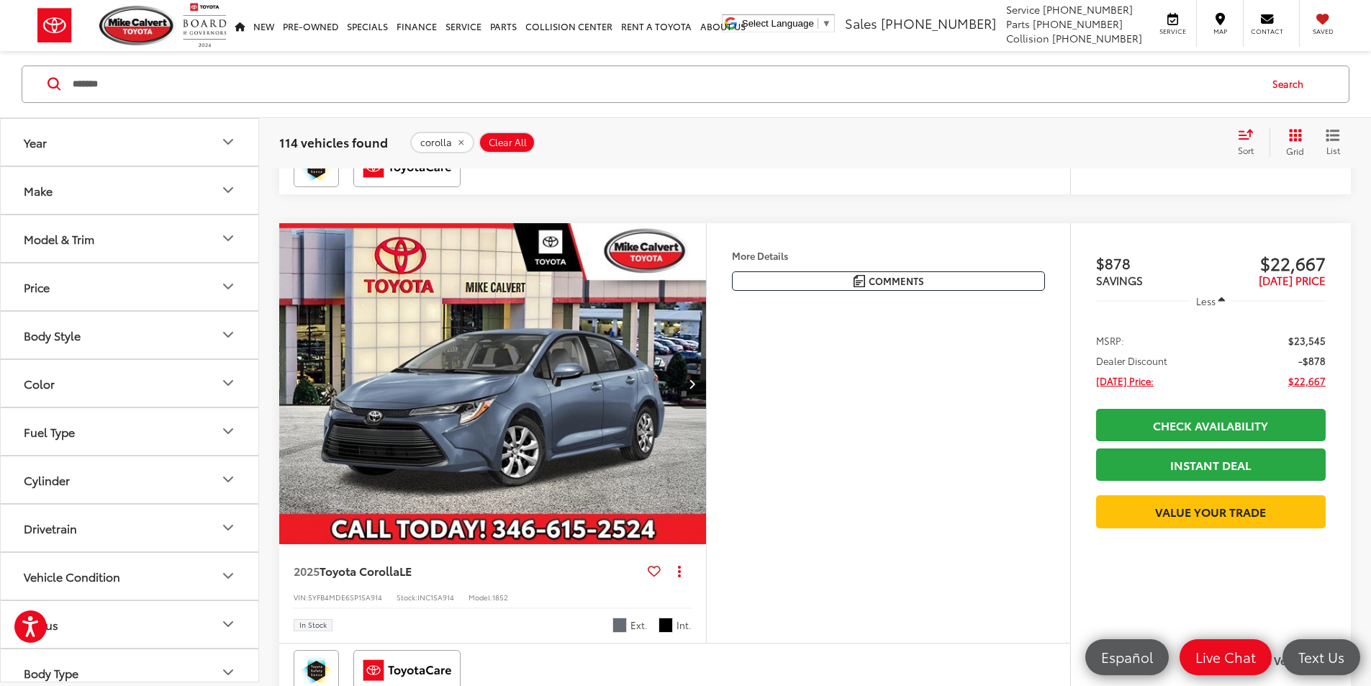
scroll to position [1439, 0]
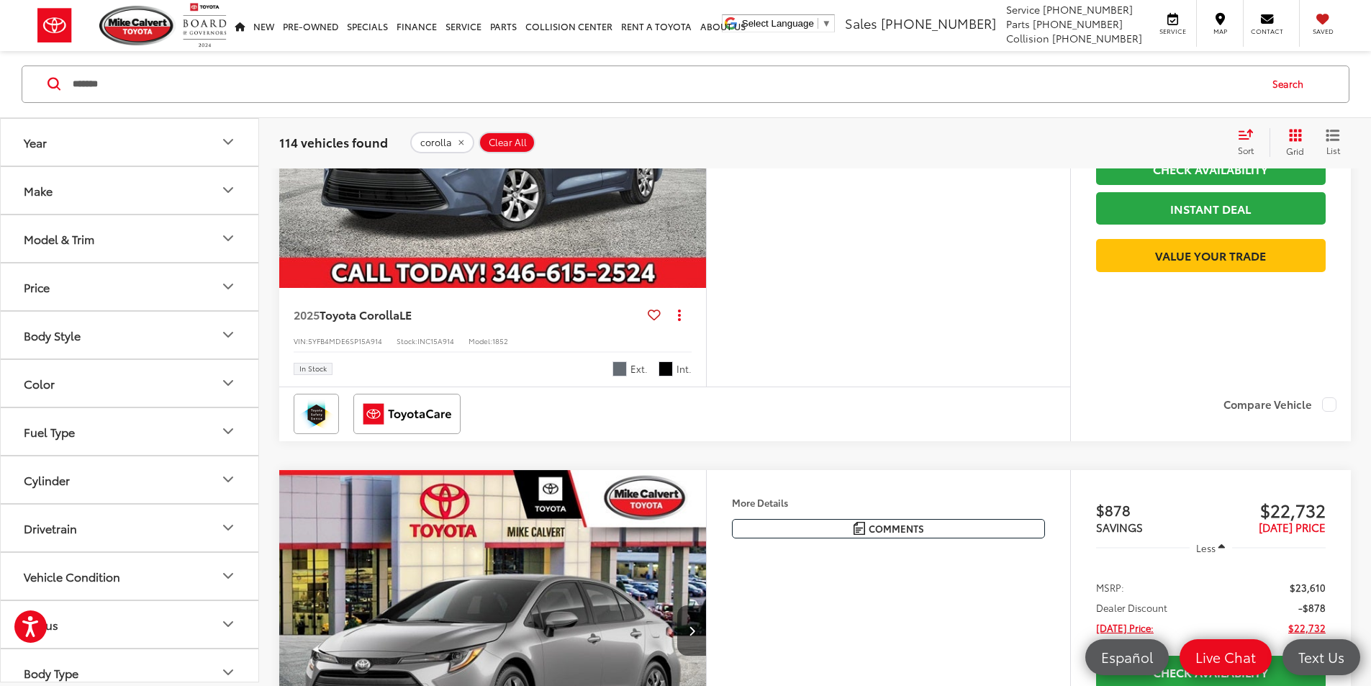
click at [561, 289] on img "2025 Toyota Corolla LE 0" at bounding box center [492, 128] width 429 height 322
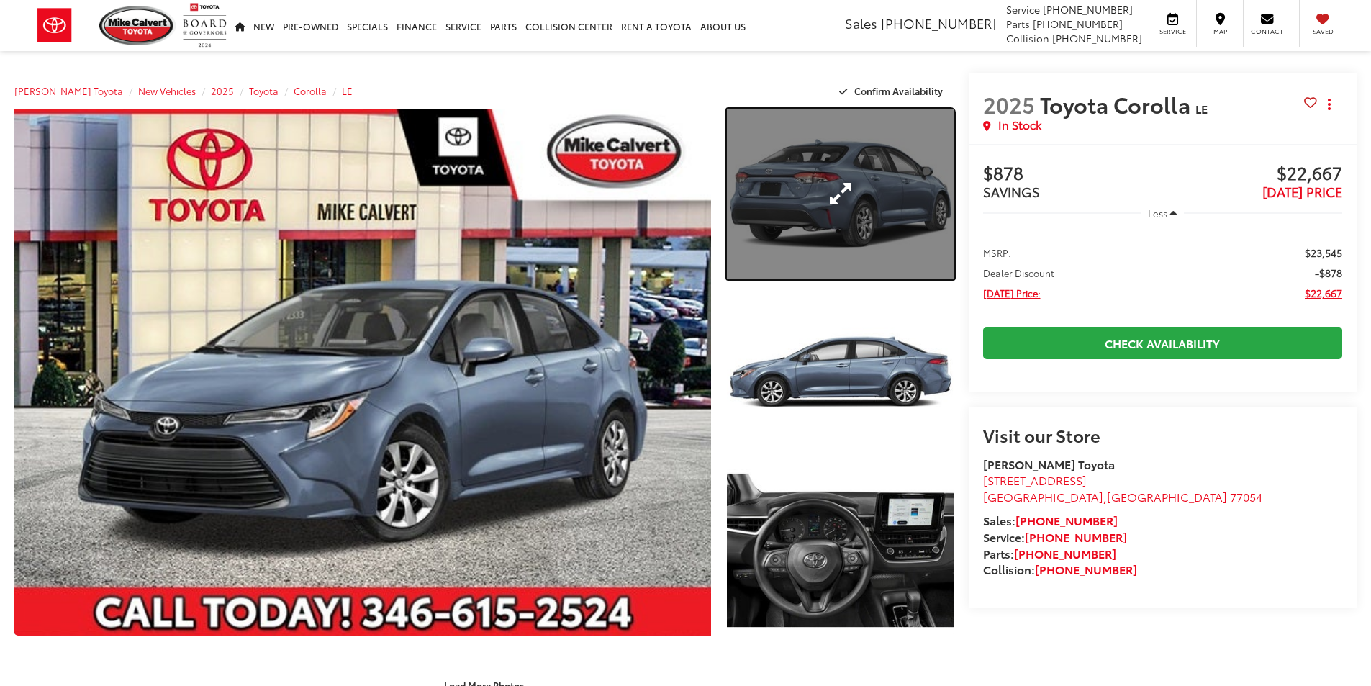
click at [843, 142] on link "Expand Photo 1" at bounding box center [840, 194] width 227 height 171
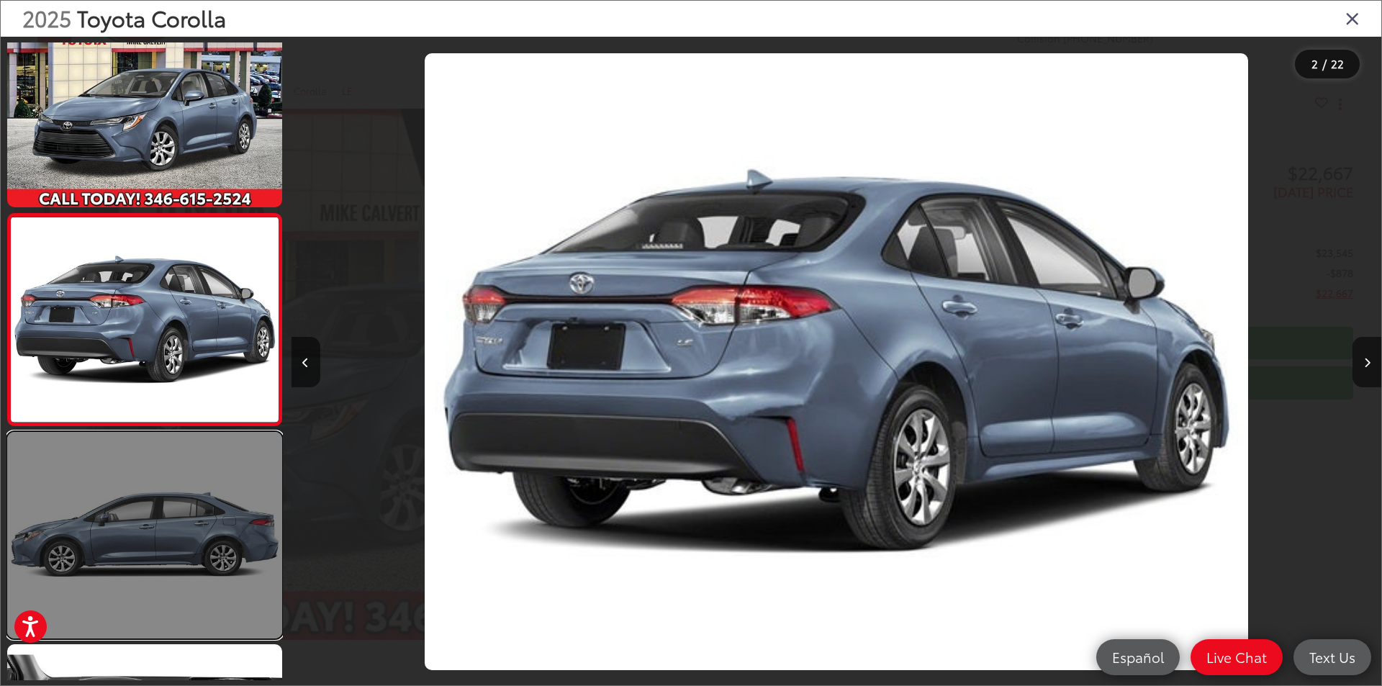
drag, startPoint x: 909, startPoint y: 223, endPoint x: 108, endPoint y: 554, distance: 866.5
click at [109, 554] on link at bounding box center [144, 535] width 275 height 206
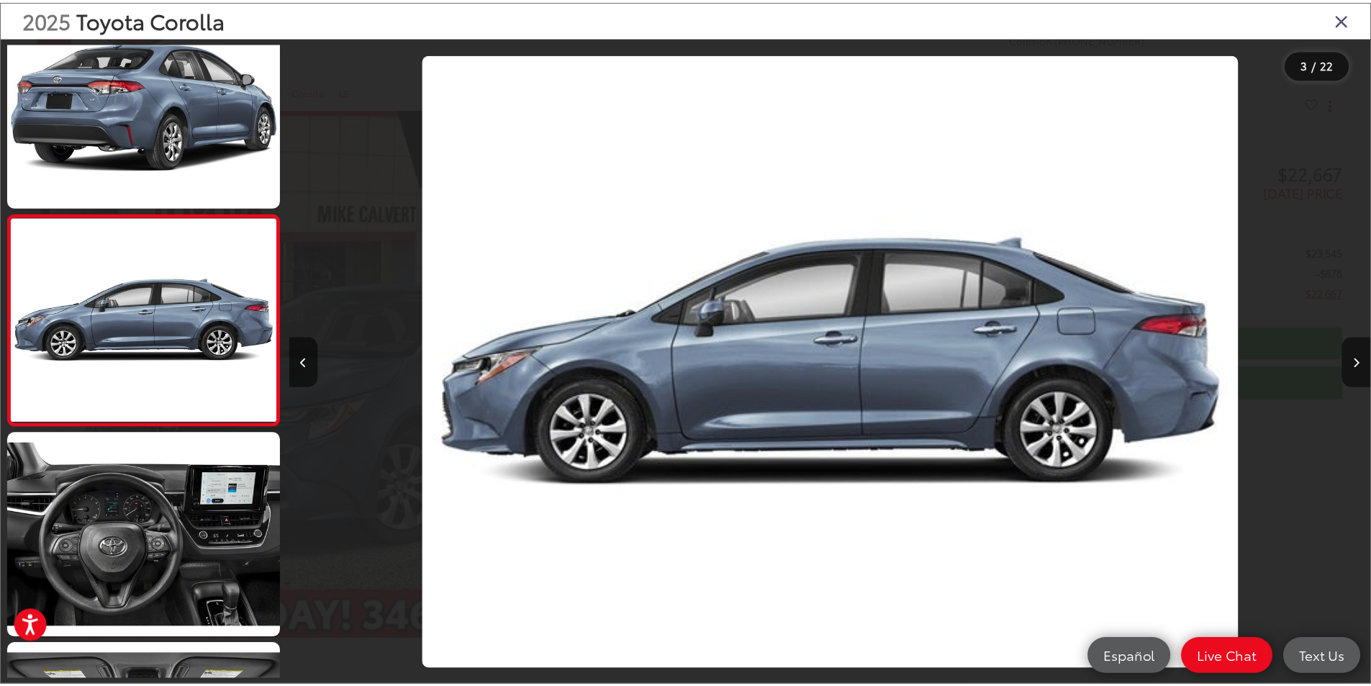
scroll to position [0, 2179]
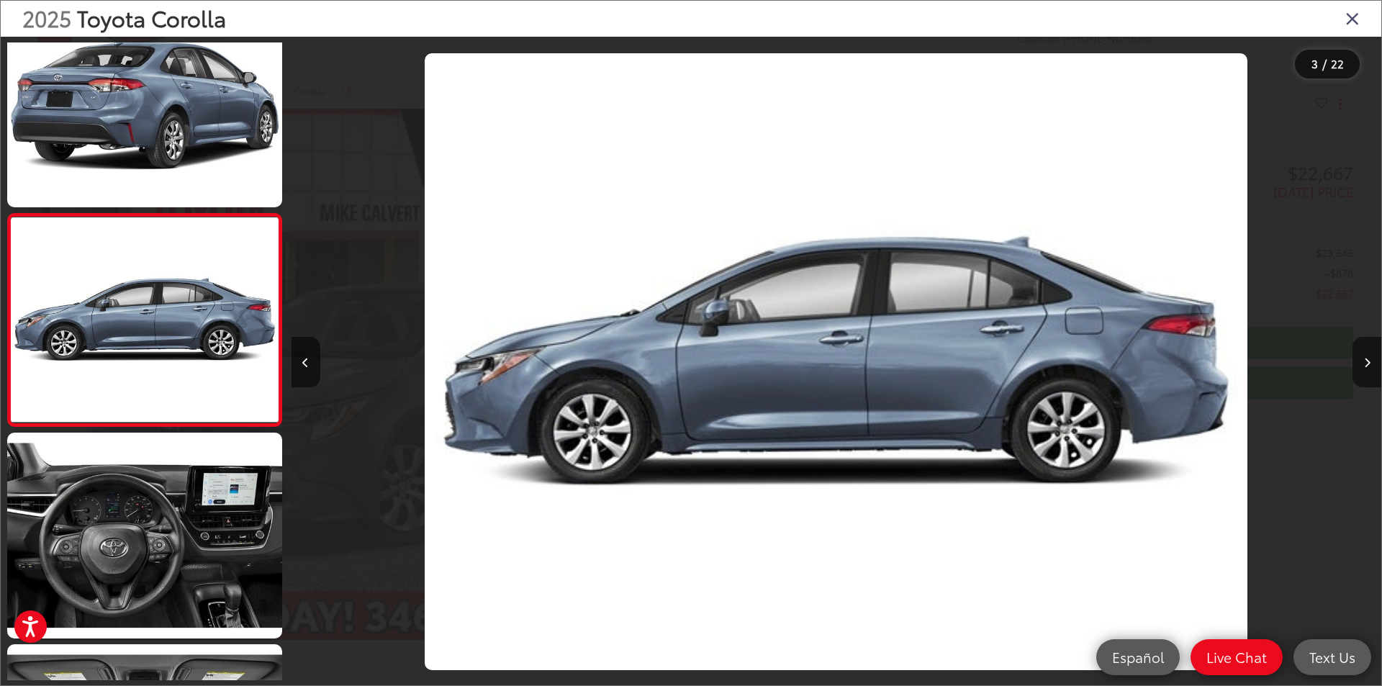
click at [1352, 14] on icon "Close gallery" at bounding box center [1352, 18] width 14 height 19
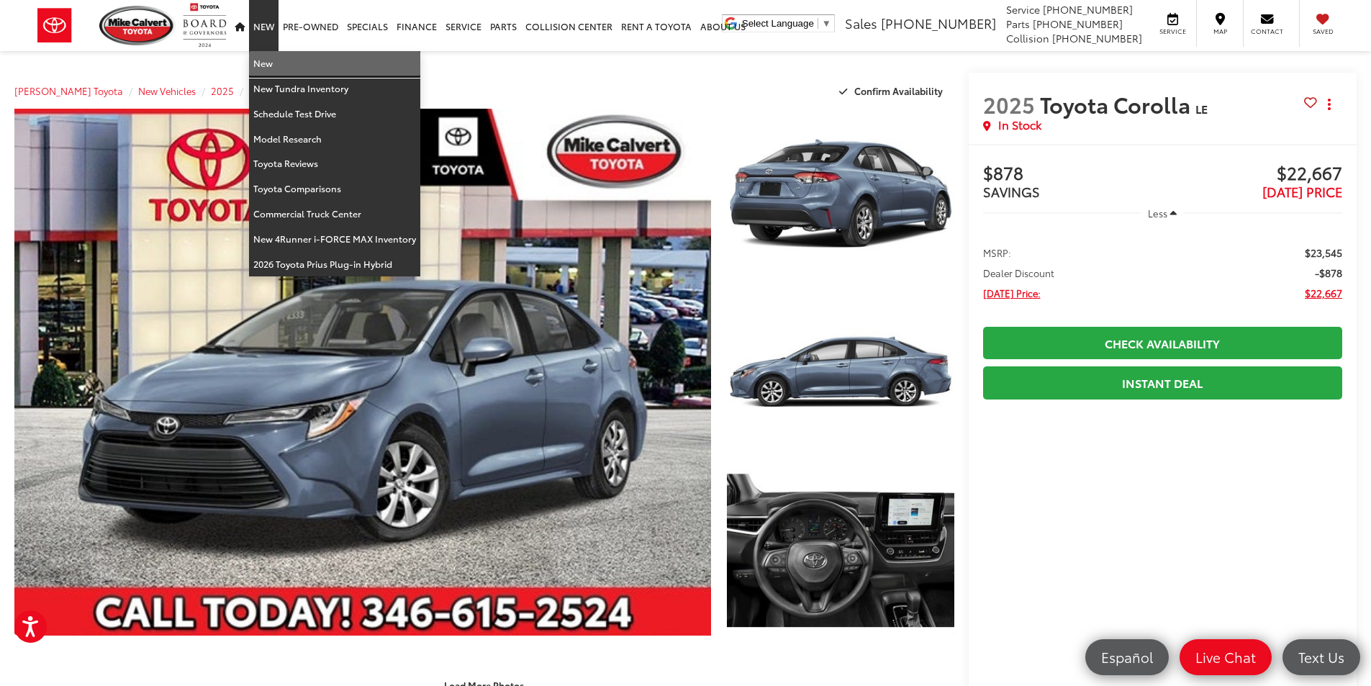
click at [273, 69] on link "New" at bounding box center [334, 63] width 171 height 25
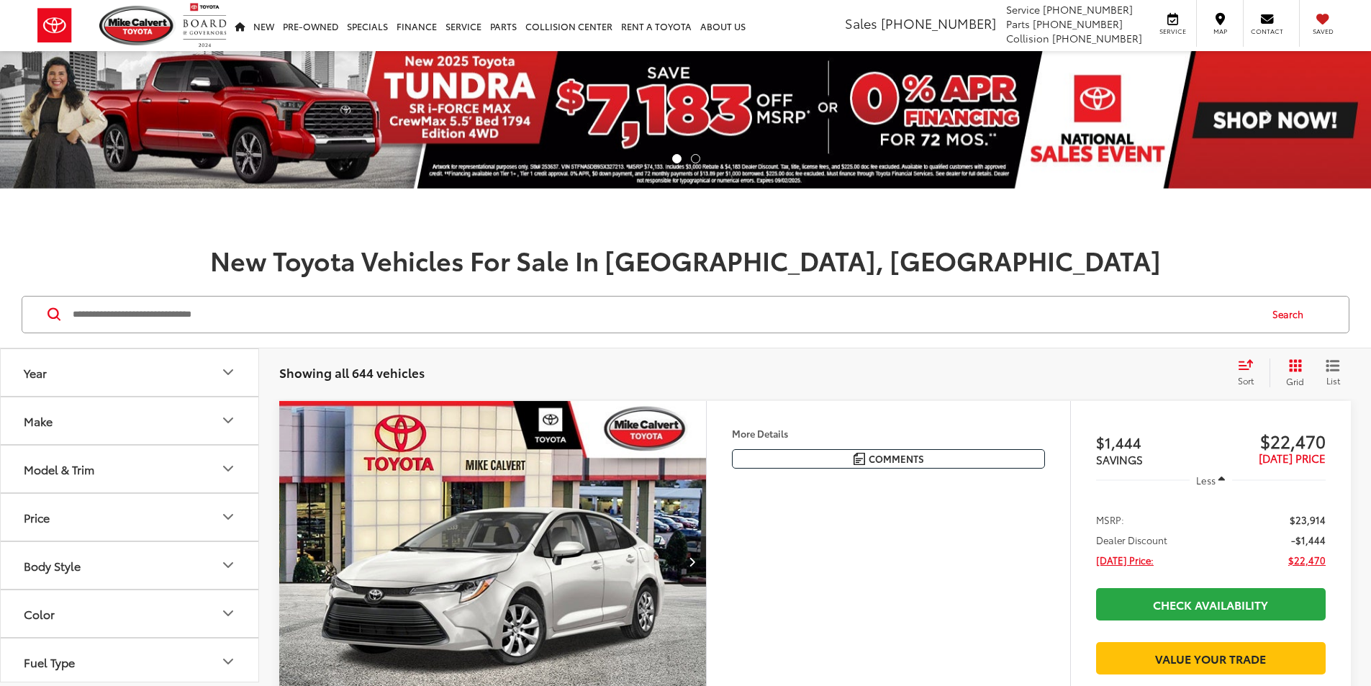
click at [73, 310] on input "Search by Make, Model, or Keyword" at bounding box center [664, 314] width 1187 height 35
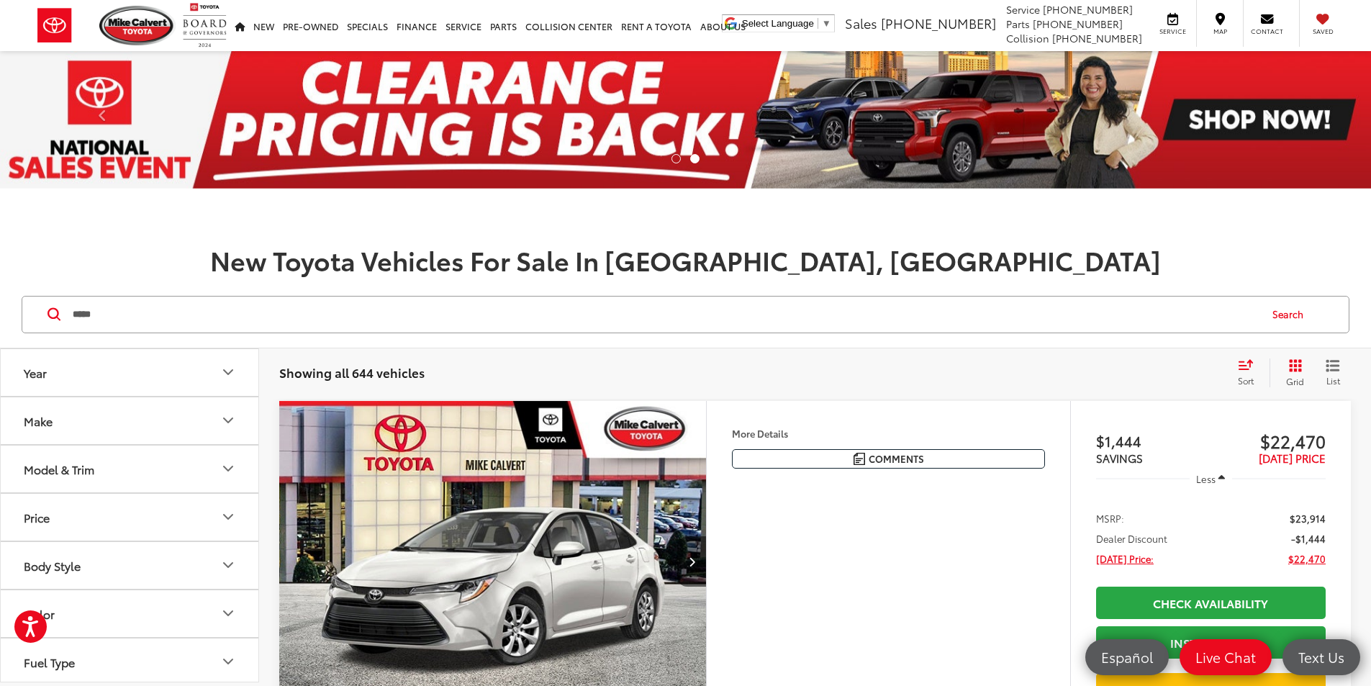
type input "*****"
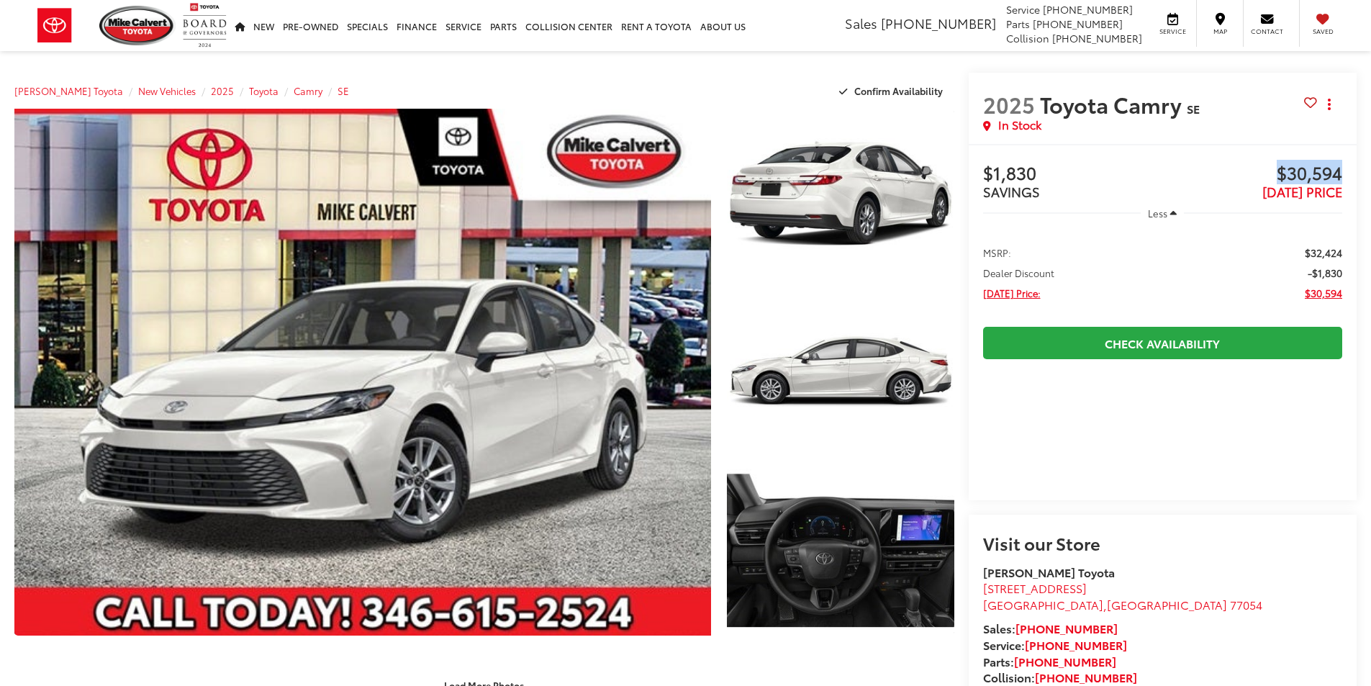
drag, startPoint x: 1287, startPoint y: 179, endPoint x: 1279, endPoint y: 180, distance: 7.9
click at [1279, 180] on div "Buy $1,830 SAVINGS $30,594 [DATE] PRICE Less MSRP: $32,424 Dealer Discount -$1,…" at bounding box center [1162, 322] width 389 height 356
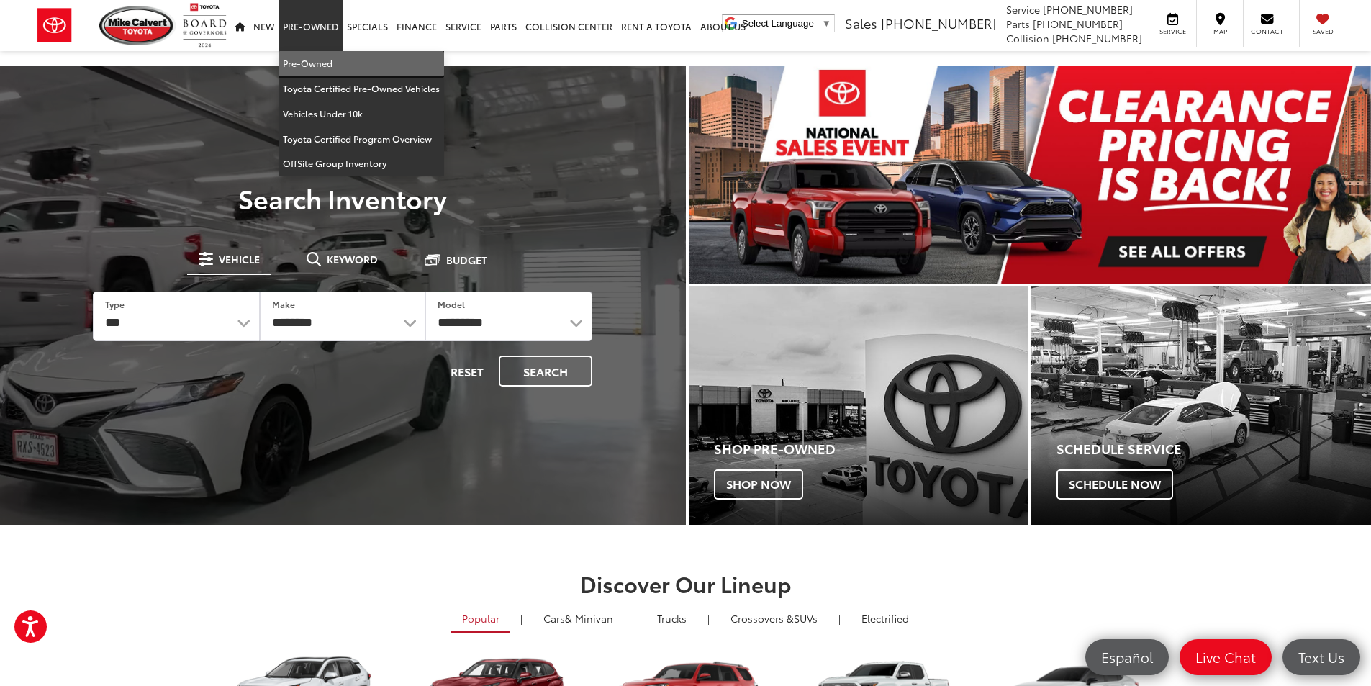
click at [303, 63] on link "Pre-Owned" at bounding box center [360, 63] width 165 height 25
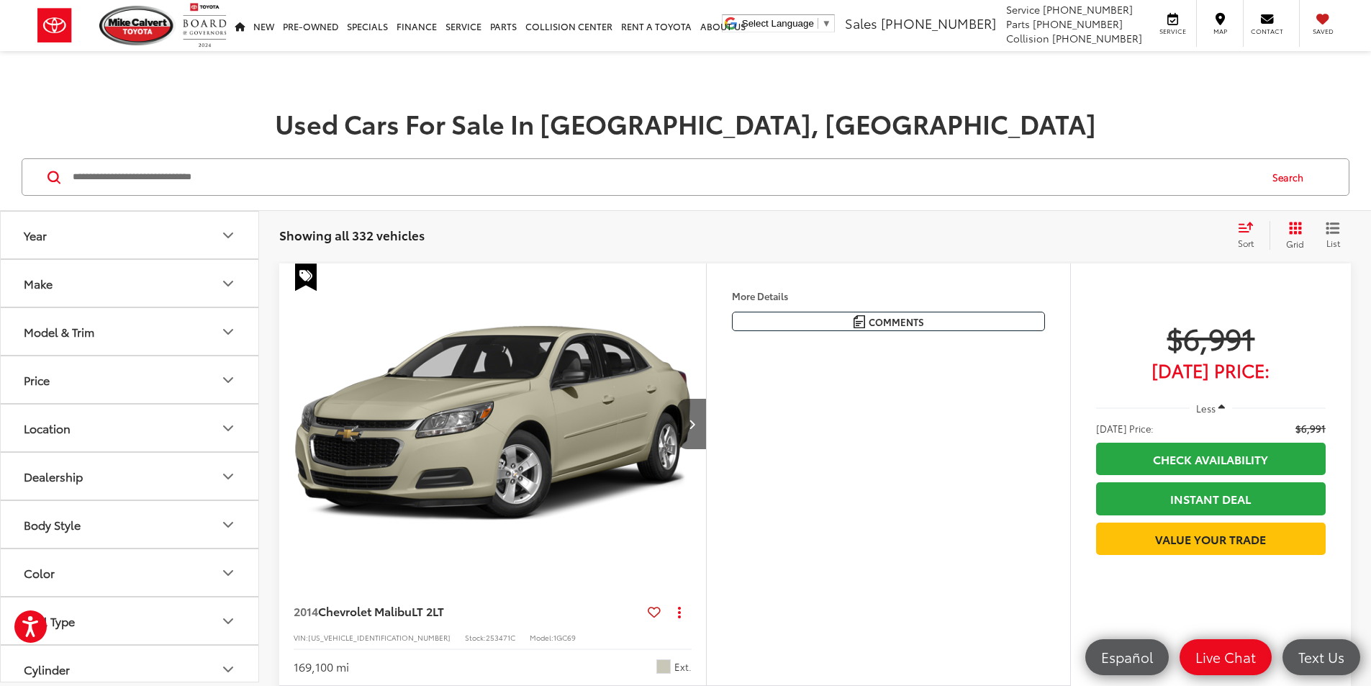
click at [210, 170] on input "Search by Make, Model, or Keyword" at bounding box center [664, 177] width 1187 height 35
click at [210, 173] on input "Search by Make, Model, or Keyword" at bounding box center [664, 177] width 1187 height 35
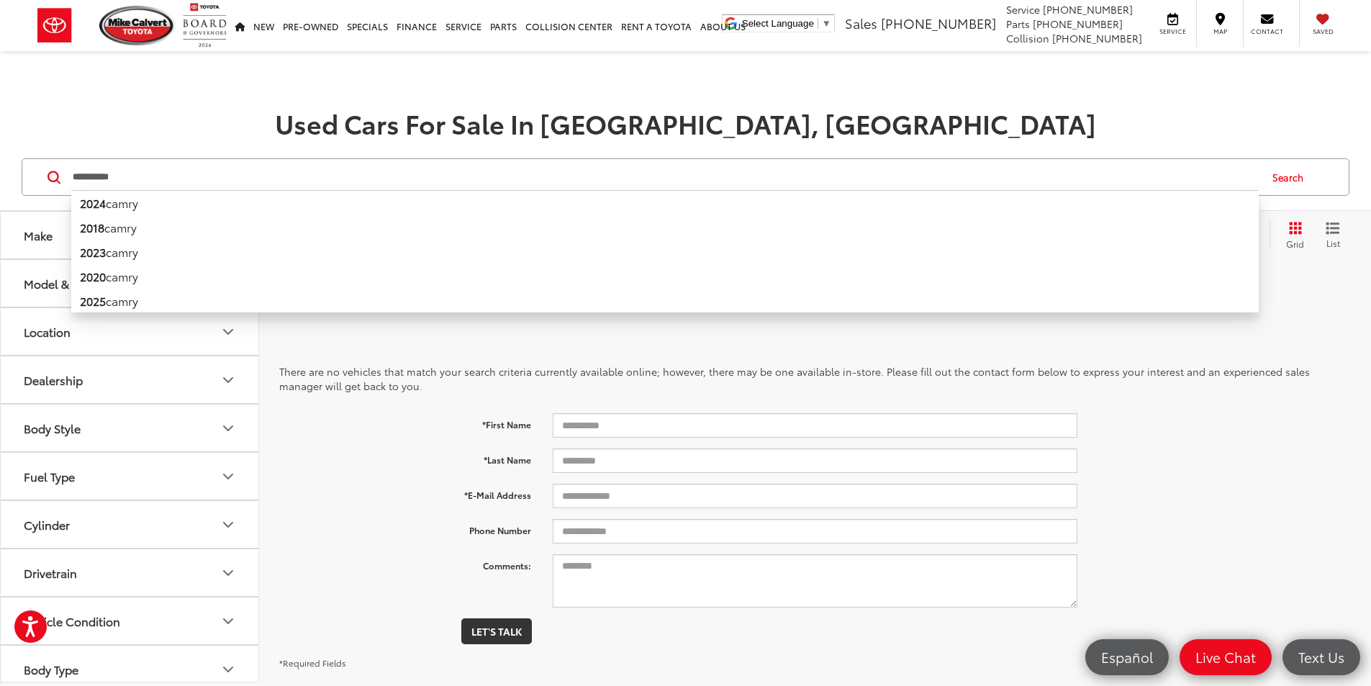
click at [281, 130] on h1 "Used Cars For Sale In Houston, TX" at bounding box center [685, 123] width 1371 height 29
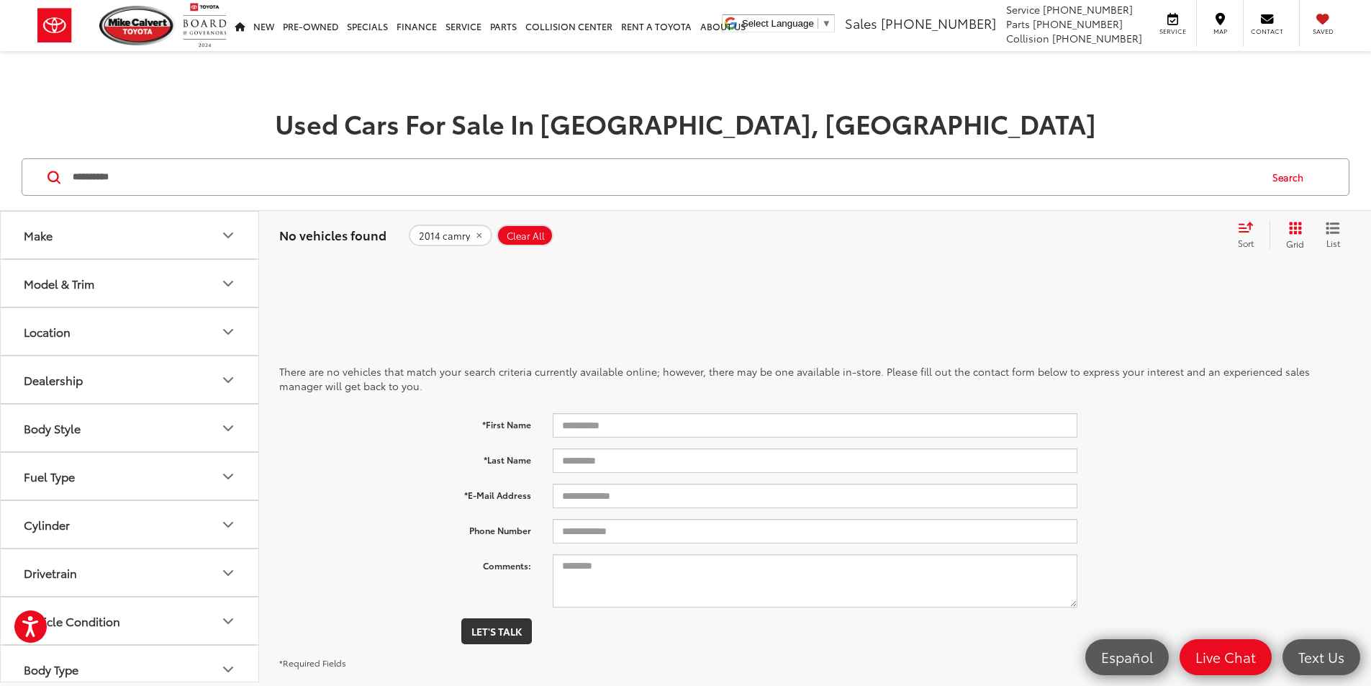
click at [8, 579] on button "Drivetrain" at bounding box center [130, 572] width 259 height 47
click at [219, 176] on input "**********" at bounding box center [664, 177] width 1187 height 35
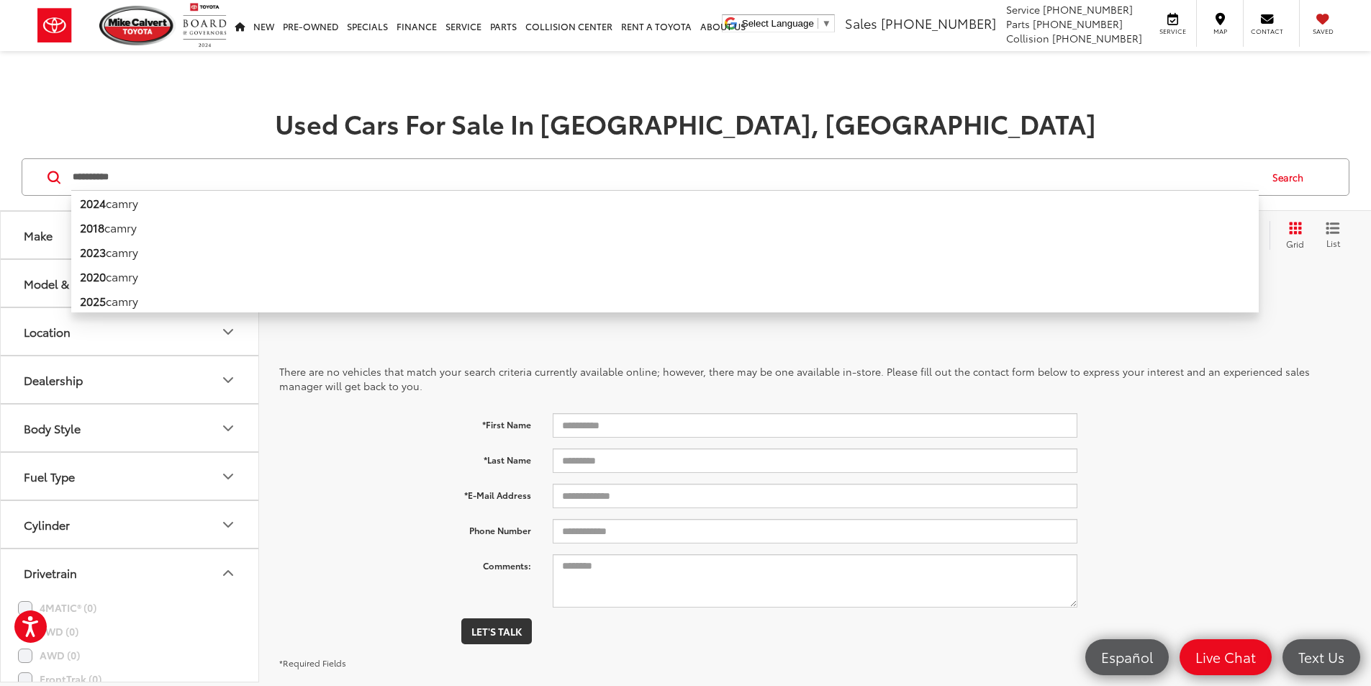
click at [219, 176] on input "**********" at bounding box center [664, 177] width 1187 height 35
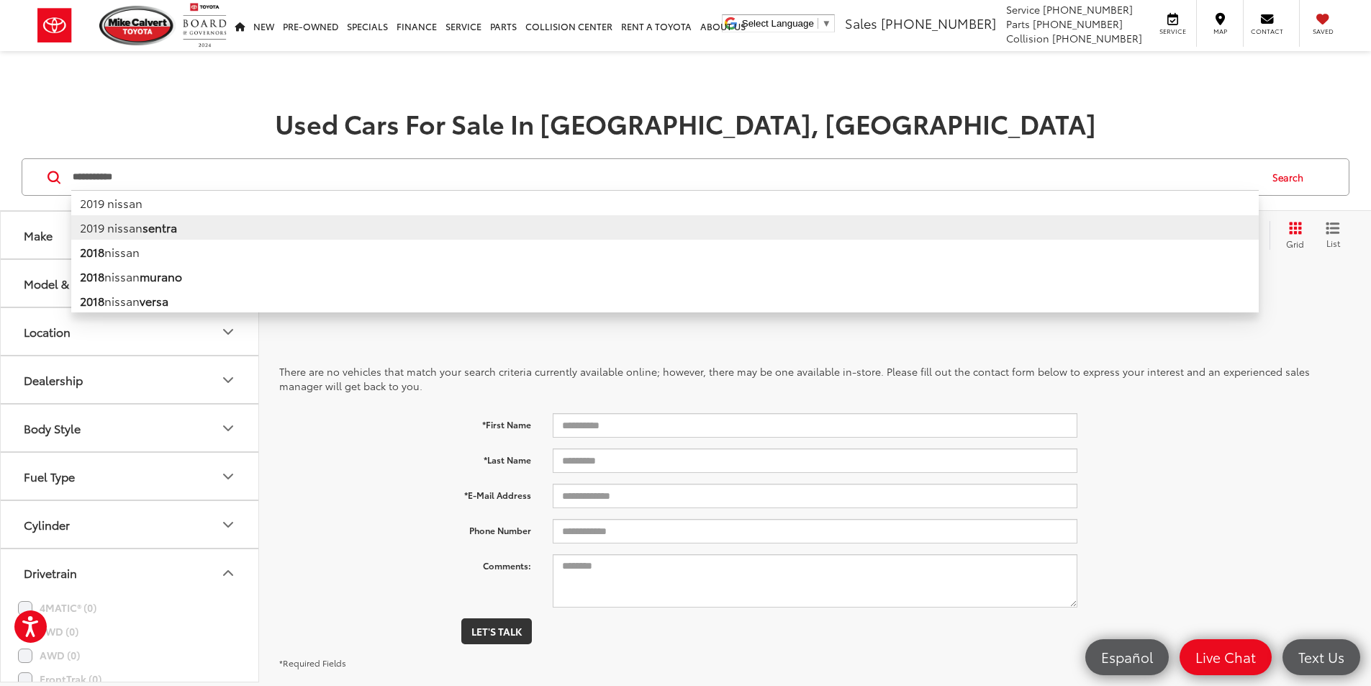
click at [199, 235] on li "2019 nissan sentra" at bounding box center [664, 227] width 1187 height 24
type input "**********"
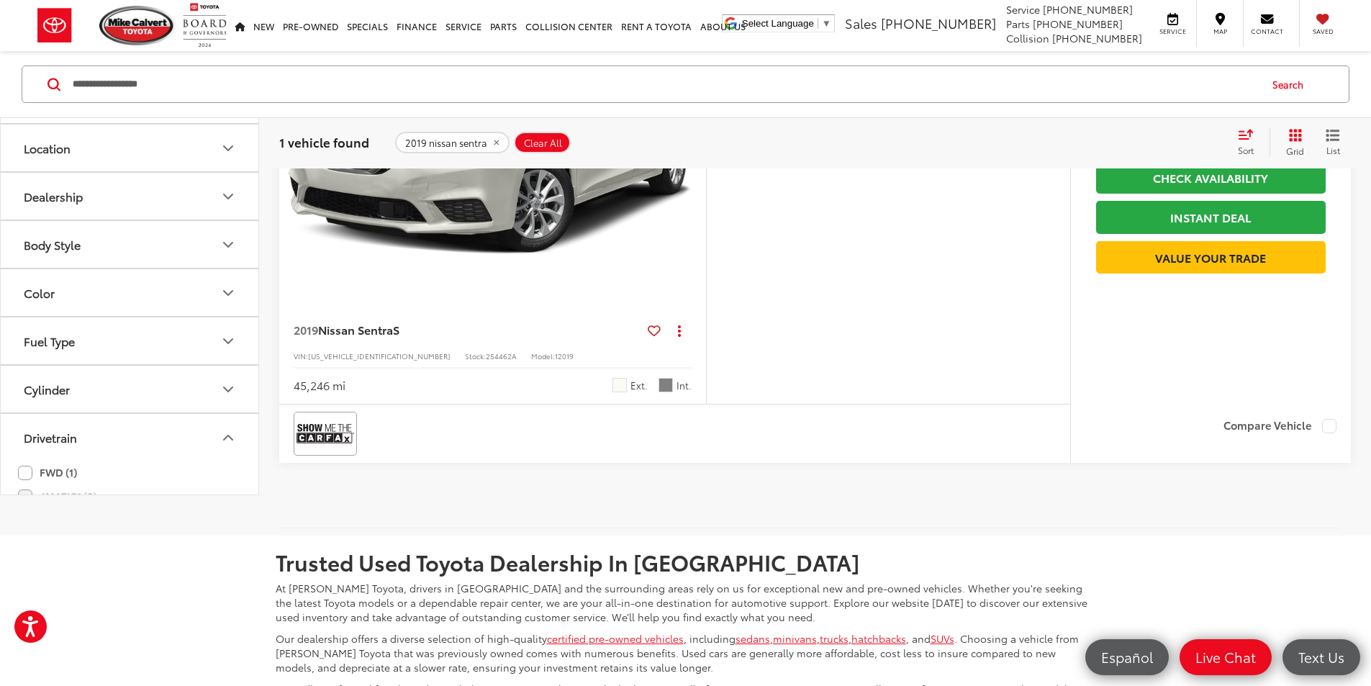
scroll to position [360, 0]
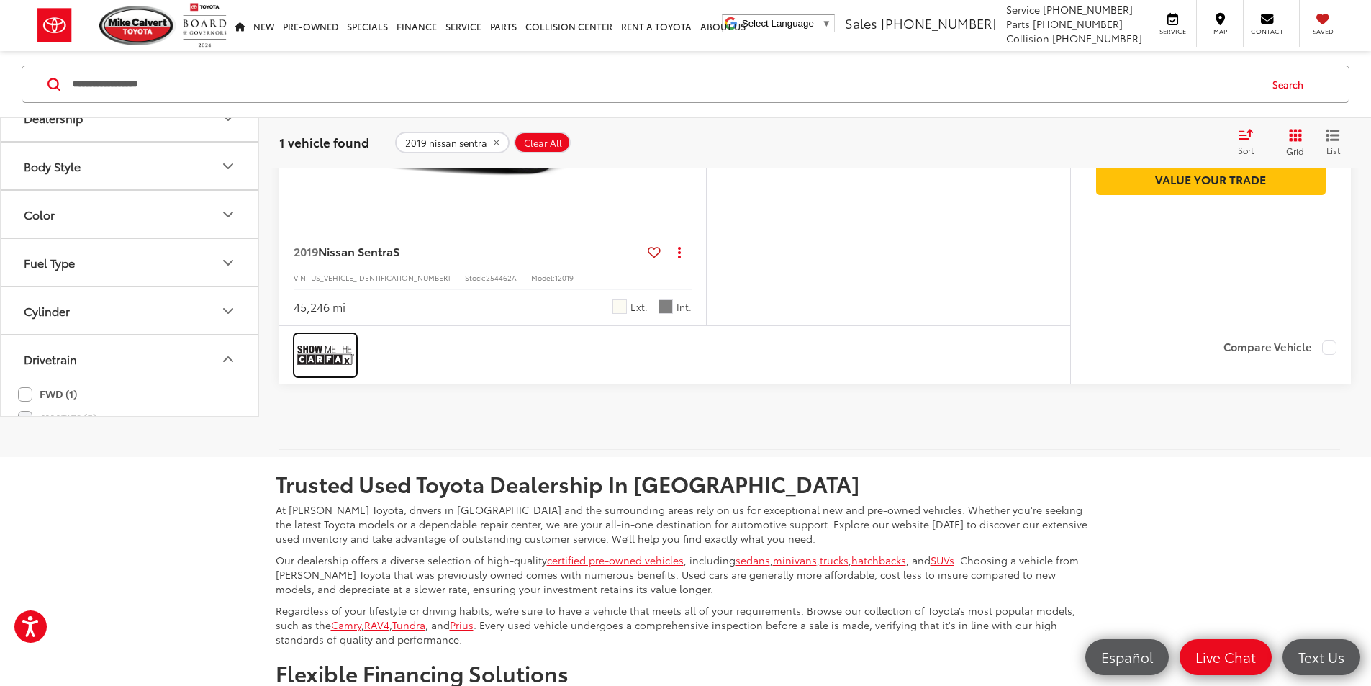
click at [342, 374] on img at bounding box center [325, 355] width 58 height 38
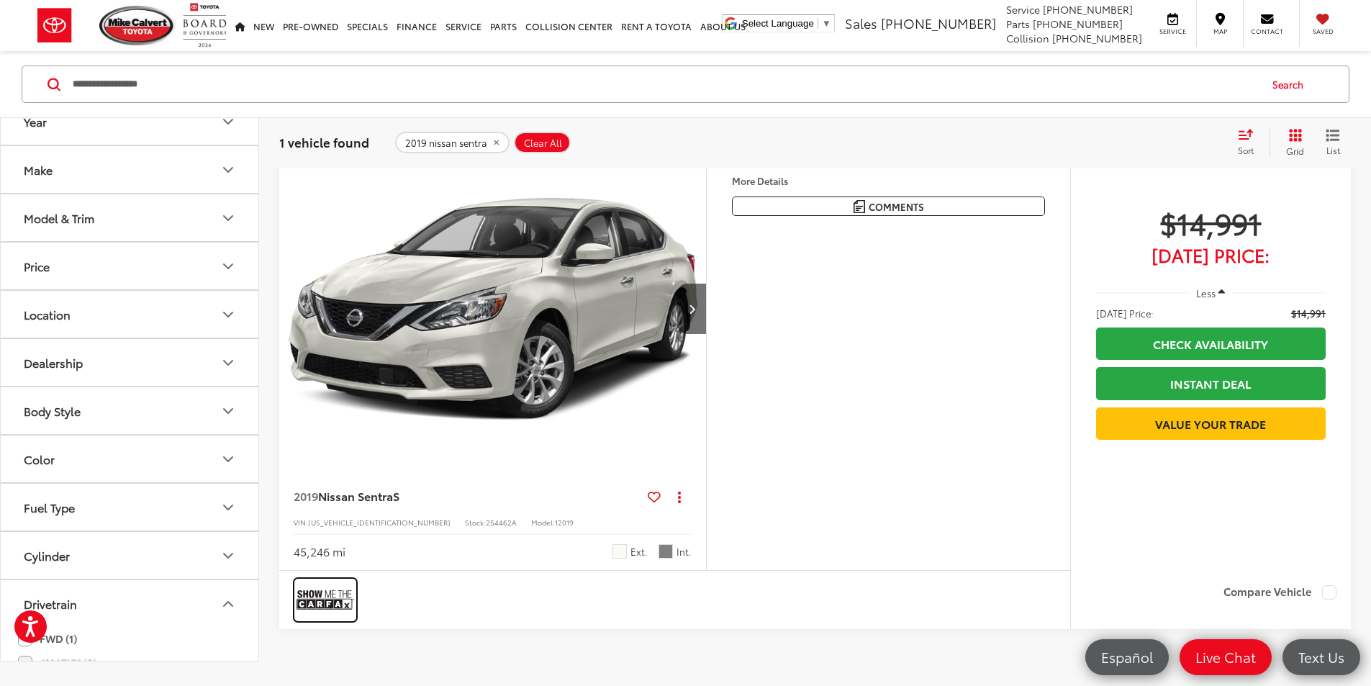
scroll to position [0, 0]
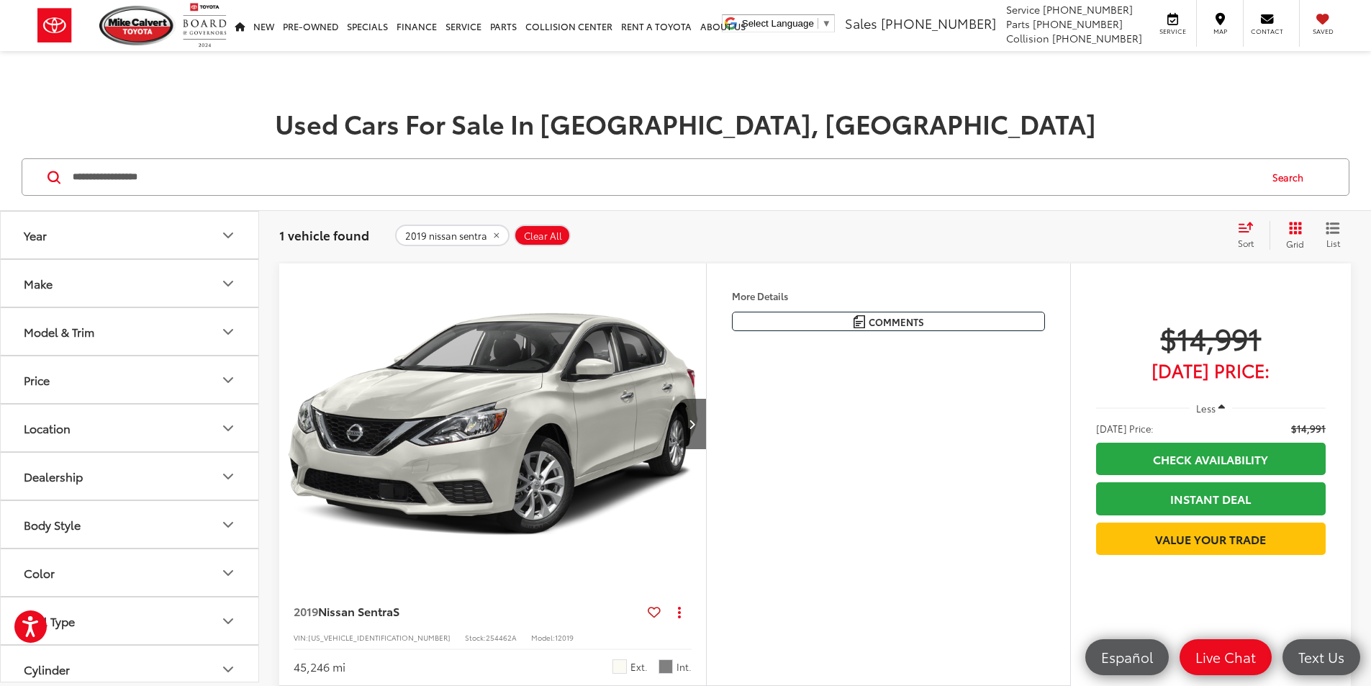
click at [863, 331] on div "Comments Dealer Comments Mike Calvert Toyota has been here in Houston for 35 ye…" at bounding box center [888, 321] width 313 height 19
click at [0, 0] on button "More..." at bounding box center [0, 0] width 0 height 0
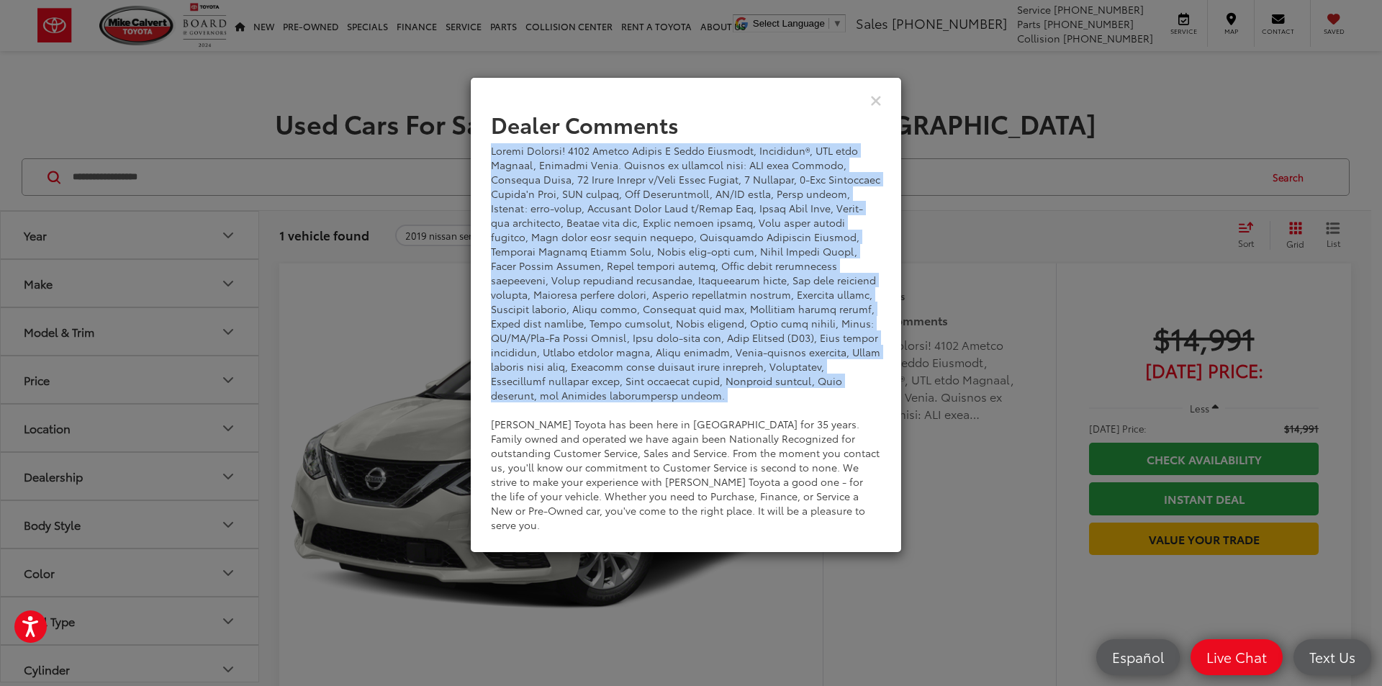
drag, startPoint x: 491, startPoint y: 151, endPoint x: 704, endPoint y: 389, distance: 320.0
click at [704, 389] on div "Mike Calvert Toyota has been here in Houston for 35 years. Family owned and ope…" at bounding box center [686, 337] width 390 height 389
click at [992, 259] on div "Dealer Comments Mike Calvert Toyota has been here in Houston for 35 years. Fami…" at bounding box center [691, 343] width 1382 height 686
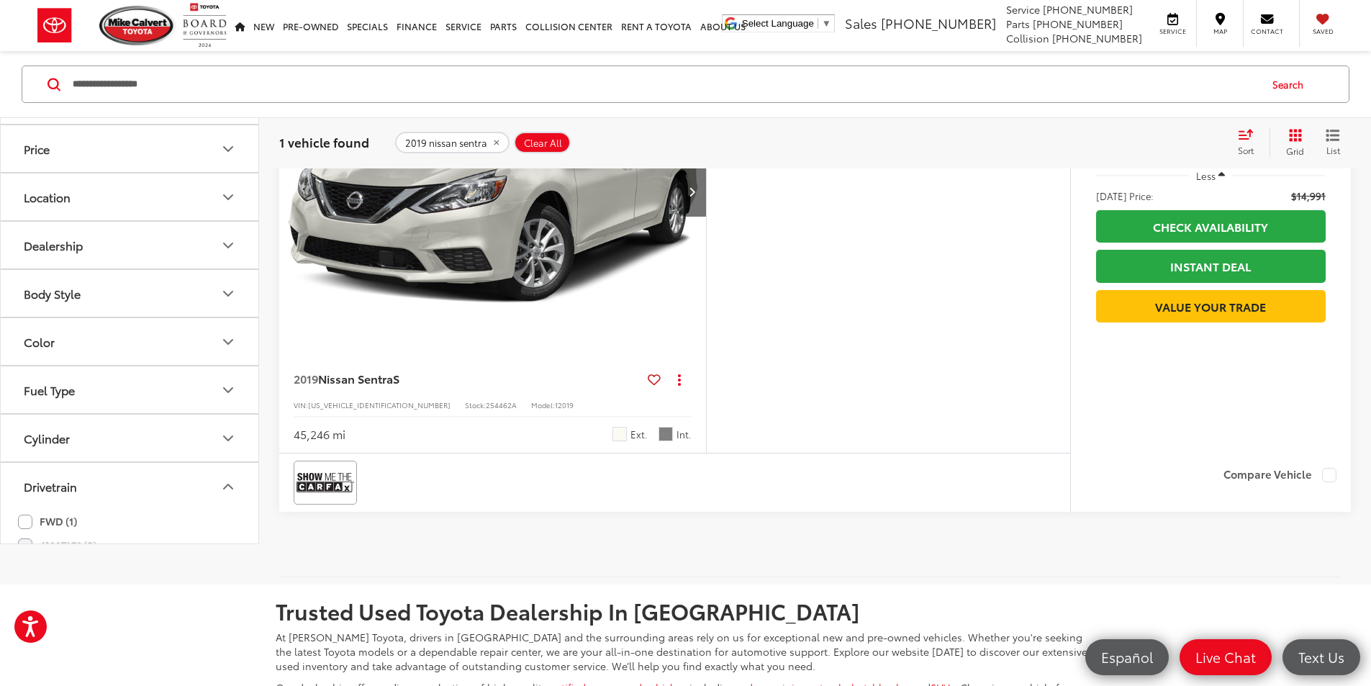
scroll to position [288, 0]
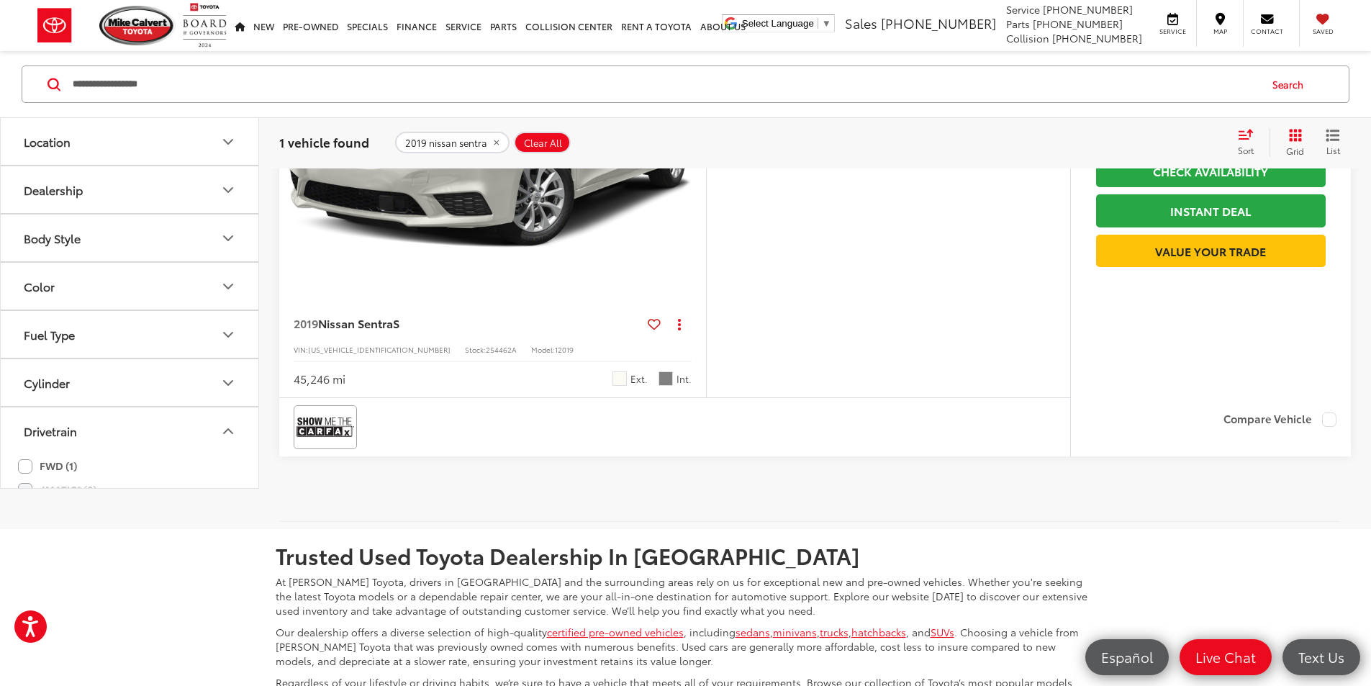
click at [247, 59] on div "**********" at bounding box center [685, 84] width 1371 height 67
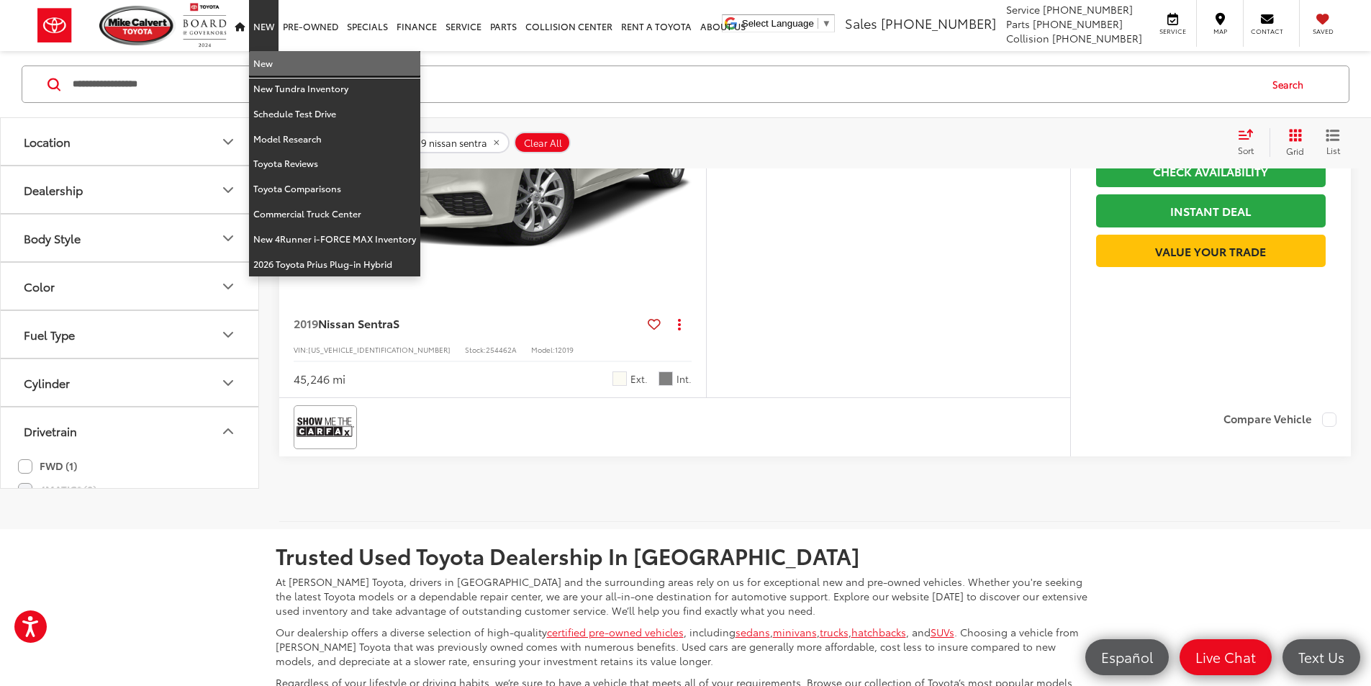
click at [258, 60] on link "New" at bounding box center [334, 63] width 171 height 25
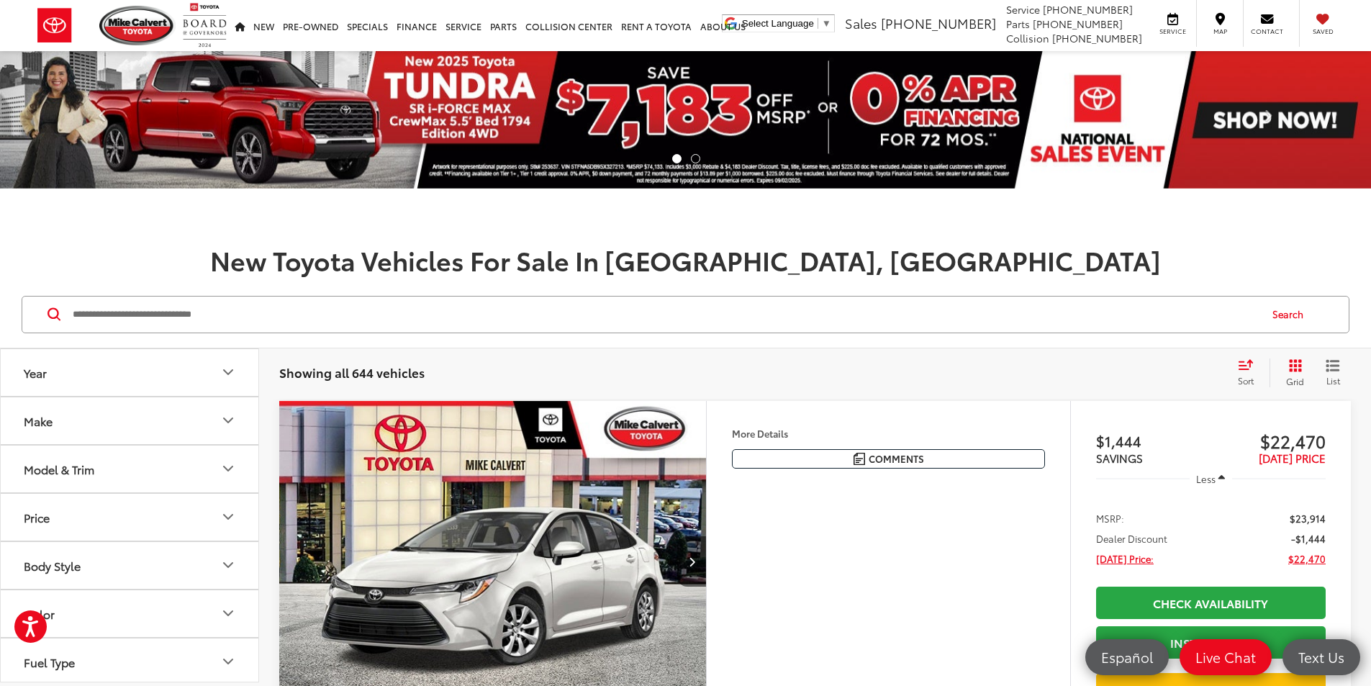
click at [314, 314] on input "Search by Make, Model, or Keyword" at bounding box center [664, 314] width 1187 height 35
paste input "*********"
type input "*********"
click at [1281, 313] on button "Search" at bounding box center [1290, 314] width 65 height 36
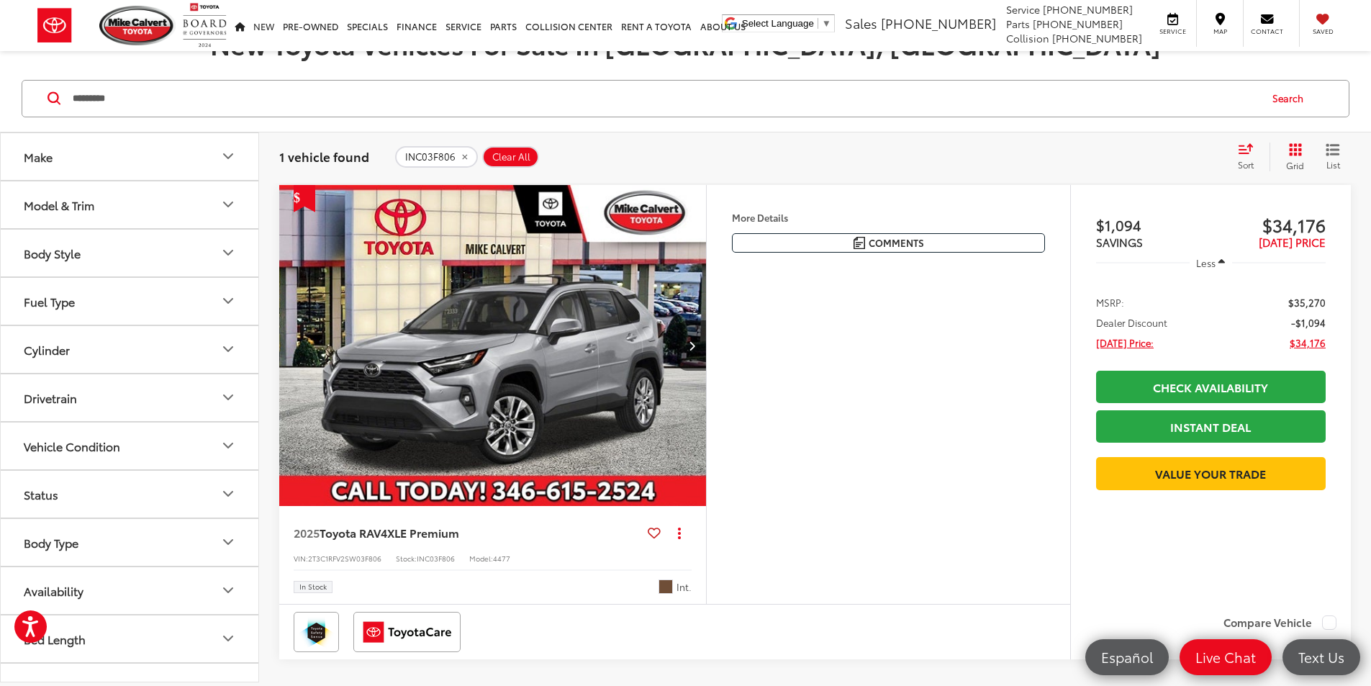
drag, startPoint x: 279, startPoint y: 60, endPoint x: 263, endPoint y: 36, distance: 28.5
click at [263, 36] on ul "New New New Tundra Inventory Schedule Test Drive Model Research Toyota Reviews …" at bounding box center [490, 25] width 520 height 51
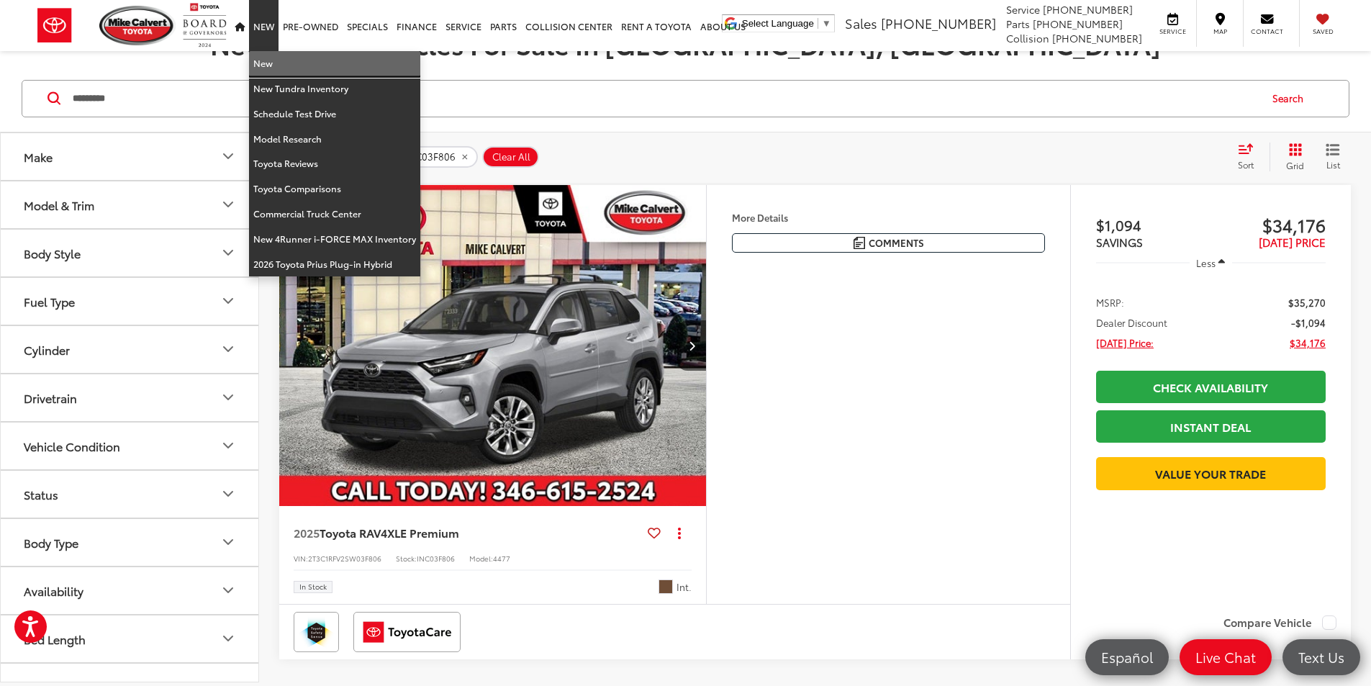
click at [264, 64] on link "New" at bounding box center [334, 63] width 171 height 25
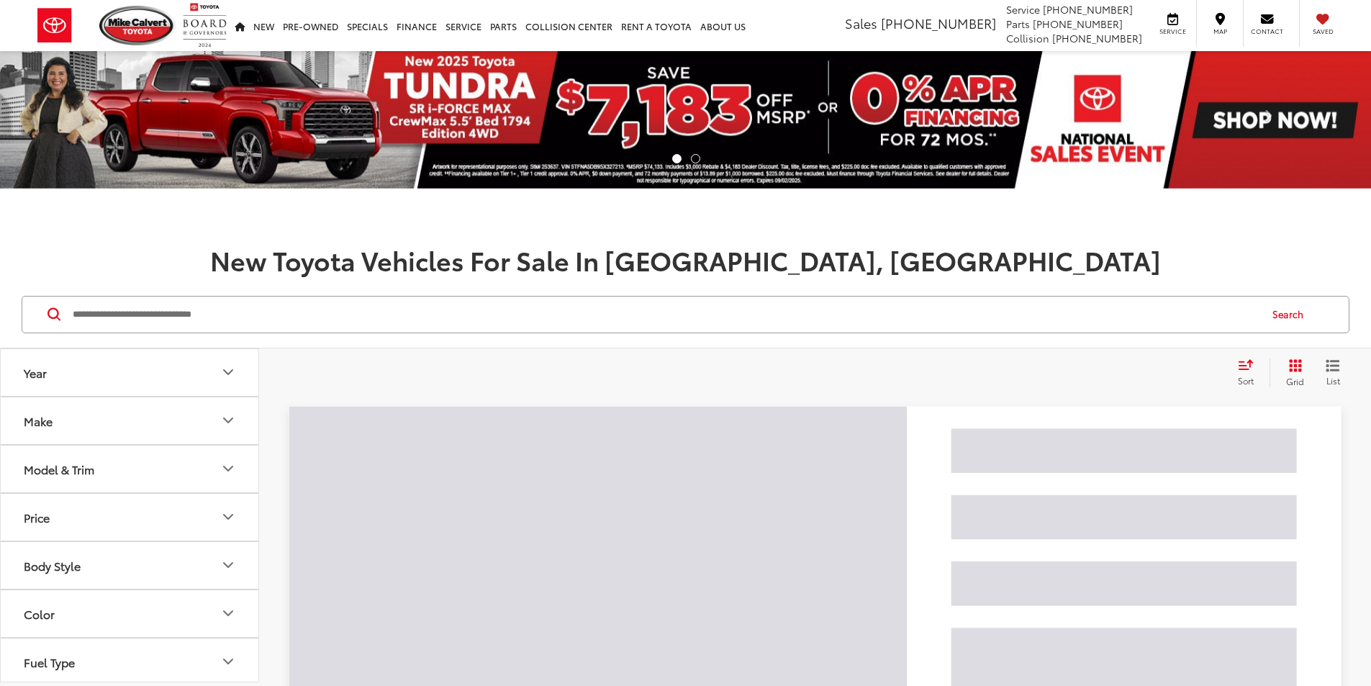
click at [153, 320] on input "Search by Make, Model, or Keyword" at bounding box center [664, 314] width 1187 height 35
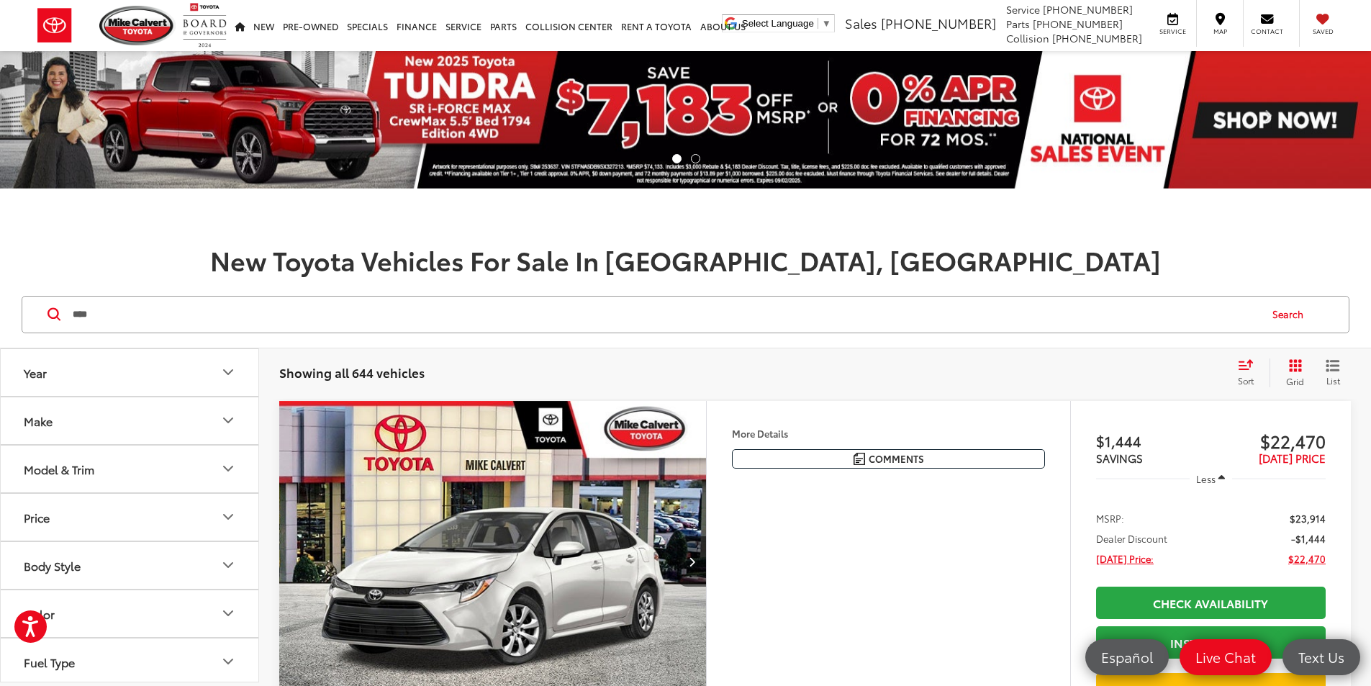
type input "****"
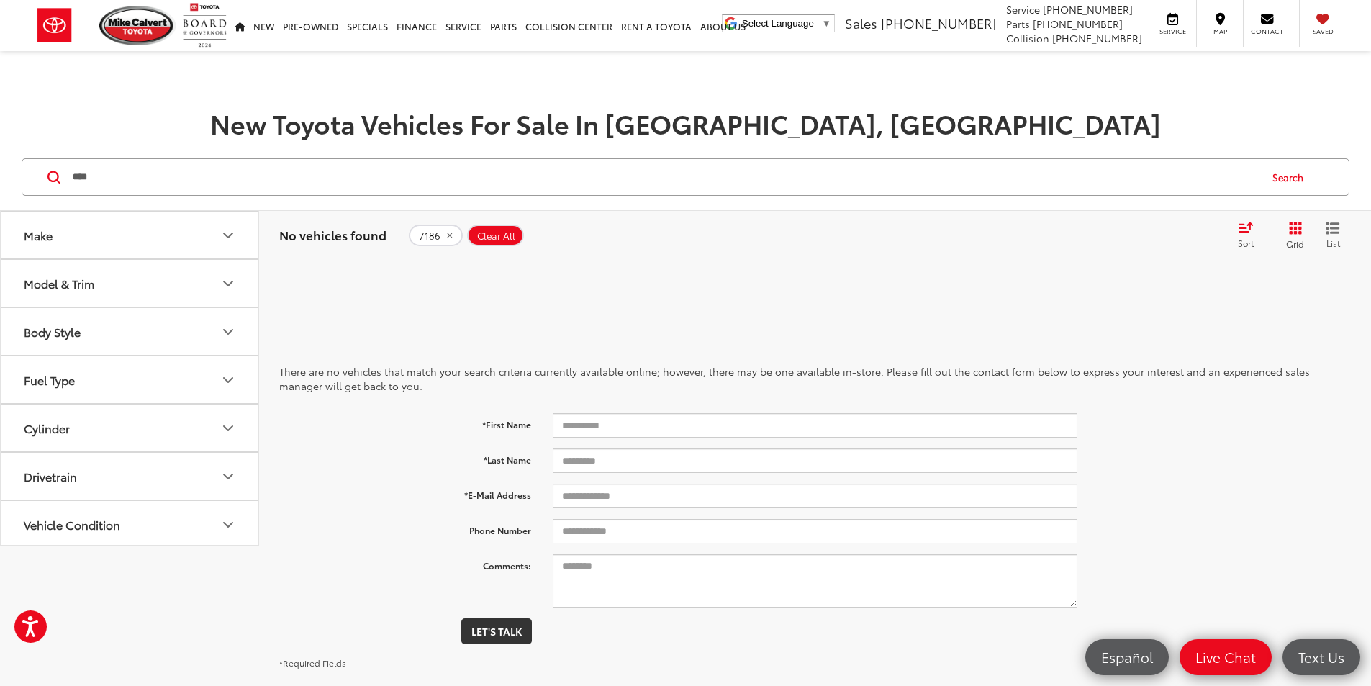
click at [453, 236] on button "7186" at bounding box center [436, 235] width 54 height 22
click at [160, 179] on input "Search by Make, Model, or Keyword" at bounding box center [664, 177] width 1187 height 35
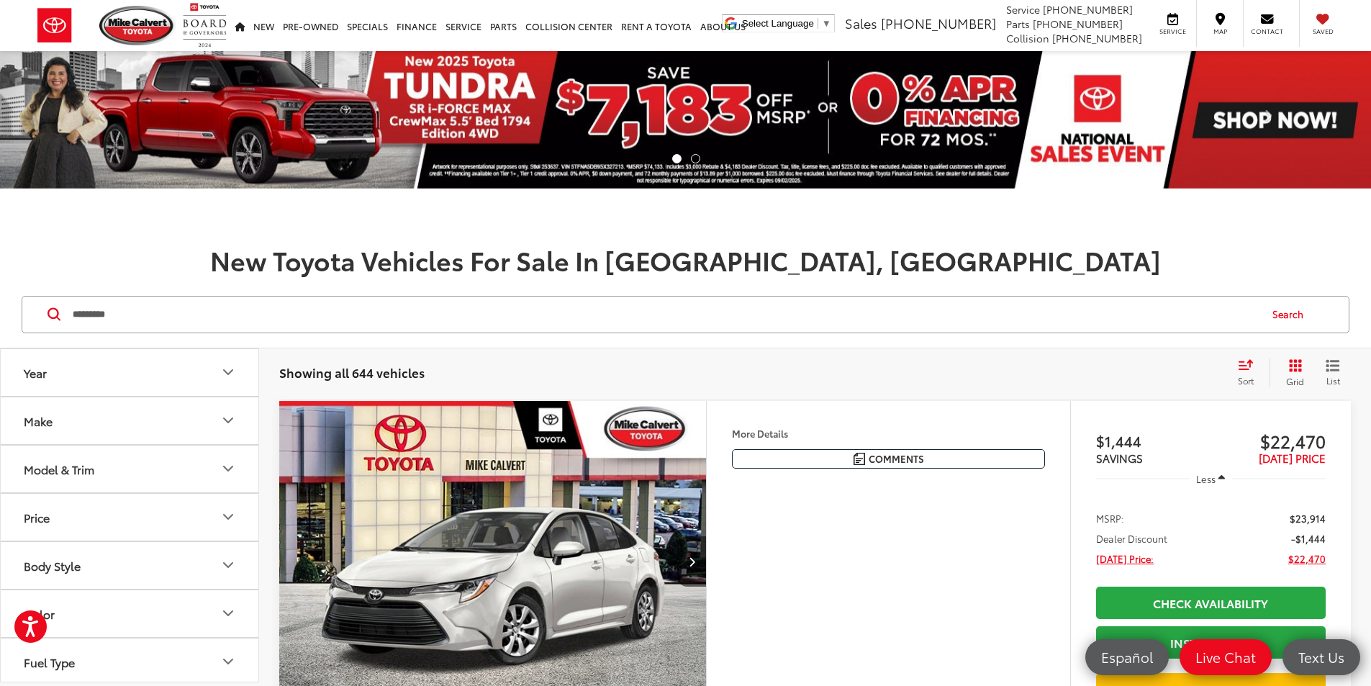
type input "*********"
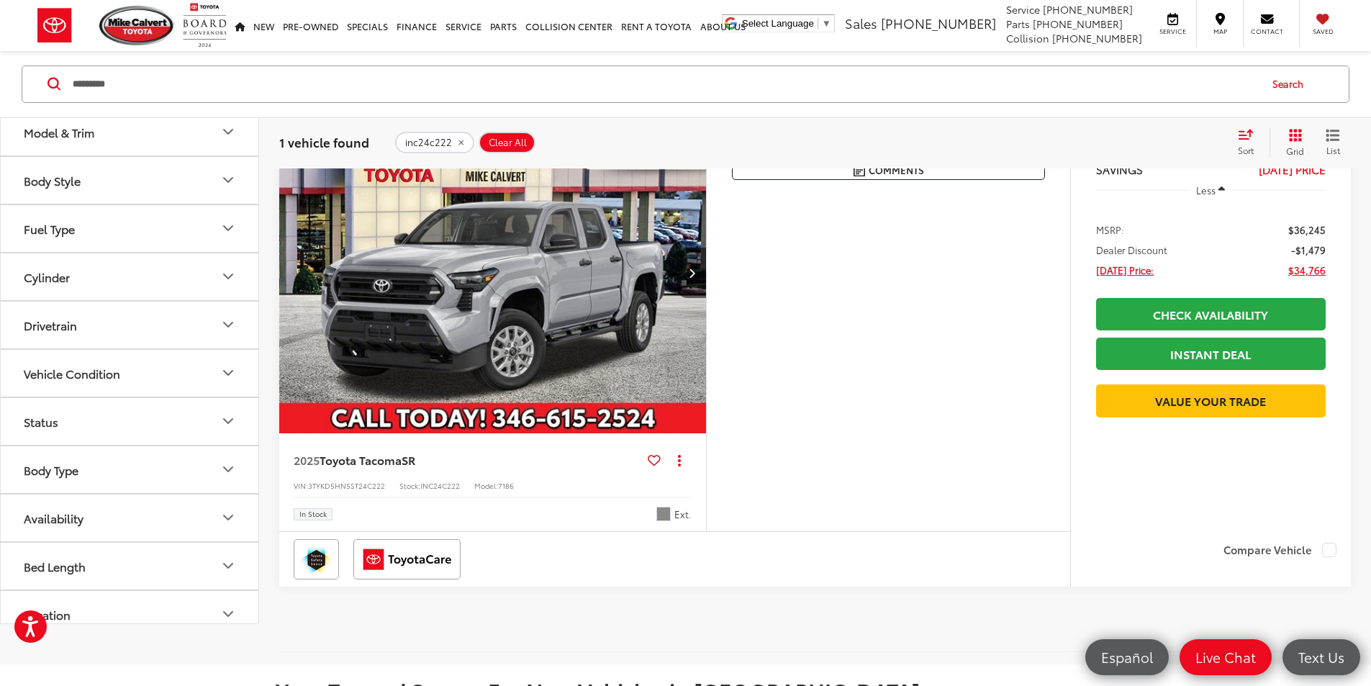
scroll to position [288, 0]
click at [695, 278] on icon "Next image" at bounding box center [692, 273] width 6 height 10
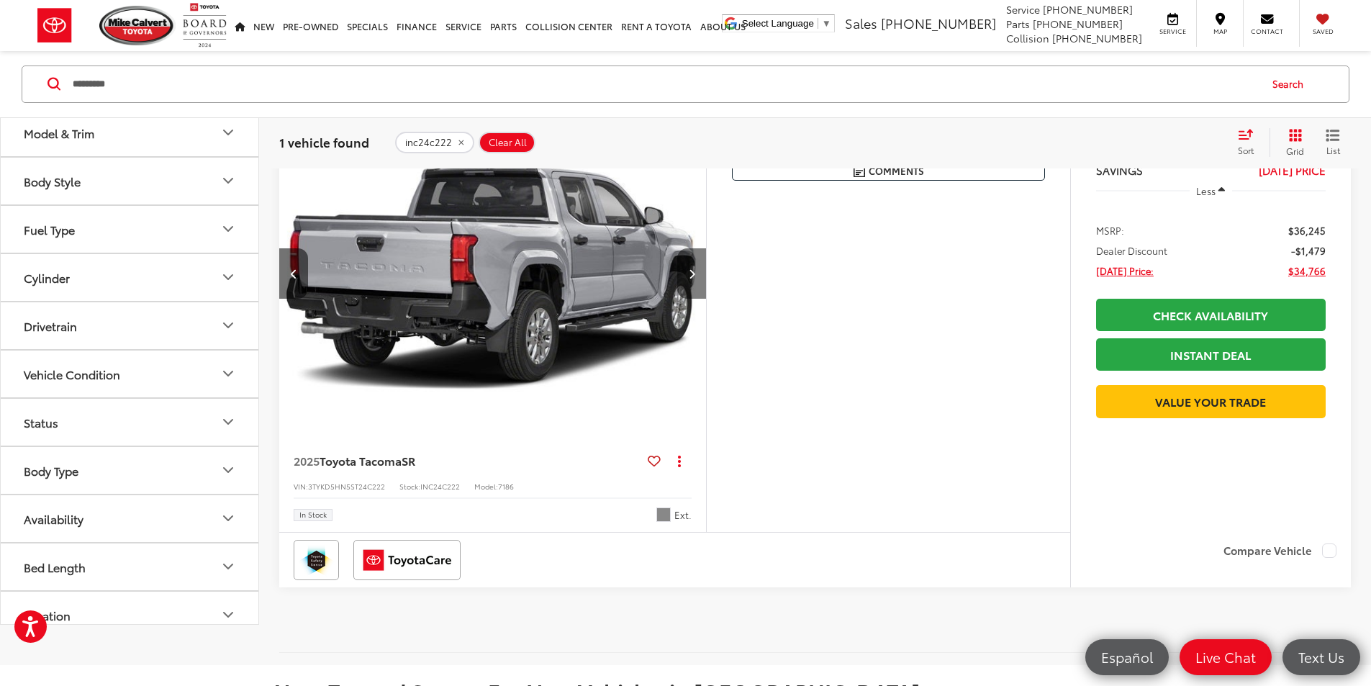
scroll to position [0, 545]
click at [289, 299] on button "Previous image" at bounding box center [293, 273] width 29 height 50
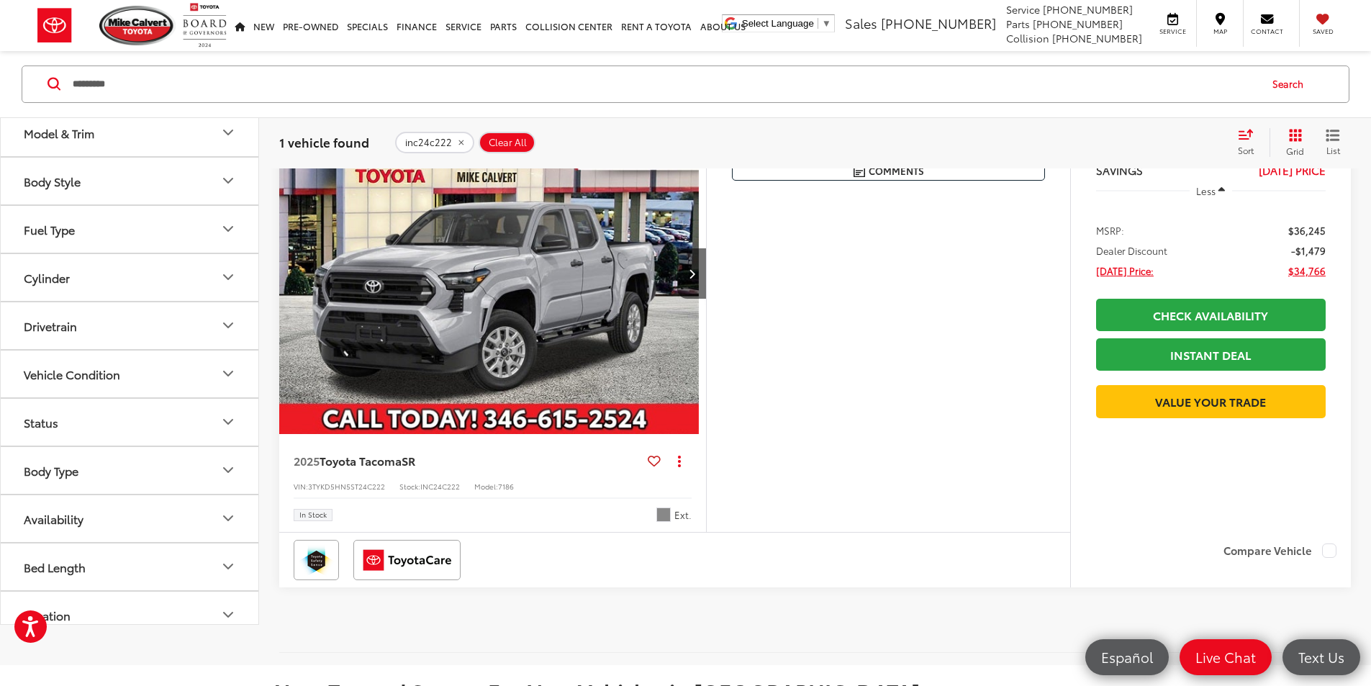
scroll to position [0, 0]
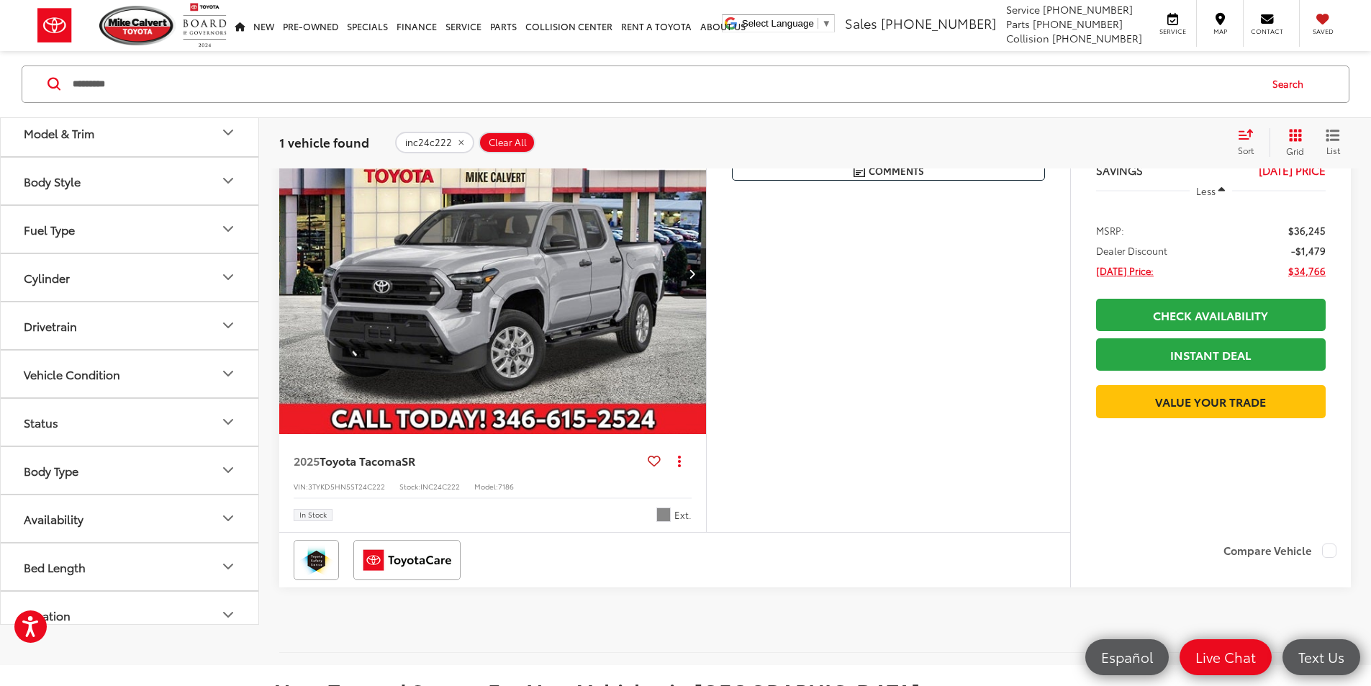
click at [706, 299] on button "Next image" at bounding box center [691, 273] width 29 height 50
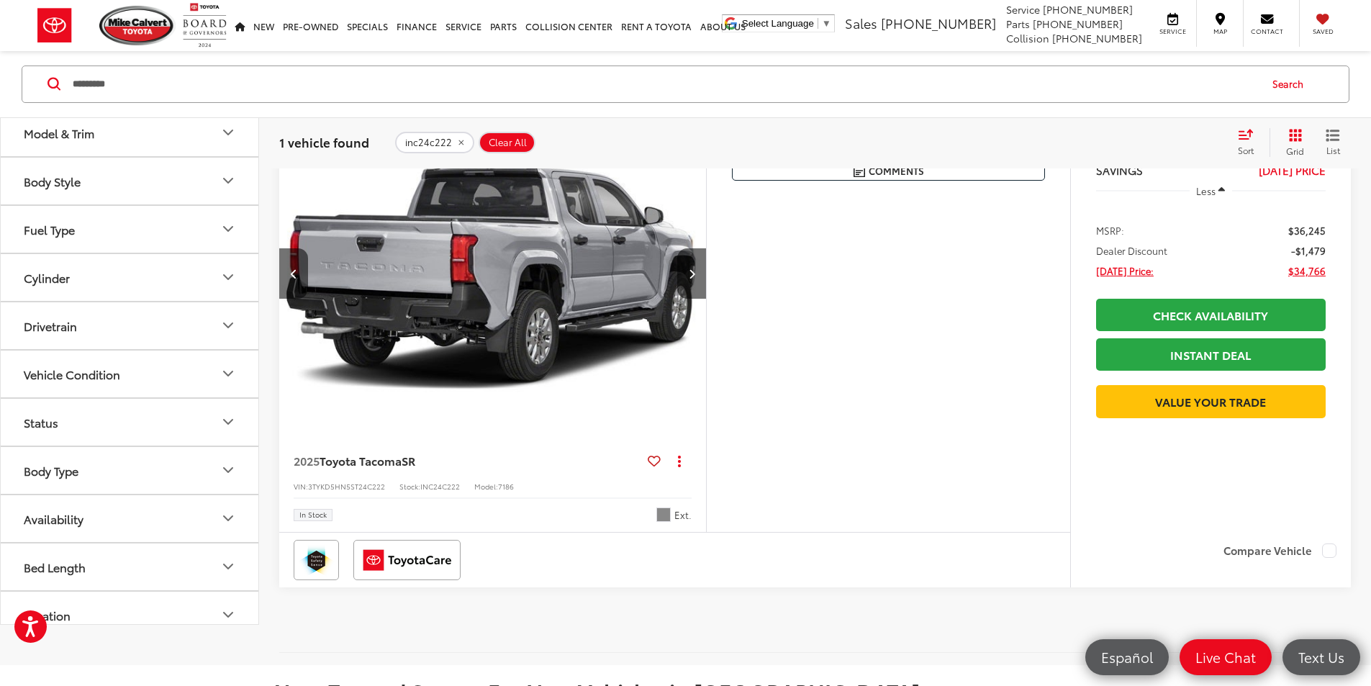
scroll to position [0, 545]
click at [294, 278] on icon "Previous image" at bounding box center [294, 273] width 6 height 10
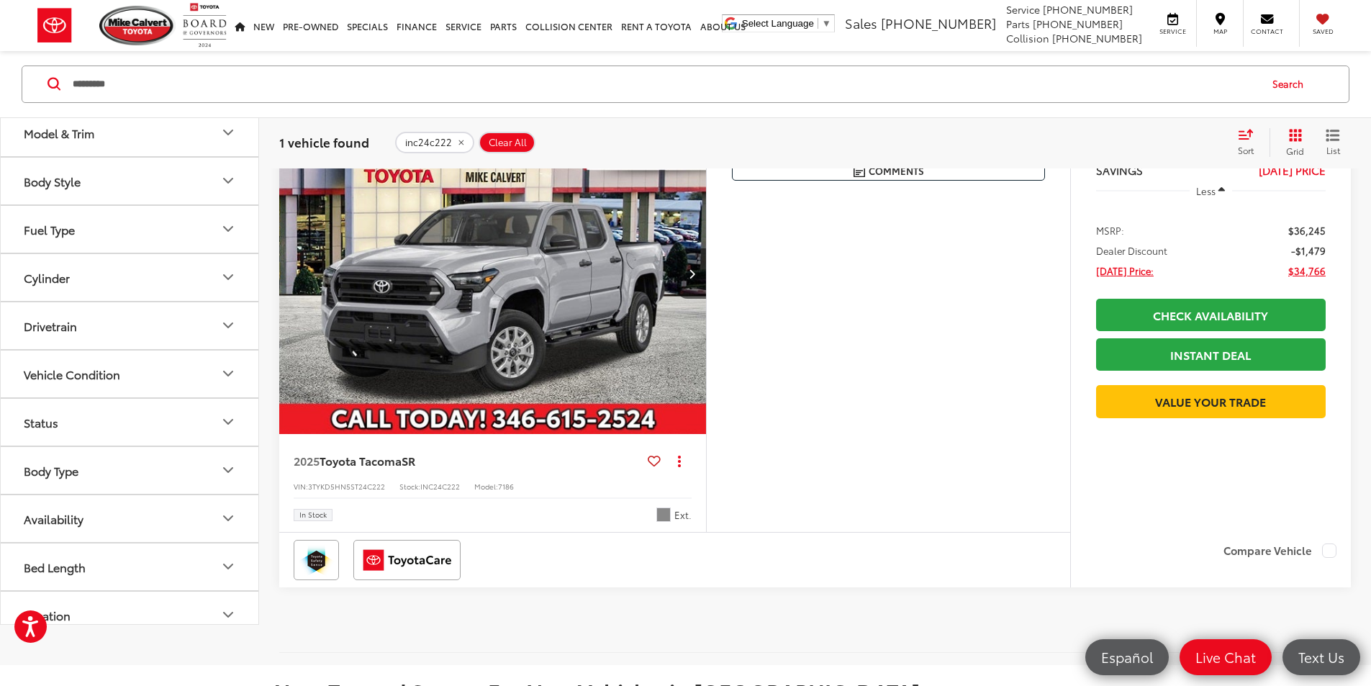
scroll to position [144, 0]
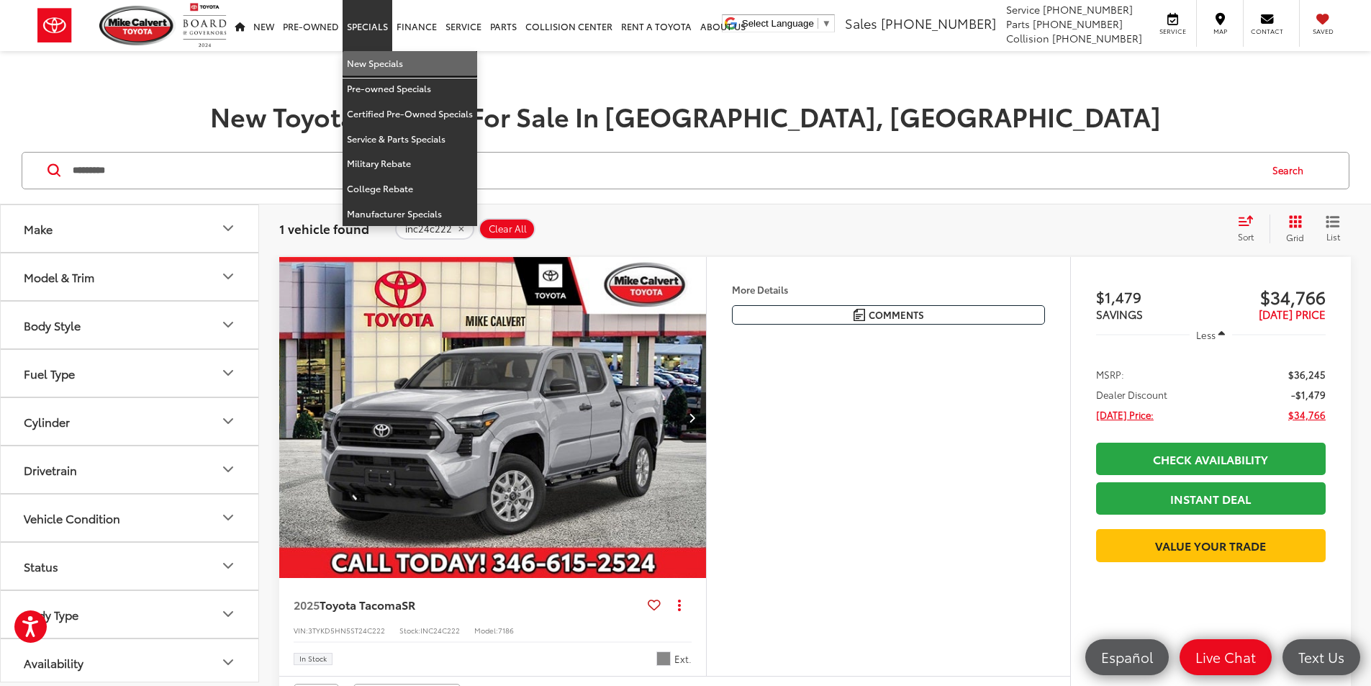
click at [375, 63] on link "New Specials" at bounding box center [409, 63] width 135 height 25
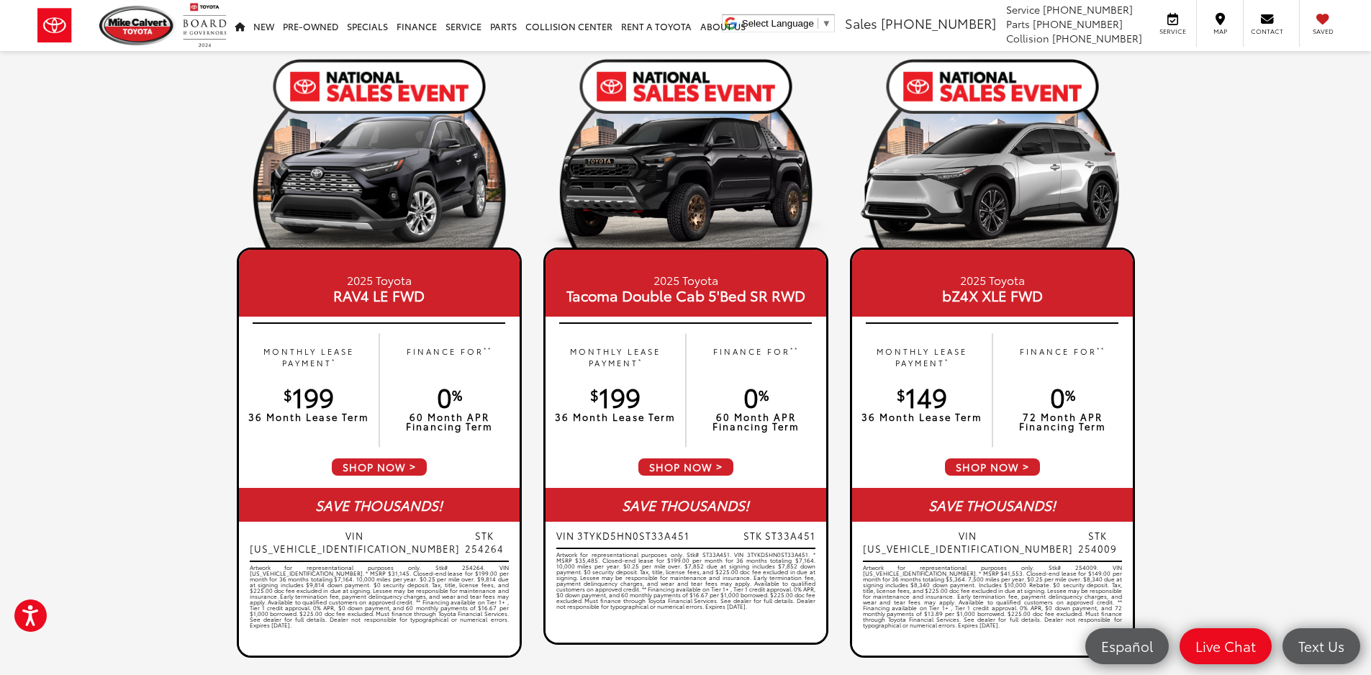
scroll to position [648, 0]
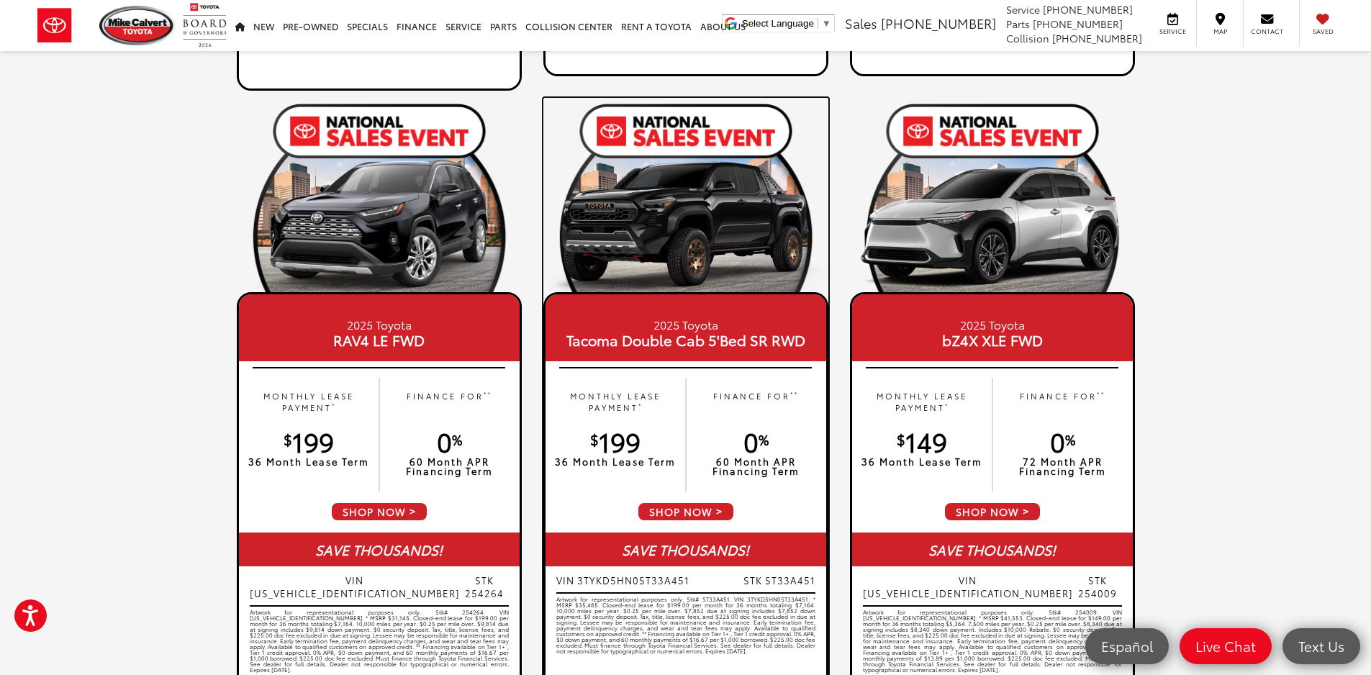
click at [671, 242] on img at bounding box center [685, 230] width 285 height 142
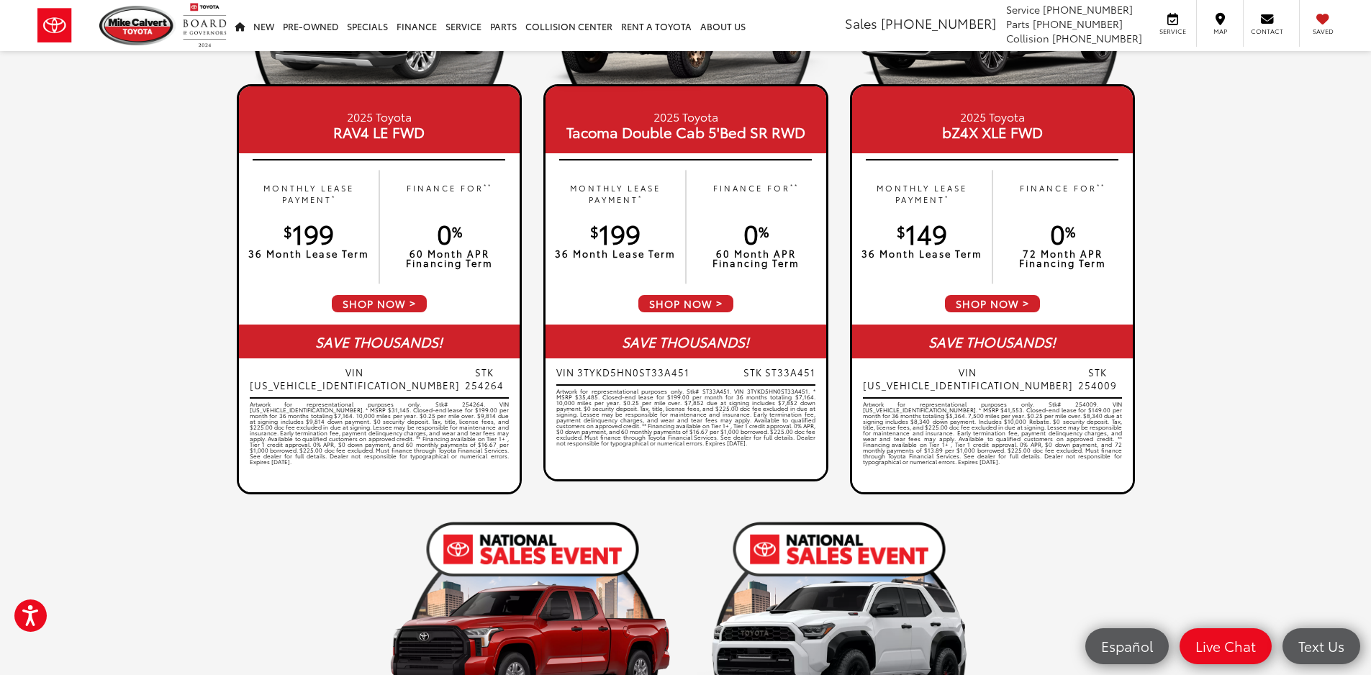
scroll to position [863, 0]
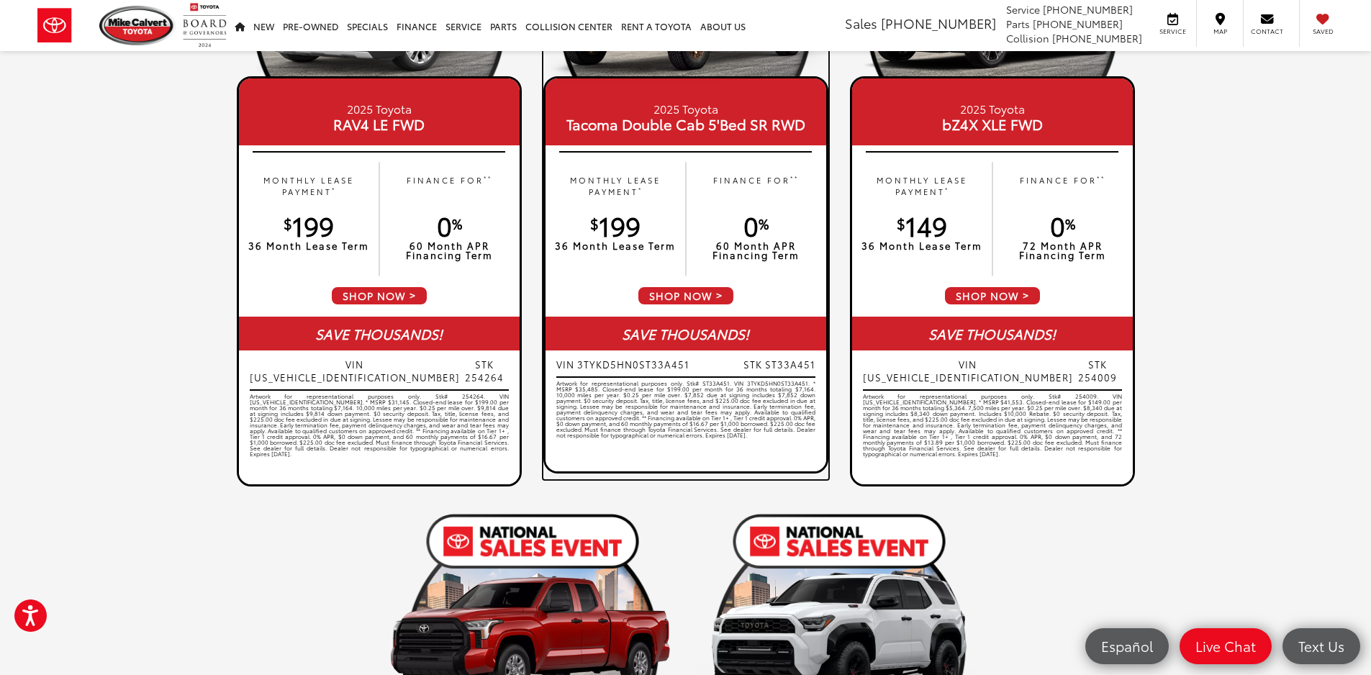
drag, startPoint x: 736, startPoint y: 397, endPoint x: 745, endPoint y: 411, distance: 16.6
drag, startPoint x: 745, startPoint y: 411, endPoint x: 660, endPoint y: 457, distance: 97.2
click at [660, 457] on div "Artwork for representational purposes only. Stk# ST33A451. VIN 3TYKD5HN0ST33A45…" at bounding box center [685, 424] width 259 height 86
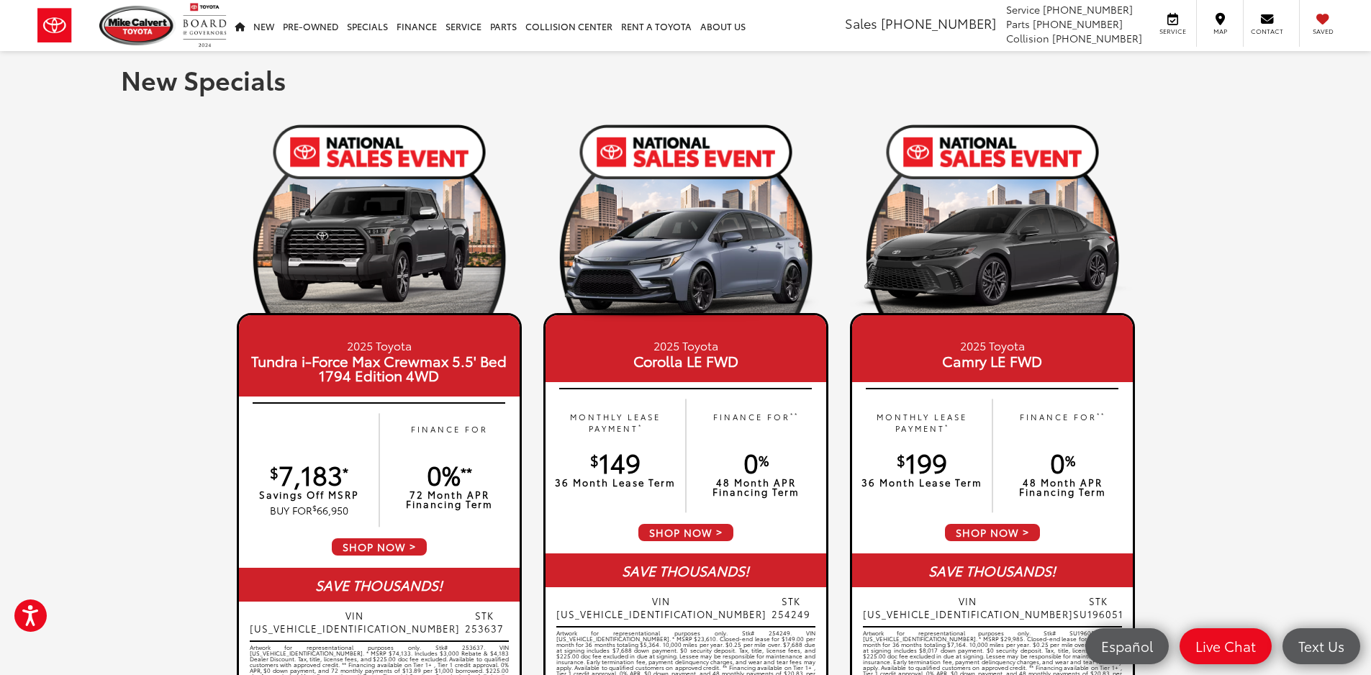
scroll to position [0, 0]
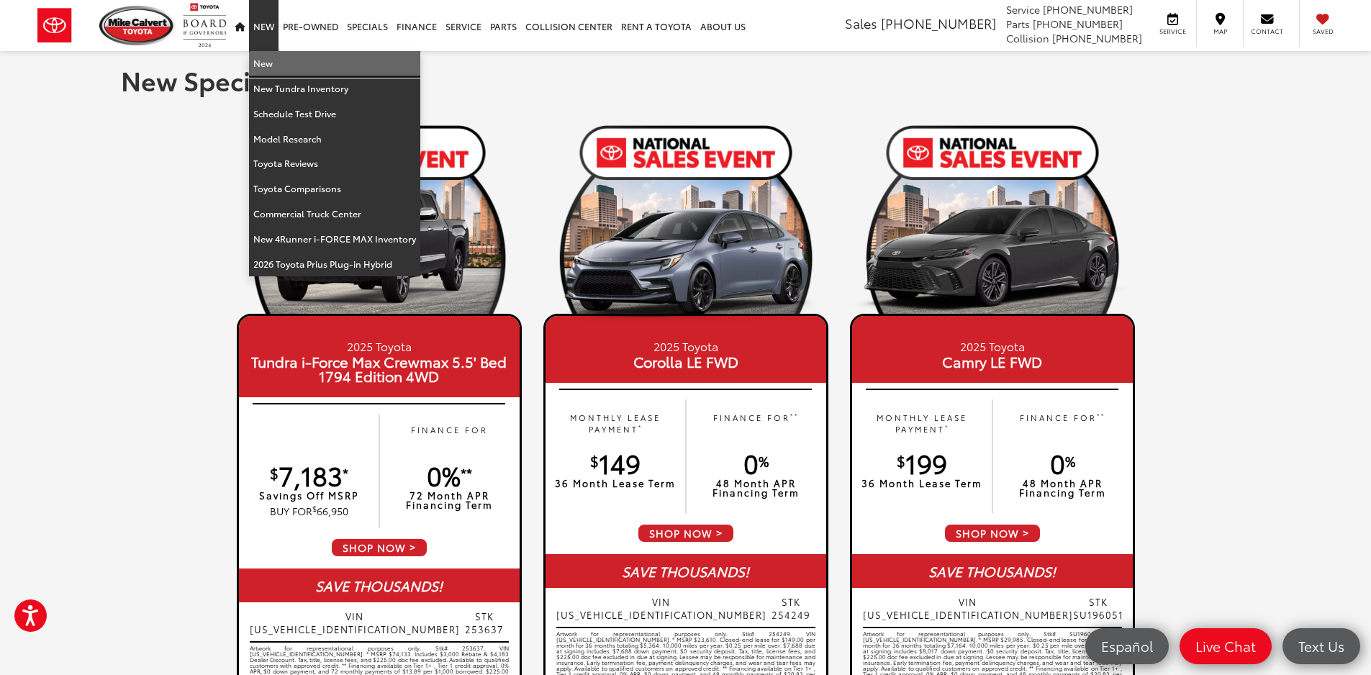
click at [258, 66] on link "New" at bounding box center [334, 63] width 171 height 25
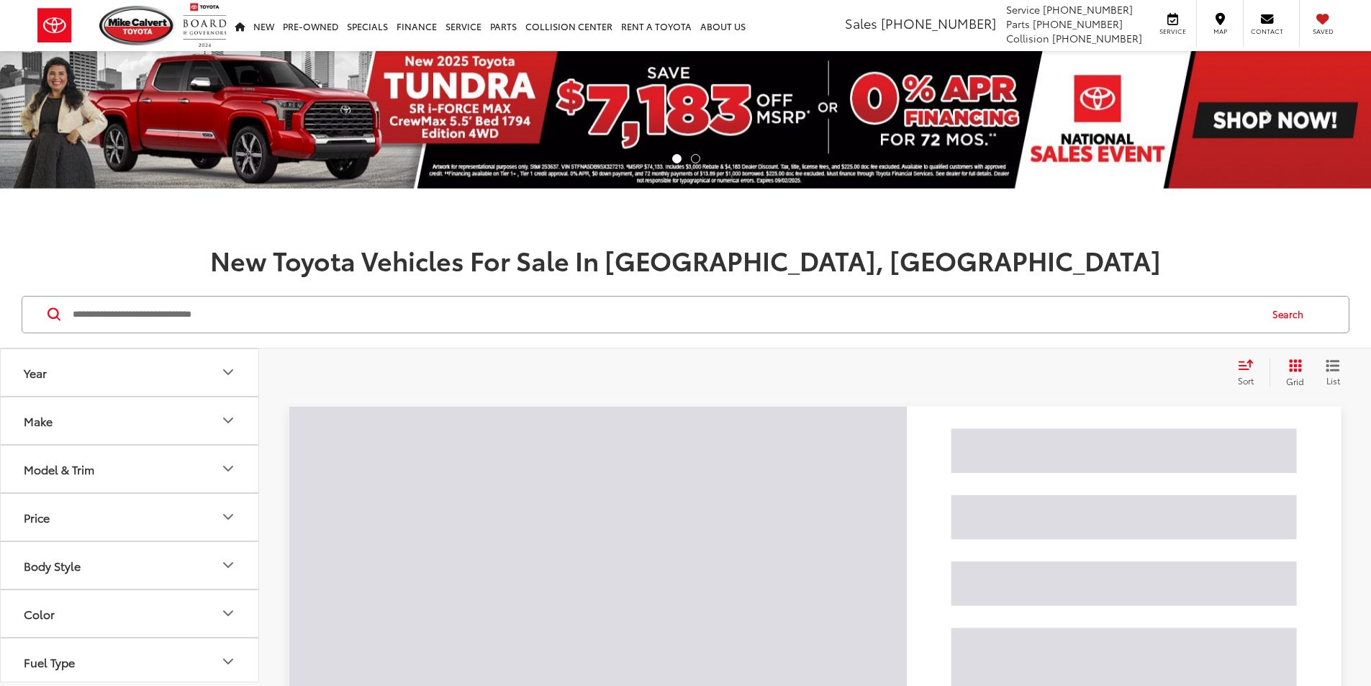
click at [102, 313] on input "Search by Make, Model, or Keyword" at bounding box center [664, 314] width 1187 height 35
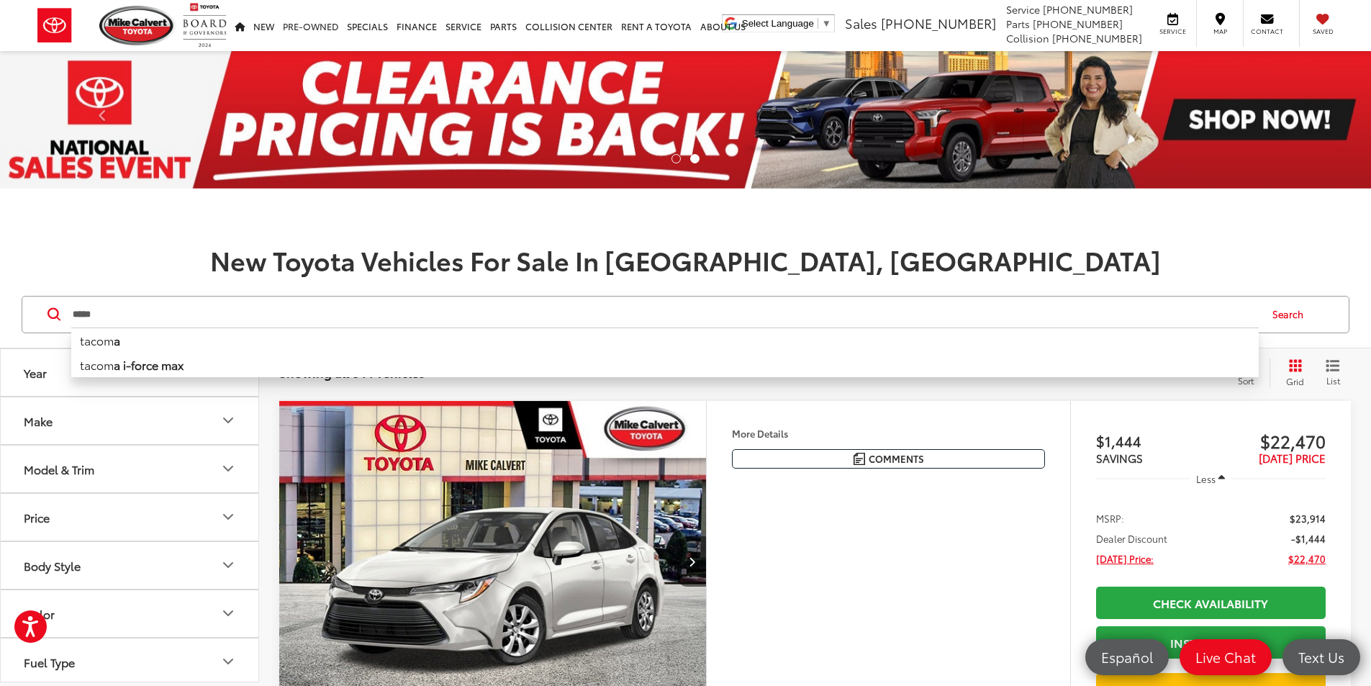
type input "*****"
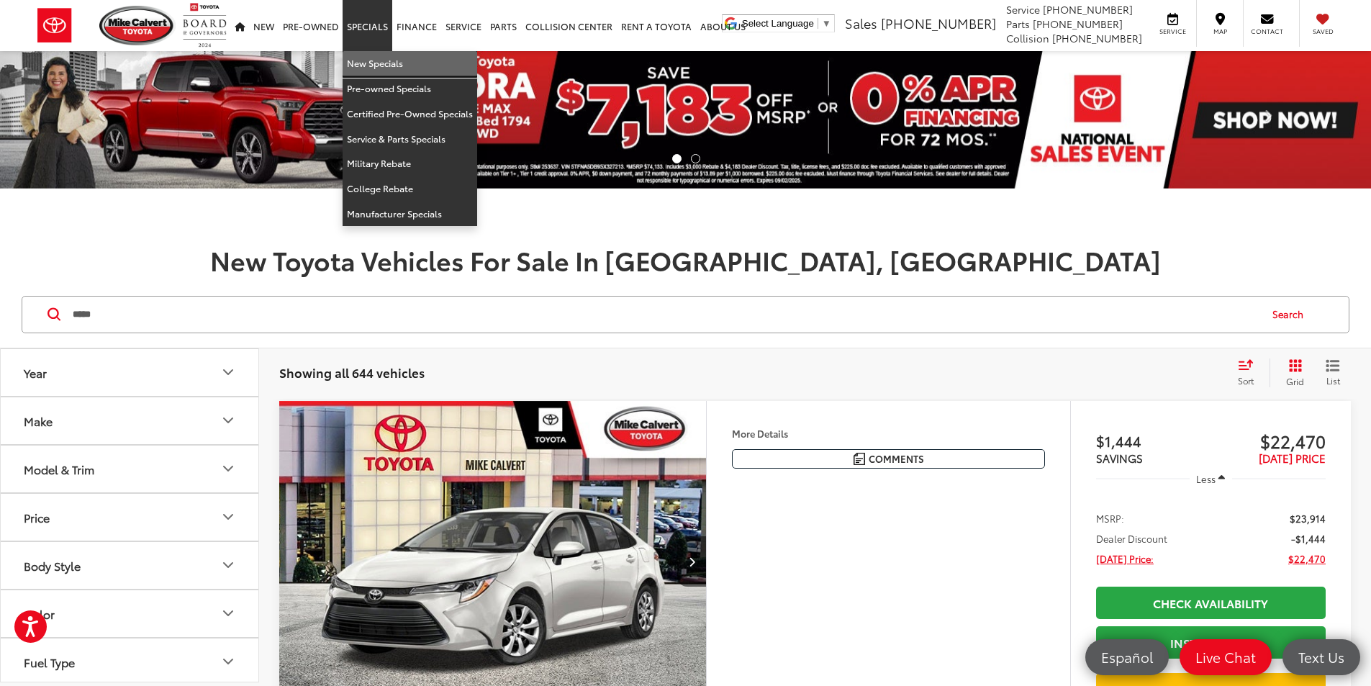
click at [376, 65] on link "New Specials" at bounding box center [409, 63] width 135 height 25
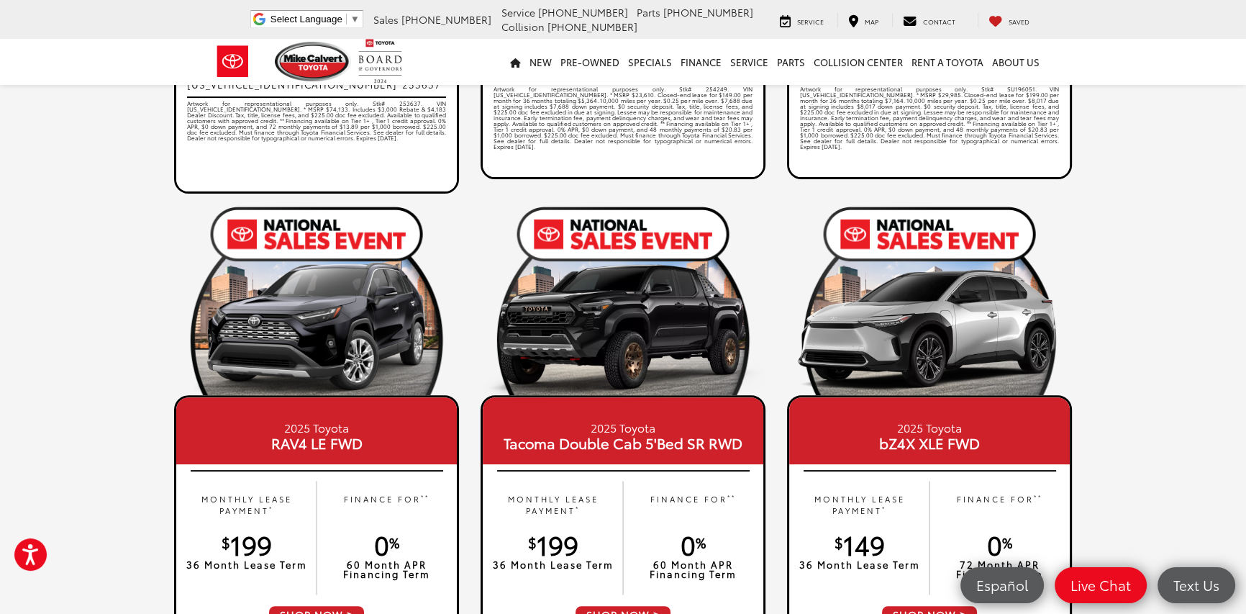
scroll to position [530, 0]
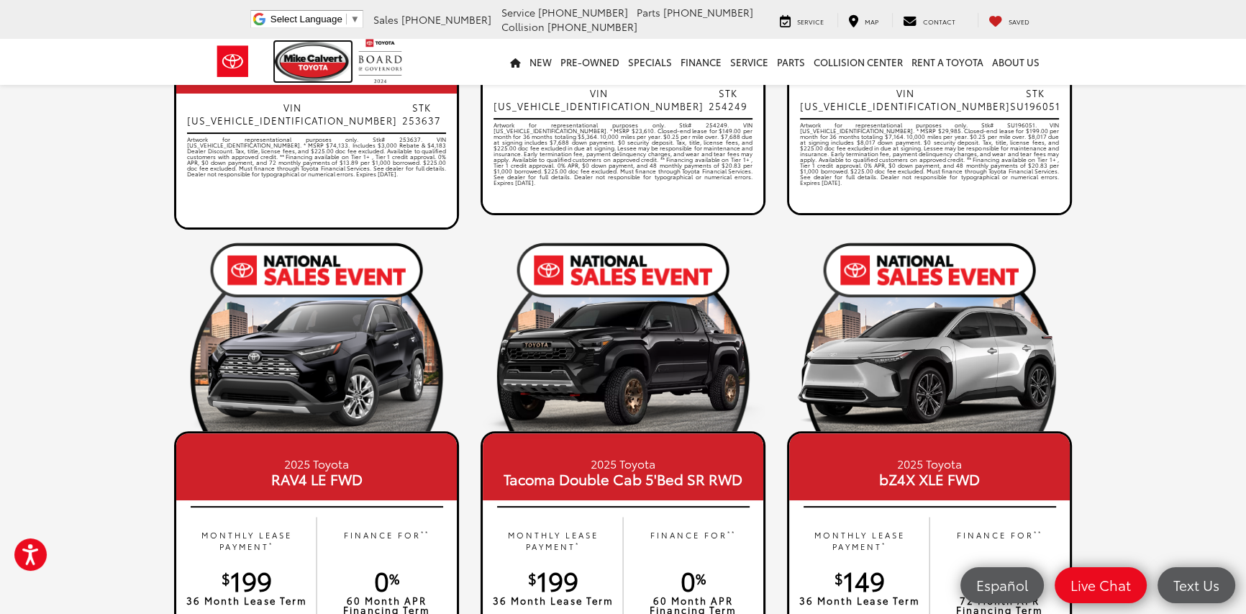
click at [331, 63] on img at bounding box center [313, 62] width 76 height 40
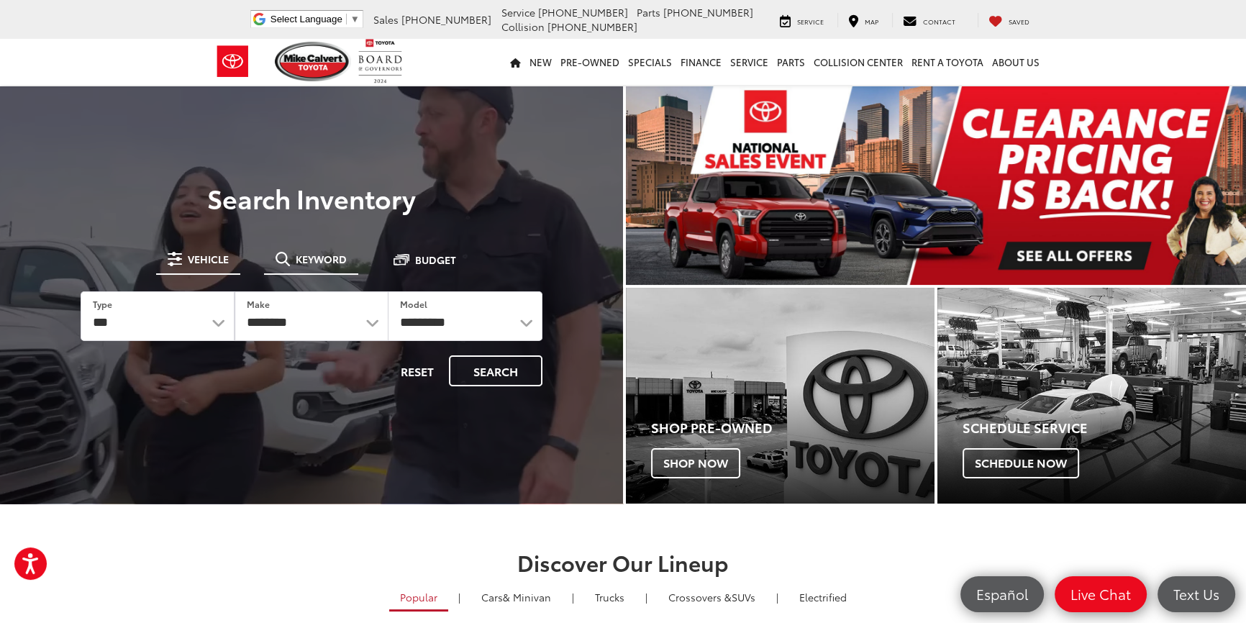
click at [336, 273] on li "Keyword" at bounding box center [311, 260] width 94 height 29
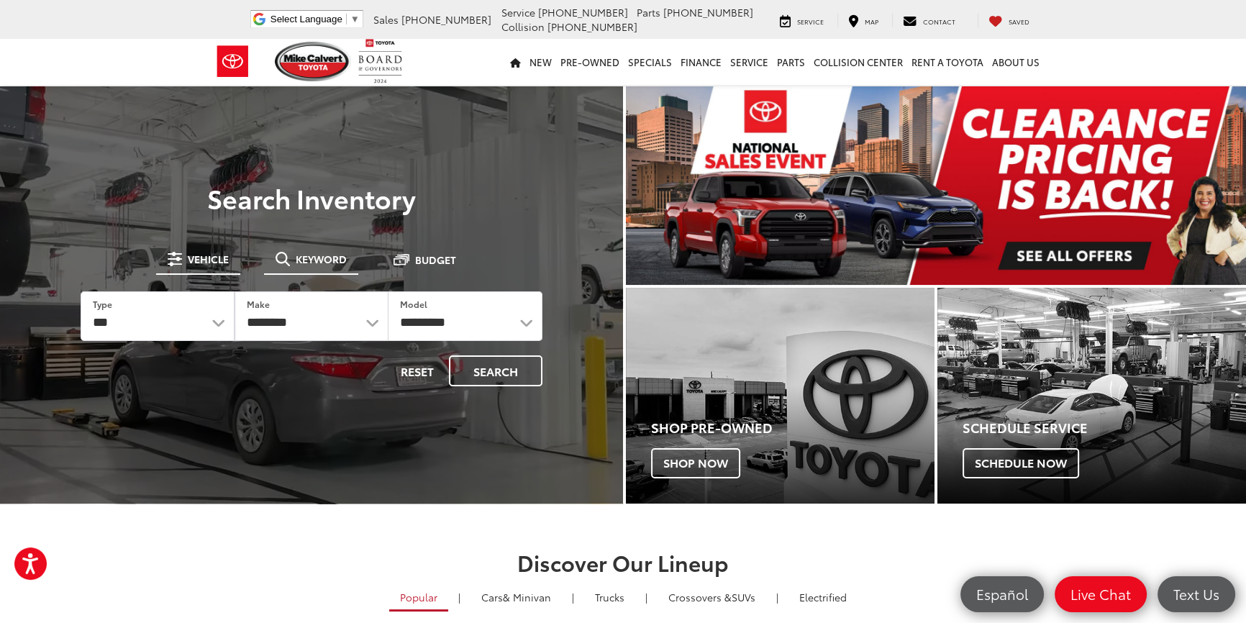
click at [346, 264] on button "Keyword" at bounding box center [311, 259] width 94 height 26
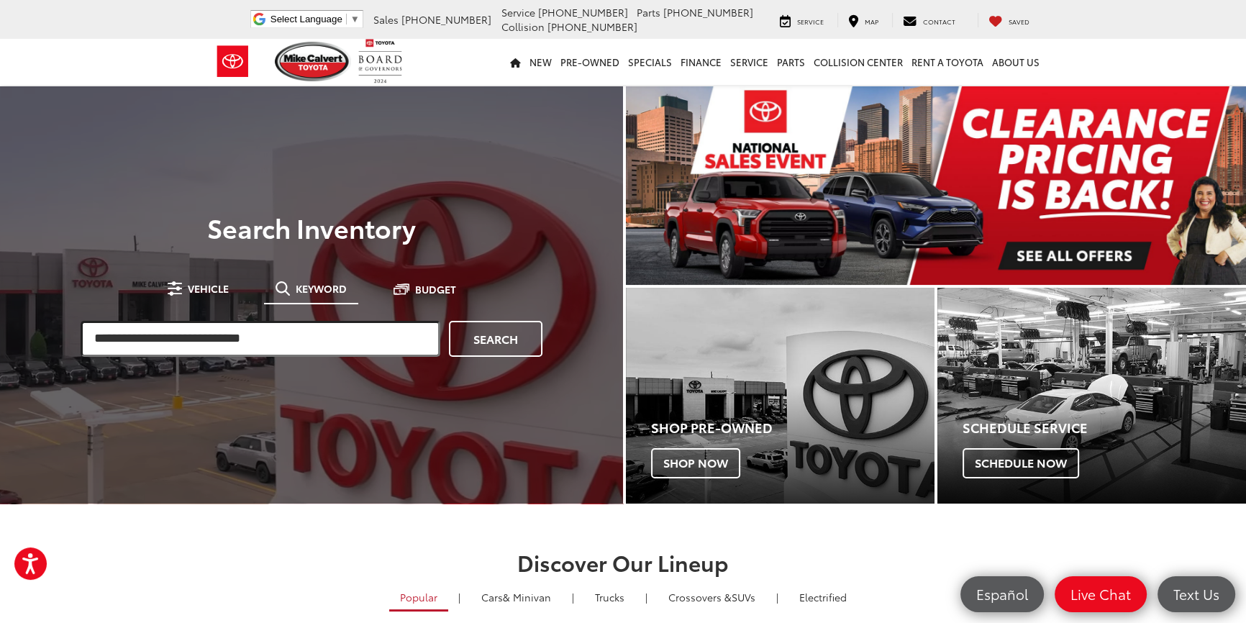
click at [281, 330] on input "search" at bounding box center [261, 339] width 360 height 36
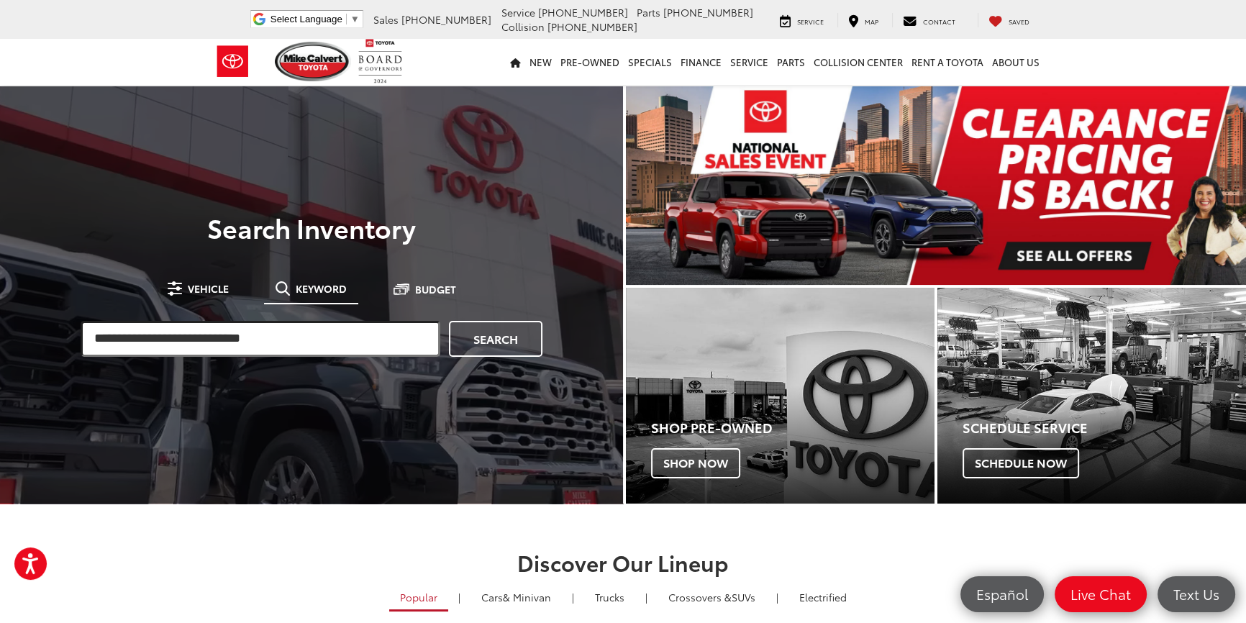
click at [403, 353] on input "search" at bounding box center [261, 339] width 360 height 36
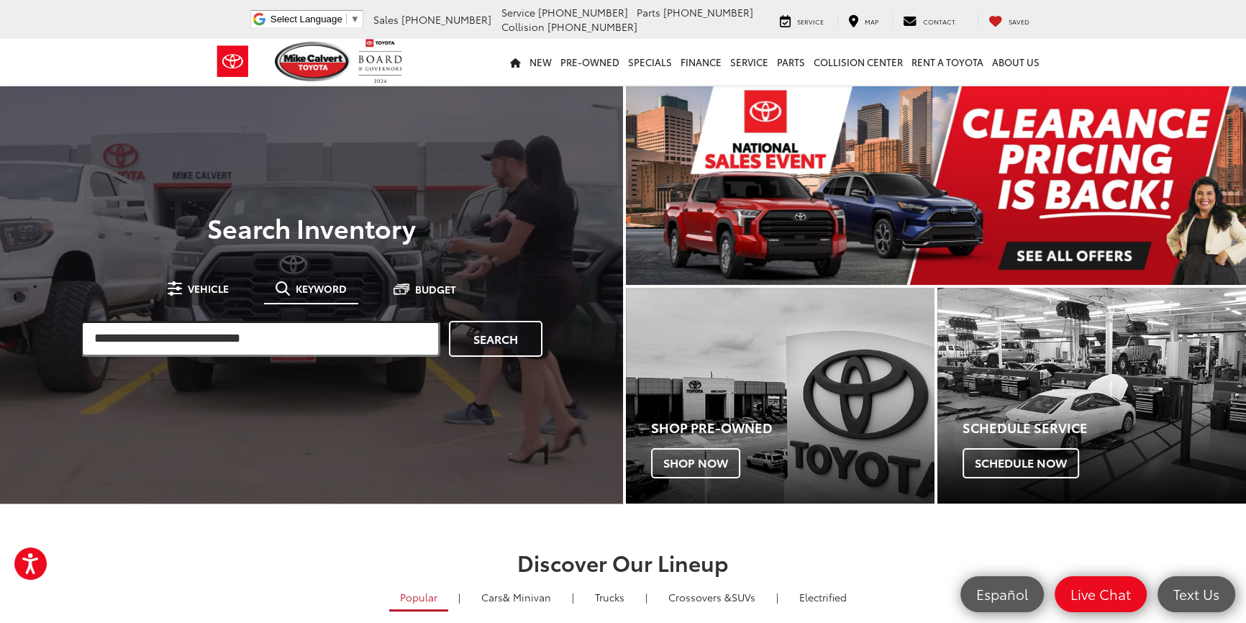
click at [383, 348] on input "search" at bounding box center [261, 339] width 360 height 36
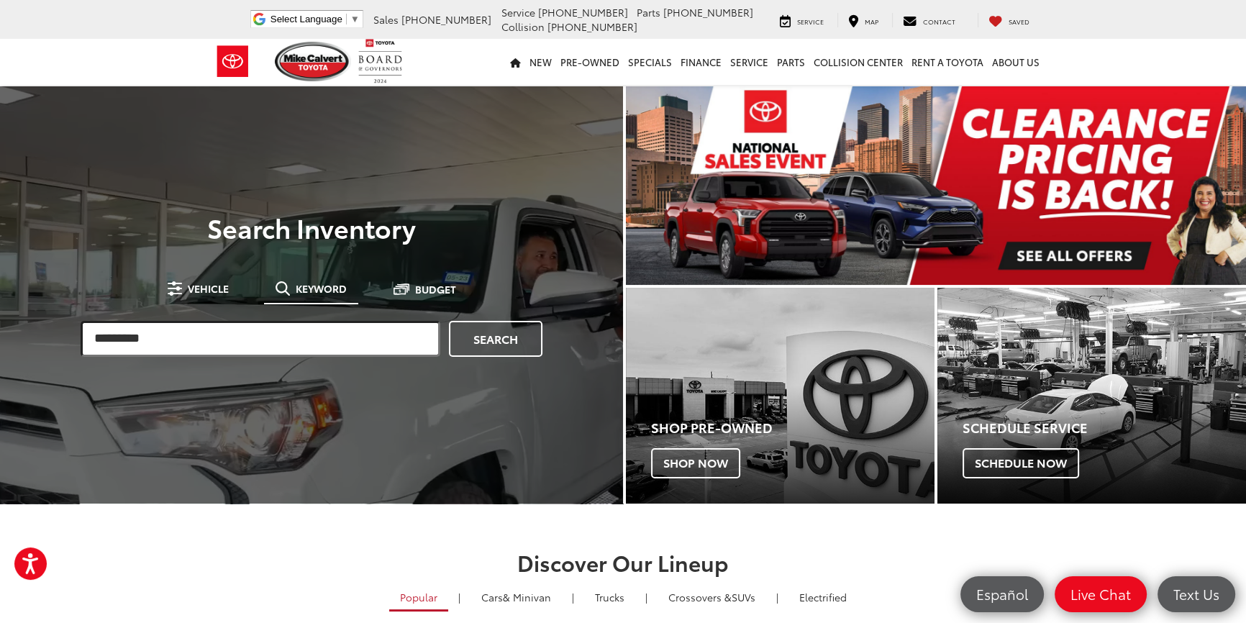
type input "*********"
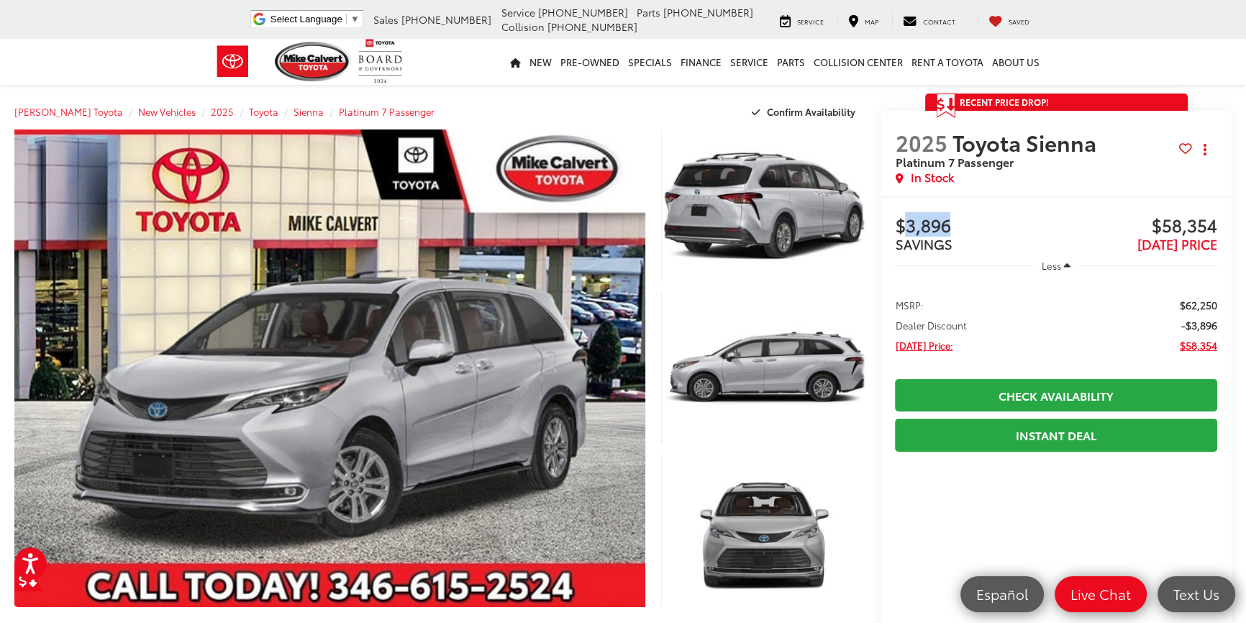
drag, startPoint x: 909, startPoint y: 228, endPoint x: 981, endPoint y: 230, distance: 72.0
click at [981, 230] on span "$3,896" at bounding box center [975, 227] width 161 height 22
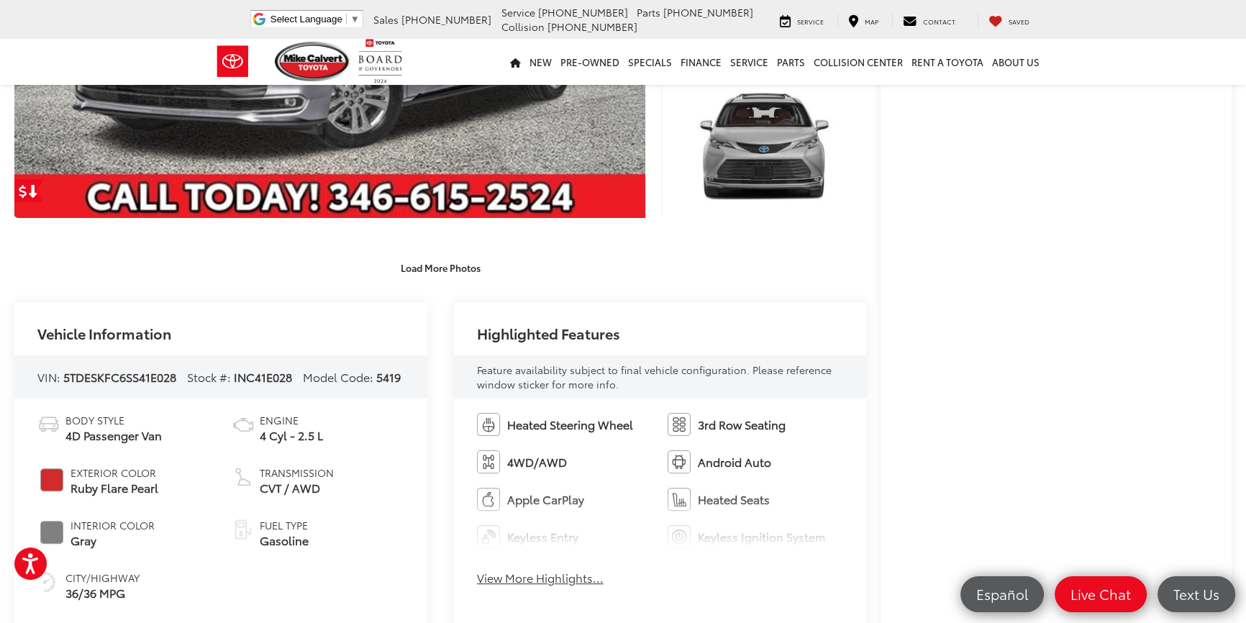
scroll to position [392, 0]
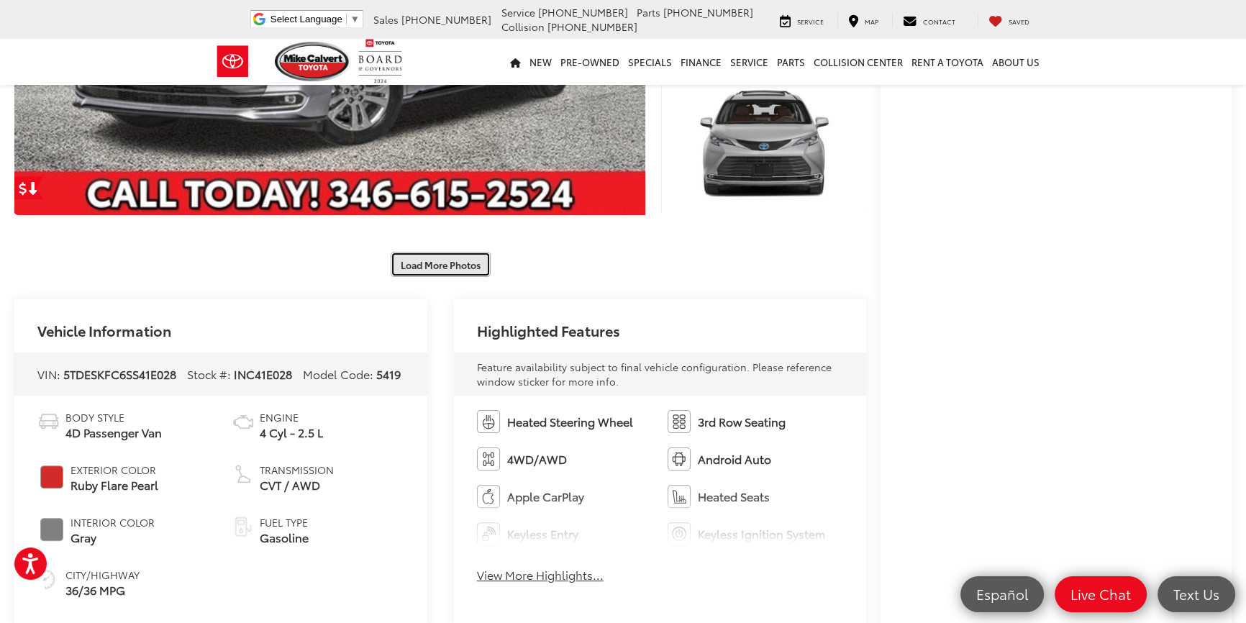
click at [425, 266] on button "Load More Photos" at bounding box center [441, 264] width 100 height 25
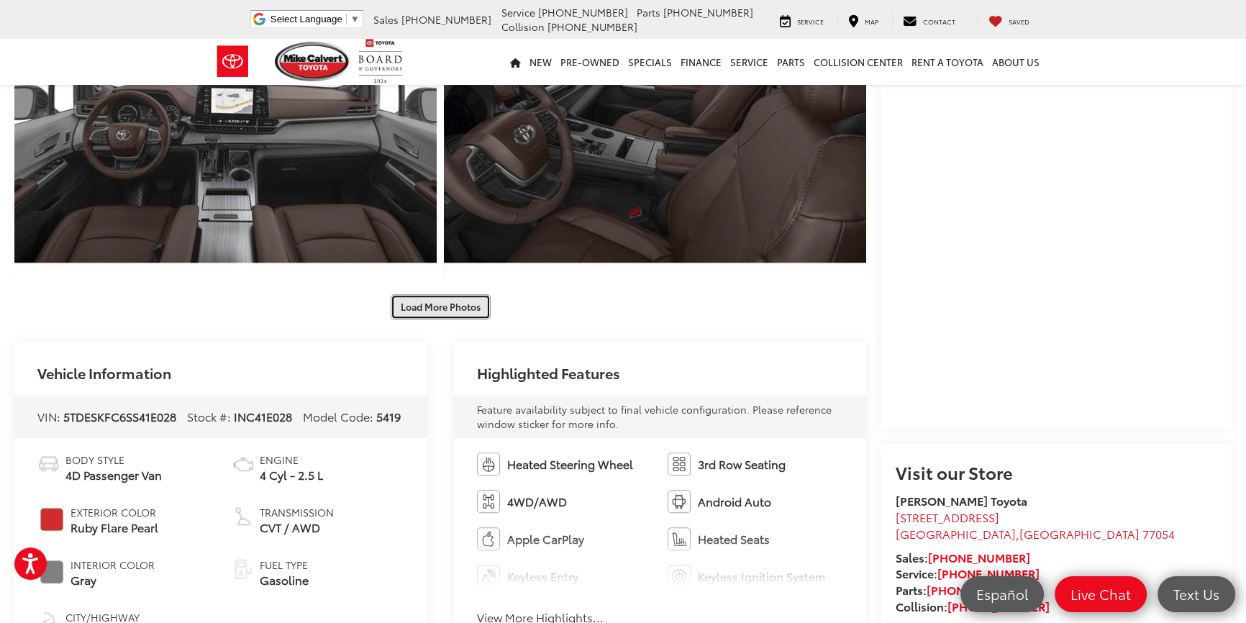
scroll to position [1308, 0]
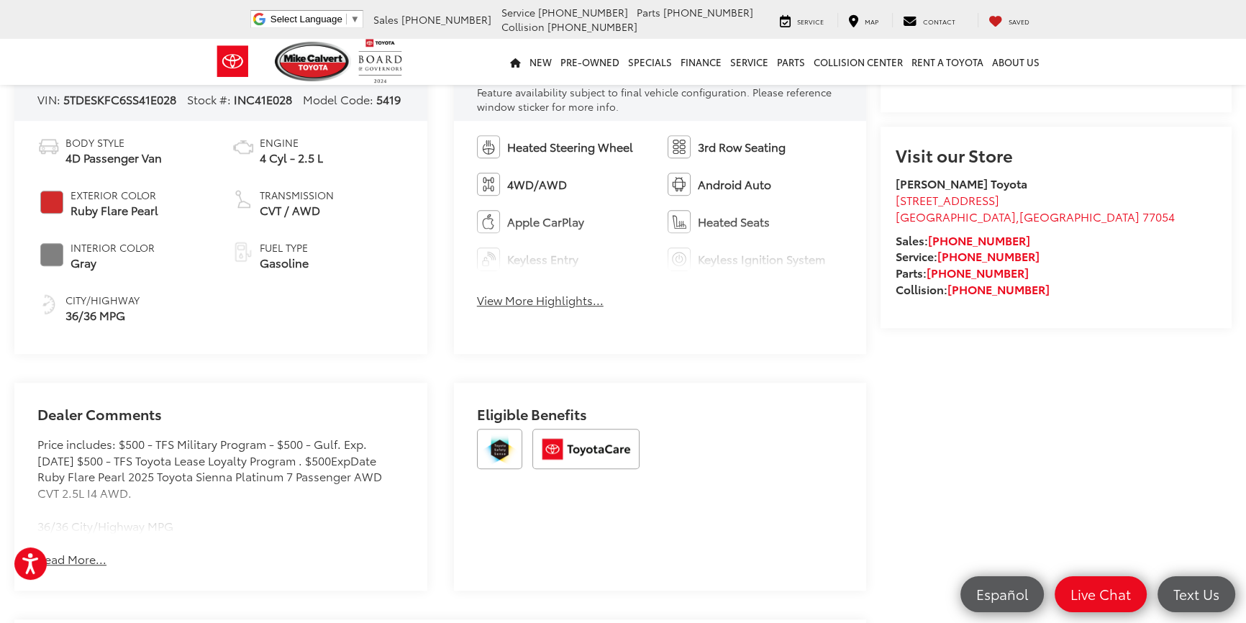
drag, startPoint x: 70, startPoint y: 213, endPoint x: 164, endPoint y: 216, distance: 94.3
click at [164, 216] on li "Exterior Color Ruby Flare Pearl" at bounding box center [123, 203] width 173 height 31
click at [76, 266] on span "Gray" at bounding box center [113, 263] width 84 height 17
drag, startPoint x: 76, startPoint y: 217, endPoint x: 197, endPoint y: 211, distance: 121.0
click at [197, 211] on li "Exterior Color Ruby Flare Pearl" at bounding box center [123, 203] width 173 height 31
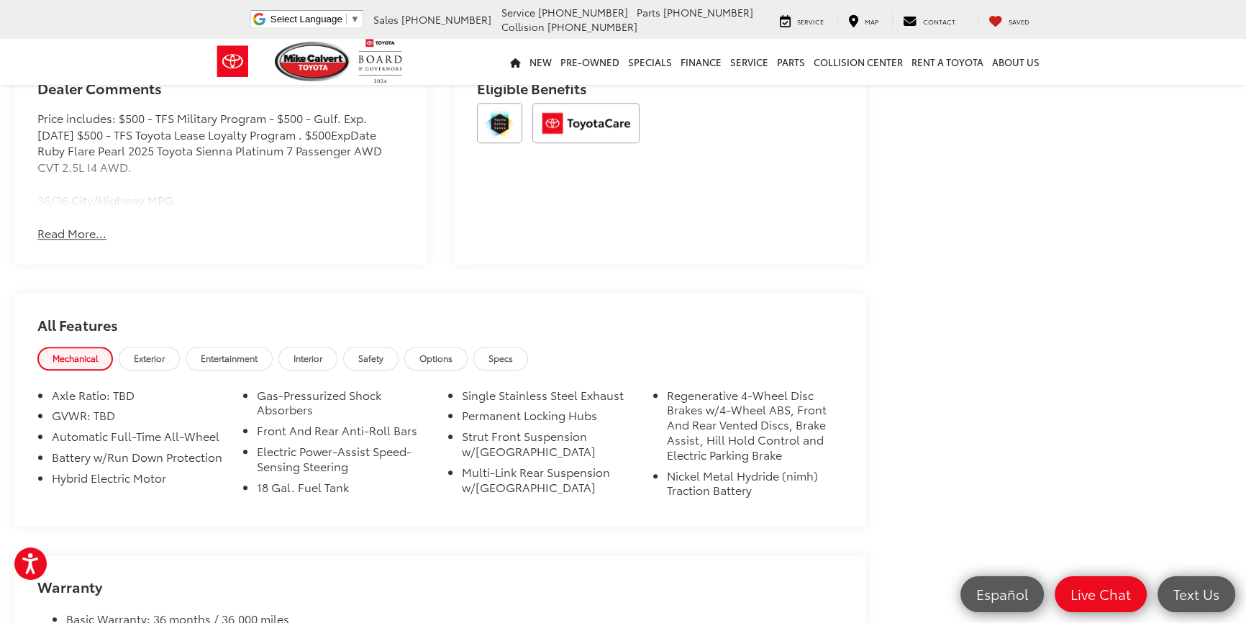
scroll to position [1635, 0]
click at [86, 222] on div "Dealer Comments Price includes: $500 - TFS Military Program - $500 - Gulf. Exp.…" at bounding box center [220, 160] width 413 height 208
click at [86, 239] on button "Read More..." at bounding box center [71, 232] width 69 height 17
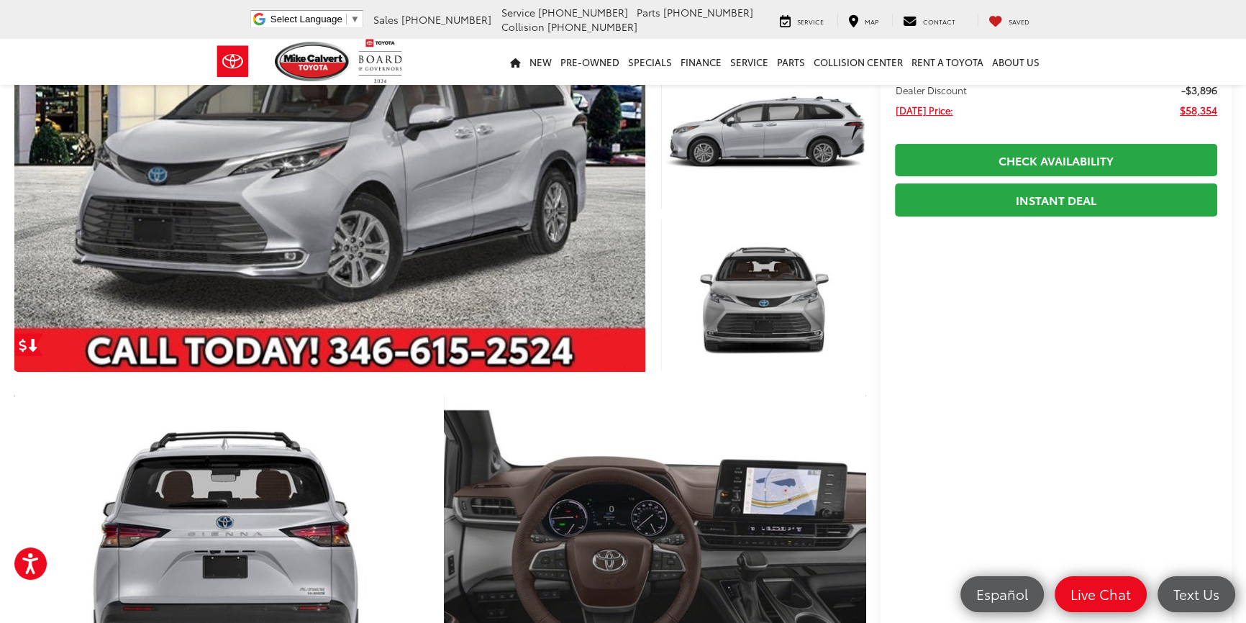
scroll to position [0, 0]
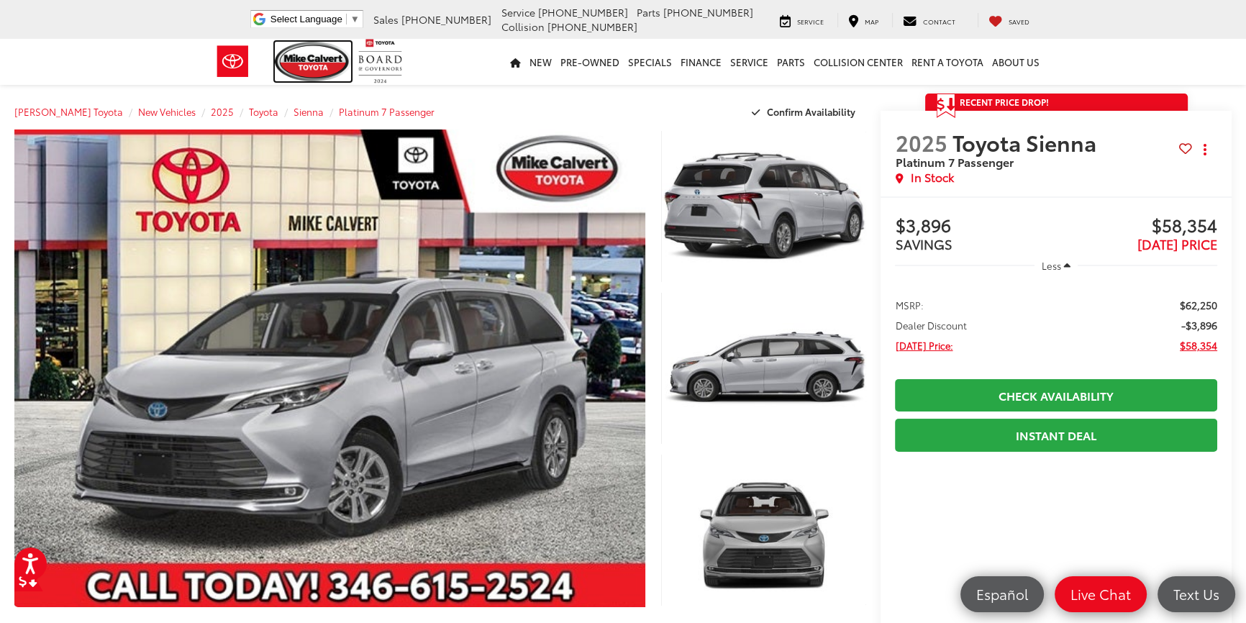
click at [313, 65] on img at bounding box center [313, 62] width 76 height 40
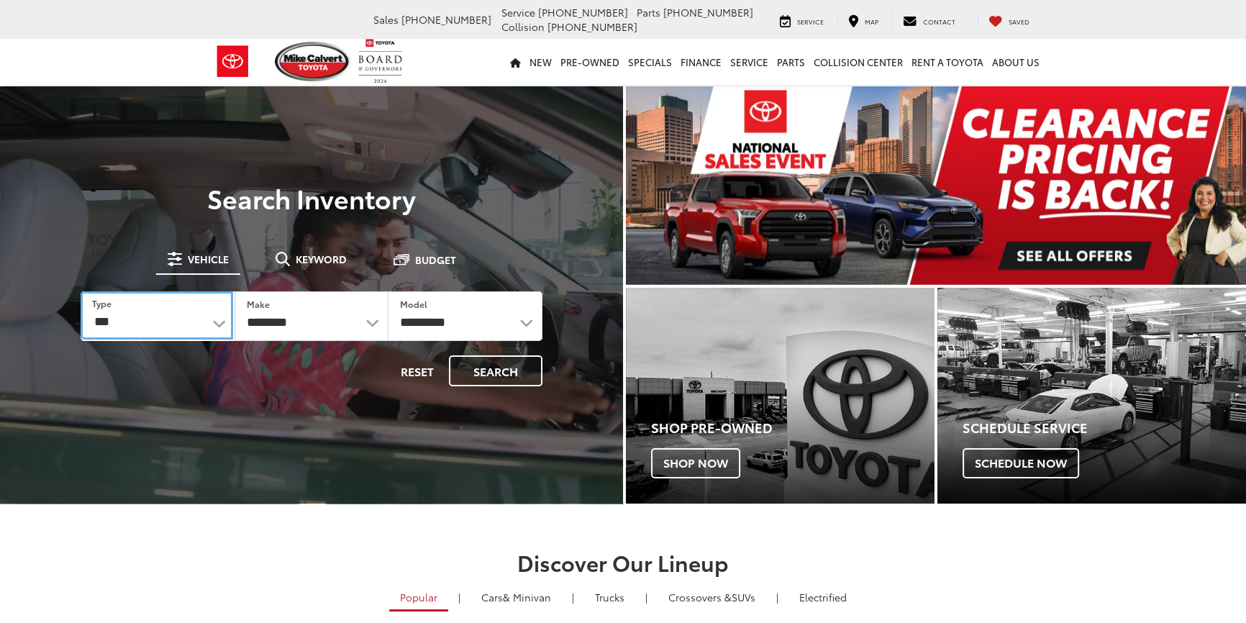
click at [176, 322] on select "*** *** **** *********" at bounding box center [157, 315] width 153 height 48
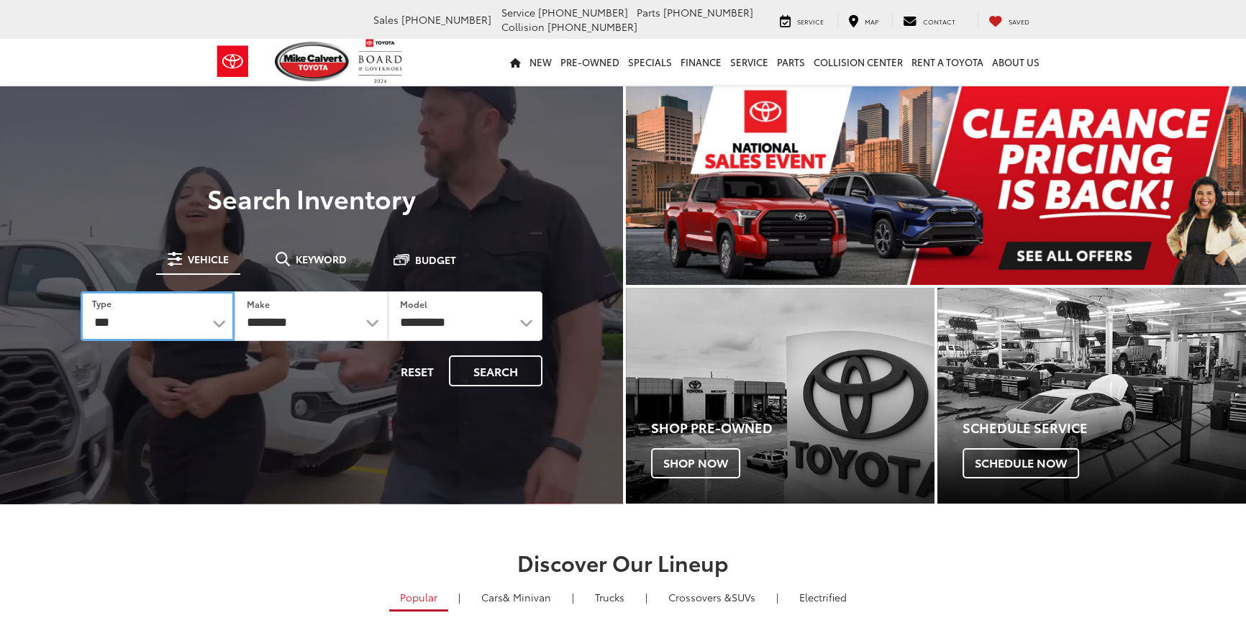
select select "******"
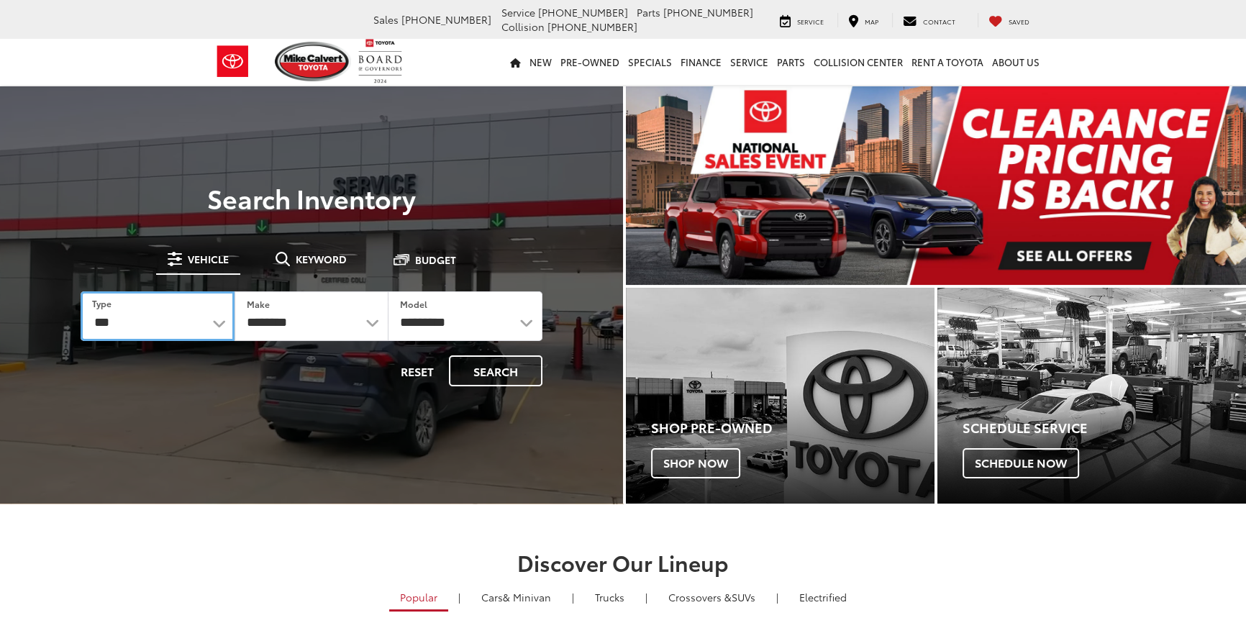
click at [81, 291] on select "*** *** **** *********" at bounding box center [158, 316] width 154 height 50
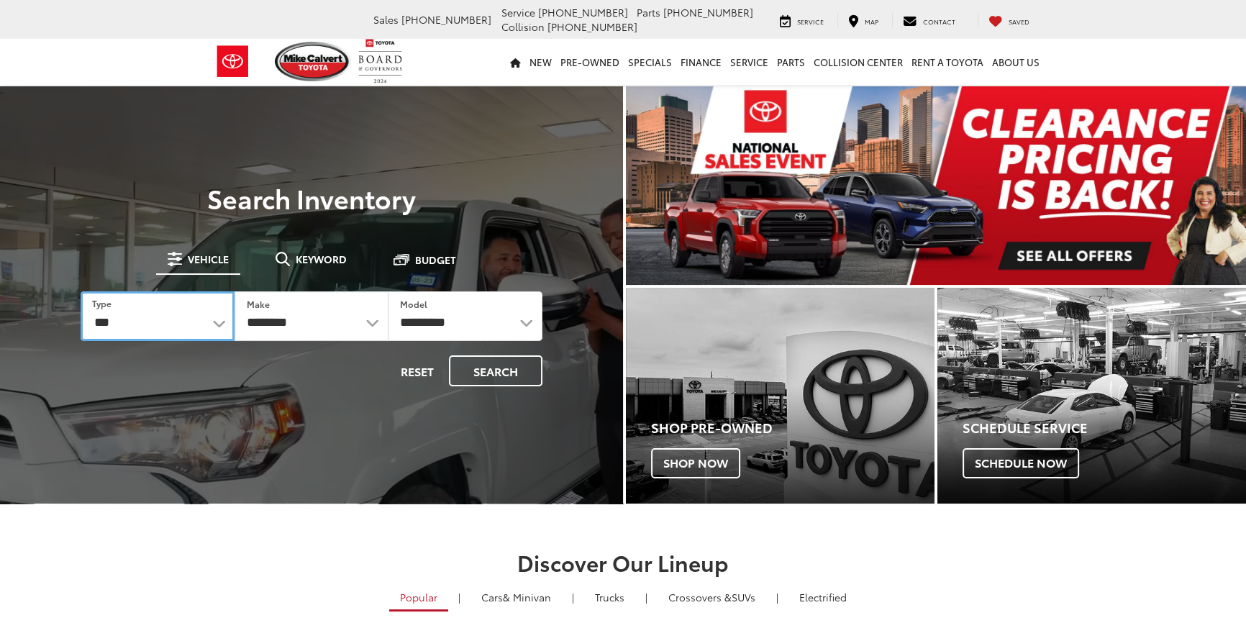
select select
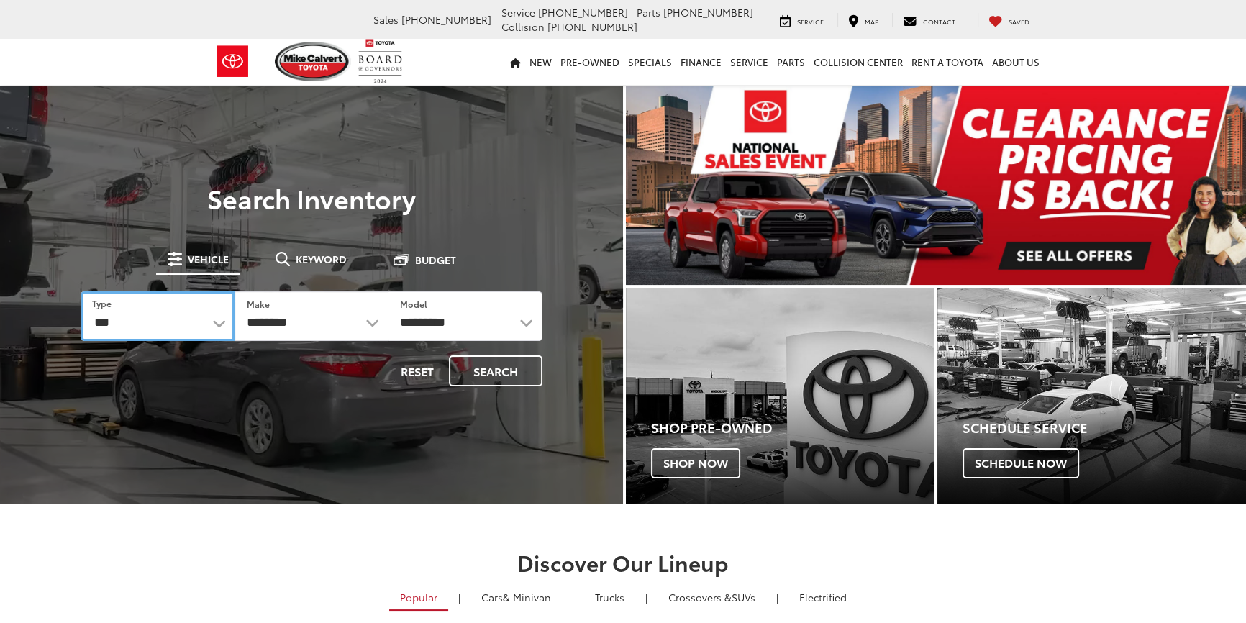
select select
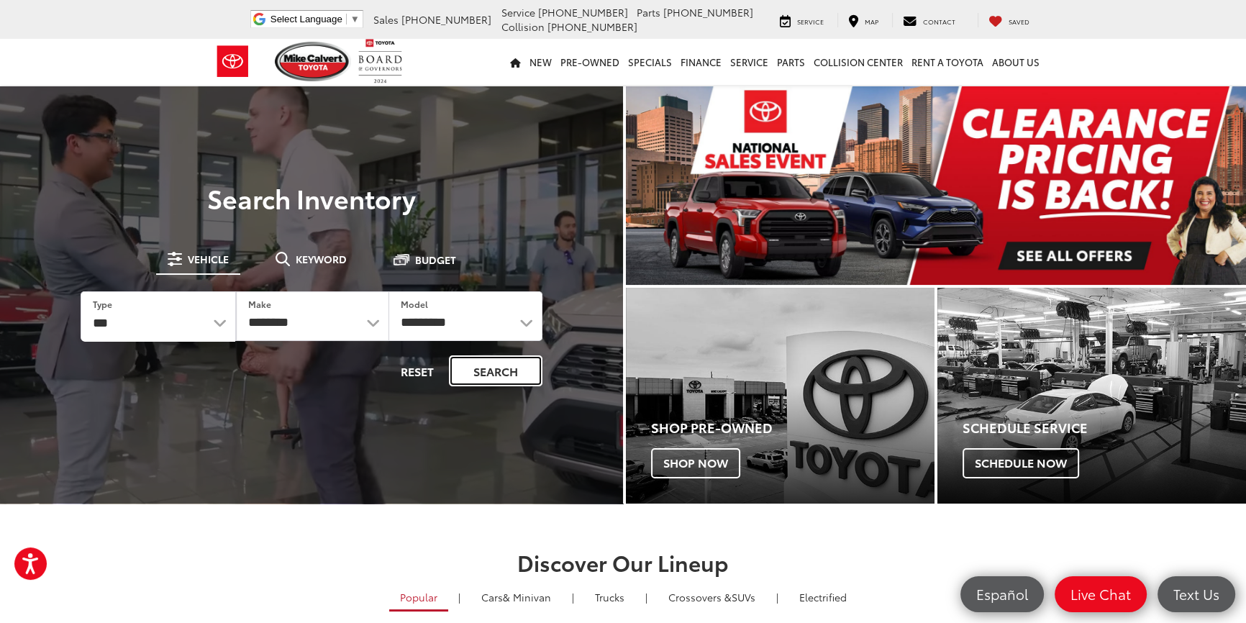
click at [493, 378] on button "Search" at bounding box center [496, 370] width 94 height 31
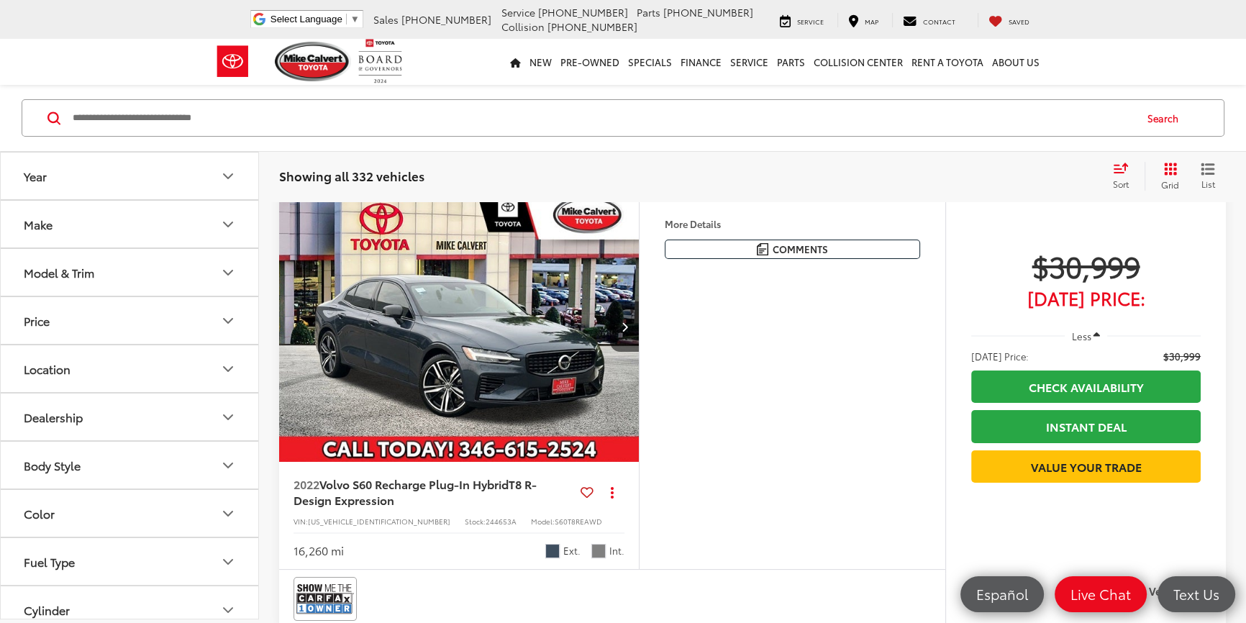
click at [170, 268] on button "Model & Trim" at bounding box center [130, 272] width 259 height 47
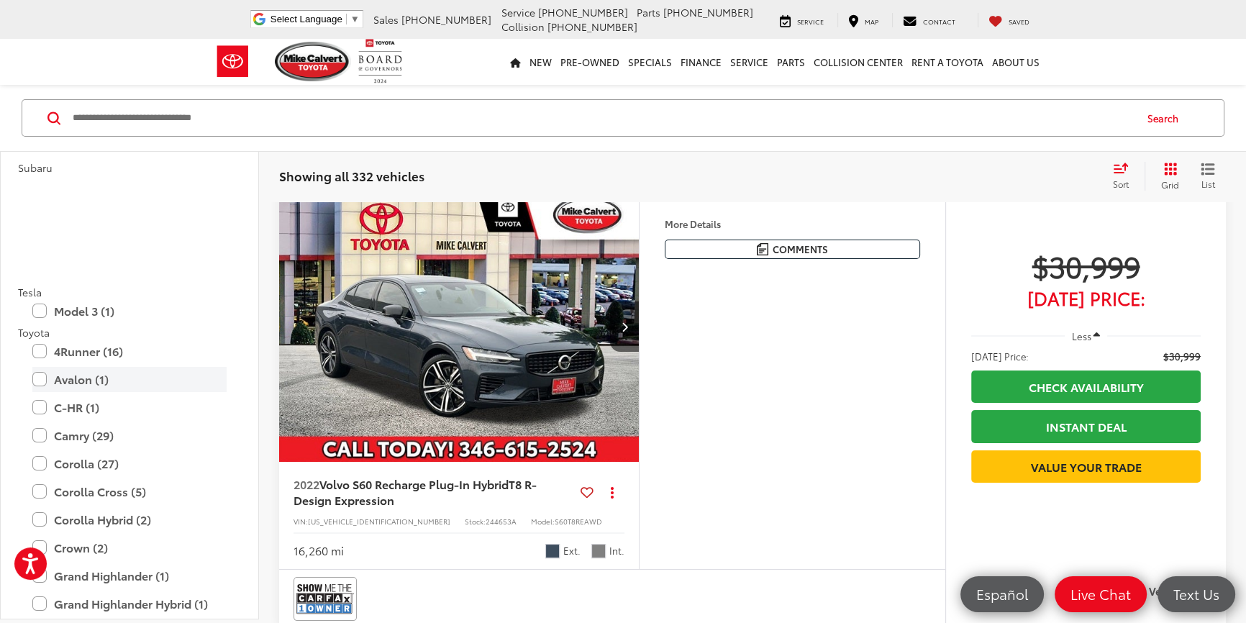
scroll to position [2943, 0]
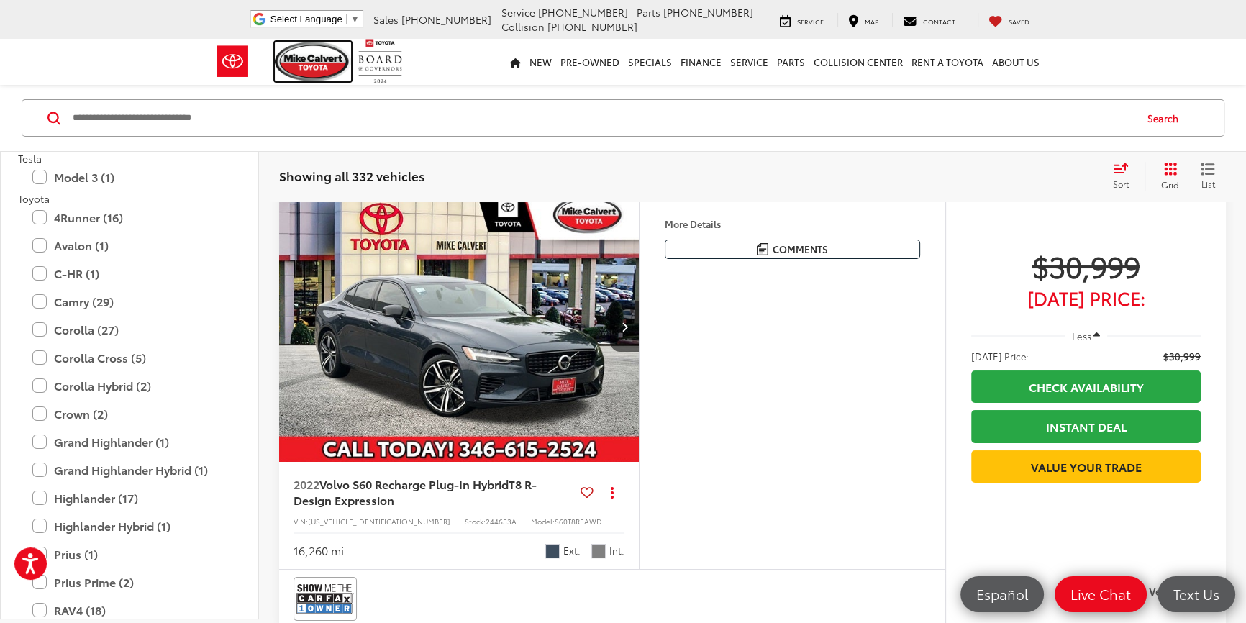
drag, startPoint x: 309, startPoint y: 57, endPoint x: 237, endPoint y: 237, distance: 194.1
click at [309, 58] on img at bounding box center [313, 62] width 76 height 40
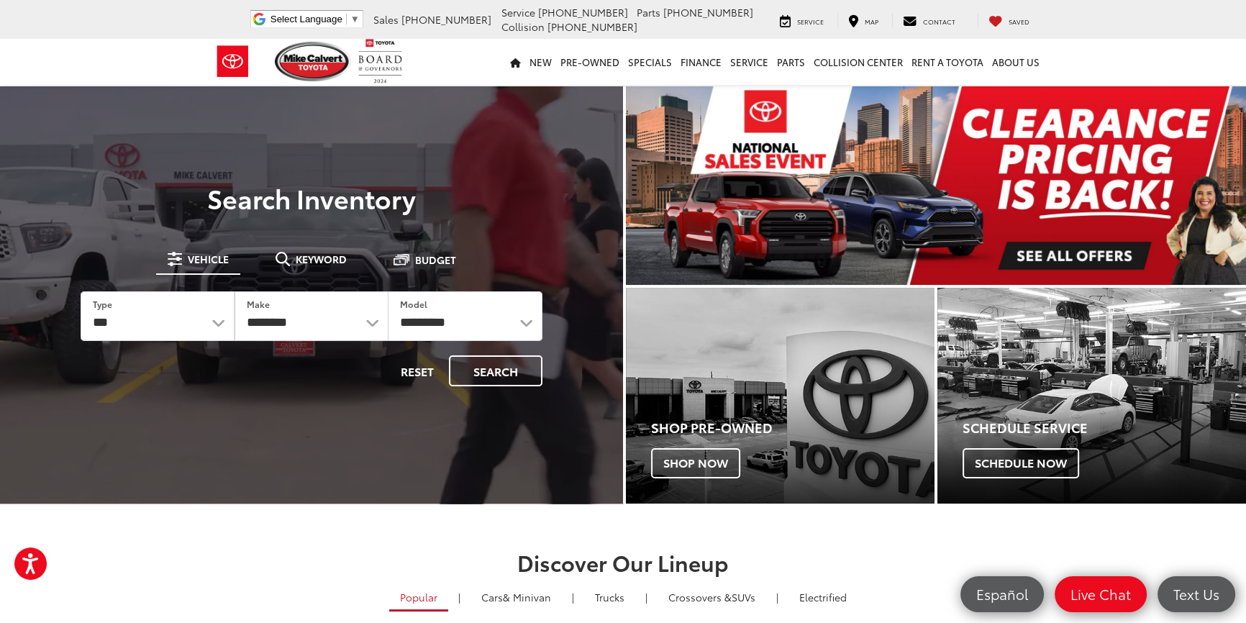
drag, startPoint x: 296, startPoint y: 252, endPoint x: 302, endPoint y: 312, distance: 60.0
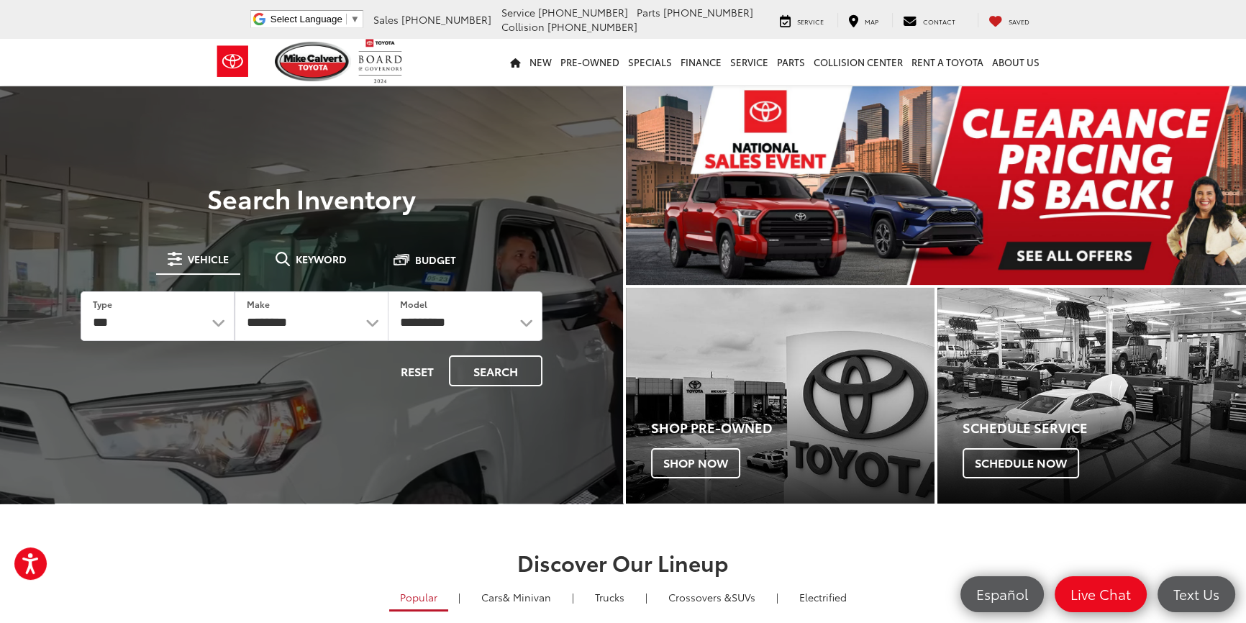
click at [296, 254] on span "Keyword" at bounding box center [321, 259] width 51 height 10
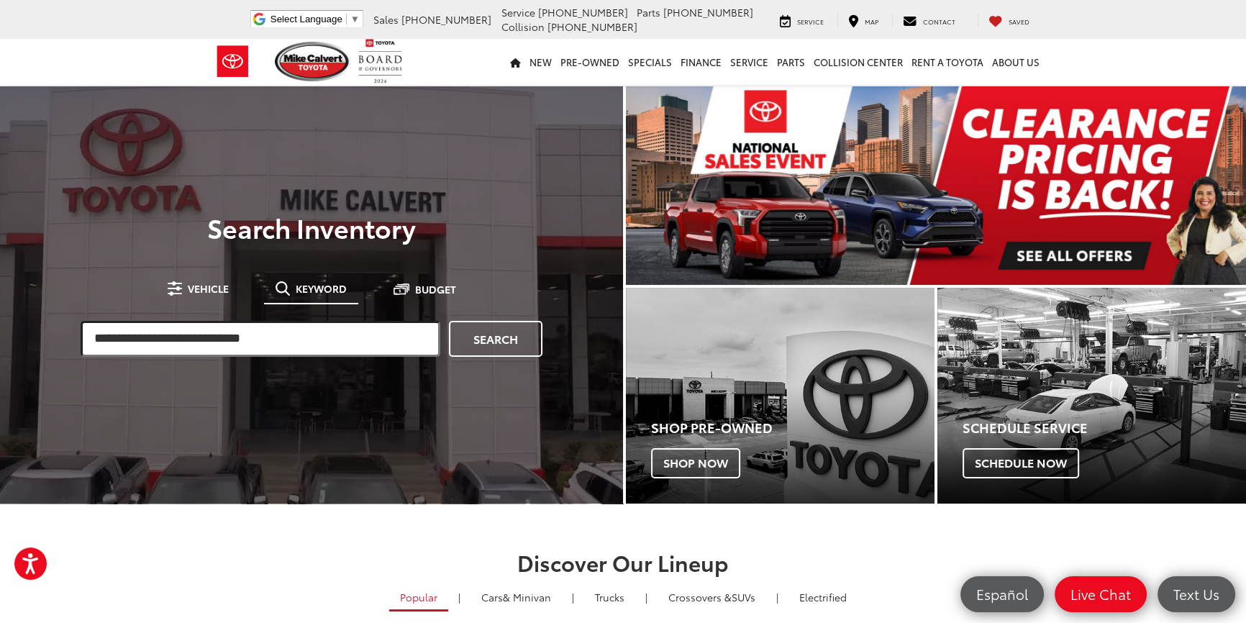
click at [282, 346] on input "search" at bounding box center [261, 339] width 360 height 36
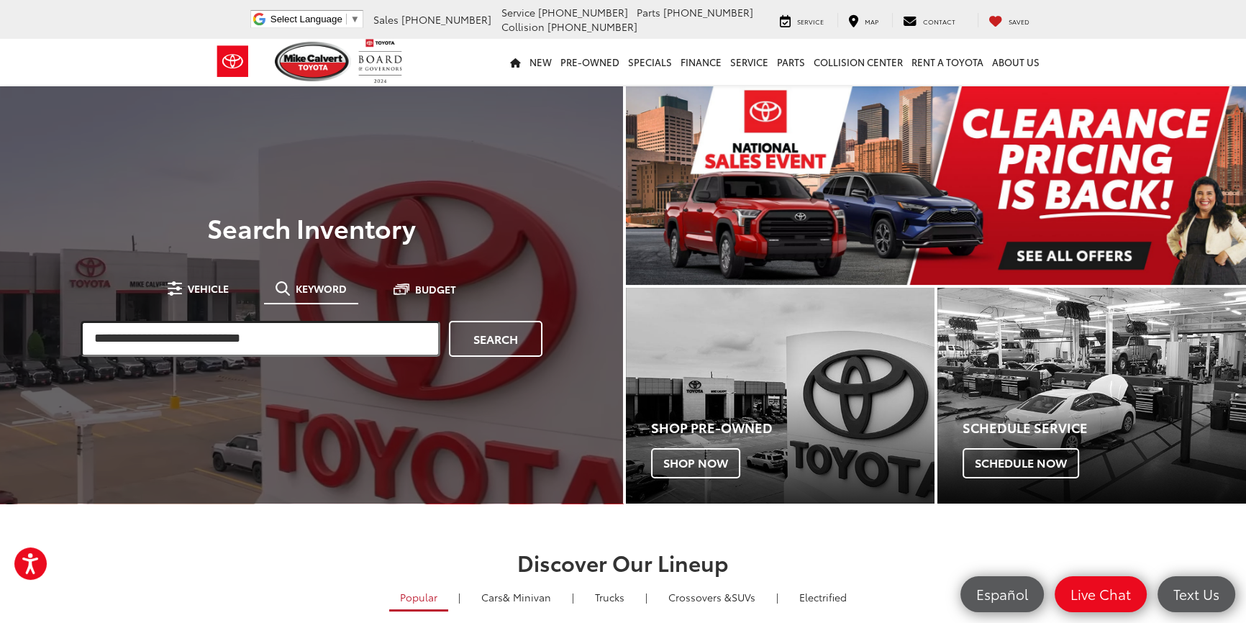
paste input "*********"
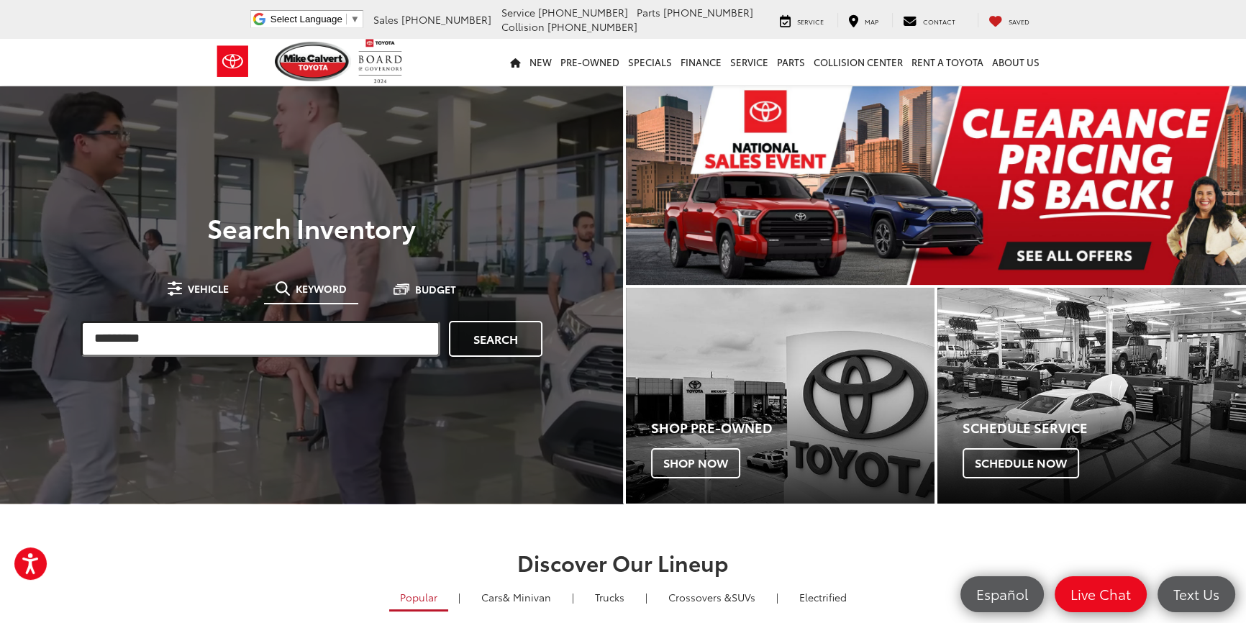
type input "*********"
